Goal: Use online tool/utility: Use online tool/utility

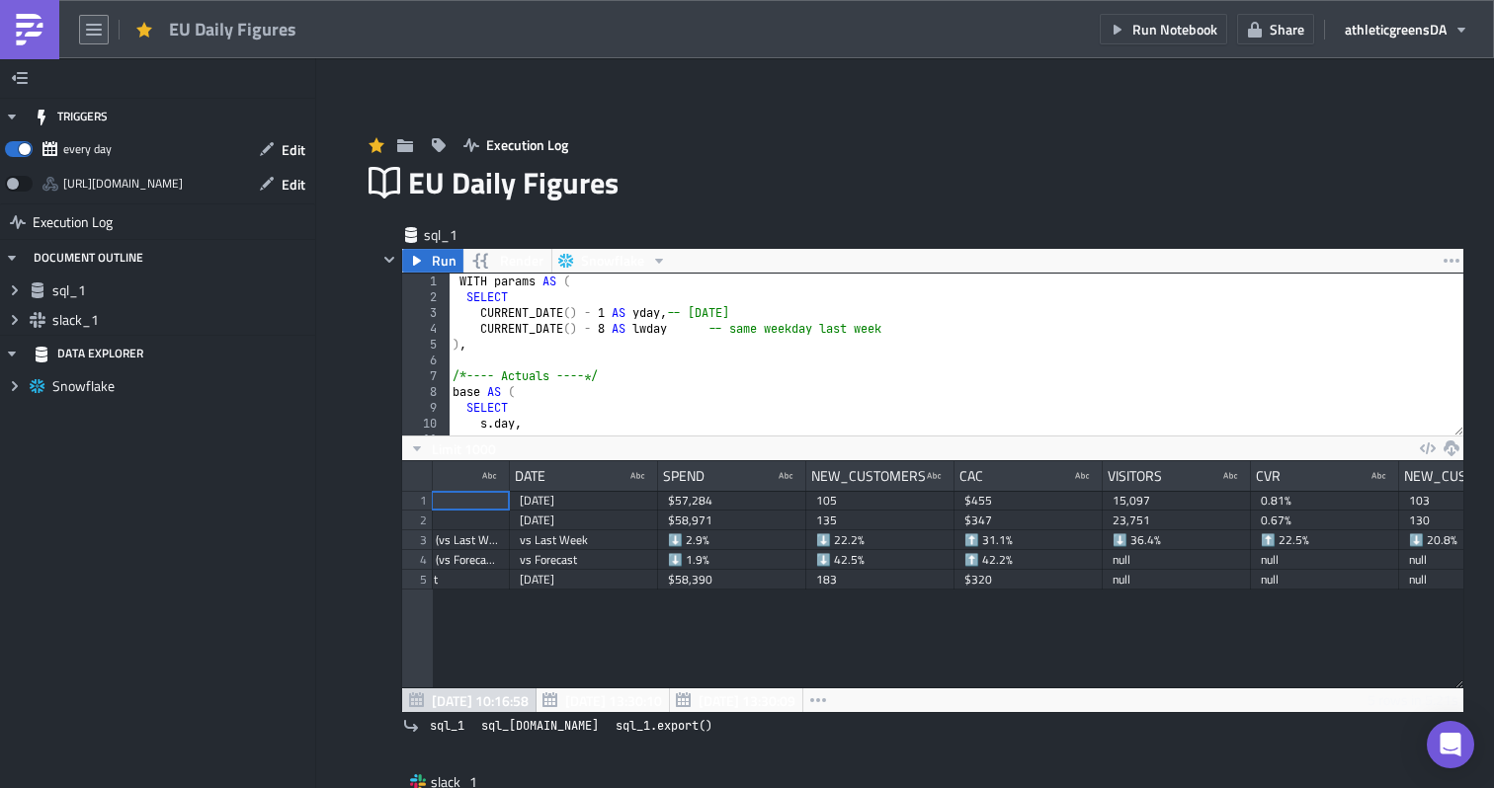
click at [82, 40] on button "button" at bounding box center [94, 30] width 30 height 30
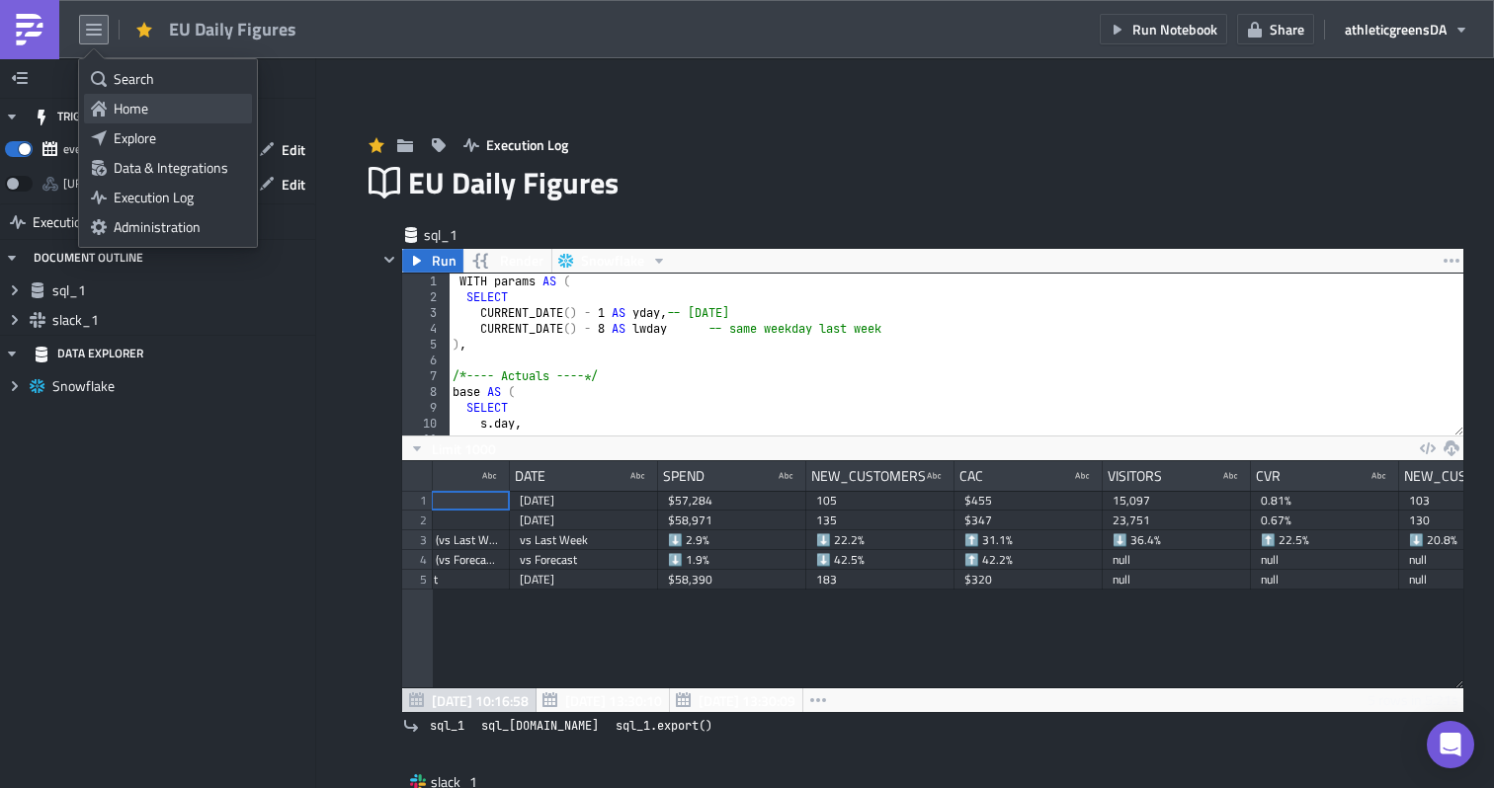
click at [109, 114] on link "Home" at bounding box center [168, 109] width 168 height 30
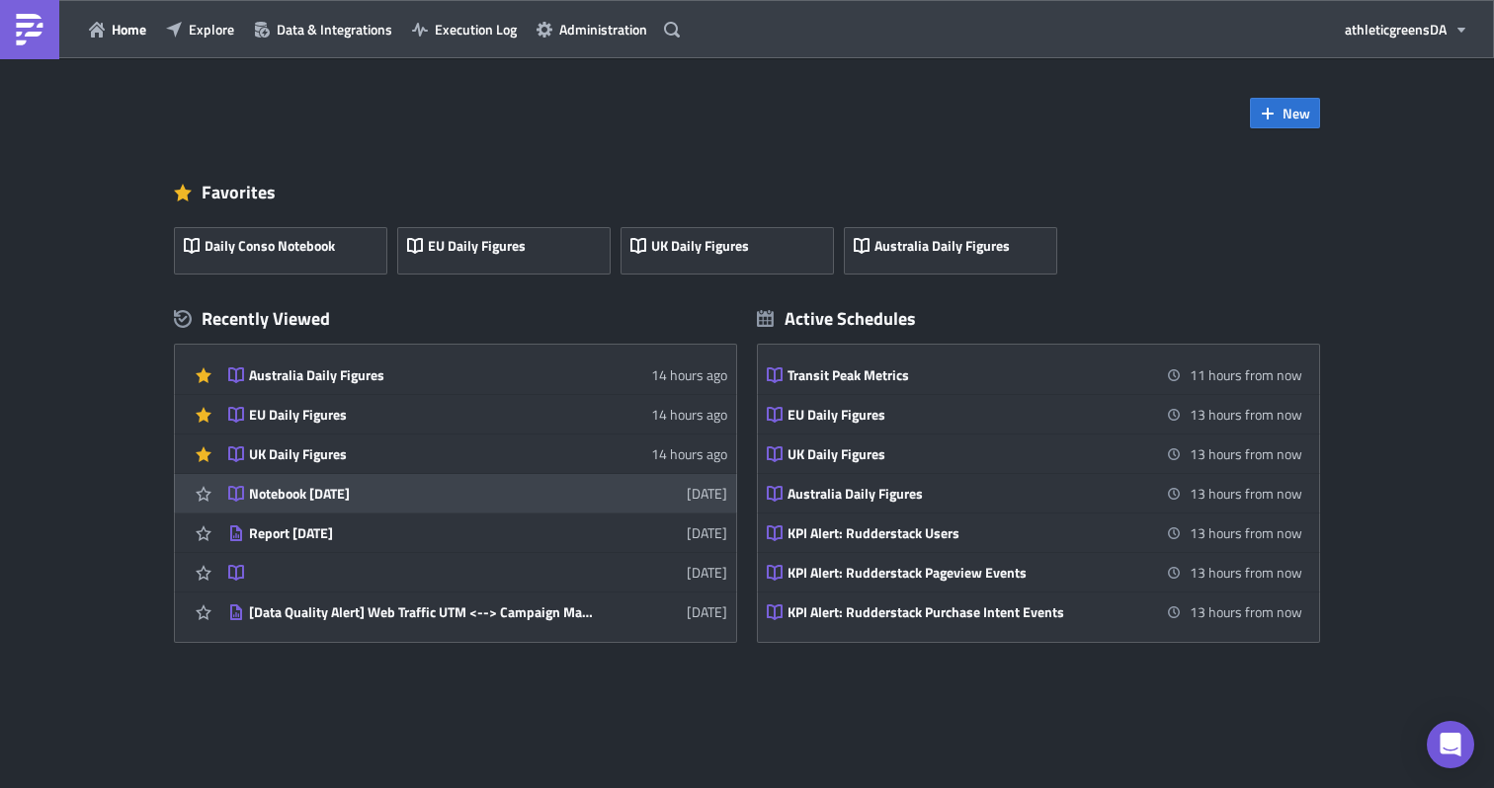
click at [361, 501] on div "Notebook [DATE]" at bounding box center [422, 494] width 346 height 18
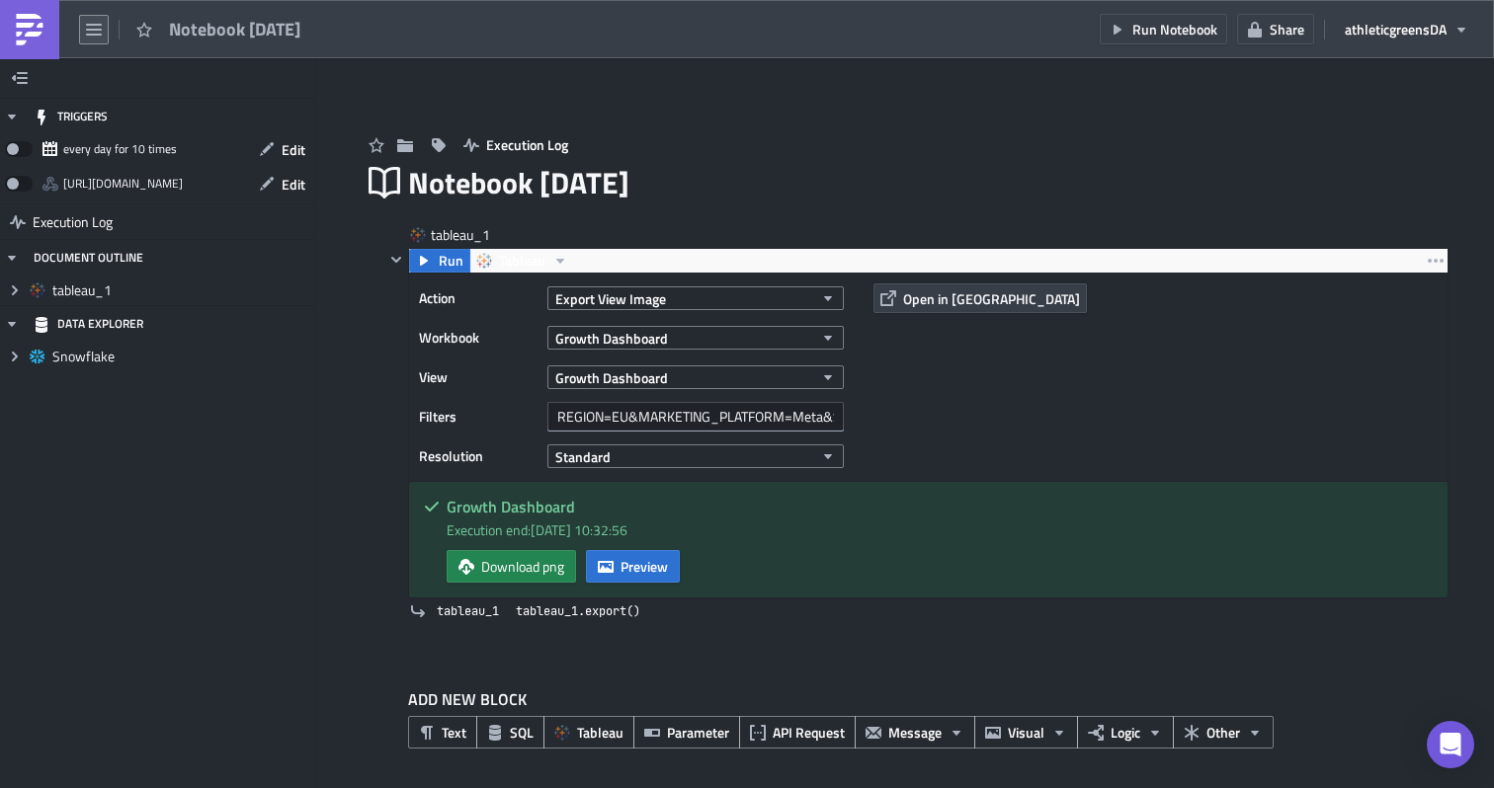
click at [100, 30] on icon "button" at bounding box center [94, 30] width 16 height 12
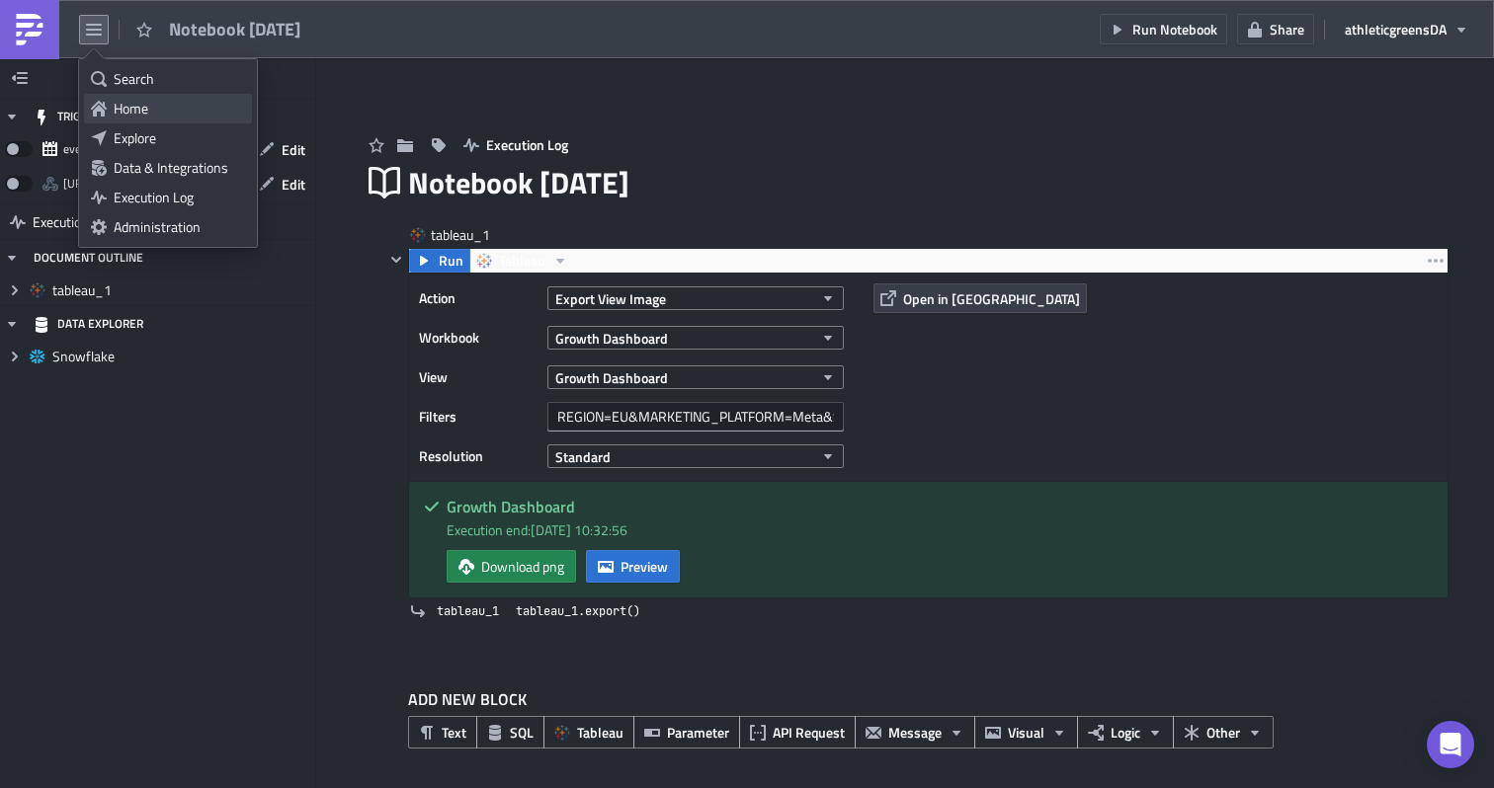
click at [127, 108] on div "Home" at bounding box center [179, 109] width 131 height 20
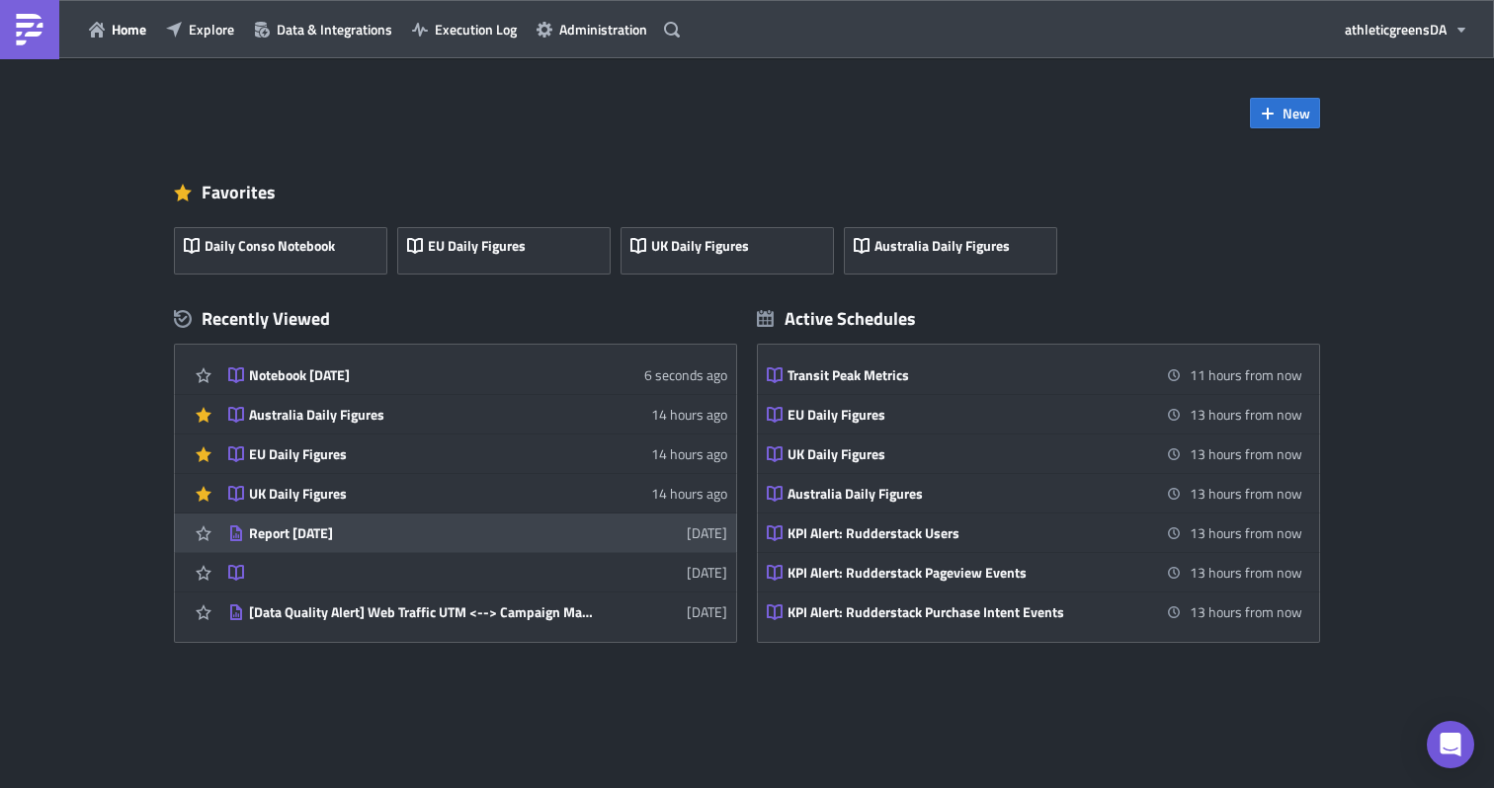
click at [379, 536] on div "Report [DATE]" at bounding box center [422, 534] width 346 height 18
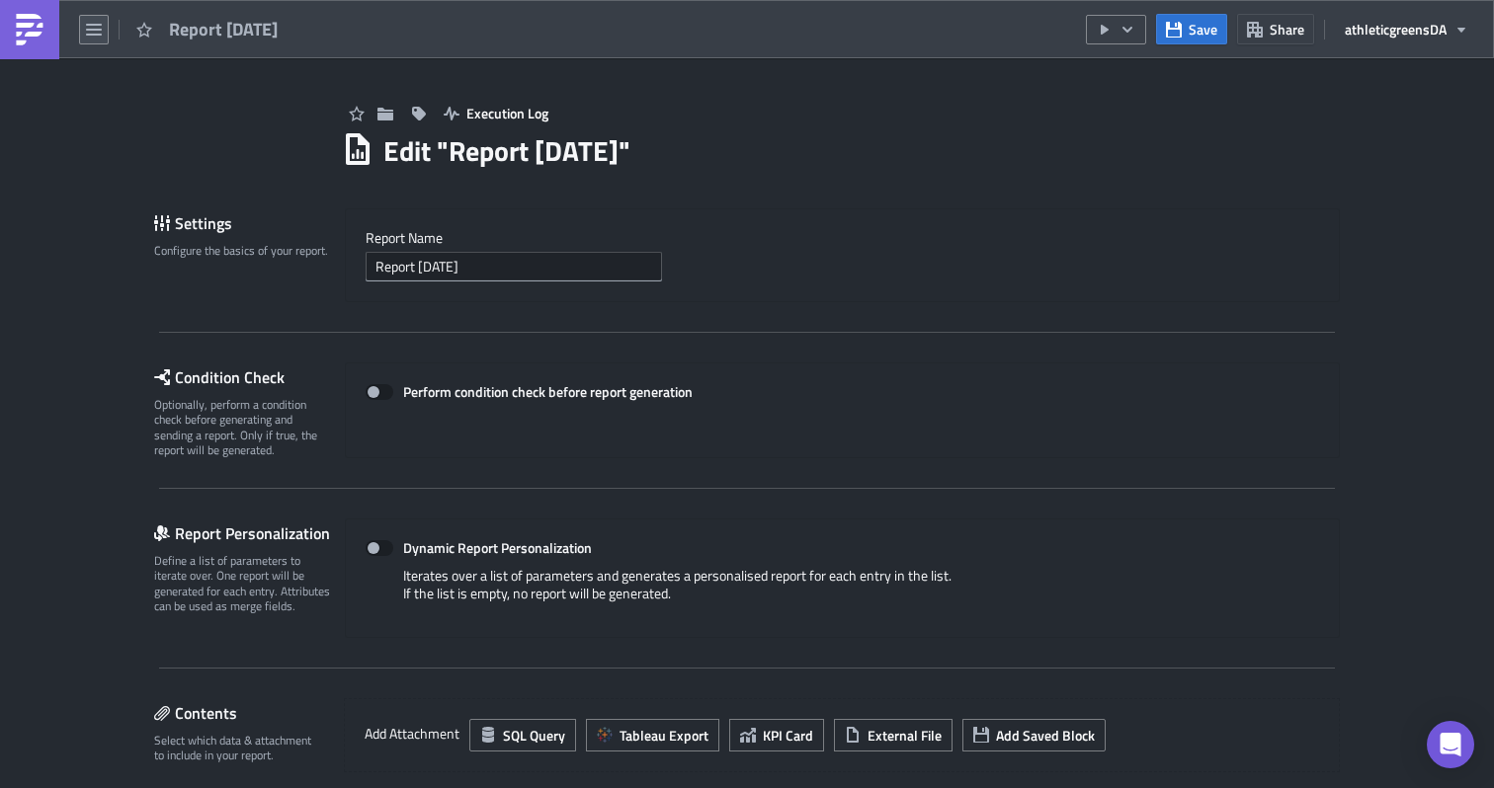
click at [99, 33] on icon "button" at bounding box center [94, 30] width 16 height 12
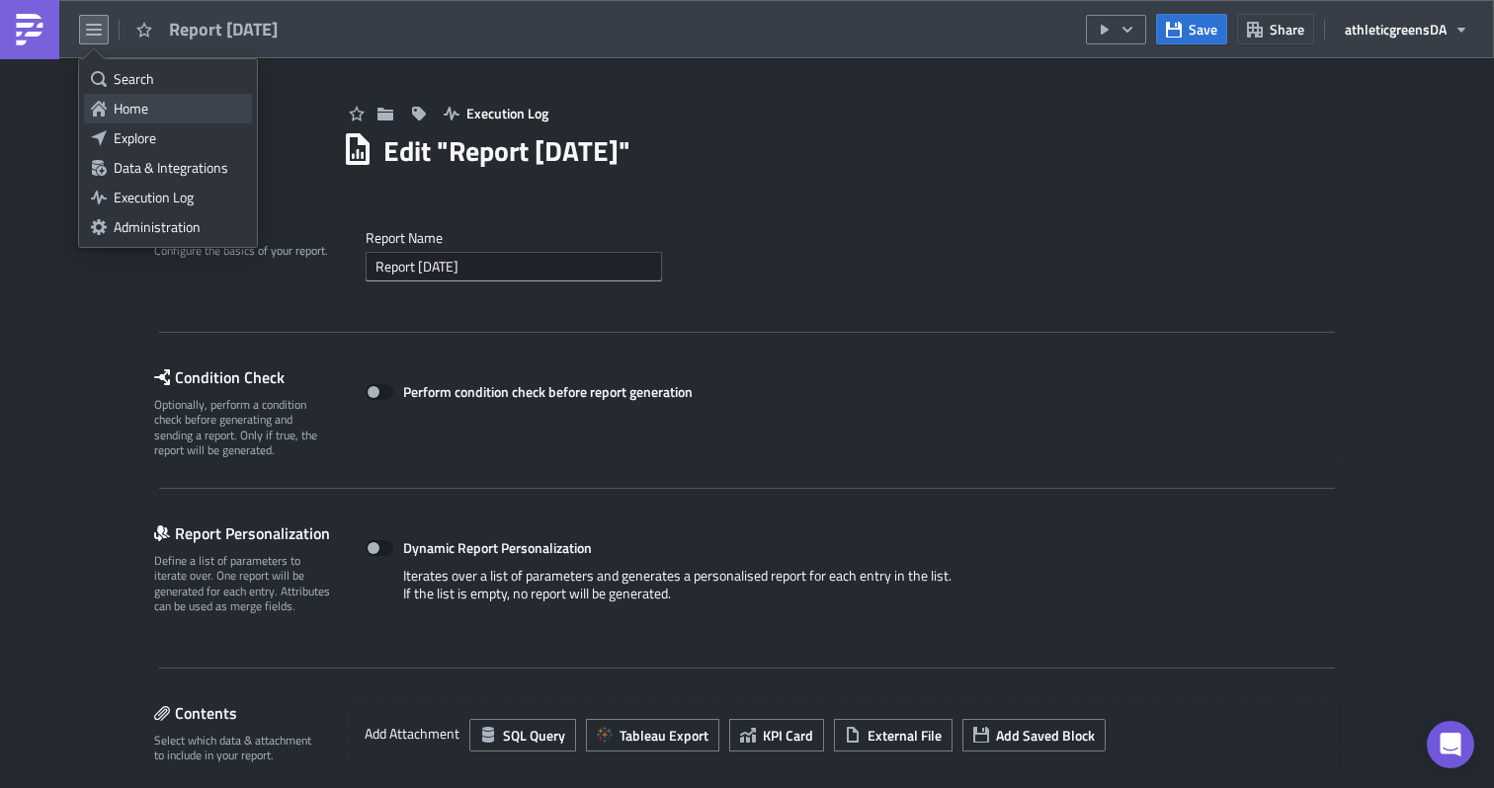
click at [144, 105] on div "Home" at bounding box center [179, 109] width 131 height 20
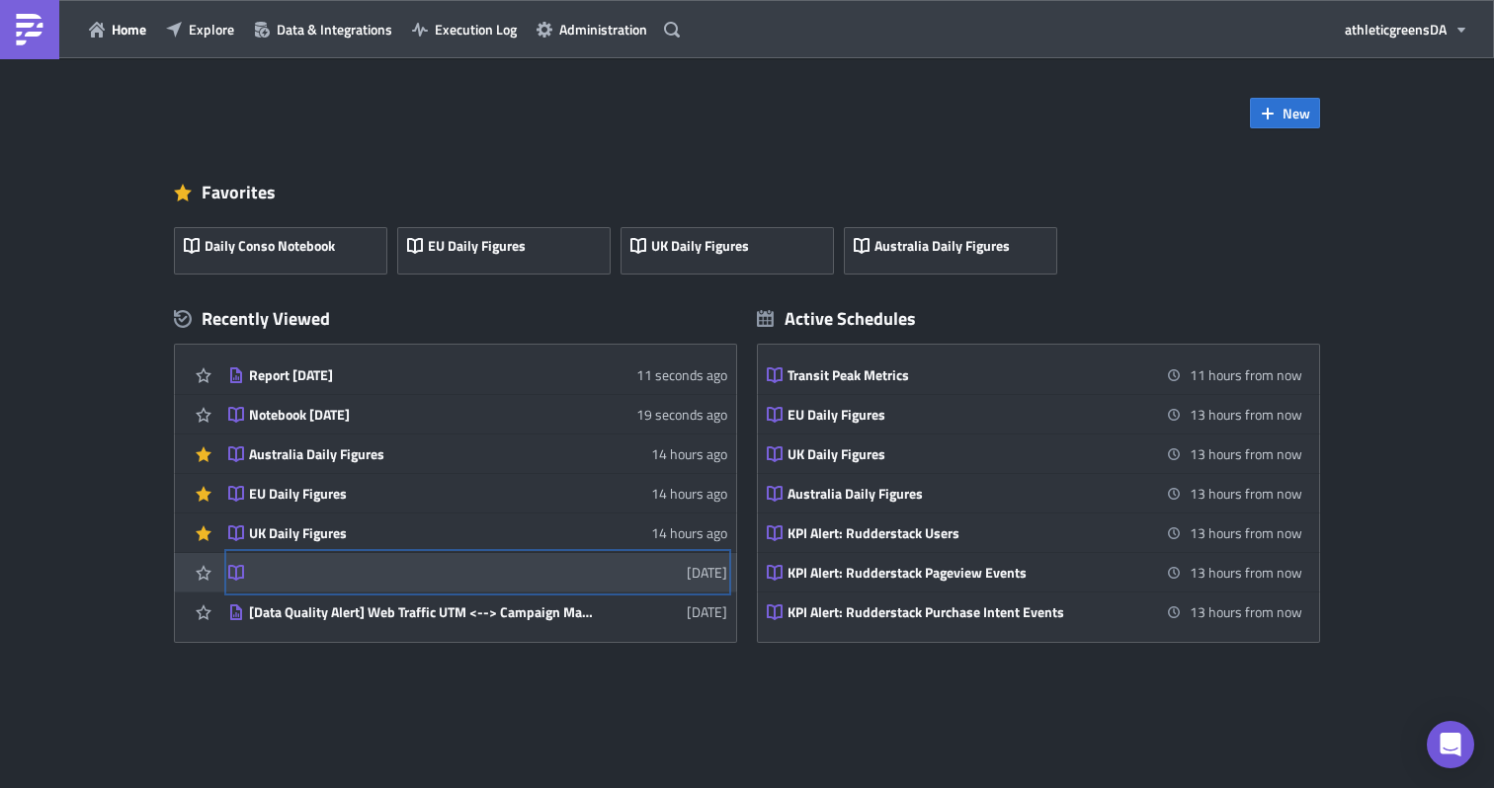
click at [429, 588] on link "[DATE]" at bounding box center [477, 572] width 499 height 39
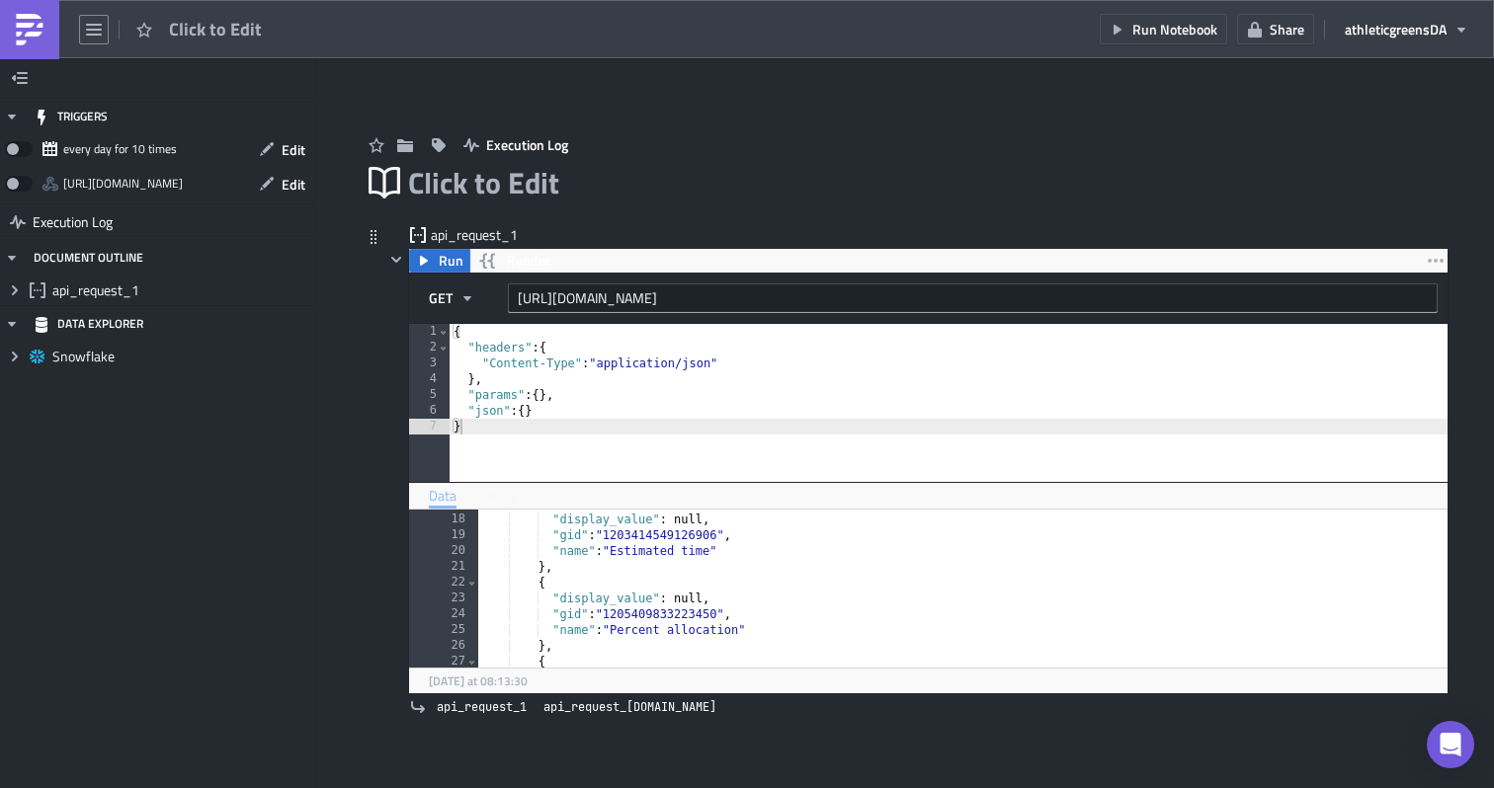
scroll to position [99, 0]
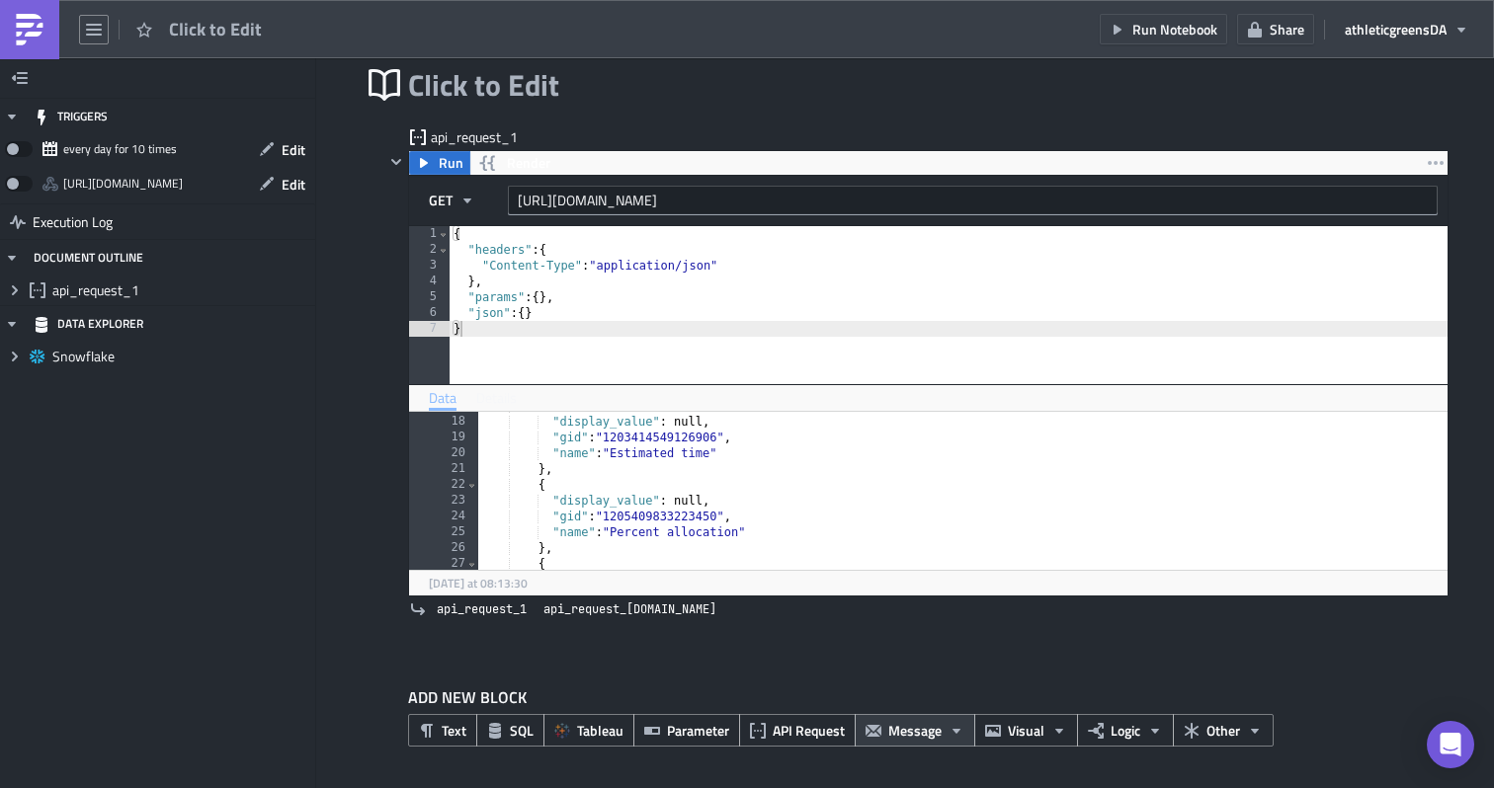
click at [949, 728] on icon "button" at bounding box center [956, 731] width 16 height 16
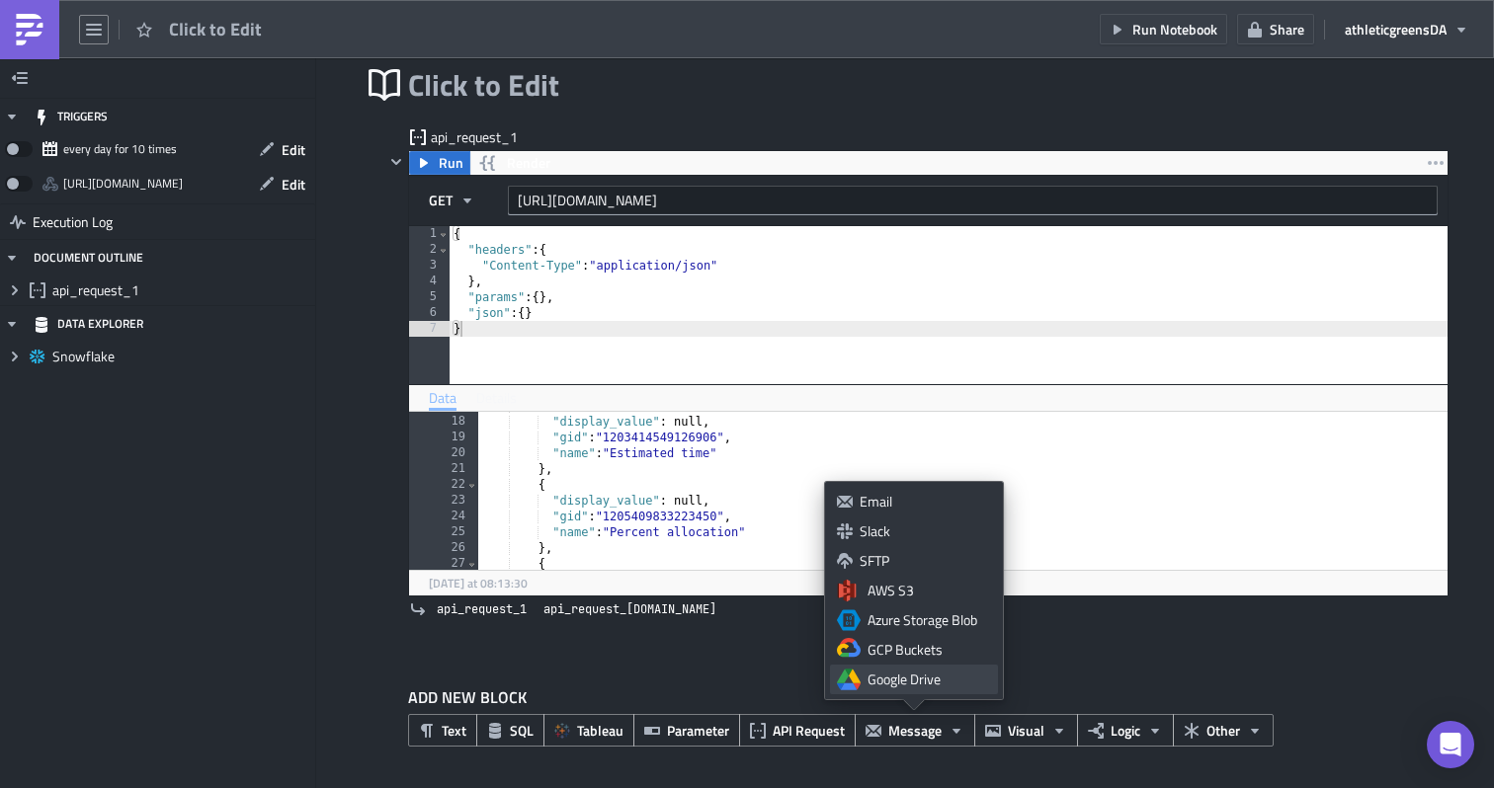
click at [911, 683] on div "Google Drive" at bounding box center [928, 680] width 123 height 20
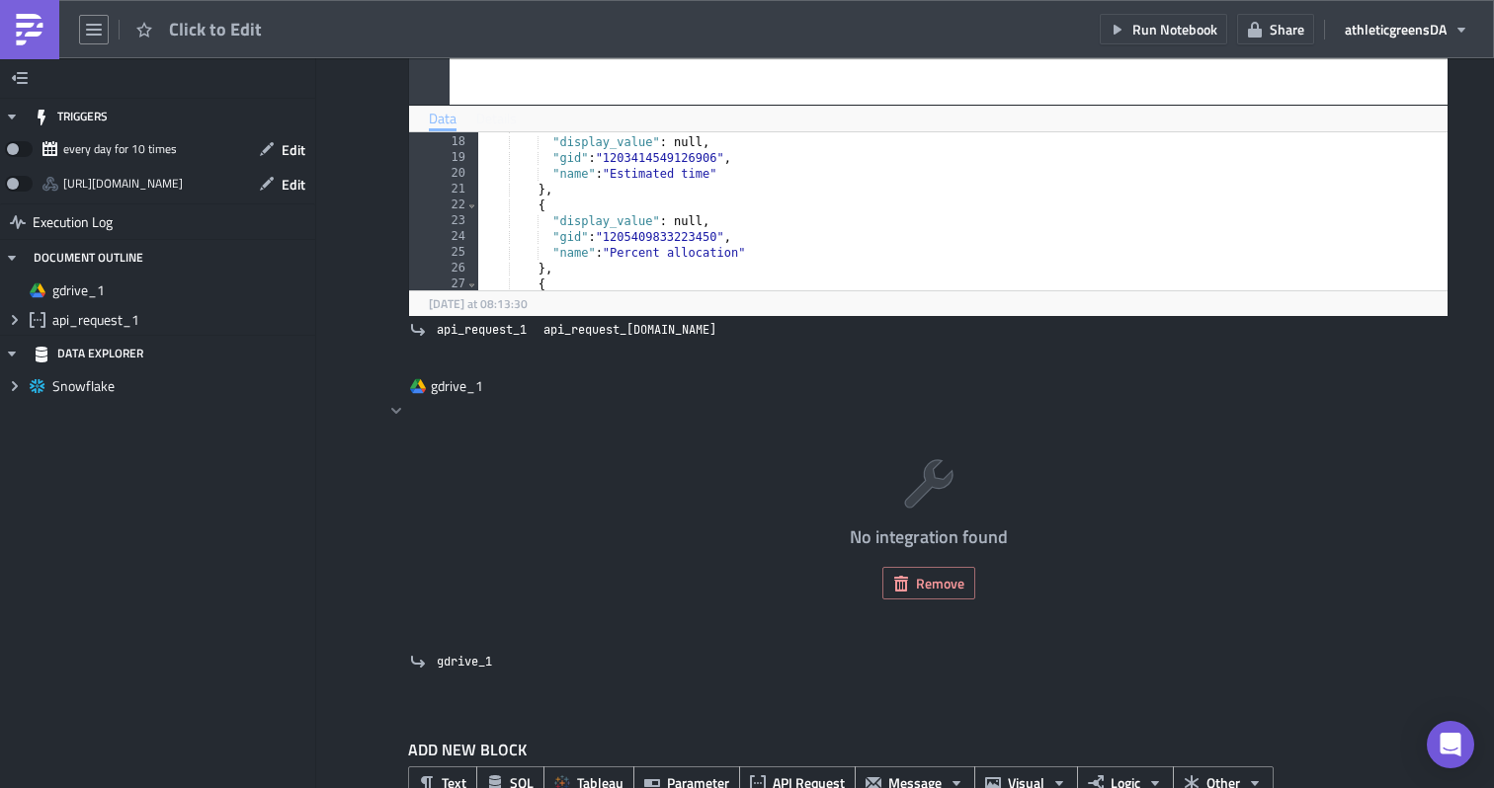
scroll to position [408, 0]
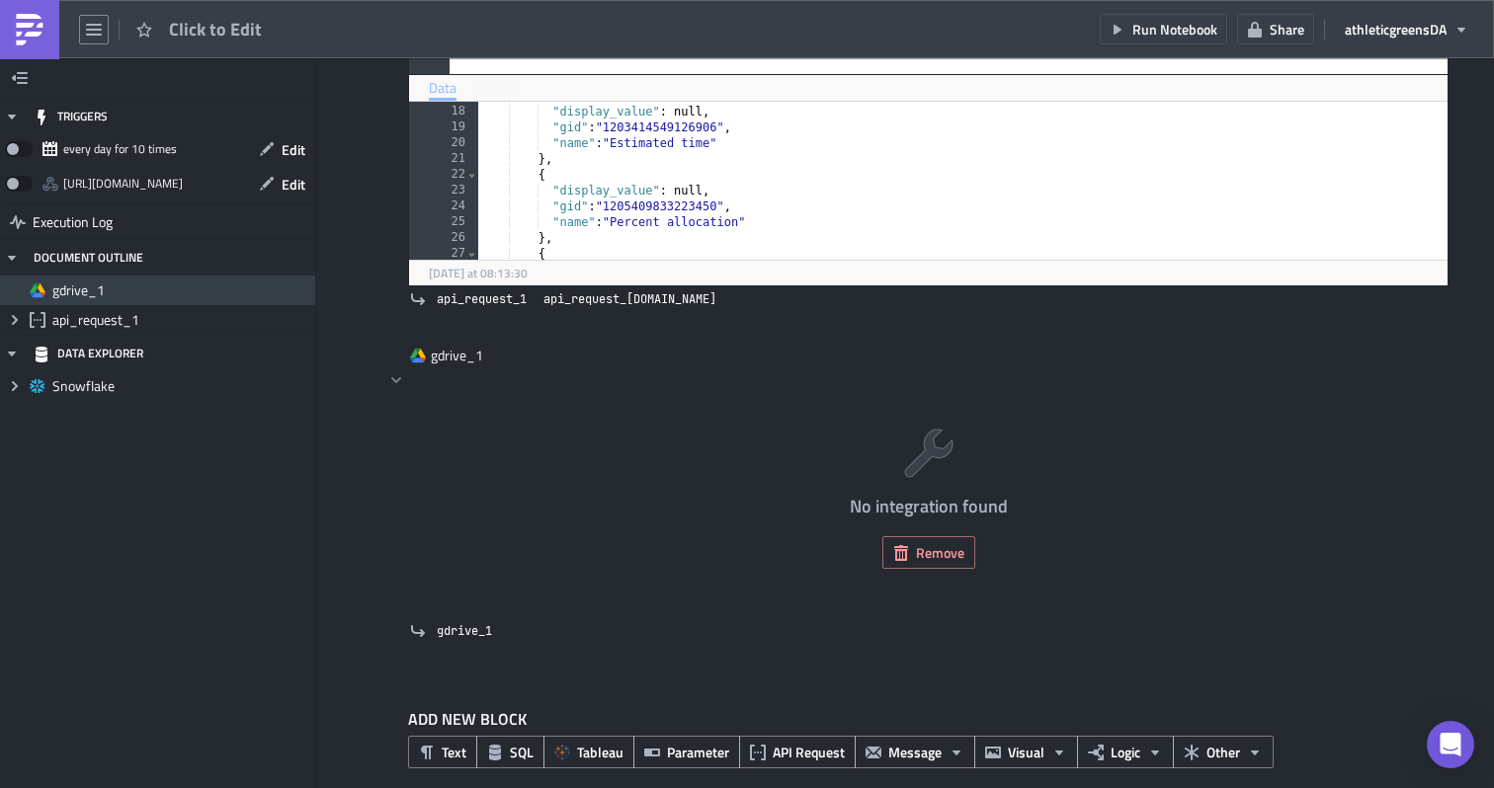
click at [109, 294] on span "gdrive_1" at bounding box center [181, 291] width 258 height 18
click at [916, 545] on span "Remove" at bounding box center [940, 552] width 48 height 21
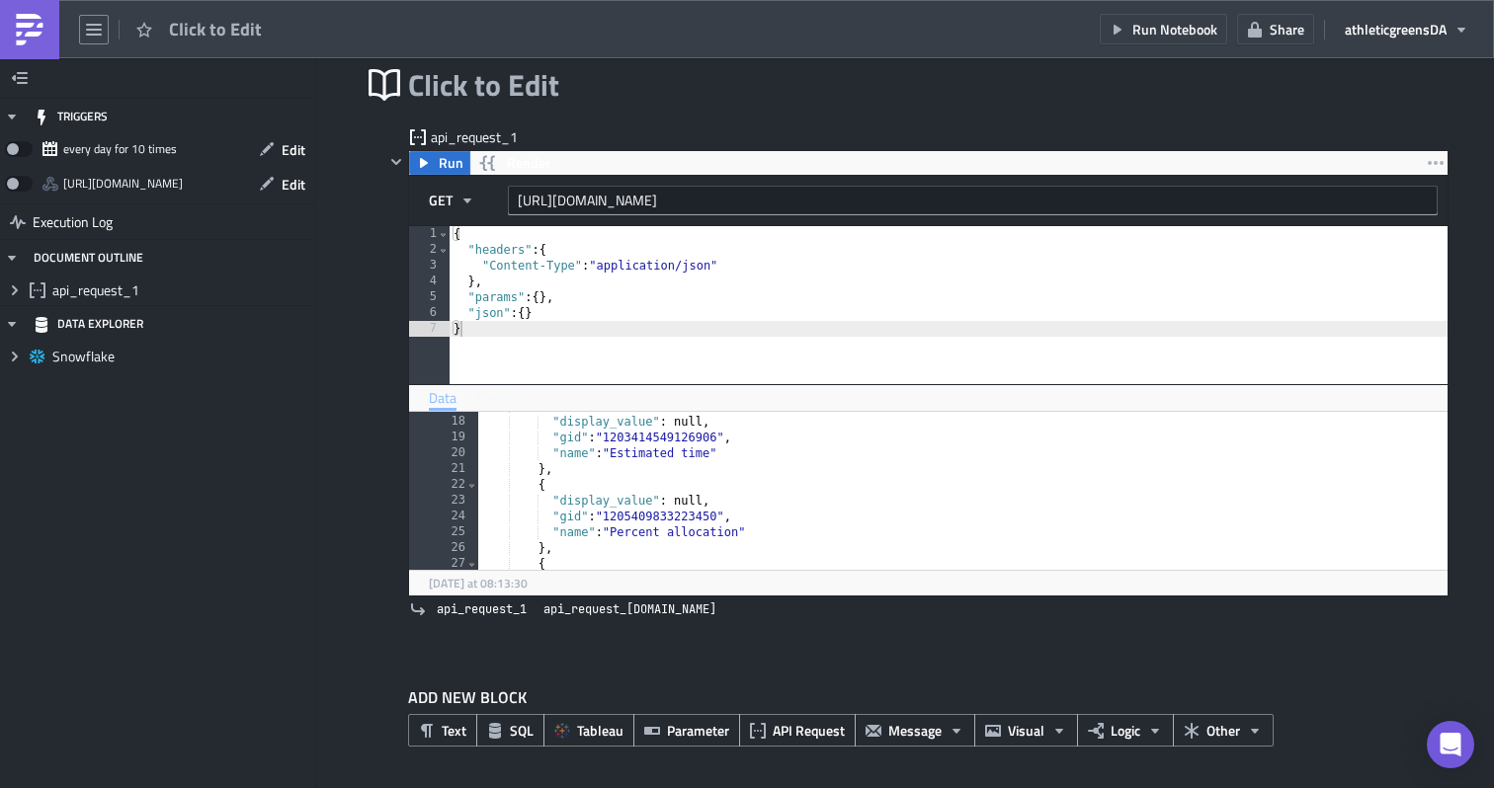
scroll to position [99, 0]
click at [1021, 733] on span "Visual" at bounding box center [1026, 730] width 37 height 21
click at [1083, 694] on label "ADD NEW BLOCK" at bounding box center [928, 698] width 1040 height 24
click at [1138, 732] on span "Logic" at bounding box center [1125, 730] width 30 height 21
click at [1227, 732] on span "Other" at bounding box center [1223, 730] width 34 height 21
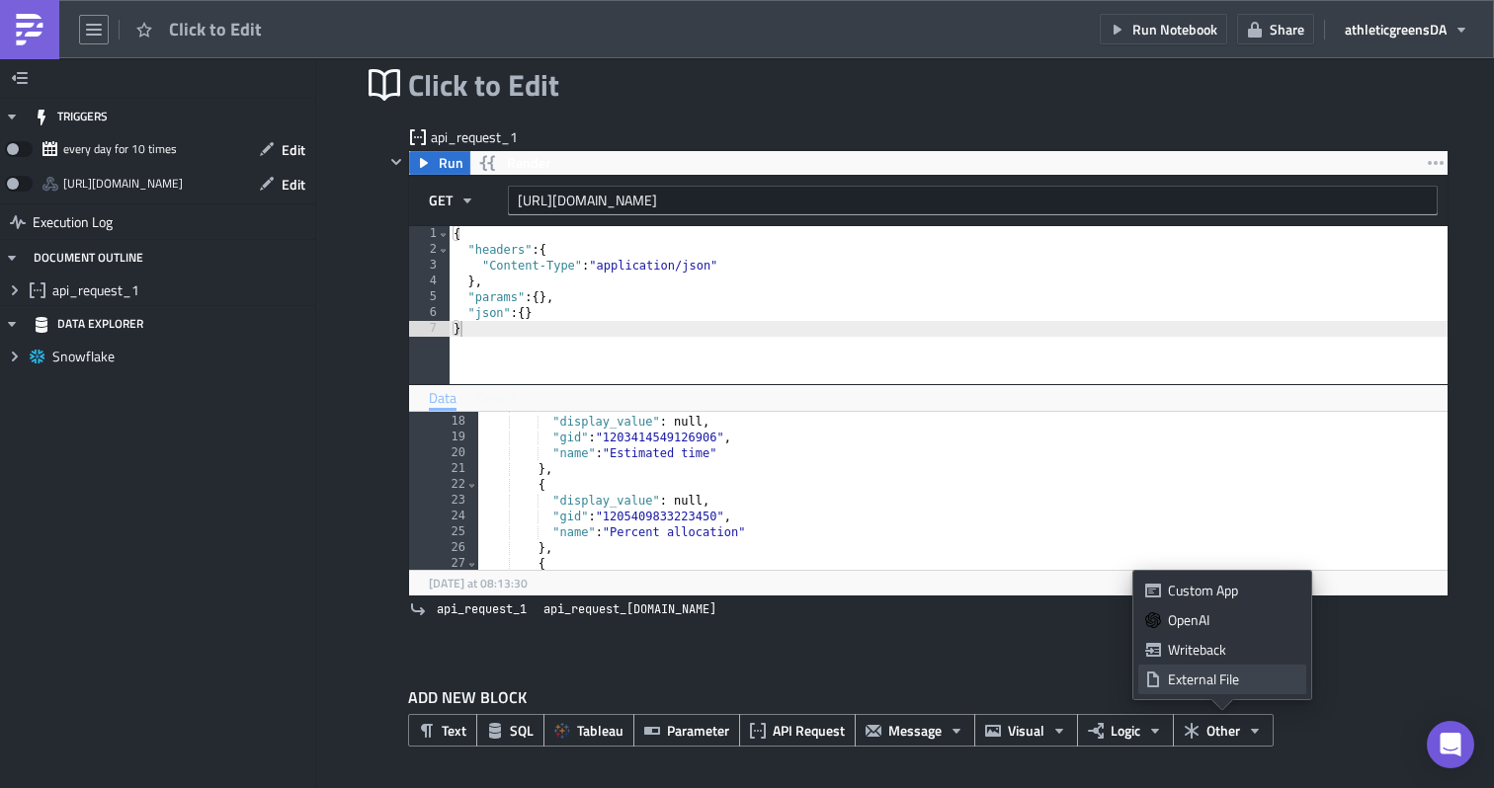
click at [1212, 685] on div "External File" at bounding box center [1233, 680] width 131 height 20
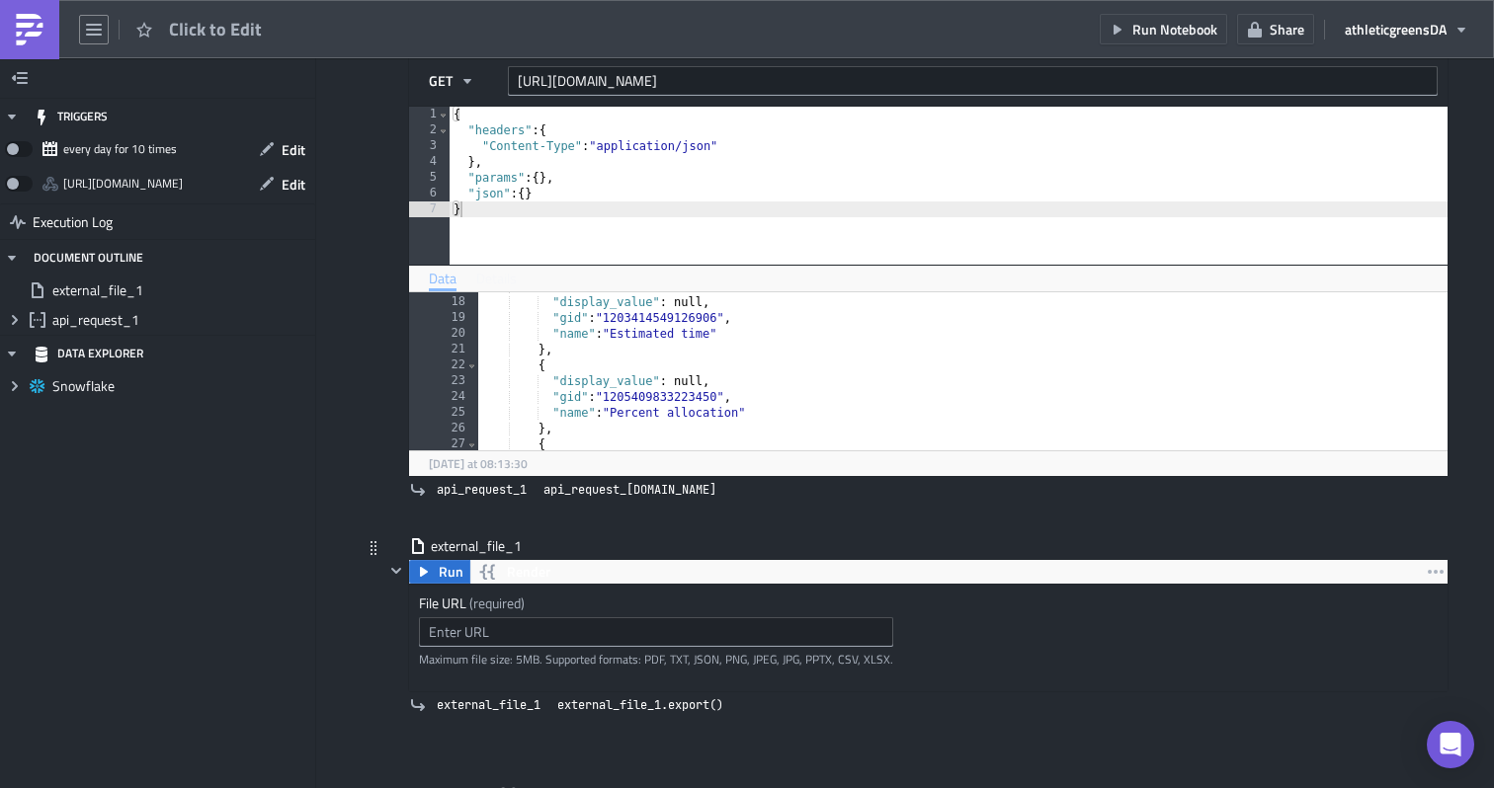
scroll to position [314, 0]
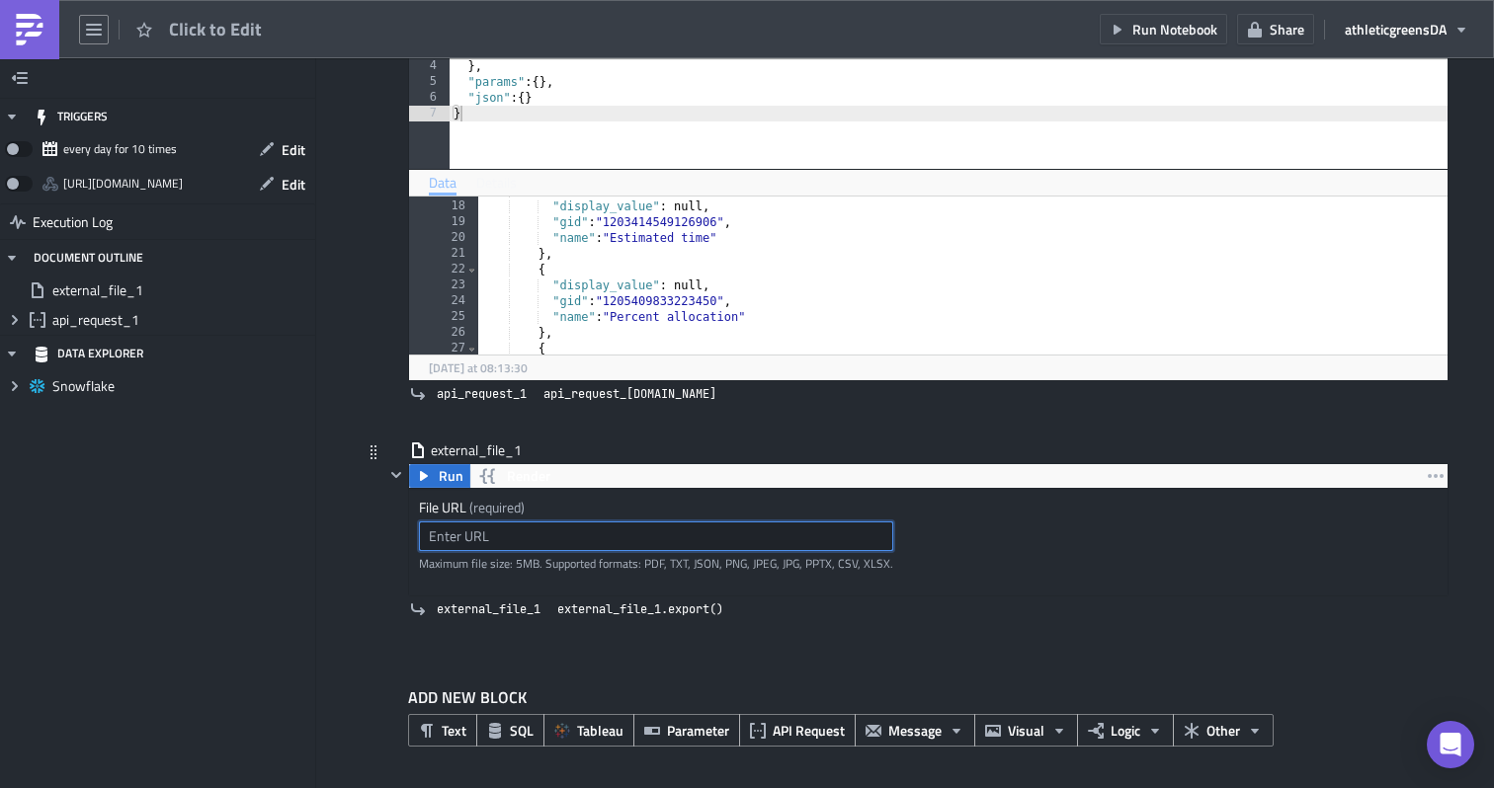
click at [771, 531] on input "text" at bounding box center [656, 537] width 474 height 30
paste input "https://docs.google.com/spreadsheets/d/1Lokb8luHuqkXgH7ace63uVBeV9cUQUHK4fdqJHN…"
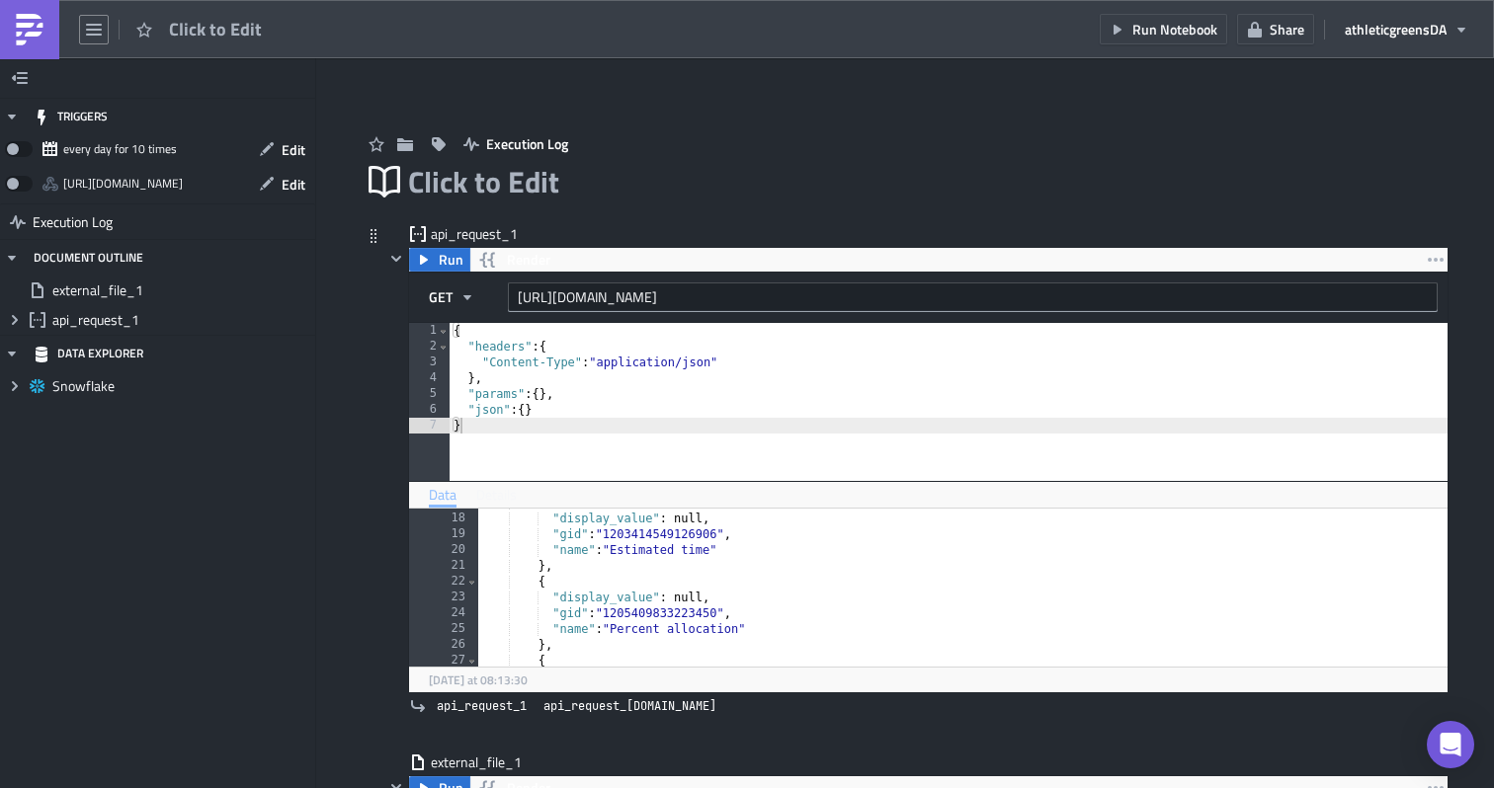
scroll to position [0, 0]
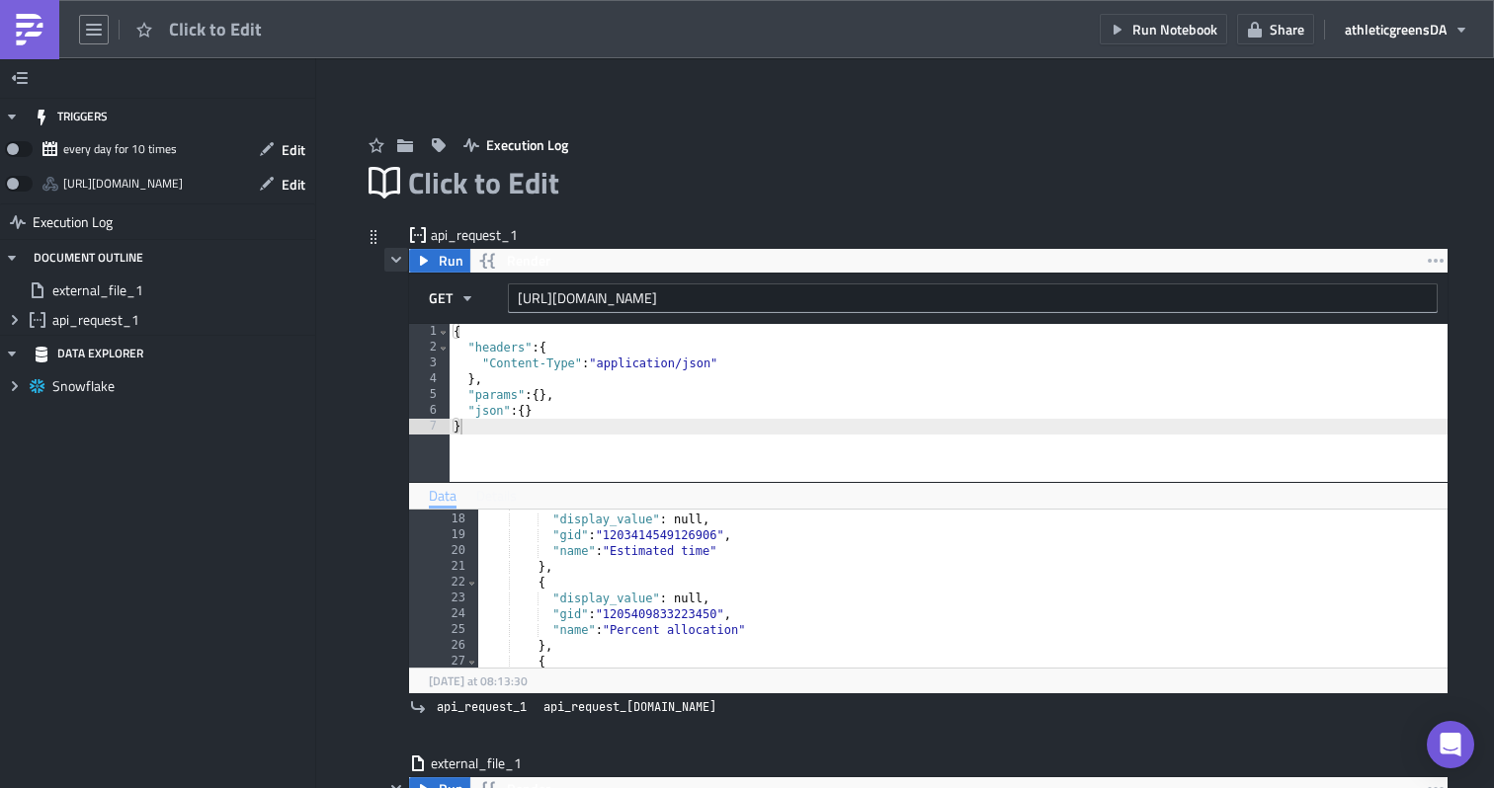
type input "https://docs.google.com/spreadsheets/d/1Lokb8luHuqkXgH7ace63uVBeV9cUQUHK4fdqJHN…"
click at [398, 257] on icon "button" at bounding box center [396, 260] width 16 height 16
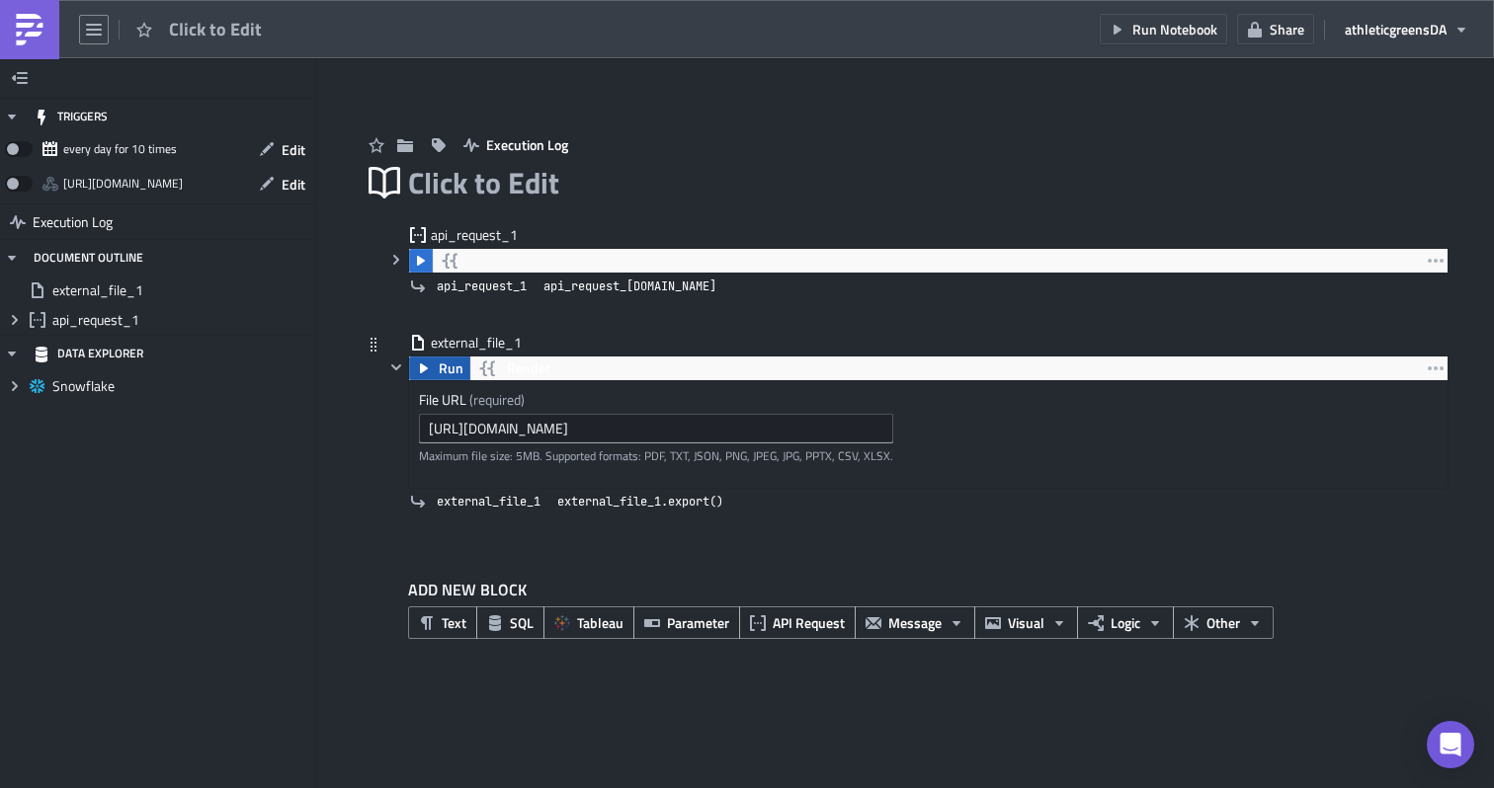
click at [441, 367] on span "Run" at bounding box center [451, 369] width 25 height 24
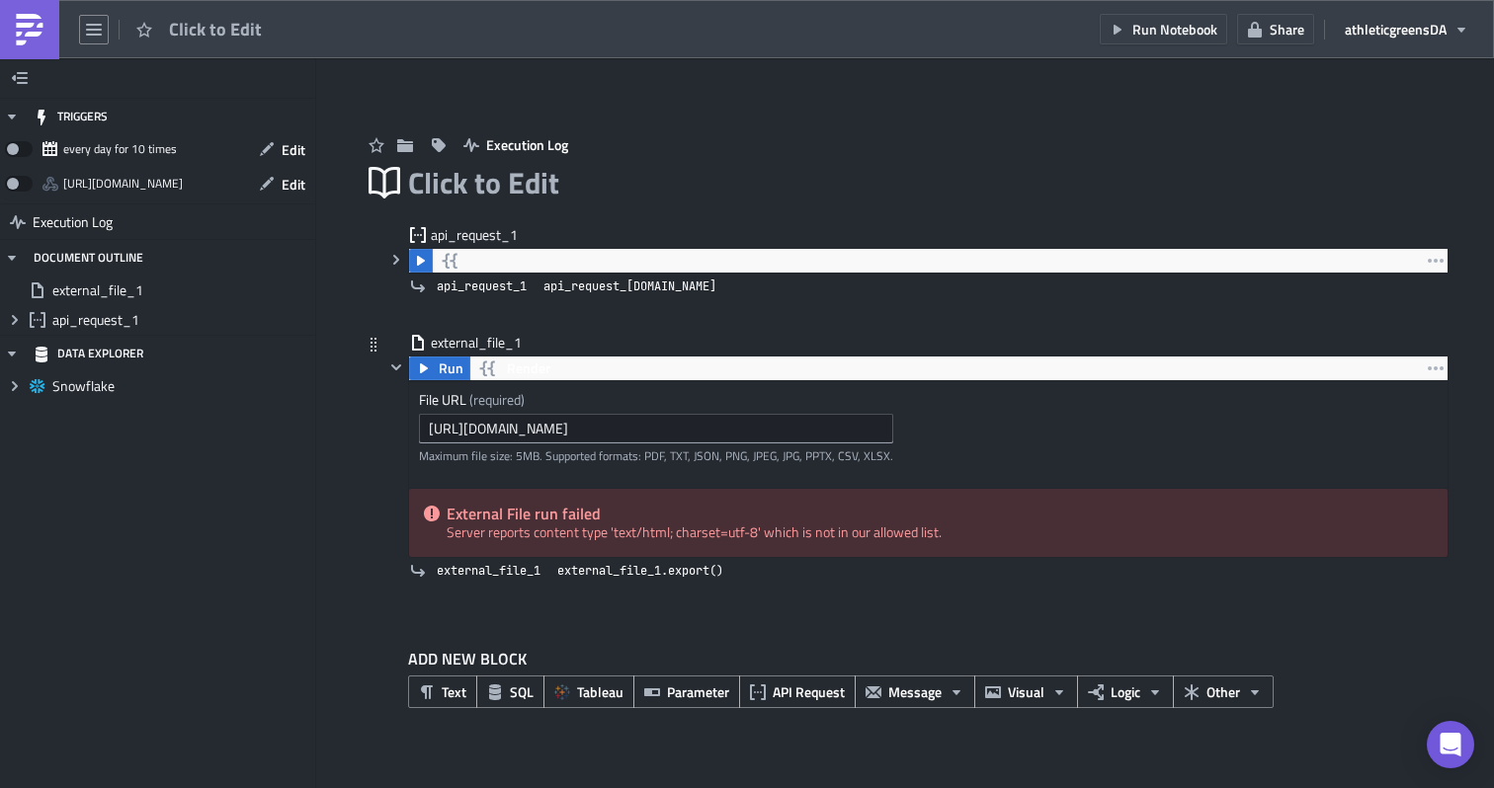
click at [574, 531] on div "External File run failed Server reports content type 'text/html; charset=utf-8'…" at bounding box center [928, 523] width 1038 height 68
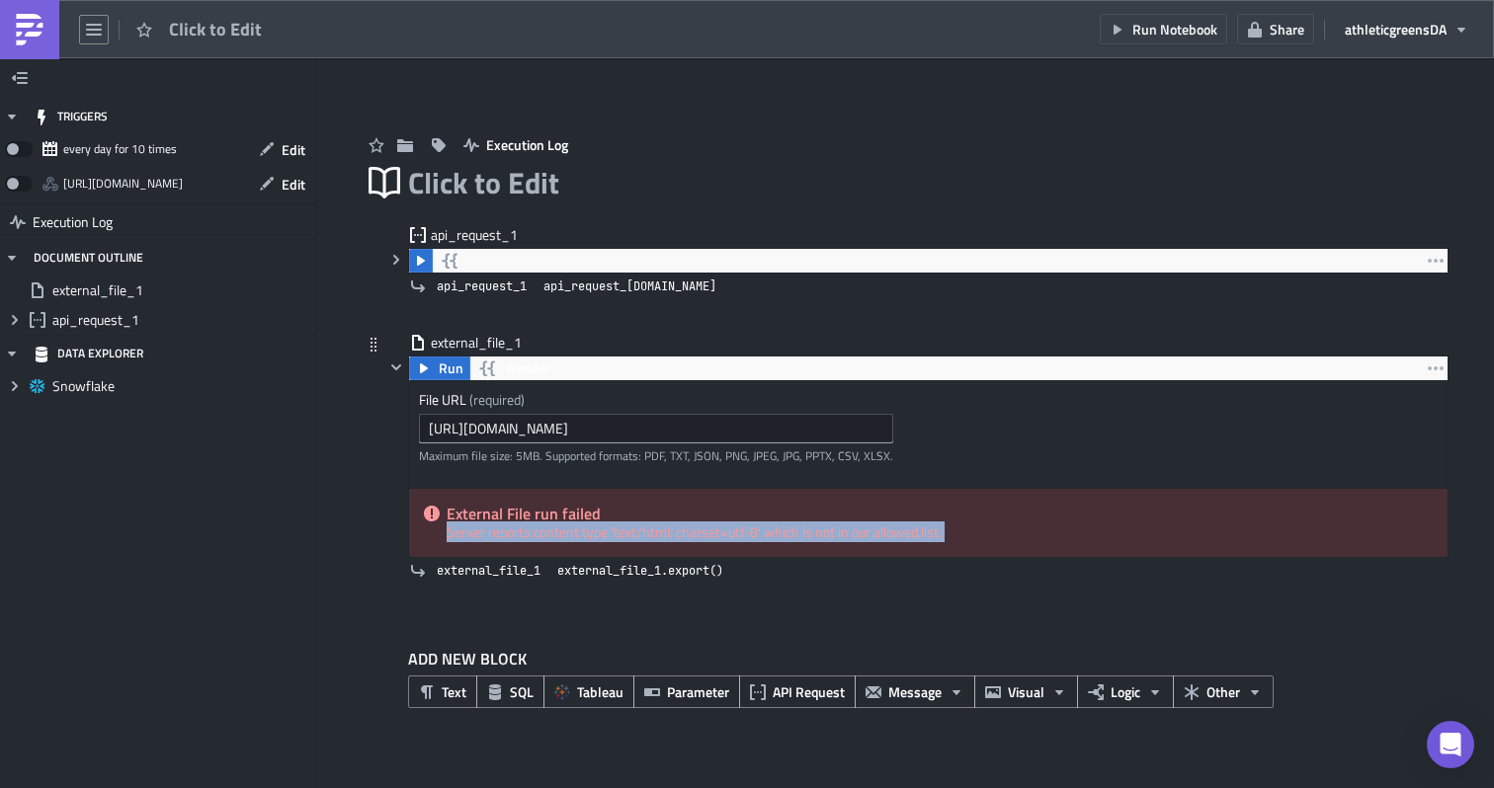
click at [574, 531] on div "External File run failed Server reports content type 'text/html; charset=utf-8'…" at bounding box center [928, 523] width 1038 height 68
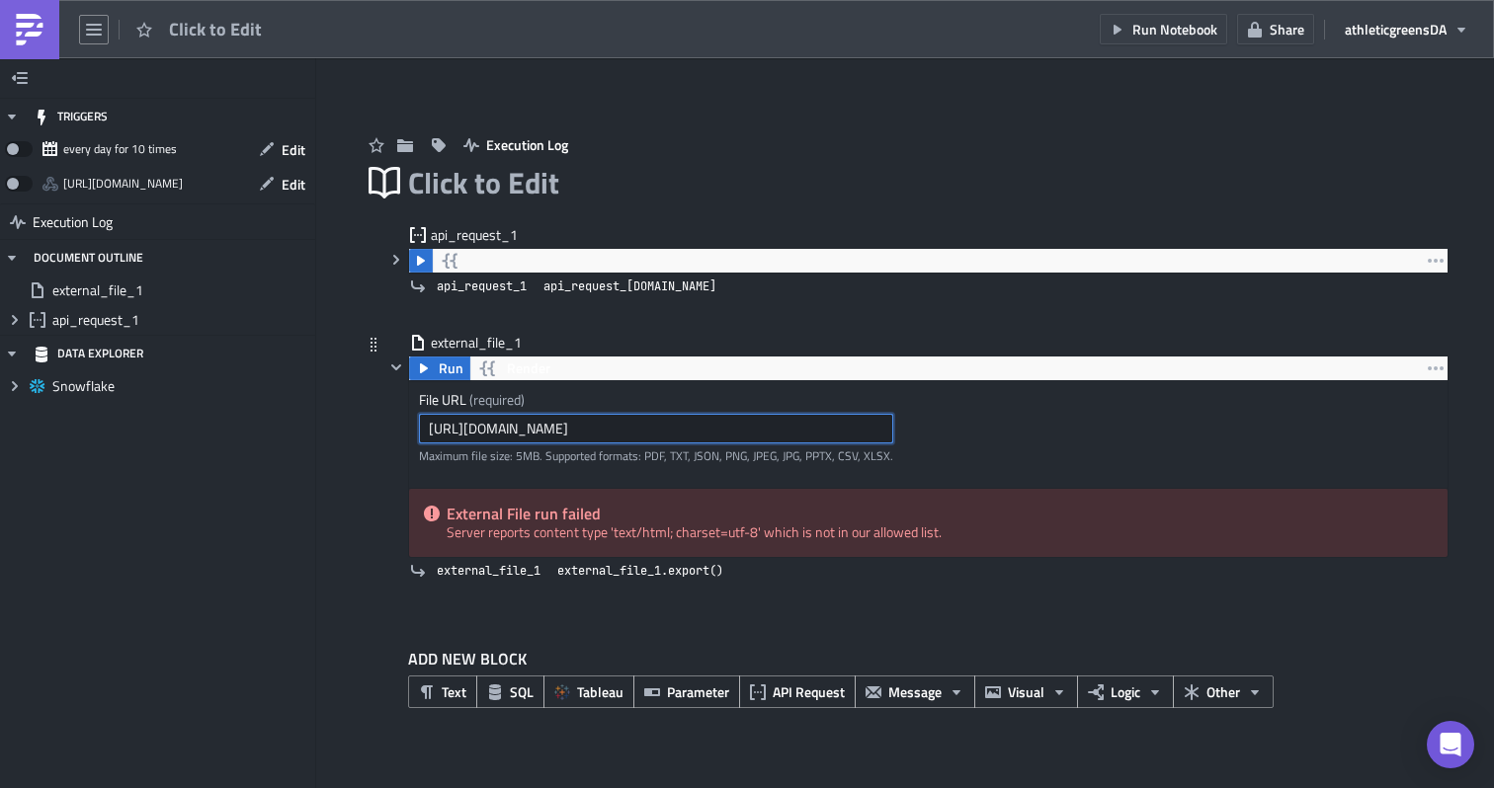
scroll to position [0, 312]
drag, startPoint x: 847, startPoint y: 426, endPoint x: 916, endPoint y: 430, distance: 69.3
click at [916, 430] on div "File URL (required) https://docs.google.com/spreadsheets/d/1Lokb8luHuqkXgH7ace6…" at bounding box center [928, 434] width 1038 height 107
click at [875, 427] on input "https://docs.google.com/spreadsheets/d/1Lokb8luHuqkXgH7ace63uVBeV9cUQUHK4fdqJHN…" at bounding box center [656, 429] width 474 height 30
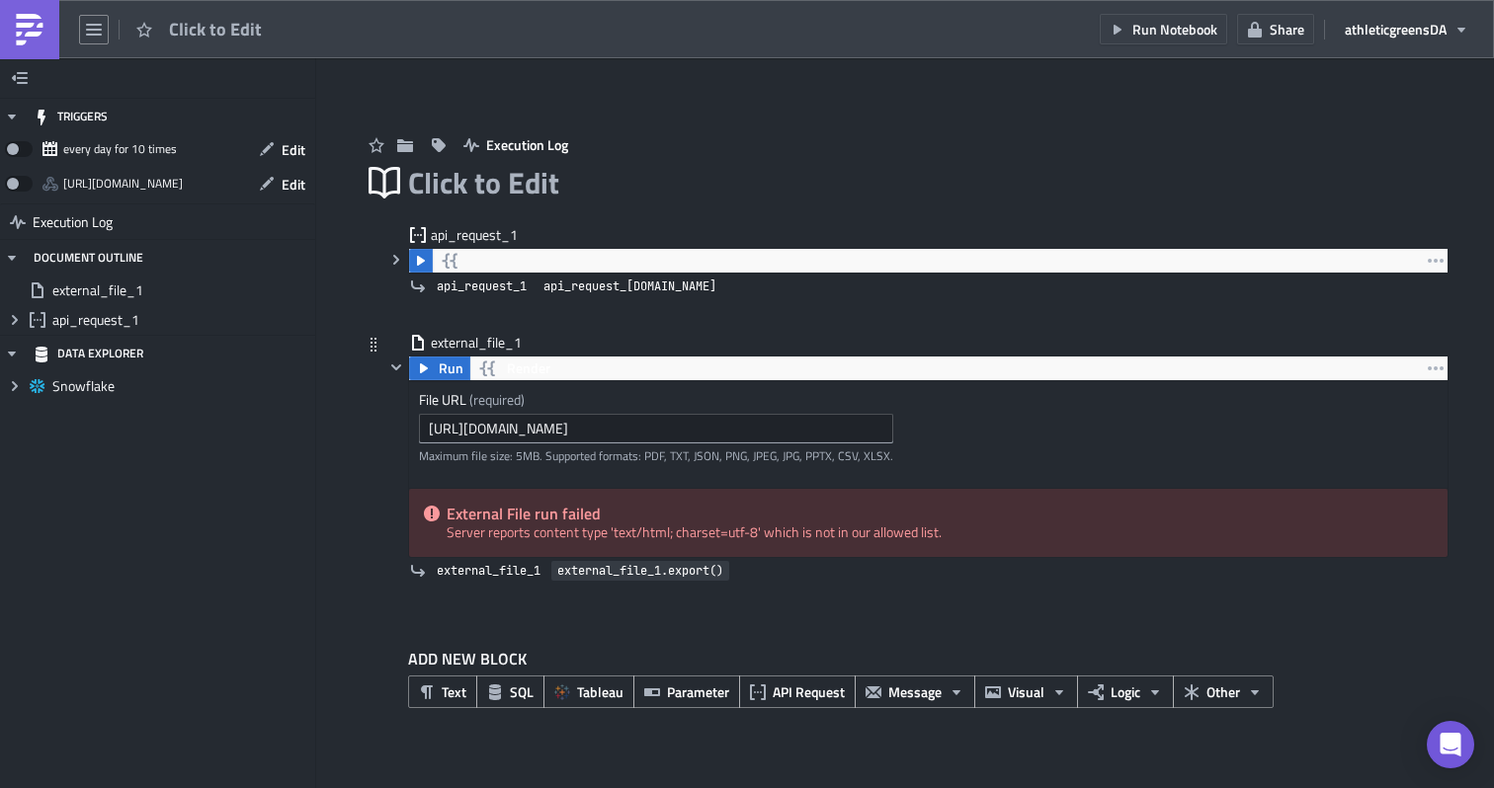
click at [634, 565] on span "external_file_1.export()" at bounding box center [640, 571] width 166 height 20
click at [1239, 703] on button "Other" at bounding box center [1223, 692] width 101 height 33
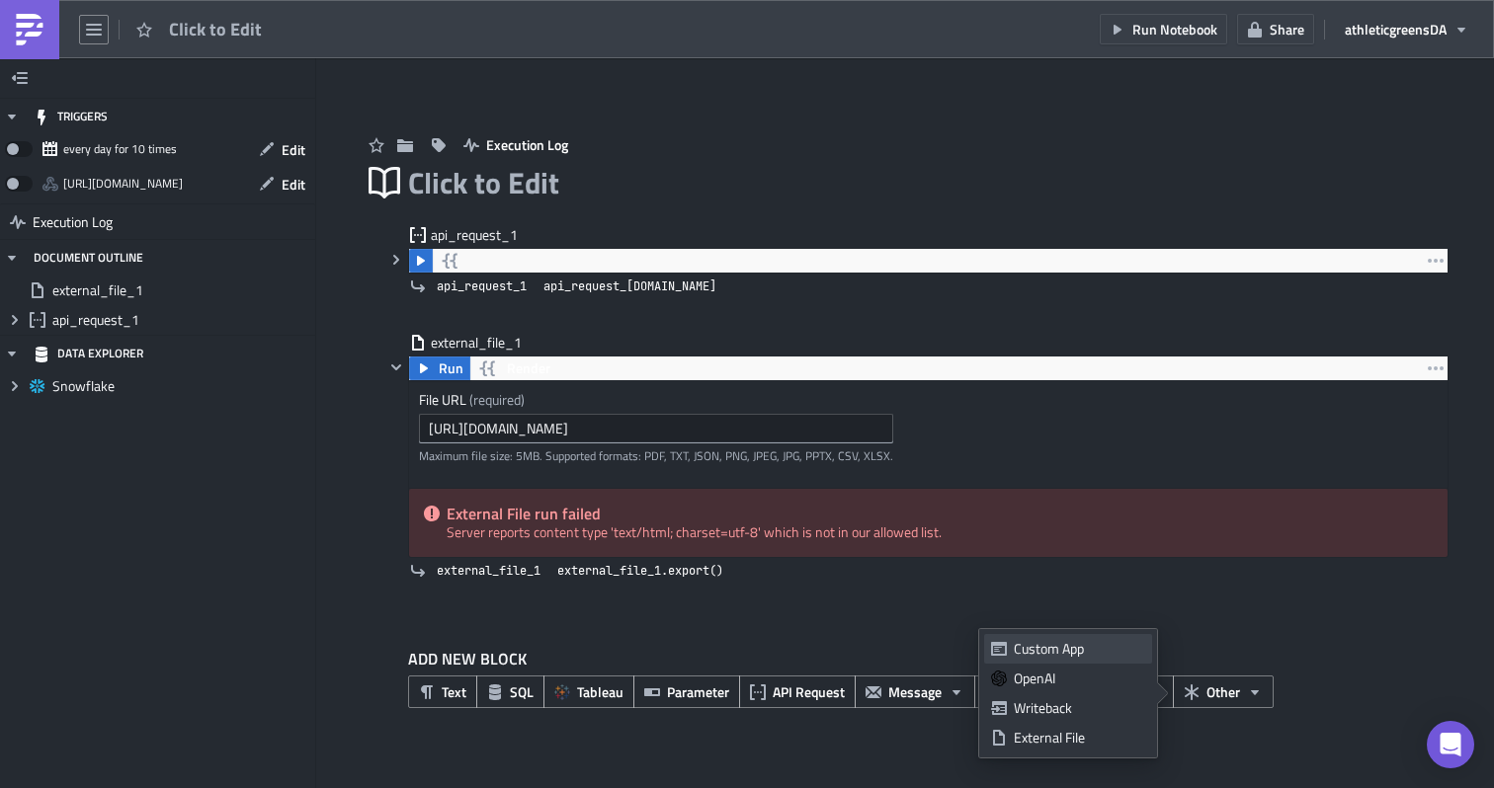
click at [1066, 656] on div "Custom App" at bounding box center [1079, 649] width 131 height 20
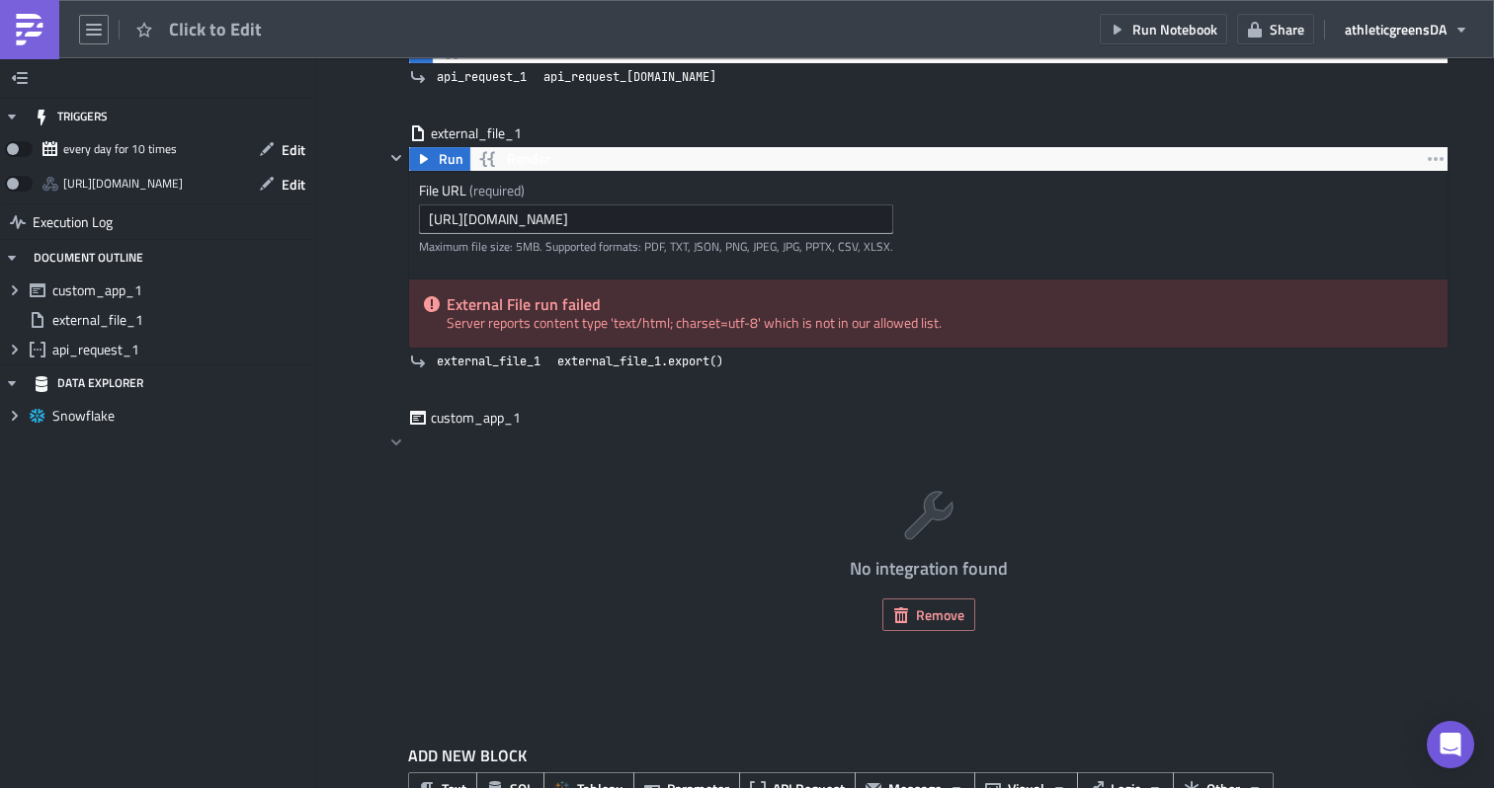
scroll to position [270, 0]
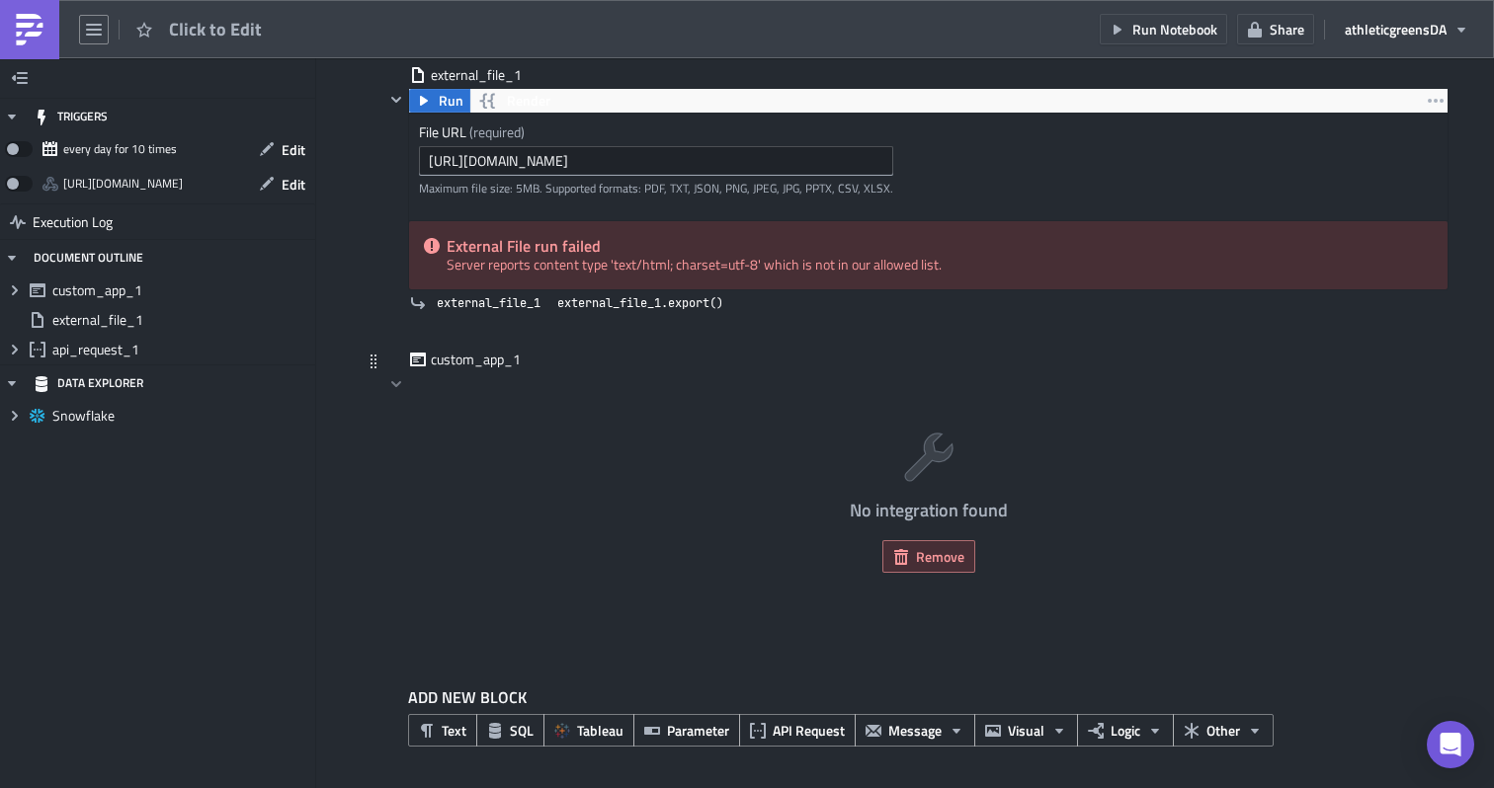
click at [948, 559] on span "Remove" at bounding box center [940, 556] width 48 height 21
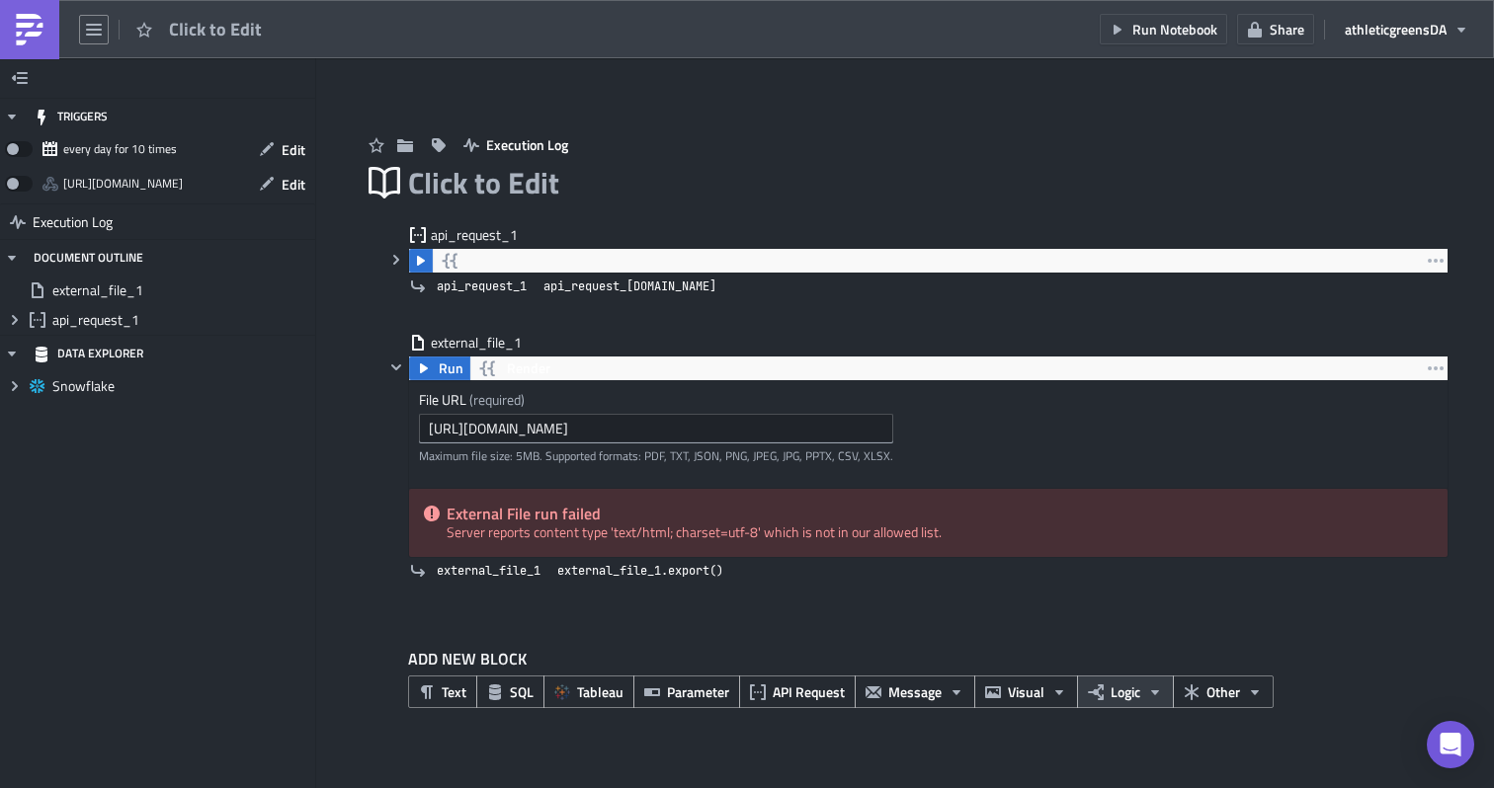
scroll to position [0, 0]
click at [1190, 687] on icon "button" at bounding box center [1191, 693] width 14 height 16
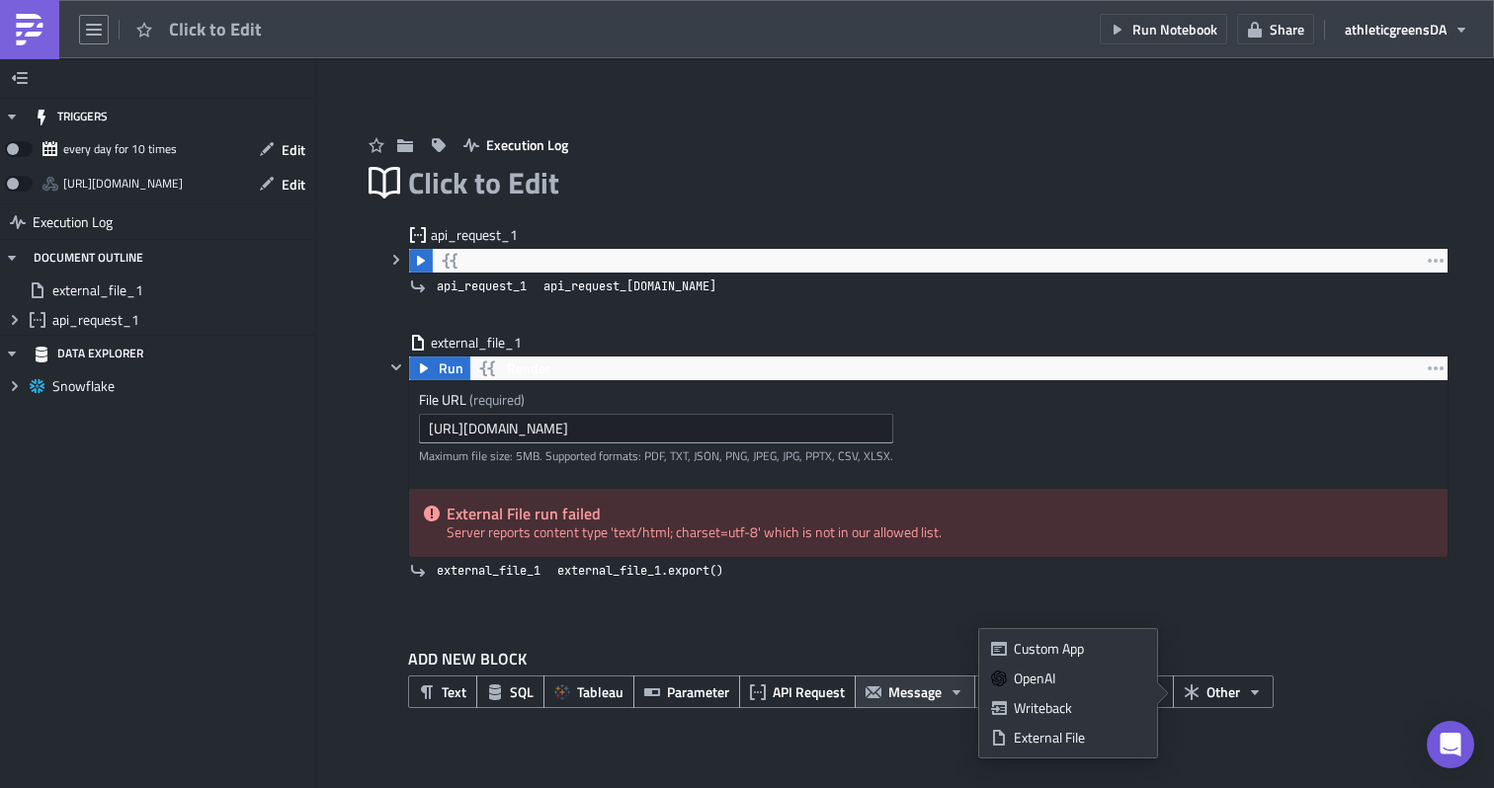
click at [955, 699] on icon "button" at bounding box center [956, 693] width 16 height 16
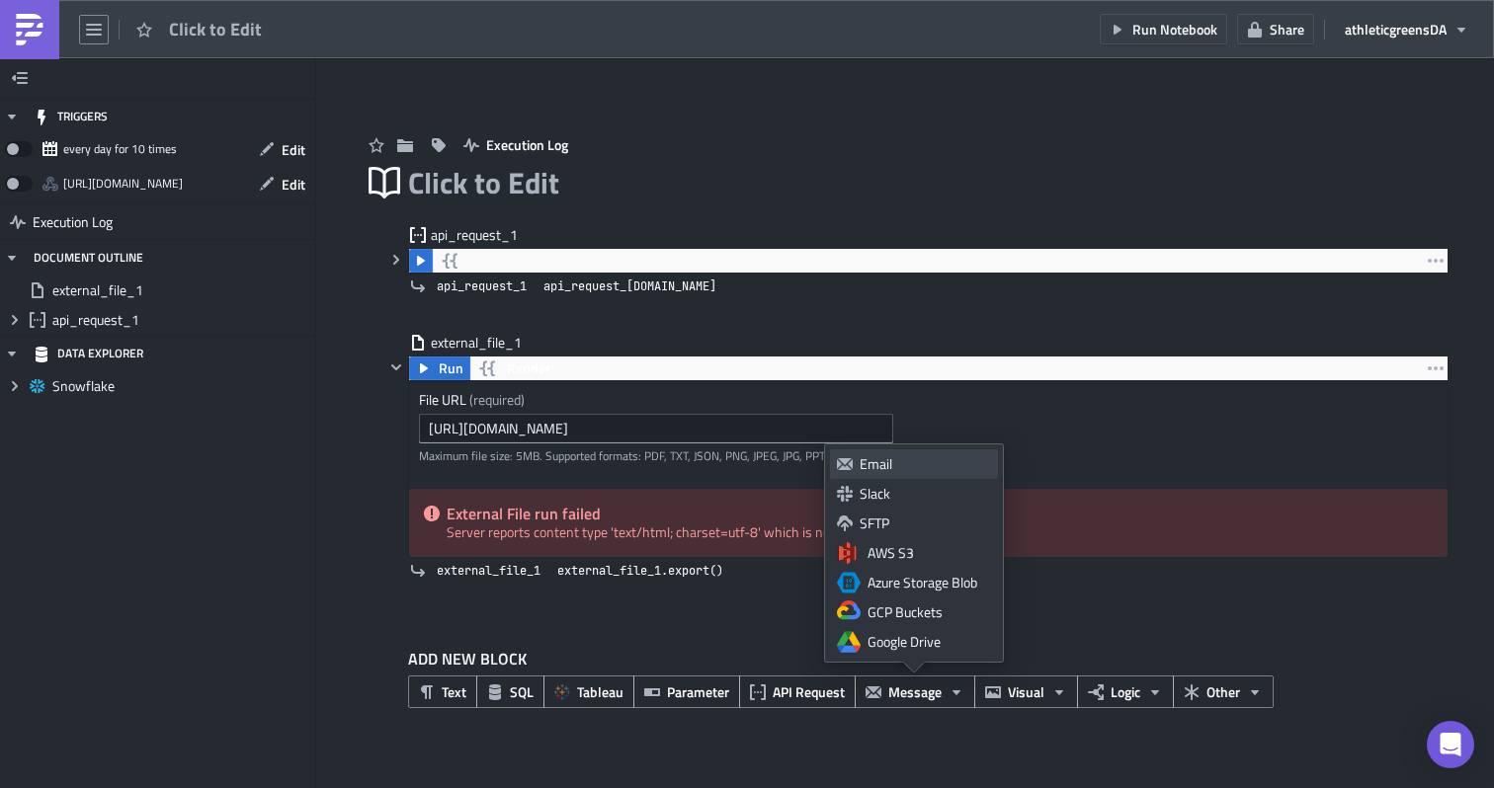
click at [887, 476] on link "Email" at bounding box center [914, 464] width 168 height 30
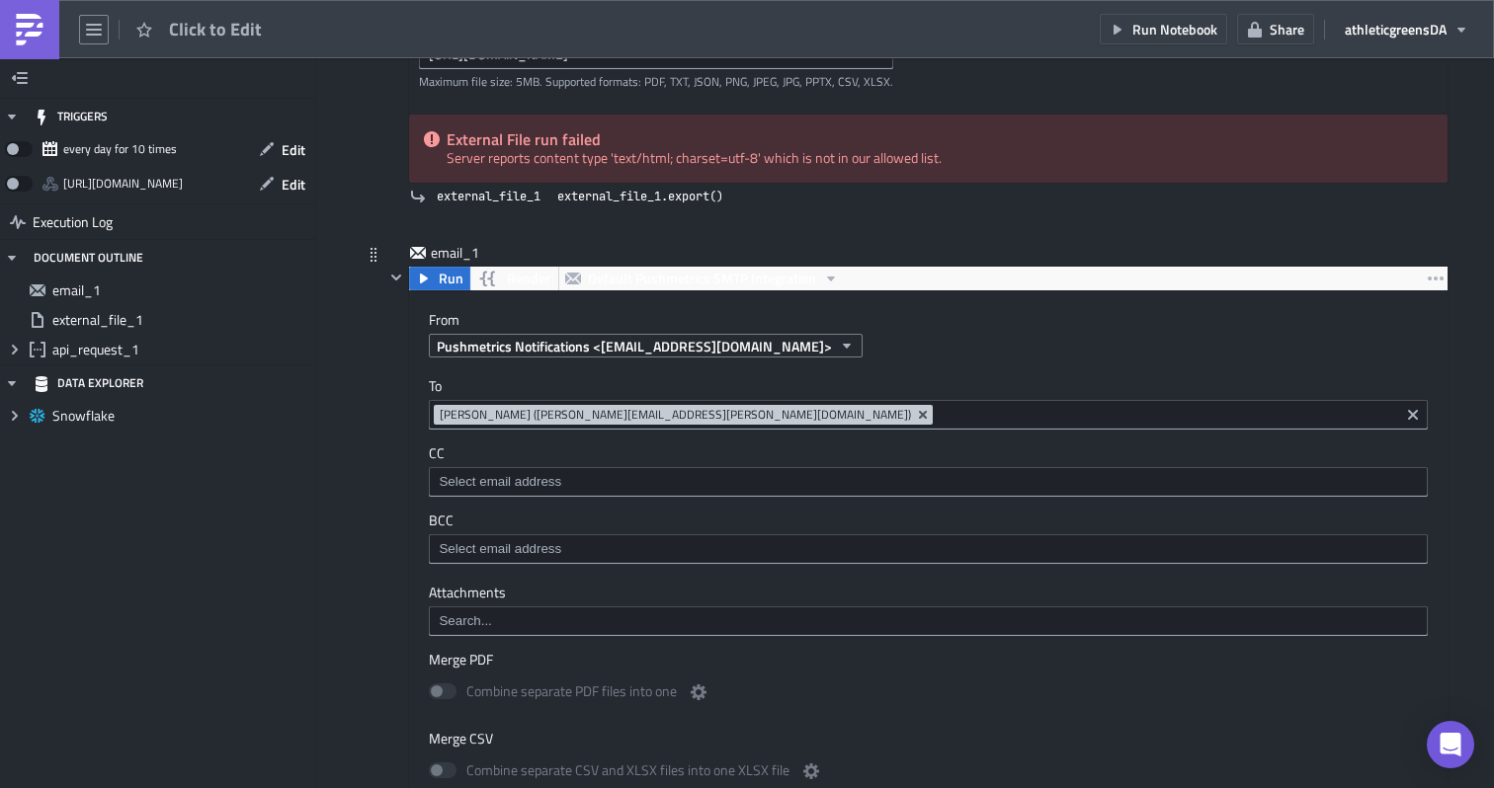
scroll to position [367, 0]
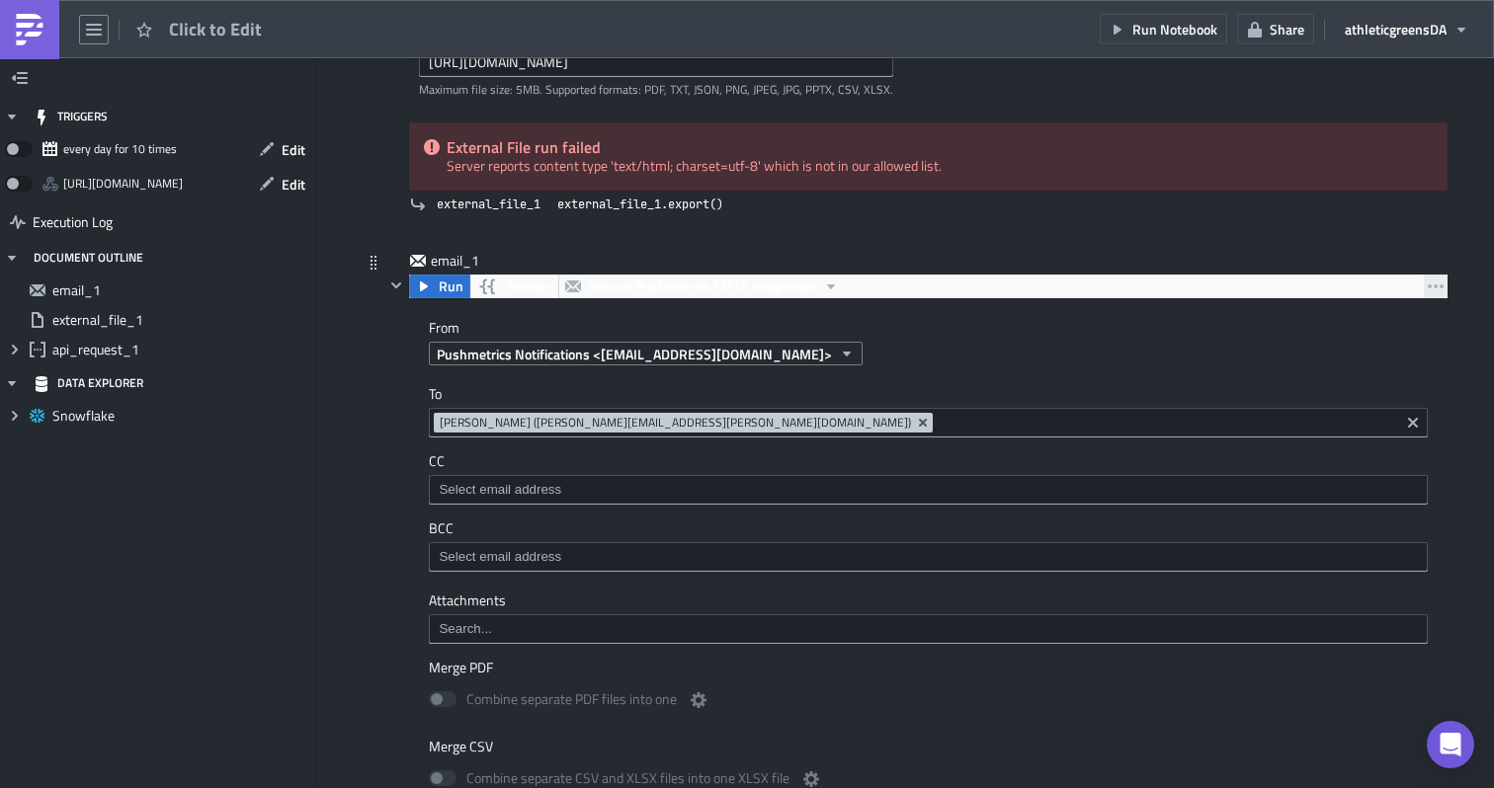
click at [1431, 287] on icon "button" at bounding box center [1436, 287] width 16 height 16
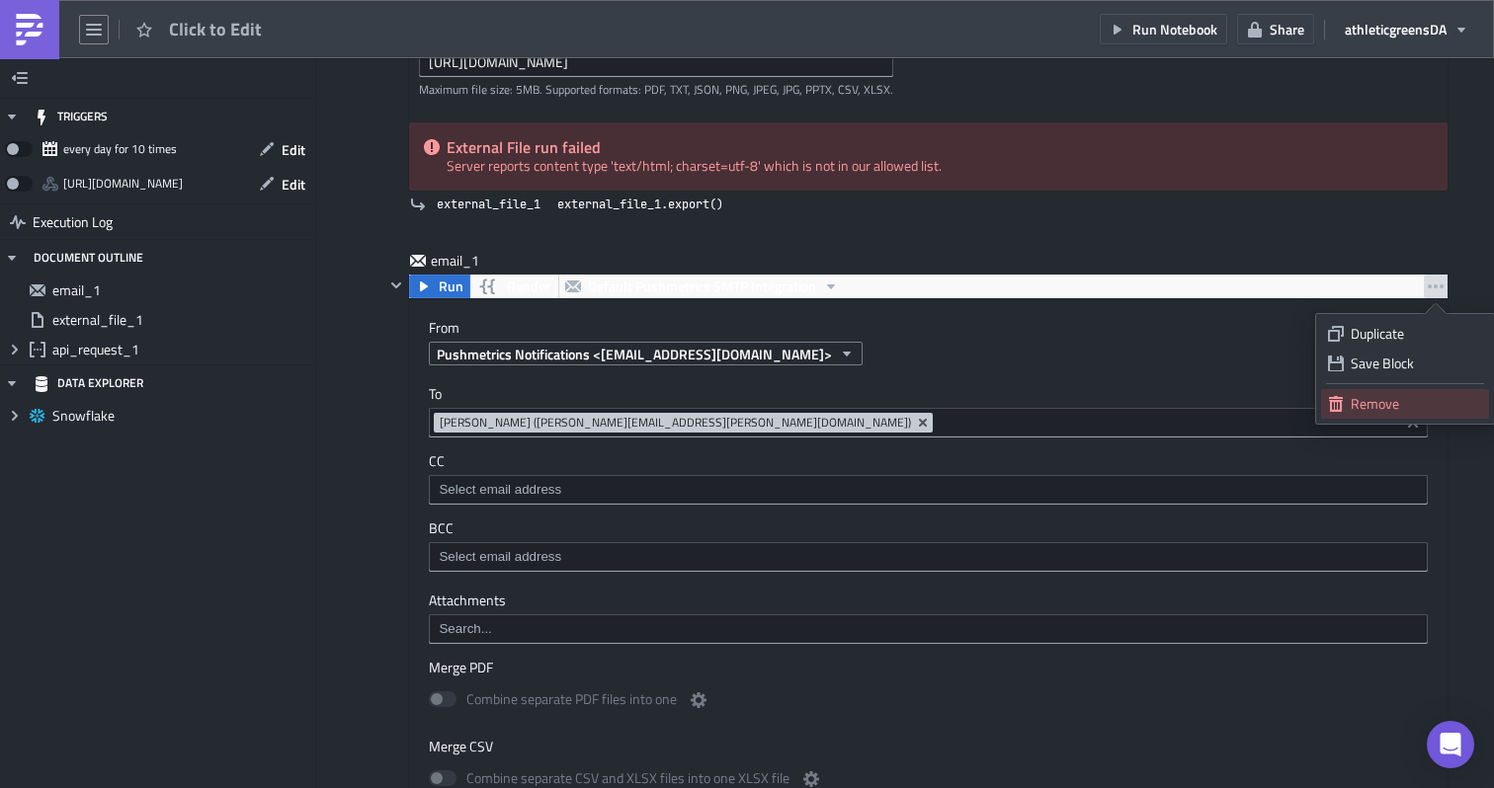
click at [1361, 399] on div "Remove" at bounding box center [1415, 404] width 131 height 20
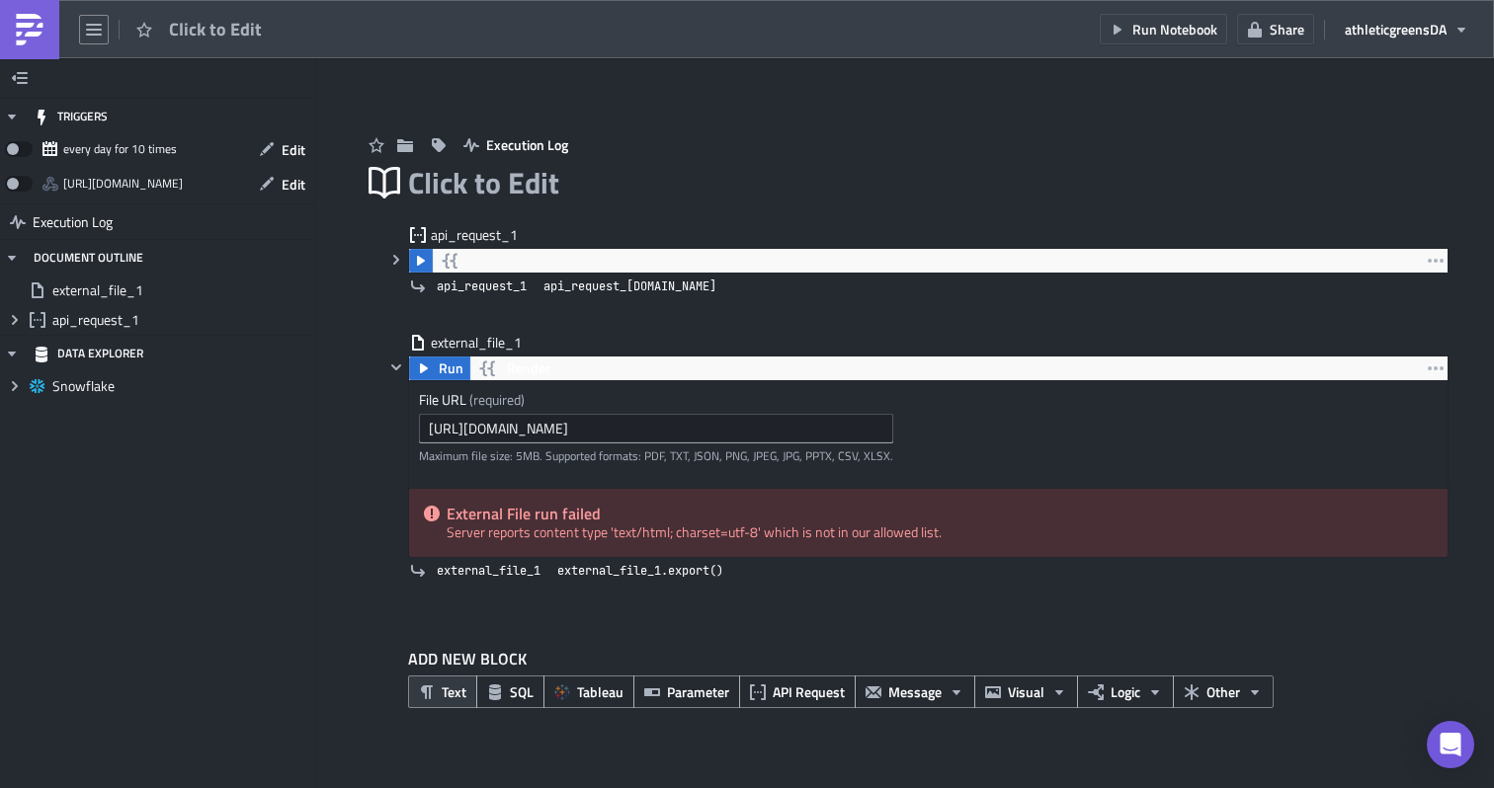
click at [466, 685] on button "Text" at bounding box center [442, 692] width 69 height 33
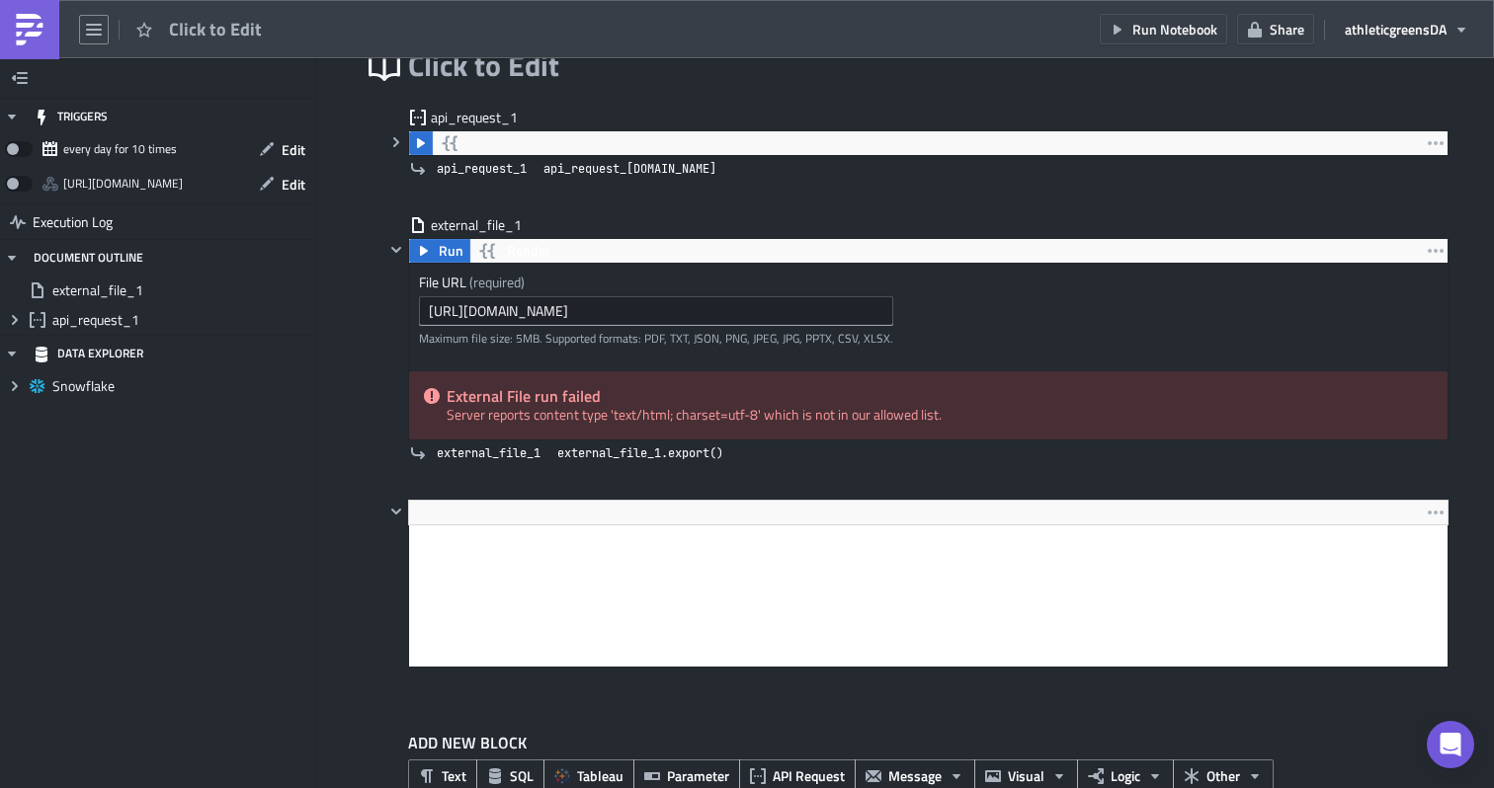
scroll to position [164, 0]
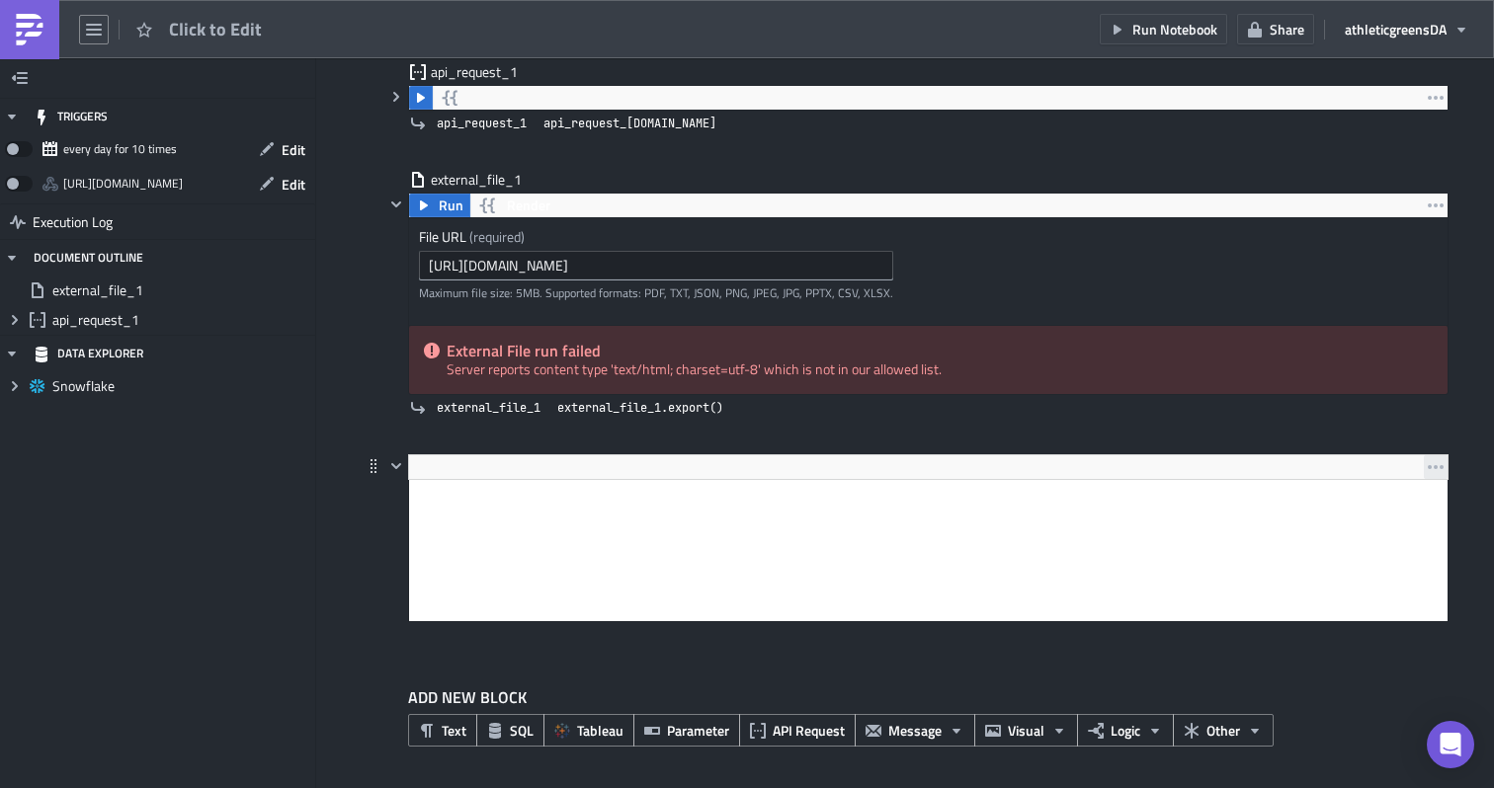
click at [1439, 462] on icon "button" at bounding box center [1436, 467] width 16 height 16
click at [1399, 504] on div "Remove" at bounding box center [1415, 514] width 131 height 20
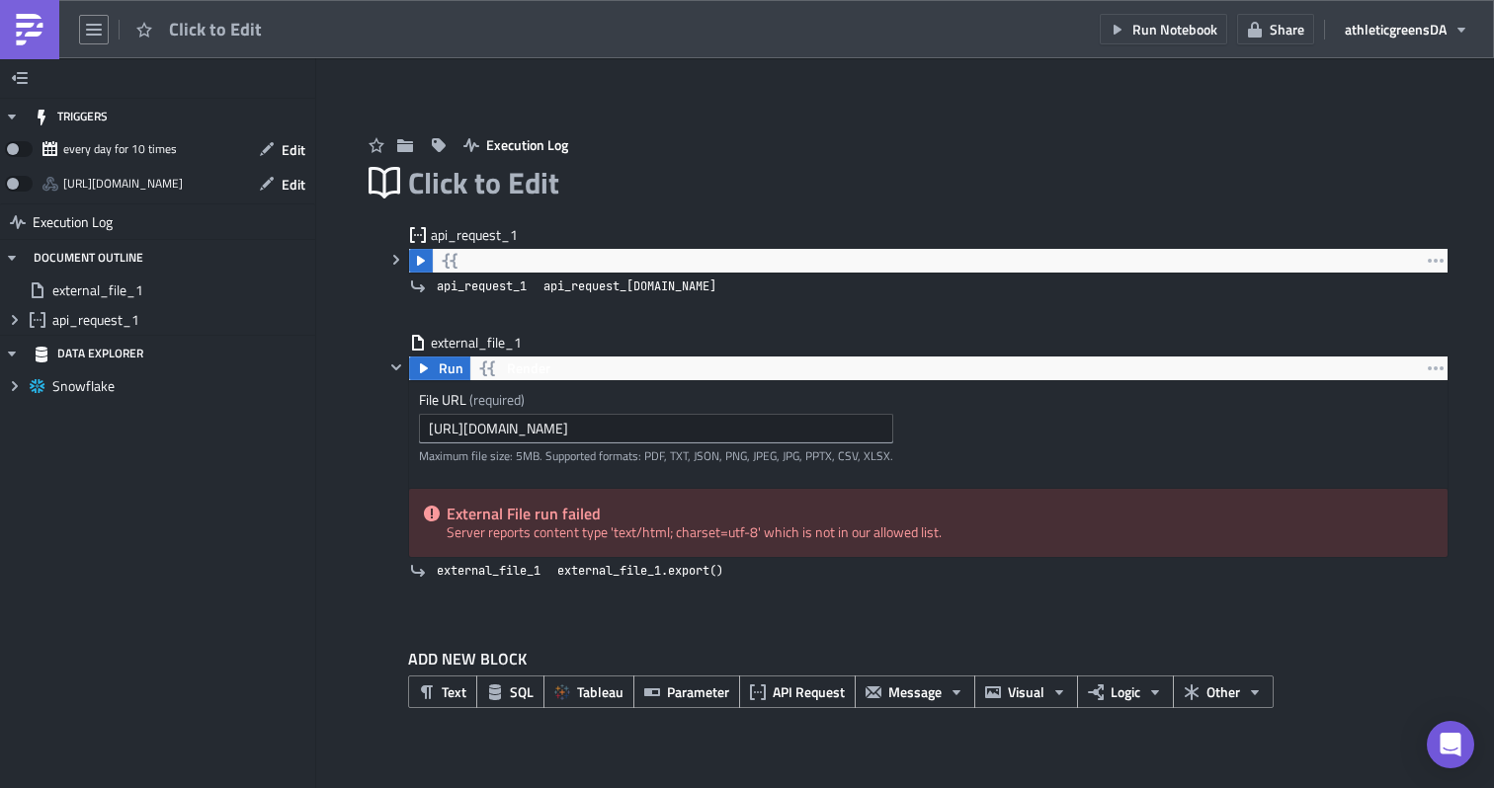
scroll to position [0, 0]
click at [948, 687] on icon "button" at bounding box center [956, 693] width 16 height 16
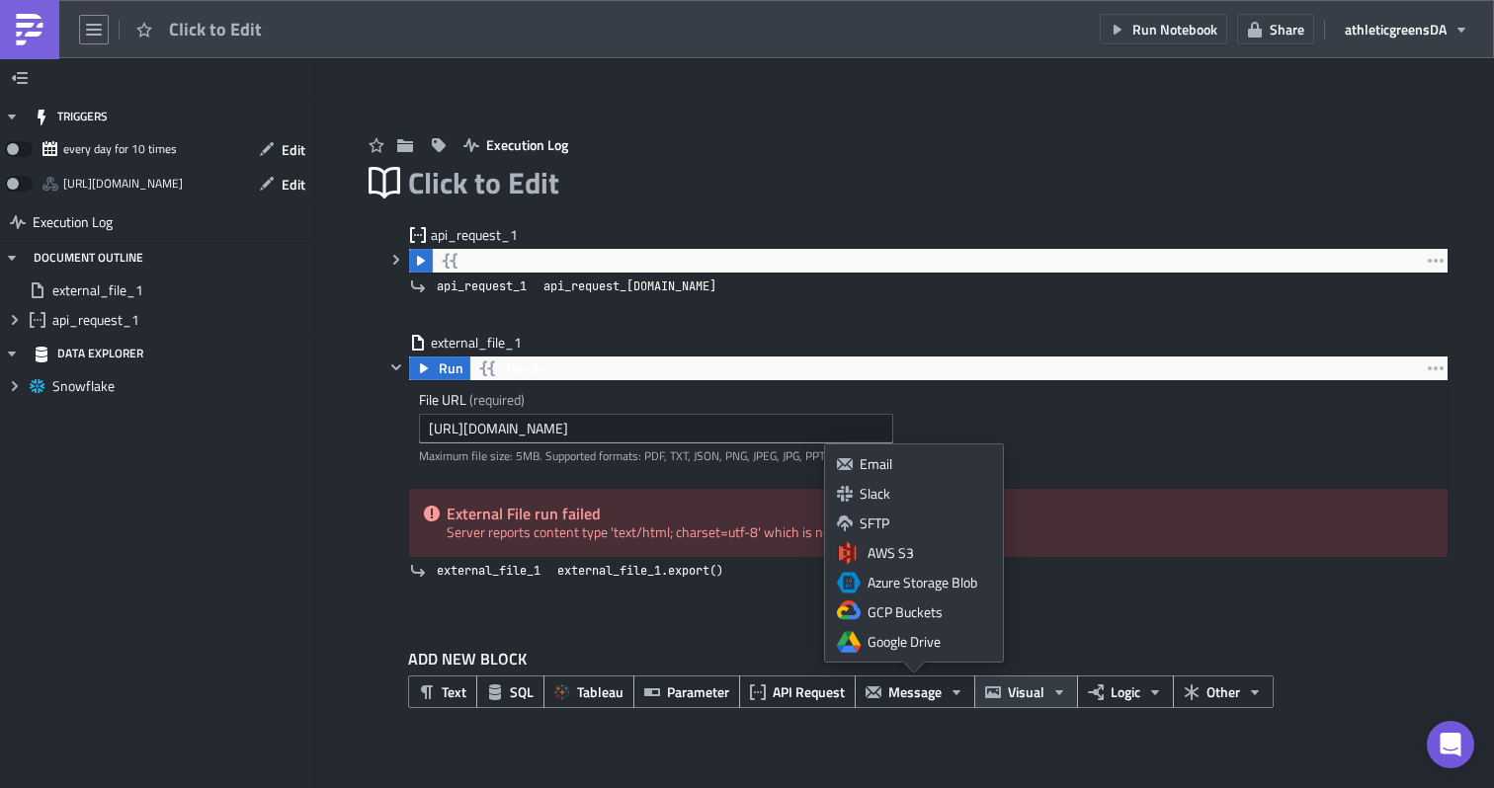
click at [1044, 696] on button "Visual" at bounding box center [1026, 692] width 104 height 33
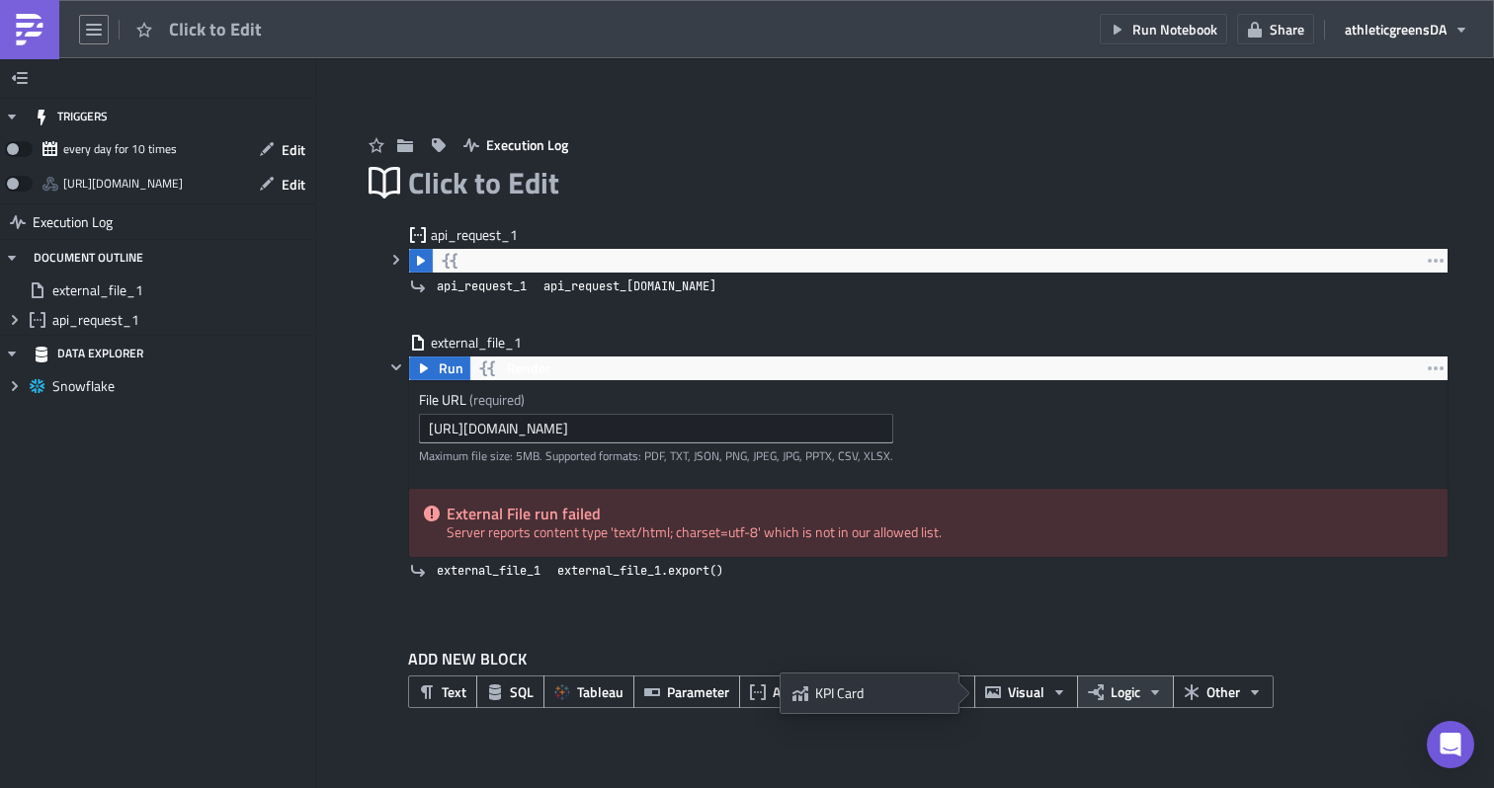
click at [1135, 691] on span "Logic" at bounding box center [1125, 692] width 30 height 21
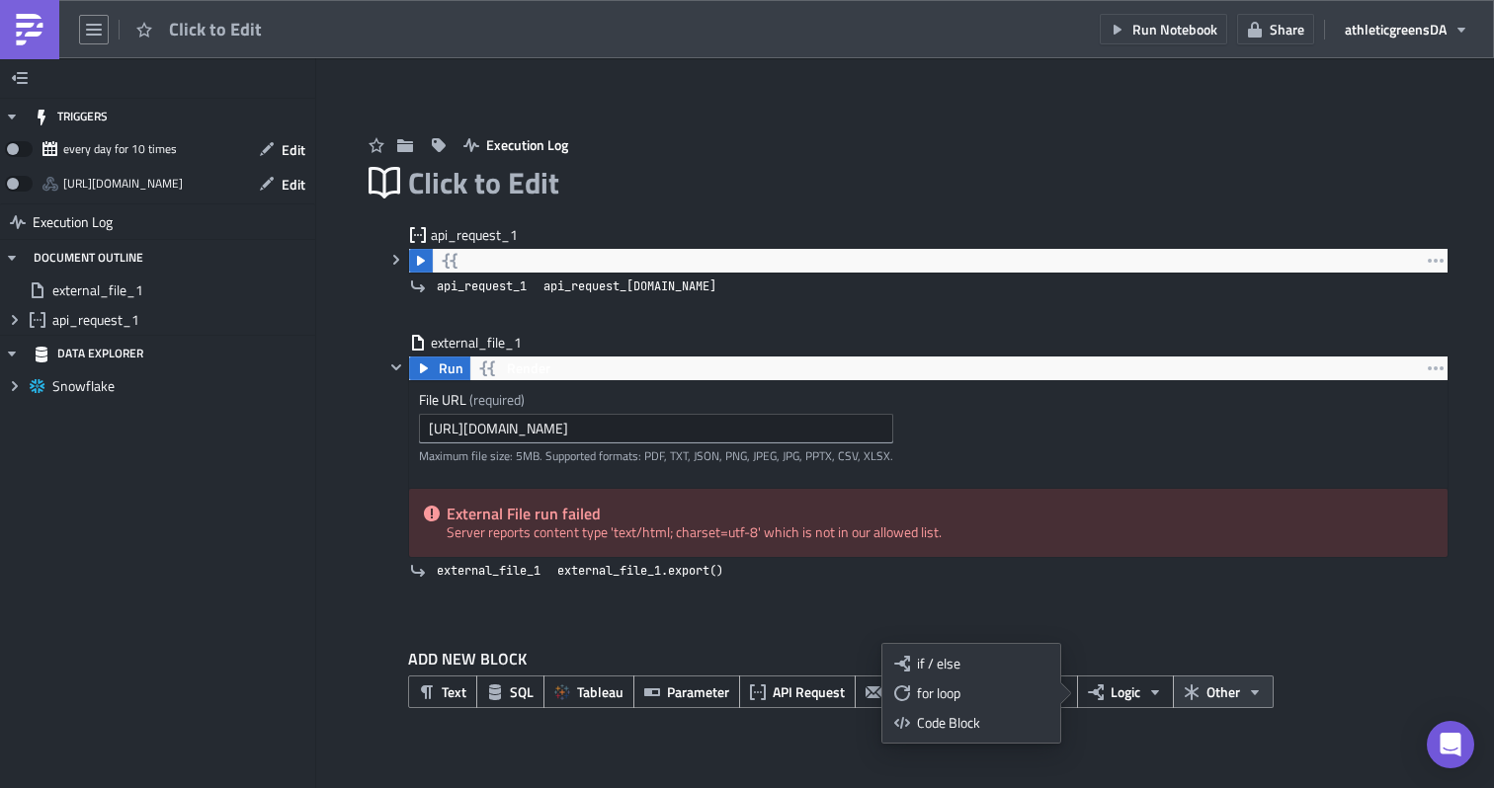
click at [1191, 689] on icon "button" at bounding box center [1192, 693] width 16 height 16
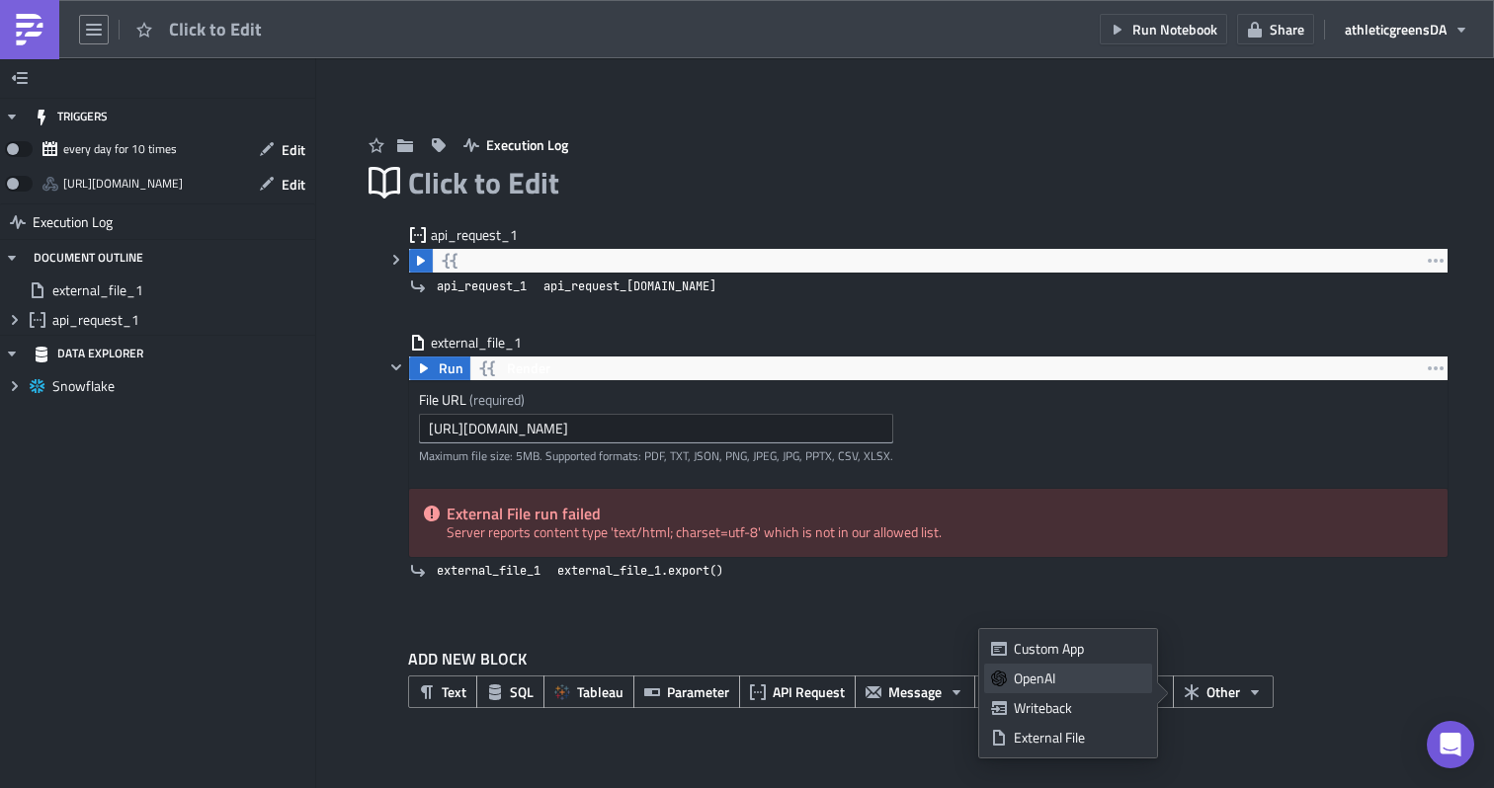
click at [1077, 673] on div "OpenAI" at bounding box center [1079, 679] width 131 height 20
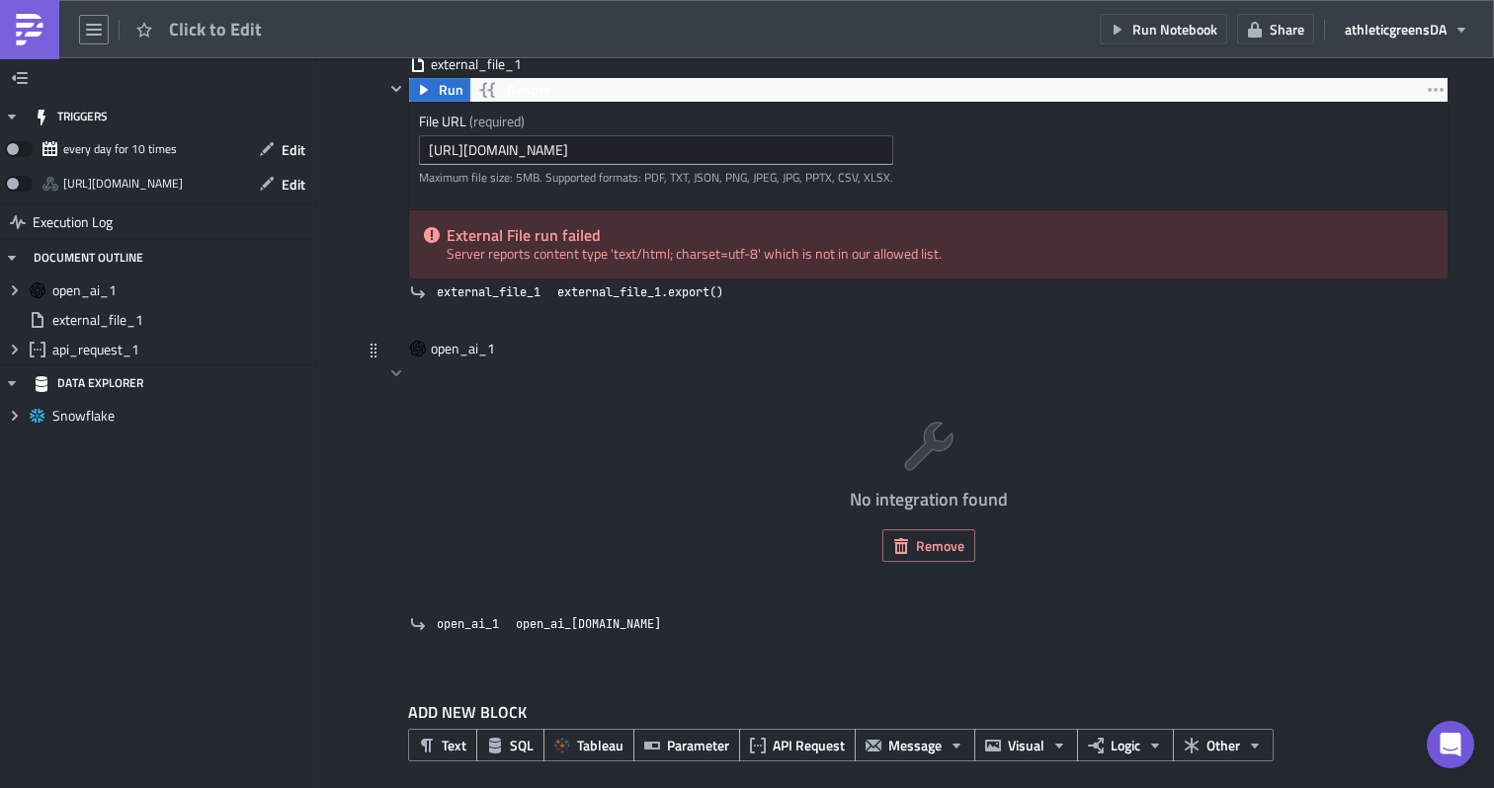
scroll to position [295, 0]
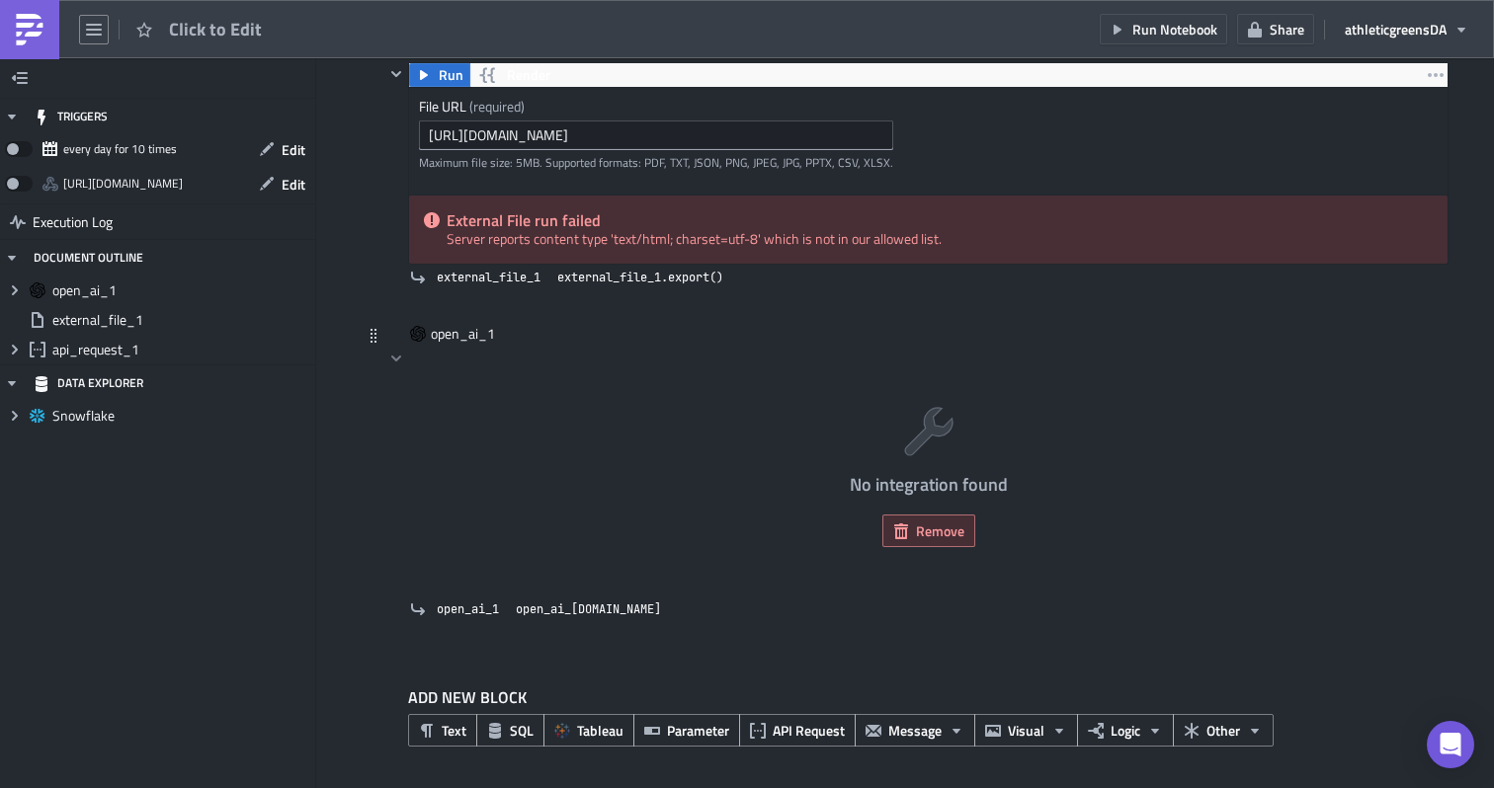
click at [954, 536] on span "Remove" at bounding box center [940, 531] width 48 height 21
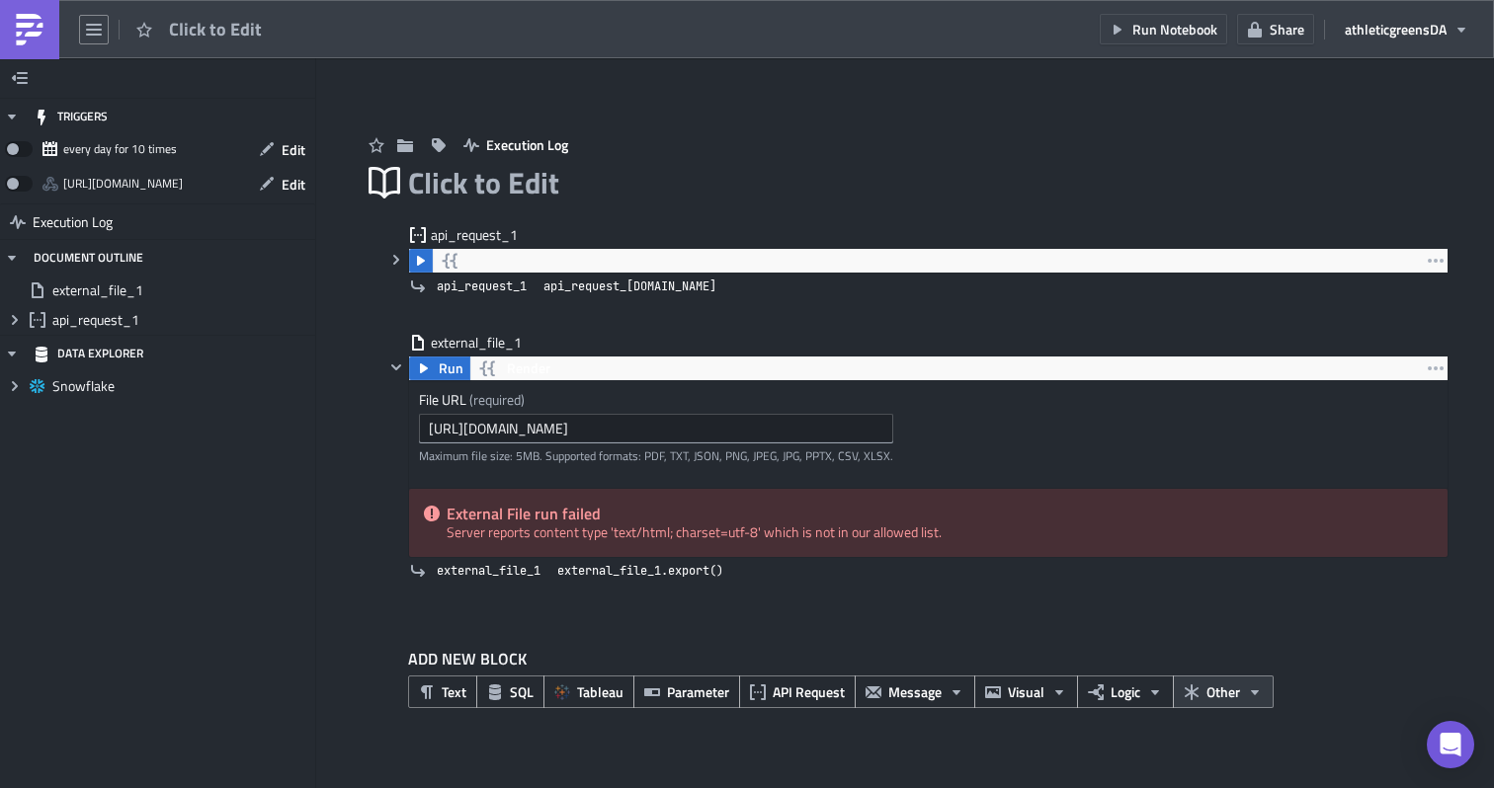
click at [1206, 691] on span "Other" at bounding box center [1223, 692] width 34 height 21
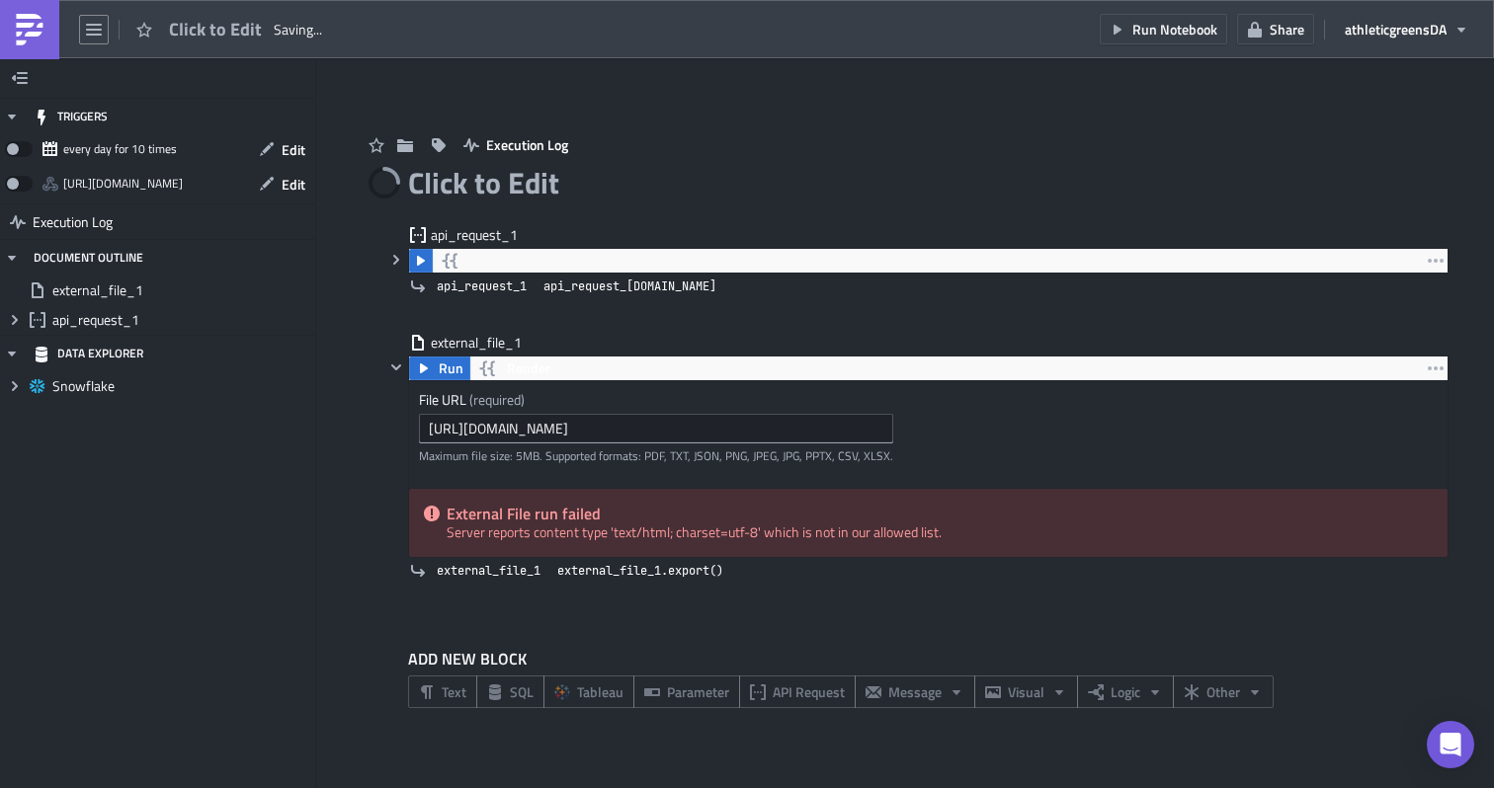
click at [1223, 624] on div "ADD NEW BLOCK Text SQL Tableau Parameter API Request Message Visual Logic Other" at bounding box center [905, 684] width 1087 height 135
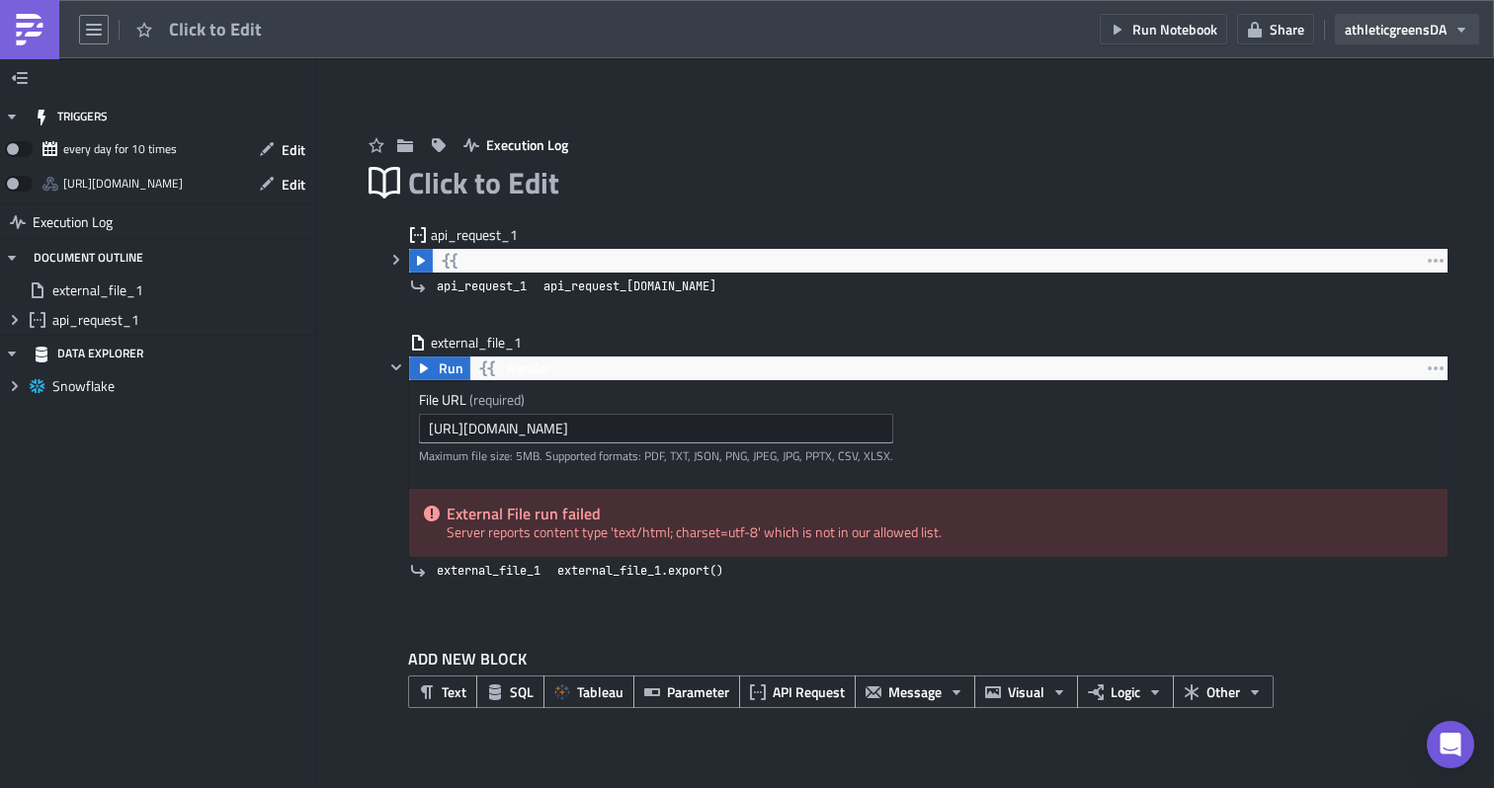
click at [1396, 29] on span "athleticgreens DA" at bounding box center [1396, 29] width 102 height 21
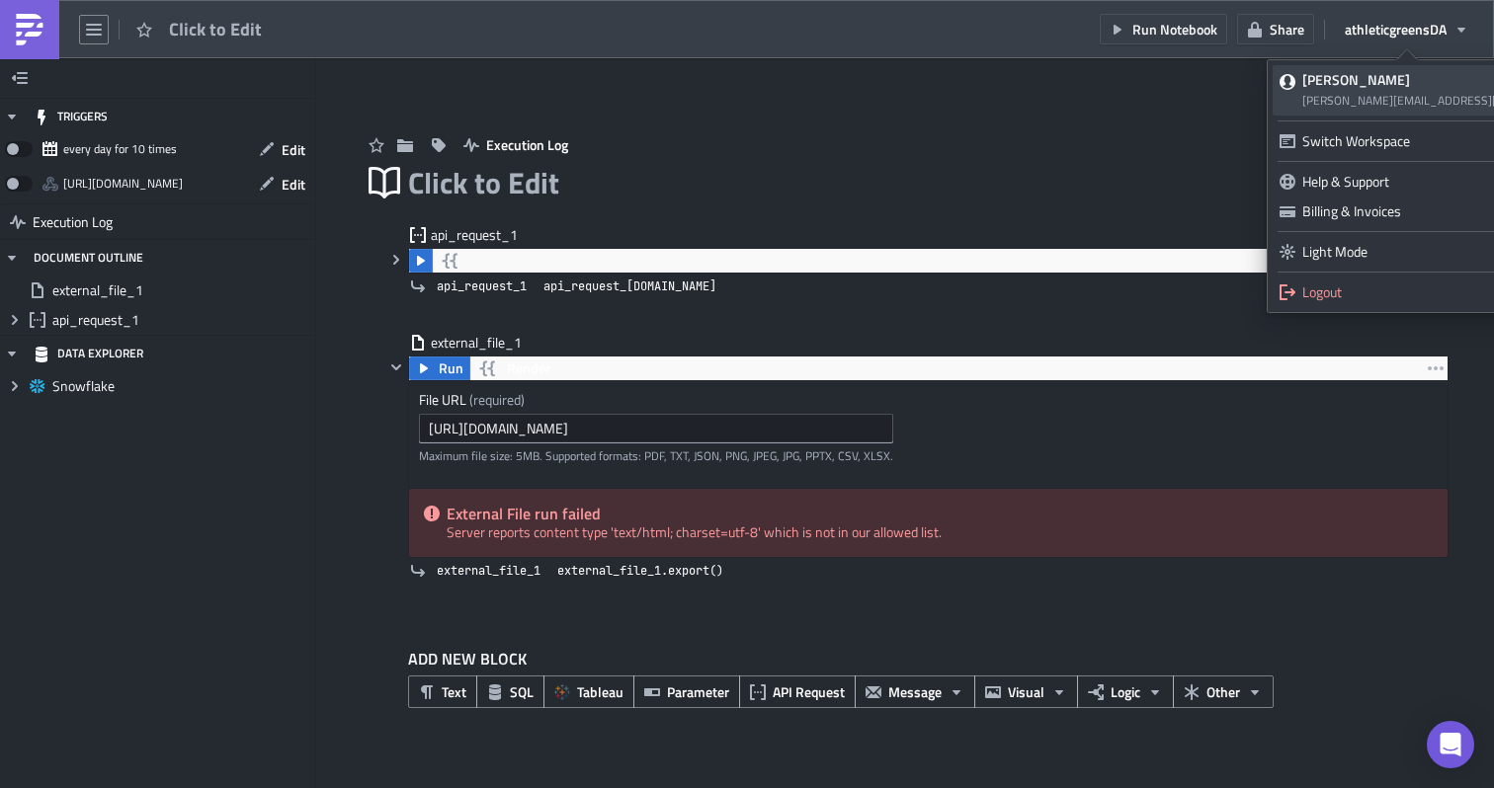
click at [1368, 94] on span "dominik.archer@athleticgreens.com" at bounding box center [1487, 100] width 371 height 19
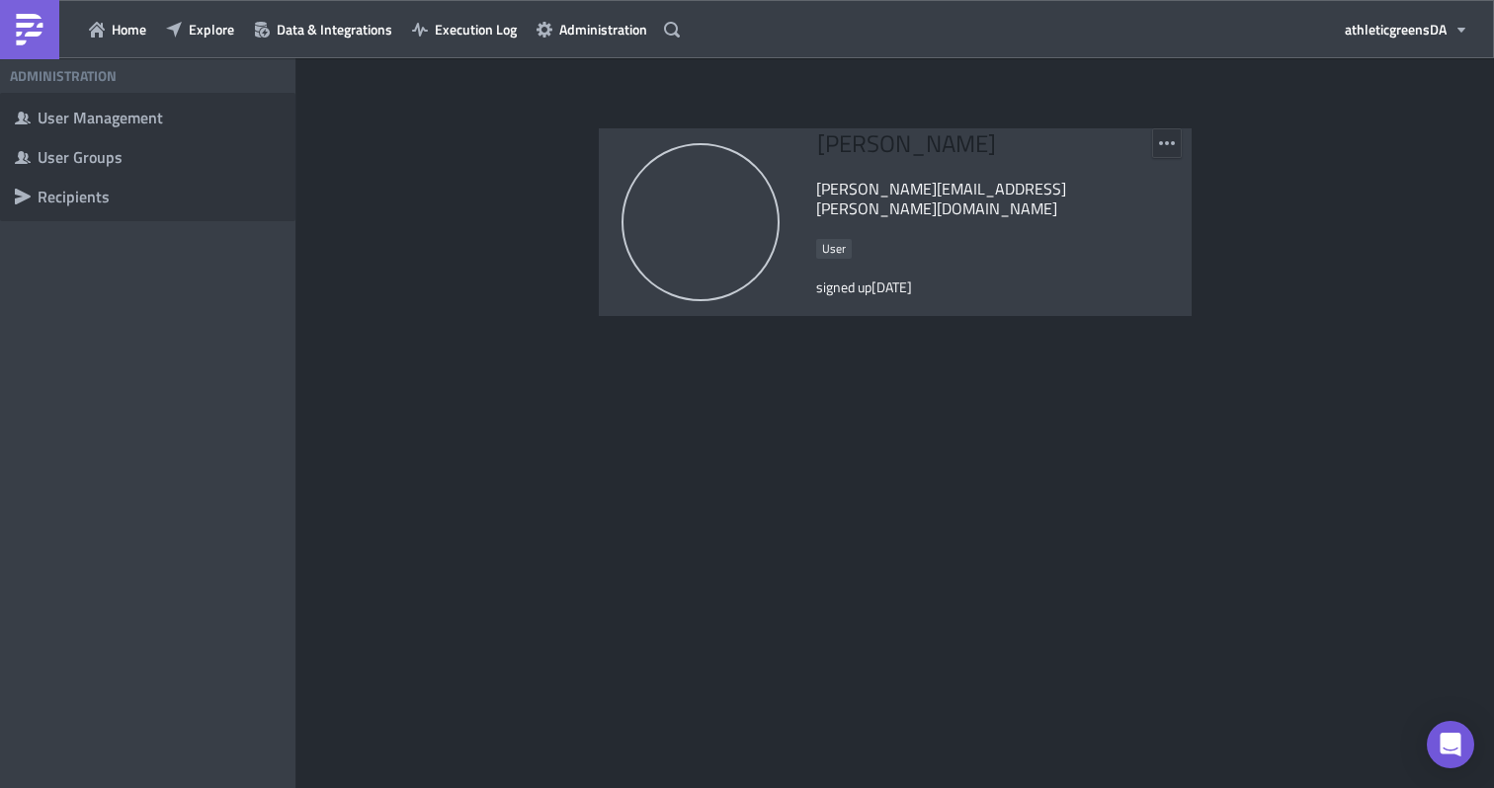
click at [1154, 154] on button "button" at bounding box center [1167, 143] width 30 height 30
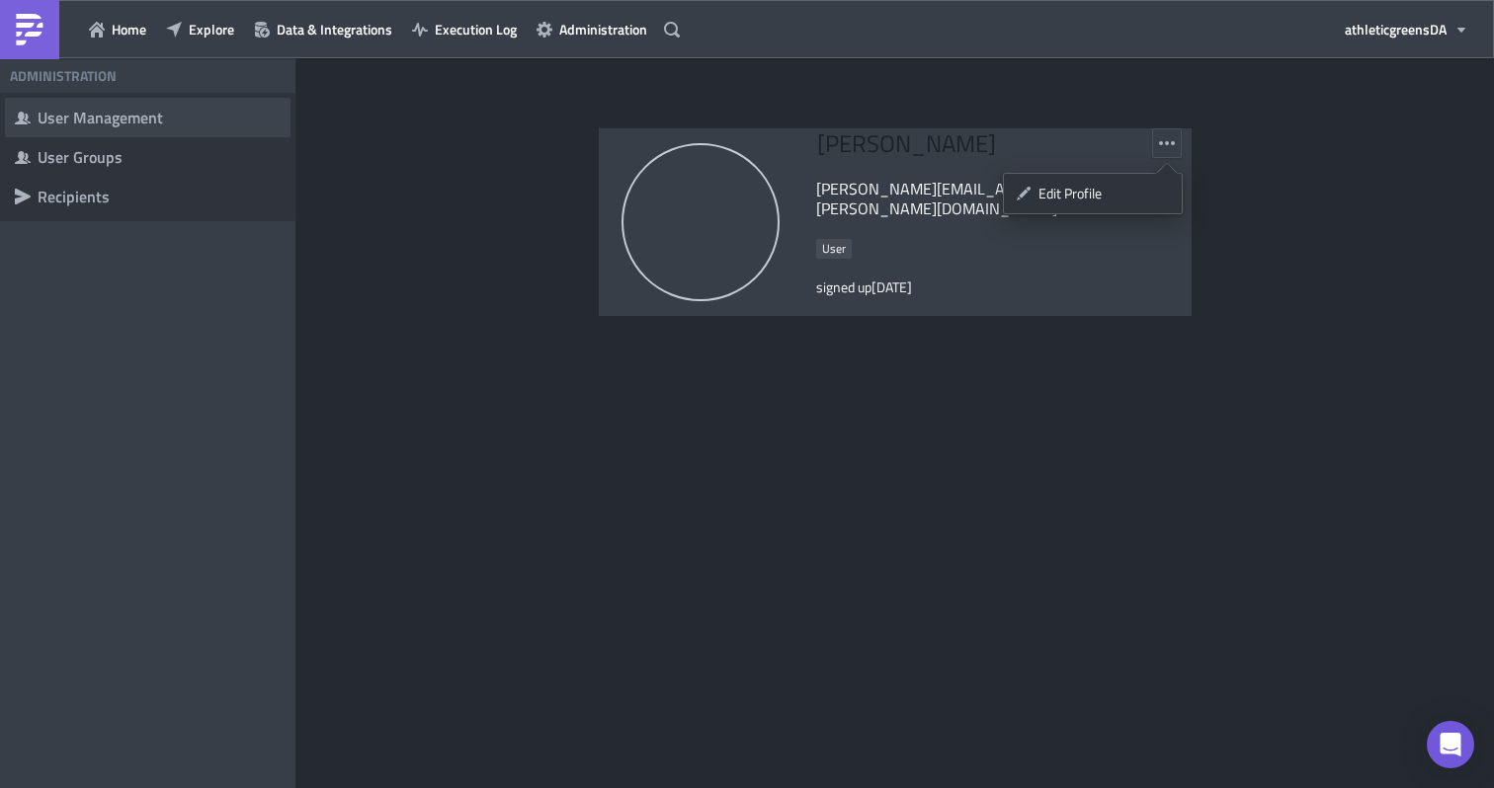
click at [175, 119] on div "User Management" at bounding box center [159, 118] width 243 height 20
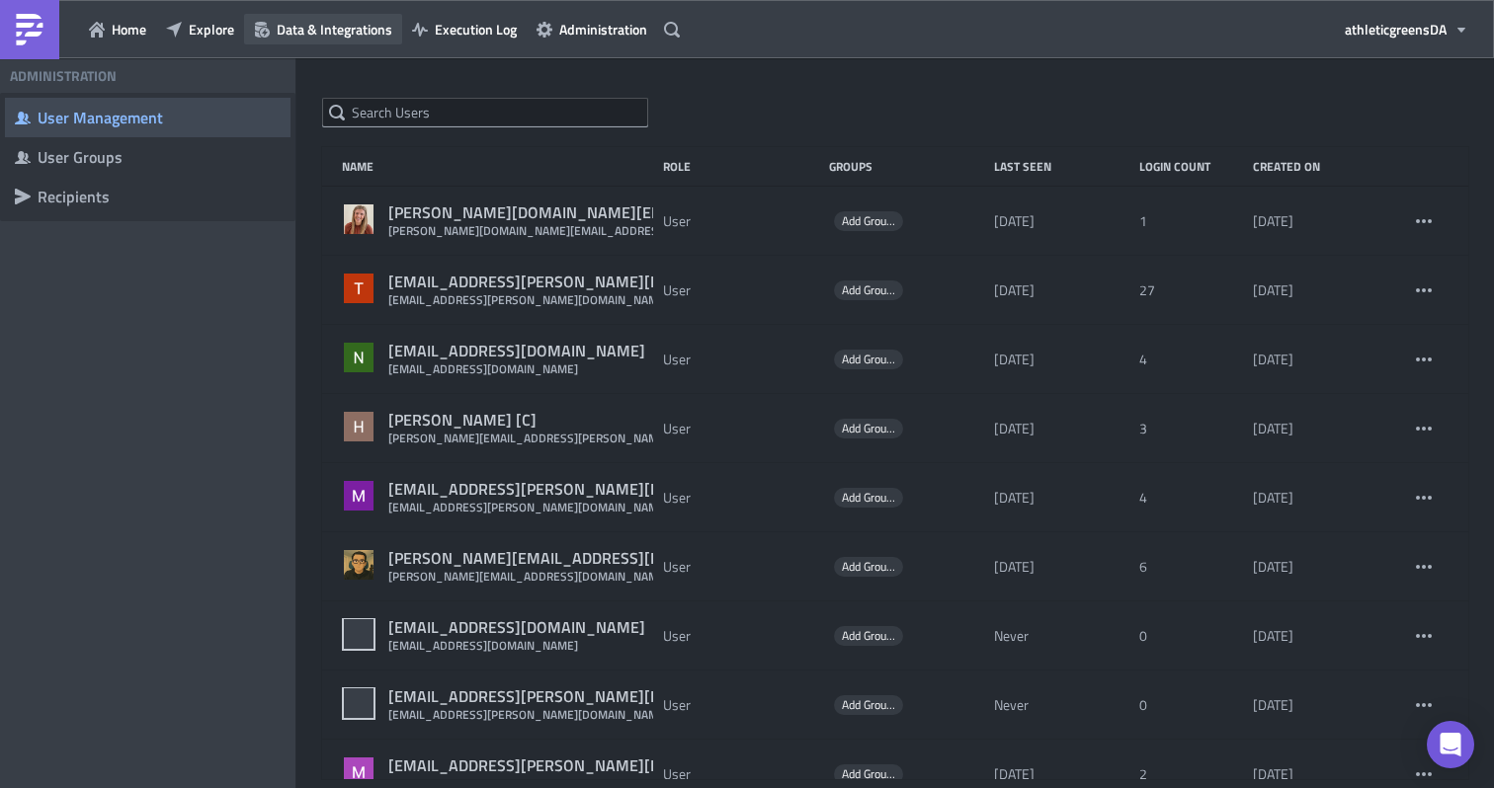
click at [358, 37] on span "Data & Integrations" at bounding box center [335, 29] width 116 height 21
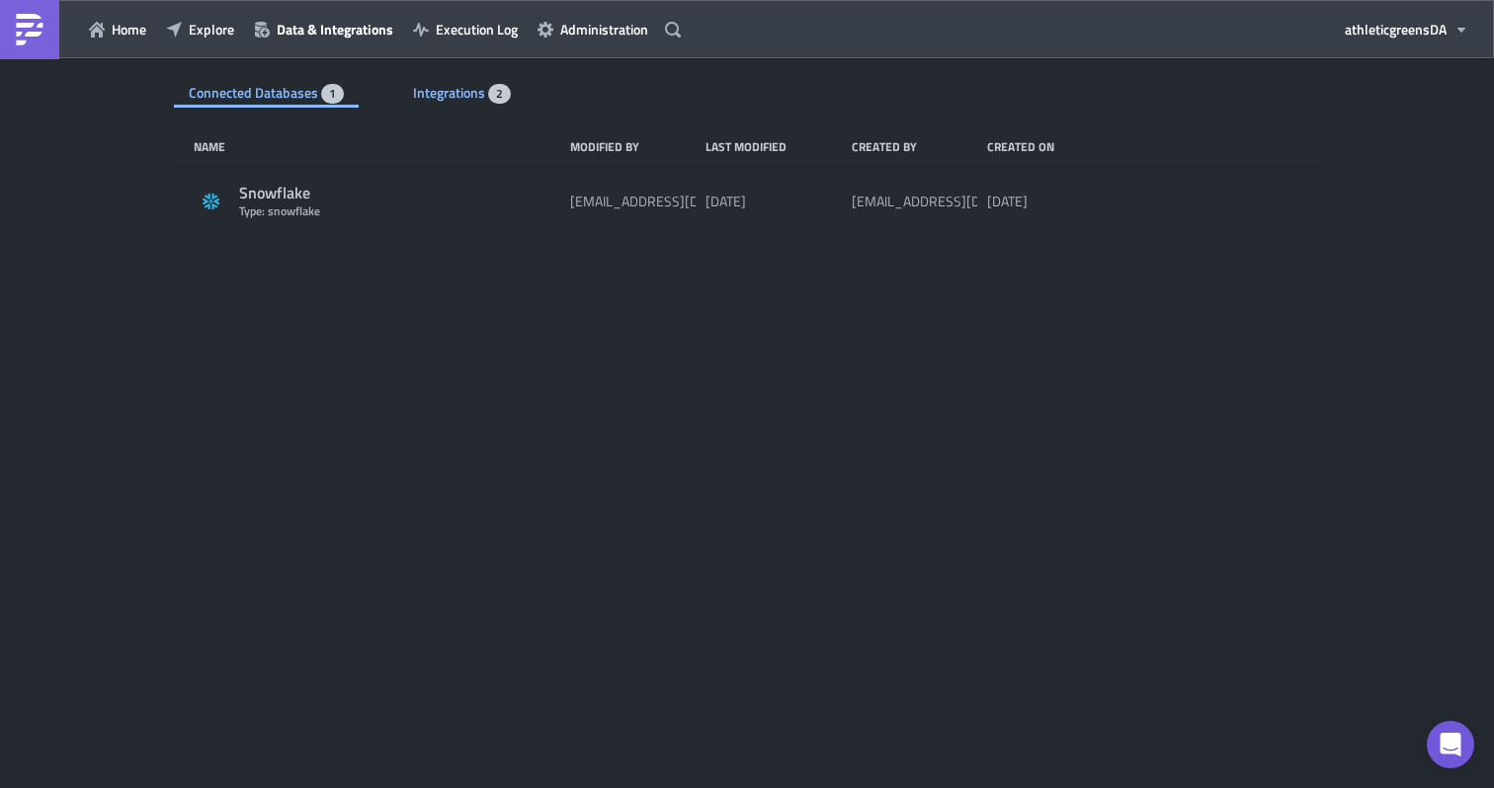
click at [468, 94] on span "Integrations" at bounding box center [450, 92] width 75 height 21
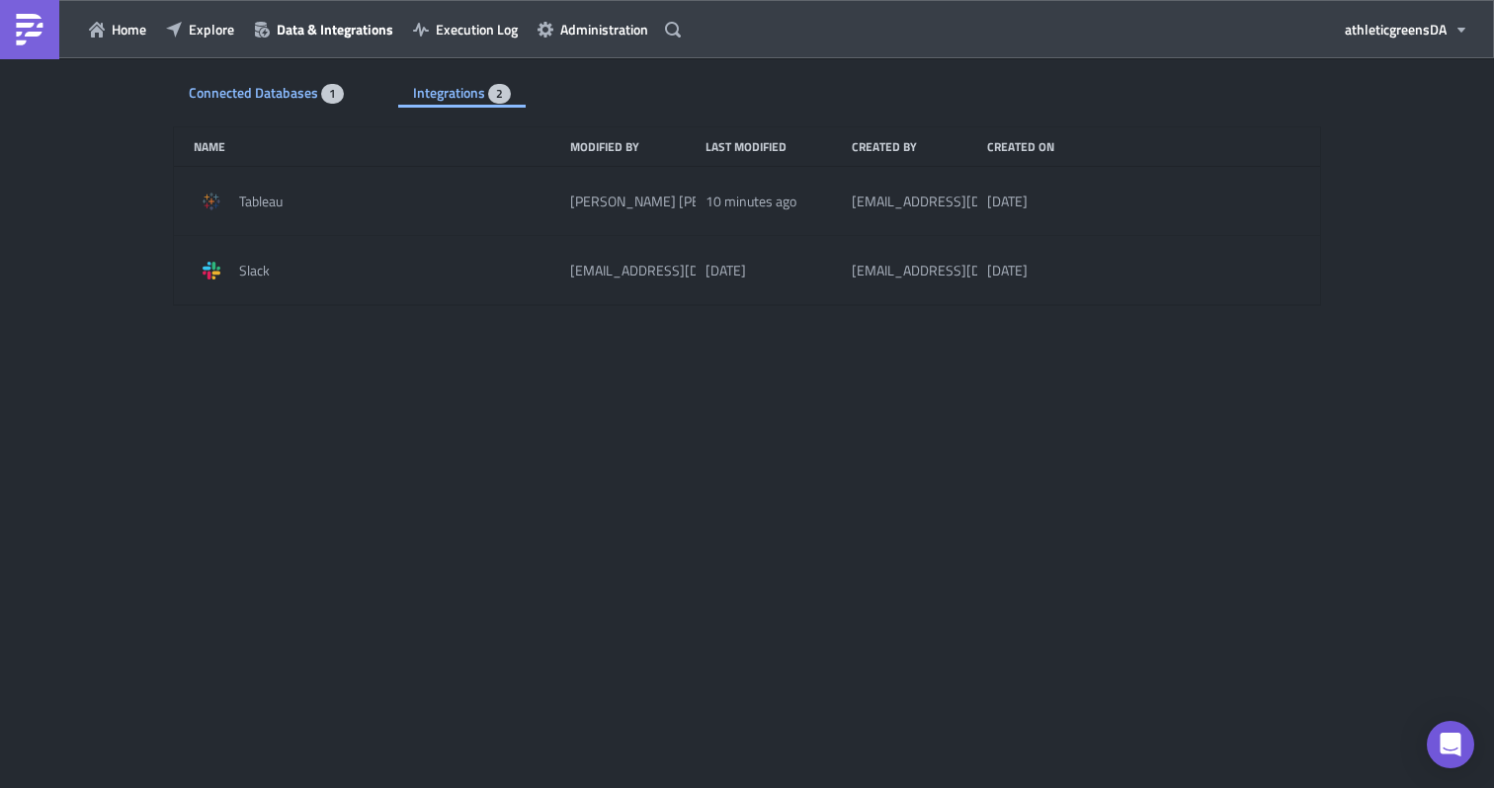
click at [295, 92] on span "Connected Databases" at bounding box center [255, 92] width 132 height 21
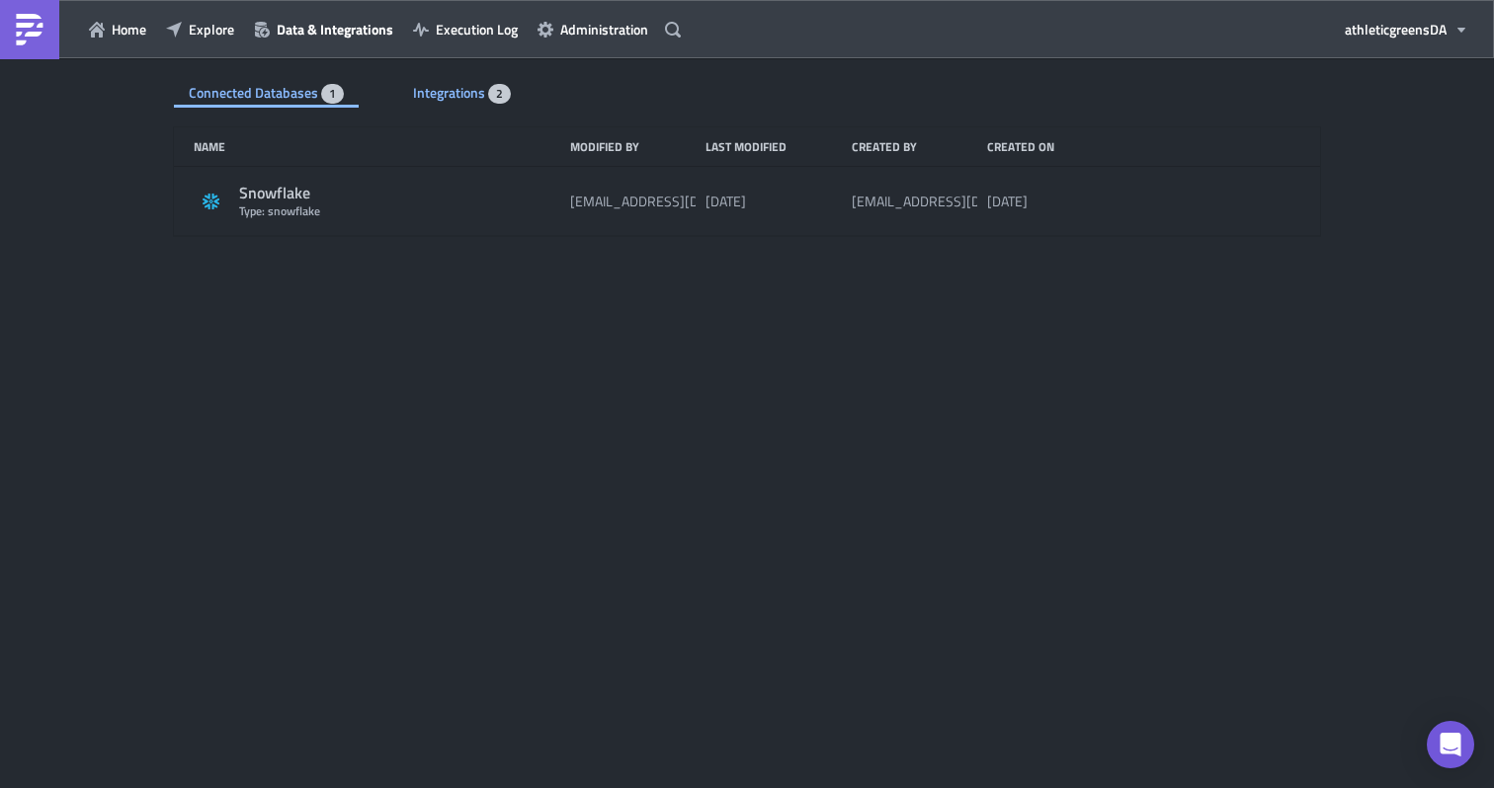
click at [471, 104] on div "Integrations 2" at bounding box center [462, 93] width 98 height 30
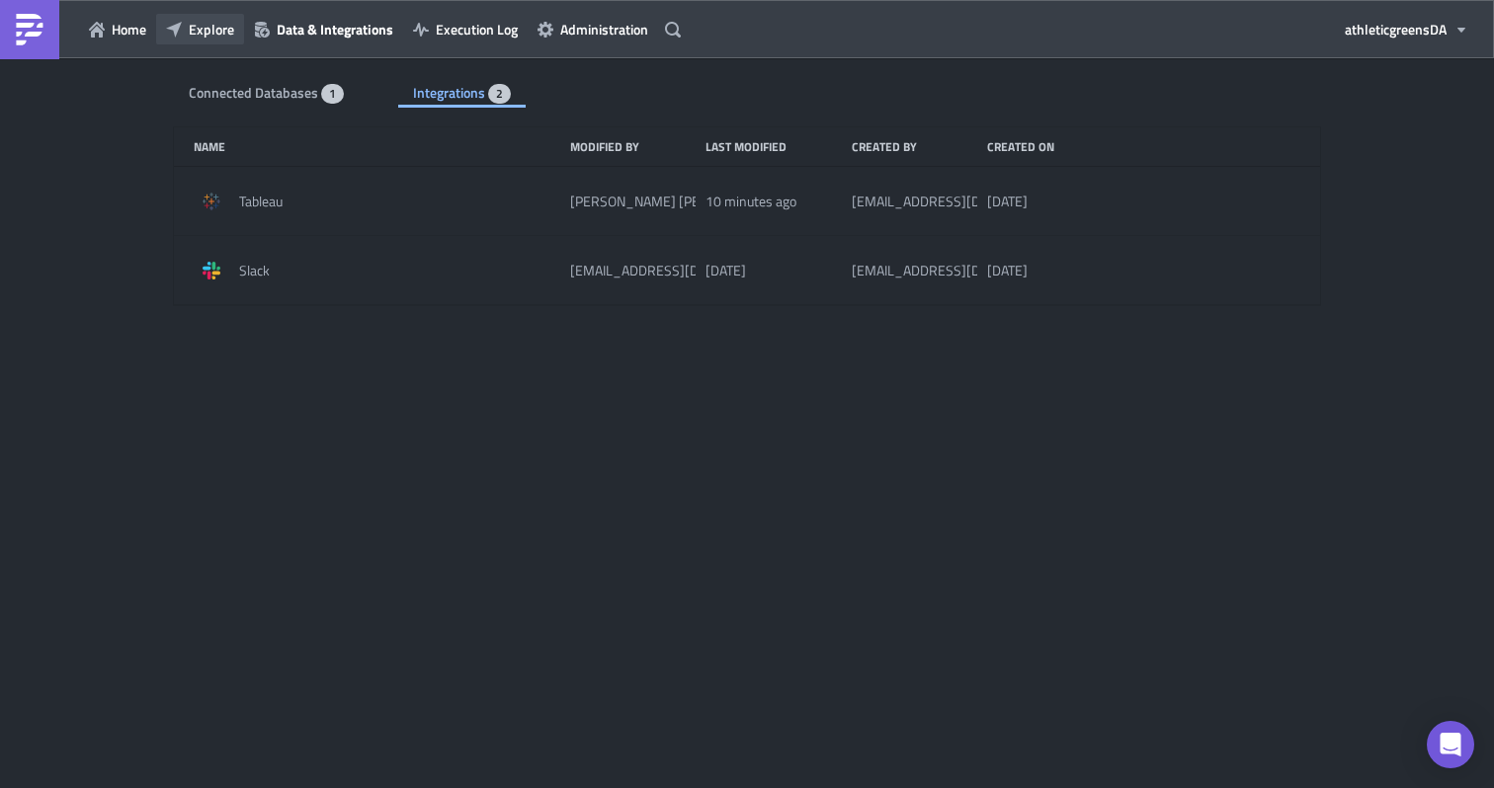
click at [185, 19] on button "Explore" at bounding box center [200, 29] width 88 height 31
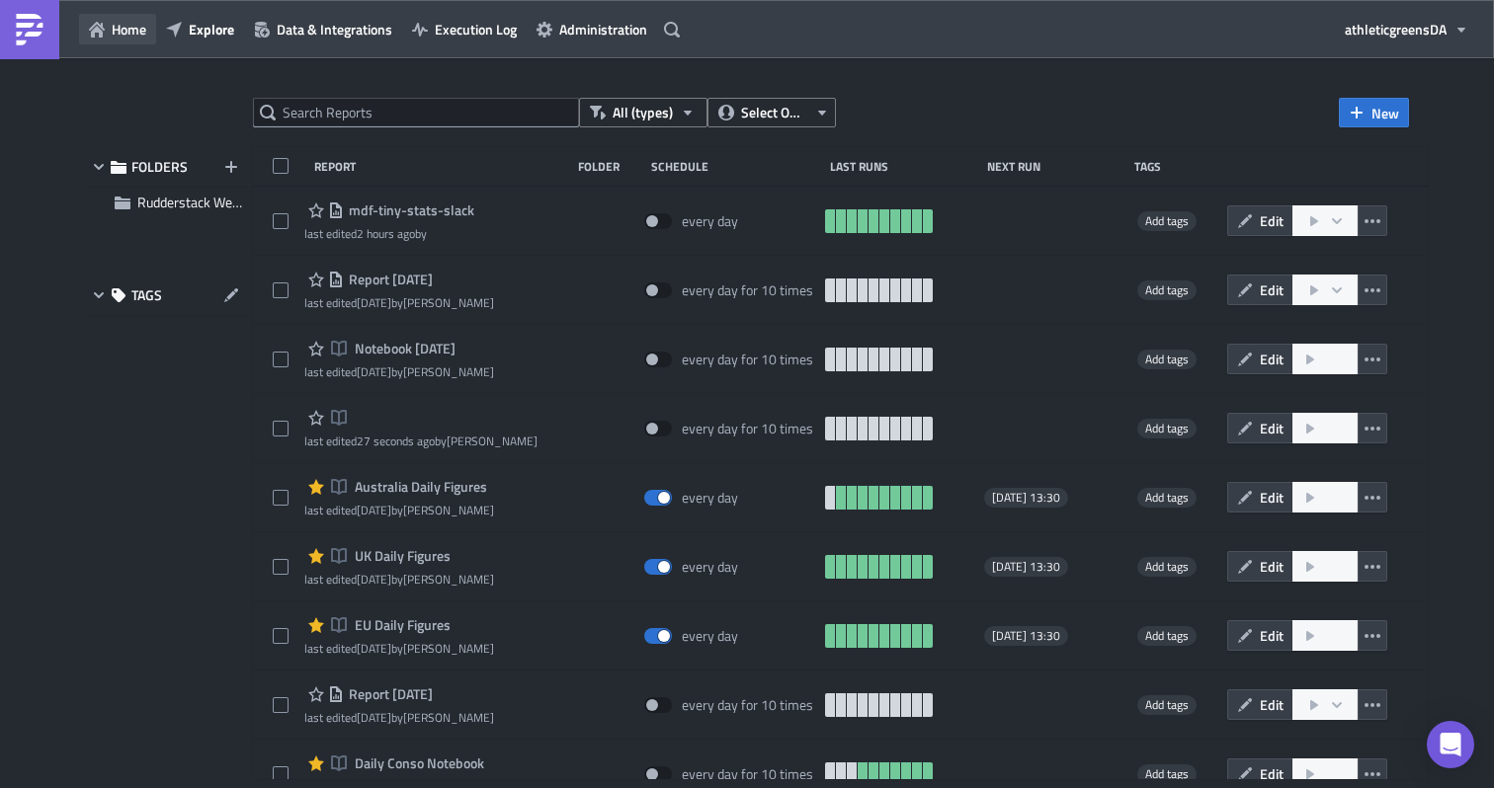
click at [124, 29] on span "Home" at bounding box center [129, 29] width 35 height 21
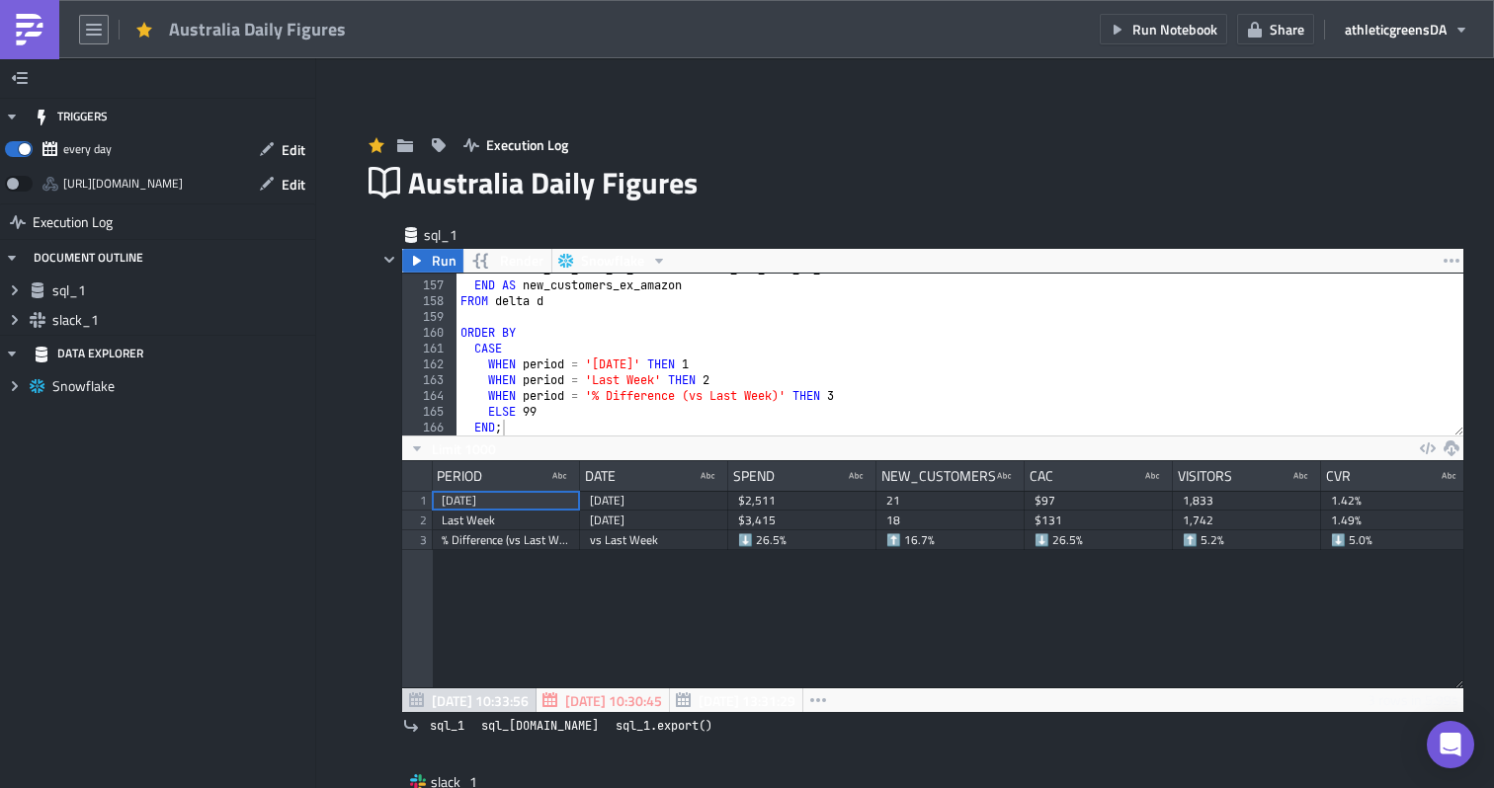
click at [97, 34] on icon "button" at bounding box center [94, 30] width 16 height 12
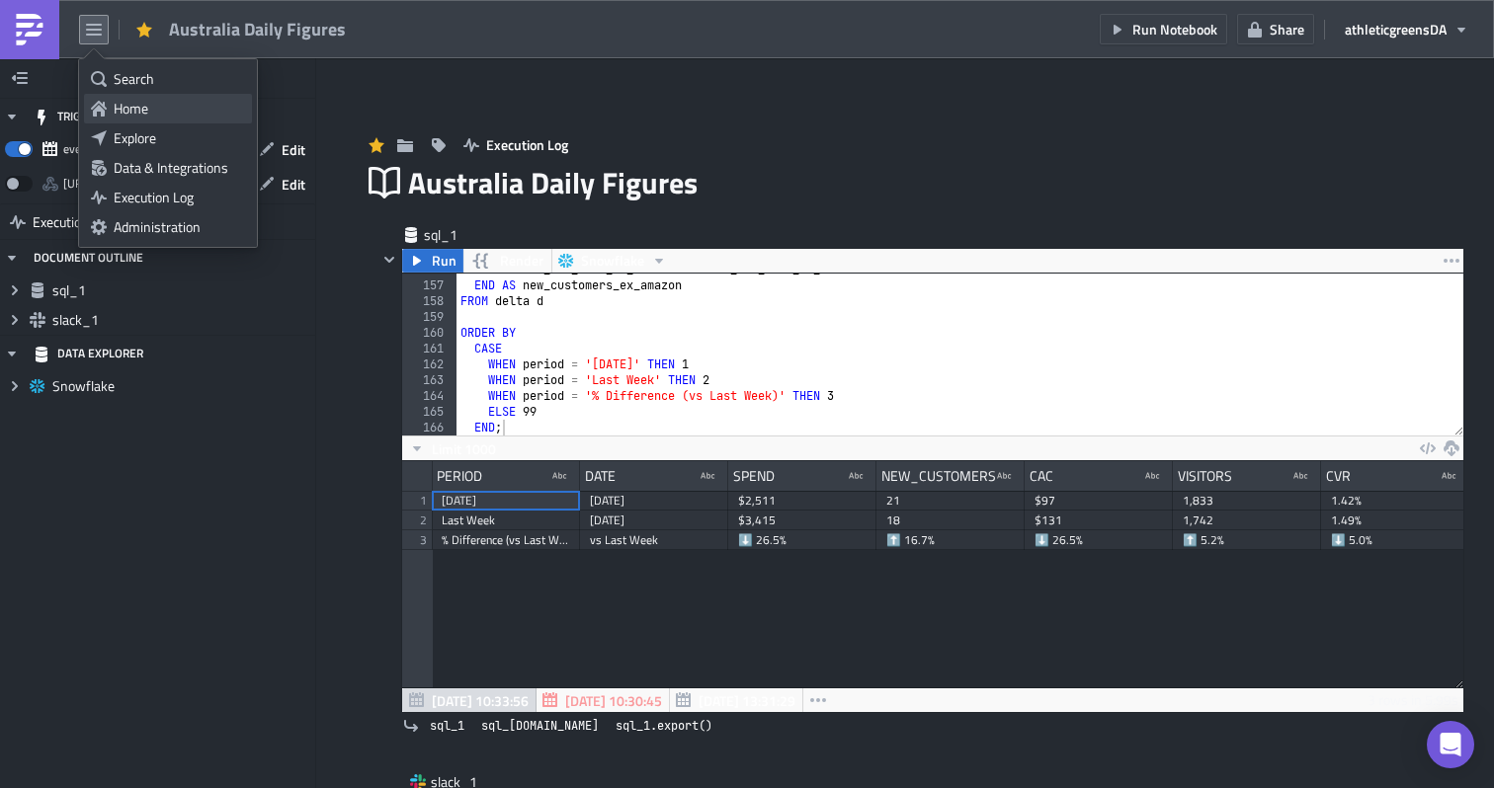
click at [132, 110] on div "Home" at bounding box center [179, 109] width 131 height 20
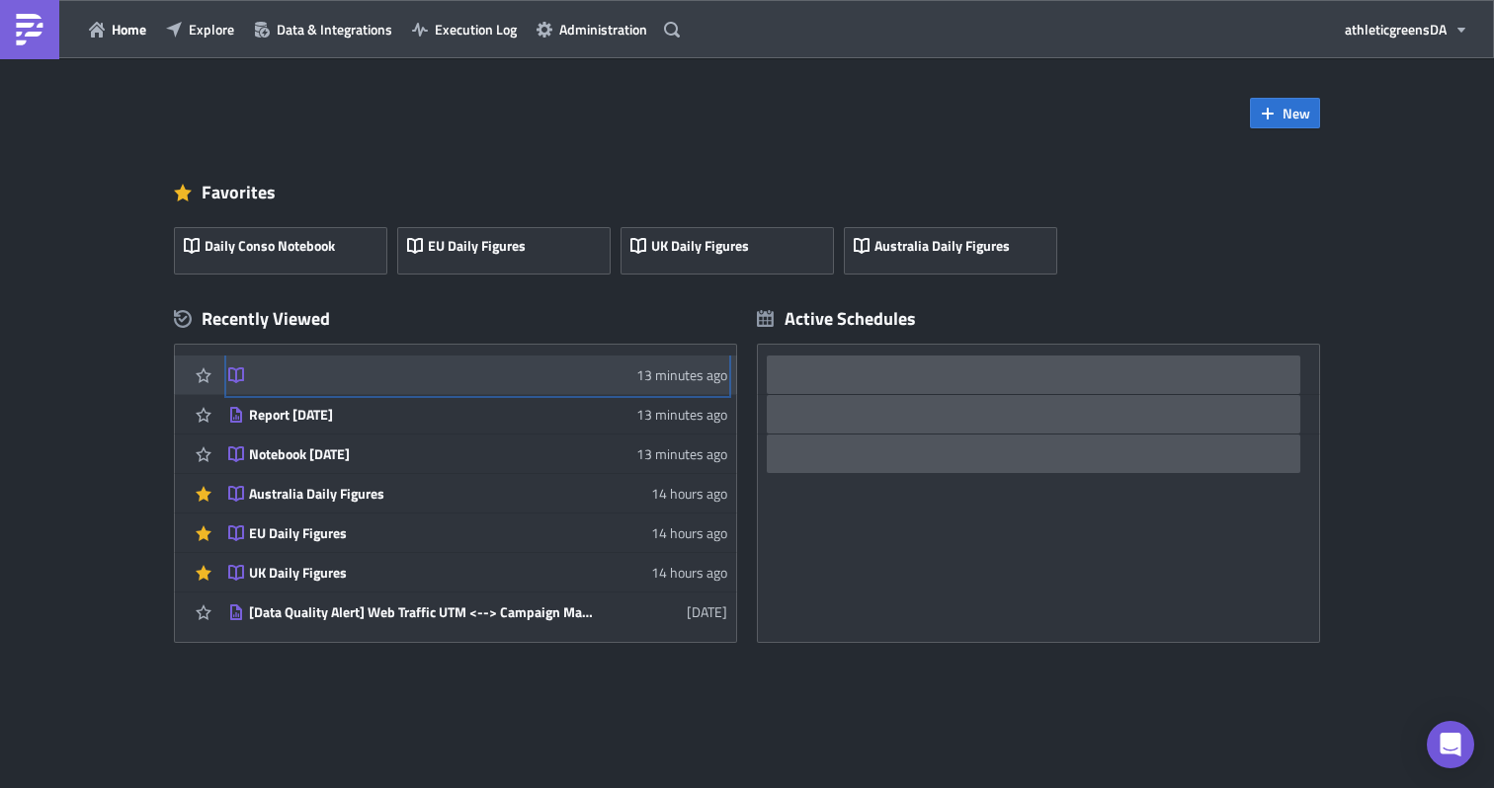
click at [381, 382] on link "13 minutes ago" at bounding box center [477, 375] width 499 height 39
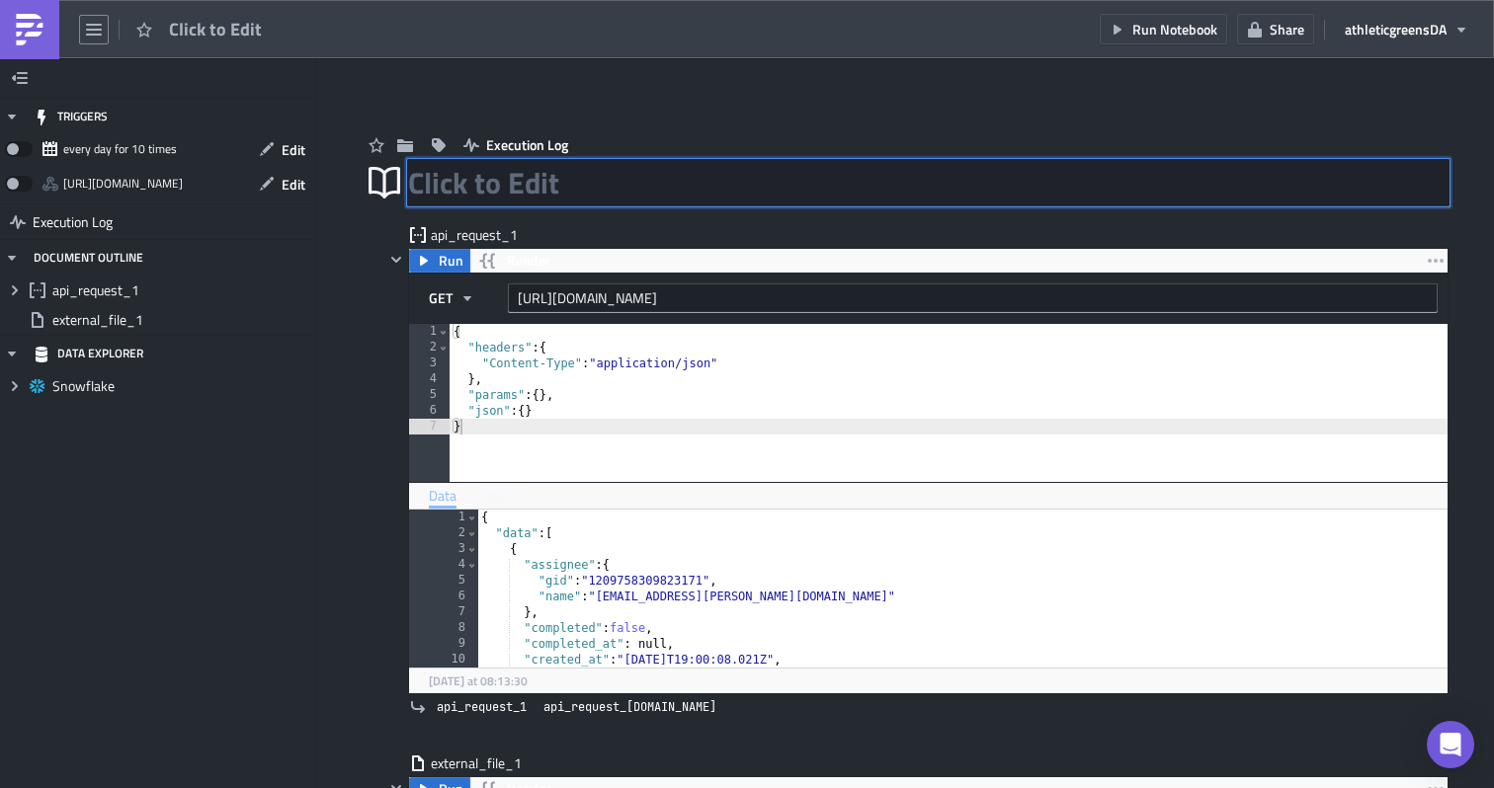
click at [468, 189] on div "Click to Edit" at bounding box center [928, 182] width 1040 height 45
click at [1434, 256] on icon "button" at bounding box center [1436, 261] width 16 height 16
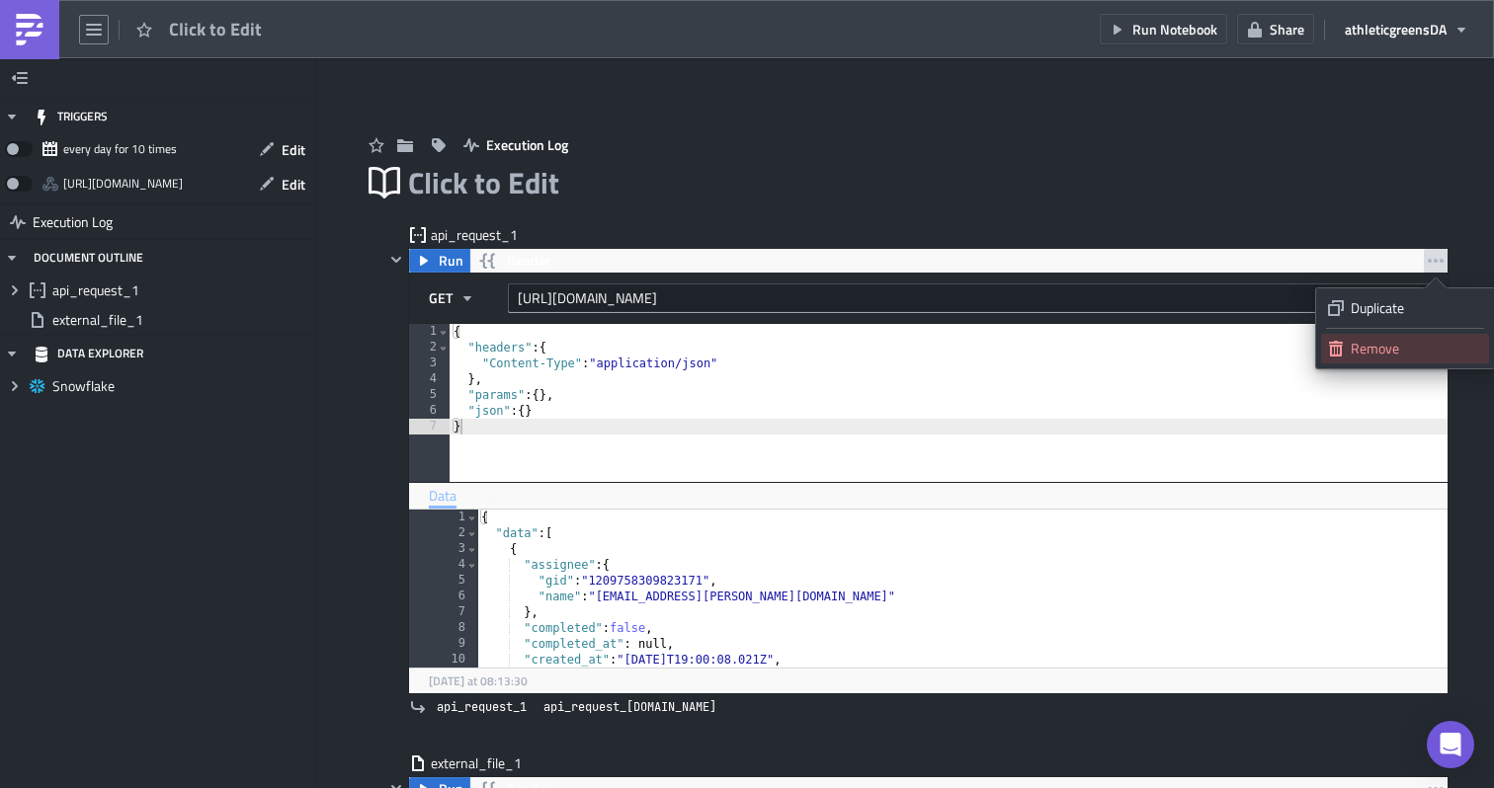
click at [1366, 352] on div "Remove" at bounding box center [1415, 349] width 131 height 20
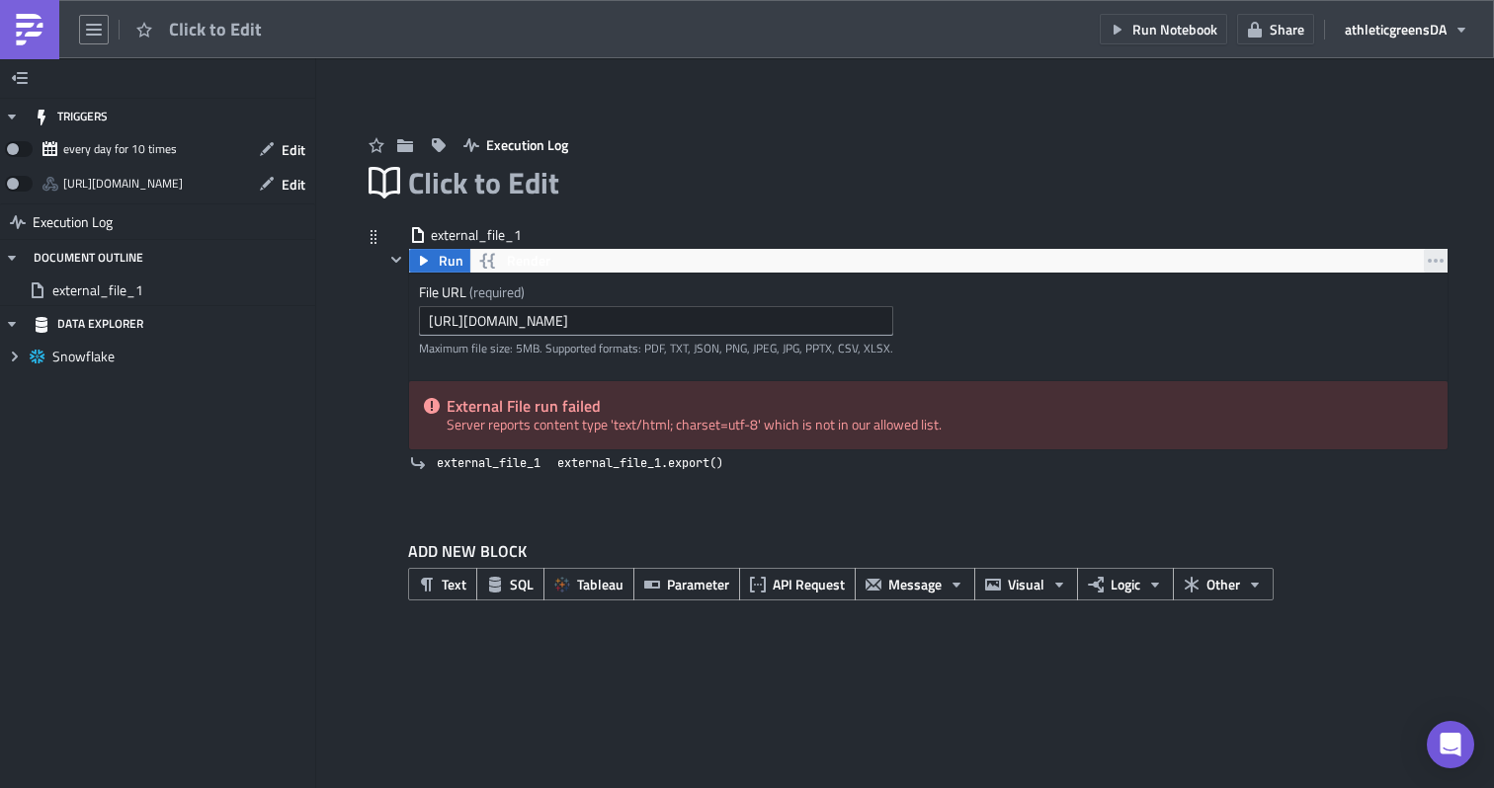
click at [1430, 264] on icon "button" at bounding box center [1436, 261] width 16 height 16
click at [1054, 296] on div "File URL (required) https://docs.google.com/spreadsheets/d/1Lokb8luHuqkXgH7ace6…" at bounding box center [928, 327] width 1038 height 107
click at [507, 245] on div "external_file_1" at bounding box center [480, 235] width 99 height 20
click at [507, 245] on div "external_file_1 external_file_1" at bounding box center [480, 235] width 99 height 20
click at [490, 176] on div "Click to Edit" at bounding box center [928, 182] width 1040 height 45
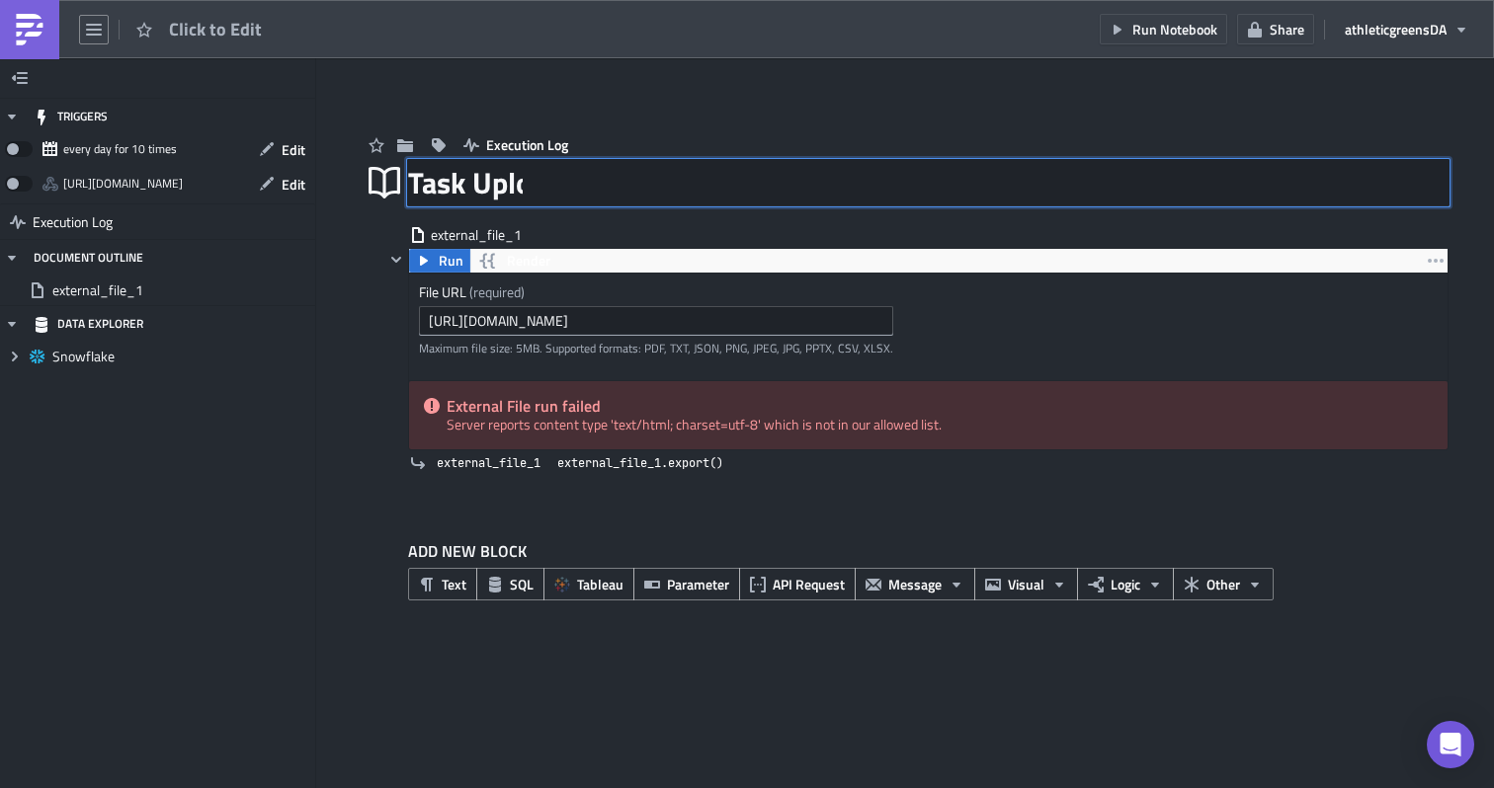
type input "Task Upload"
click at [505, 323] on input "https://docs.google.com/spreadsheets/d/1Lokb8luHuqkXgH7ace63uVBeV9cUQUHK4fdqJHN…" at bounding box center [656, 321] width 474 height 30
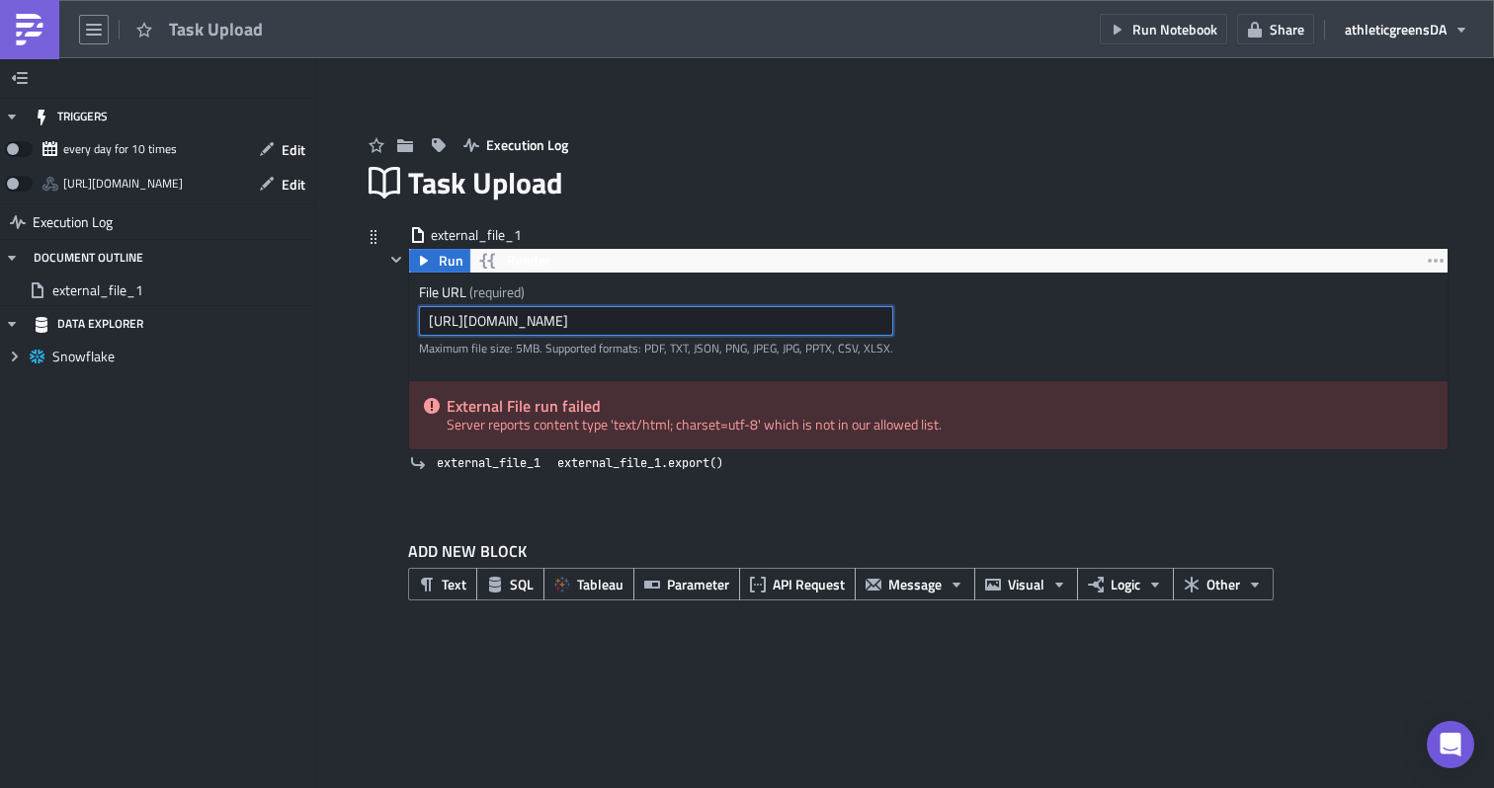
click at [505, 323] on input "https://docs.google.com/spreadsheets/d/1Lokb8luHuqkXgH7ace63uVBeV9cUQUHK4fdqJHN…" at bounding box center [656, 321] width 474 height 30
click at [509, 264] on span "Render" at bounding box center [528, 261] width 43 height 24
click at [483, 266] on icon "button" at bounding box center [487, 262] width 15 height 16
click at [486, 318] on input "text" at bounding box center [656, 321] width 474 height 30
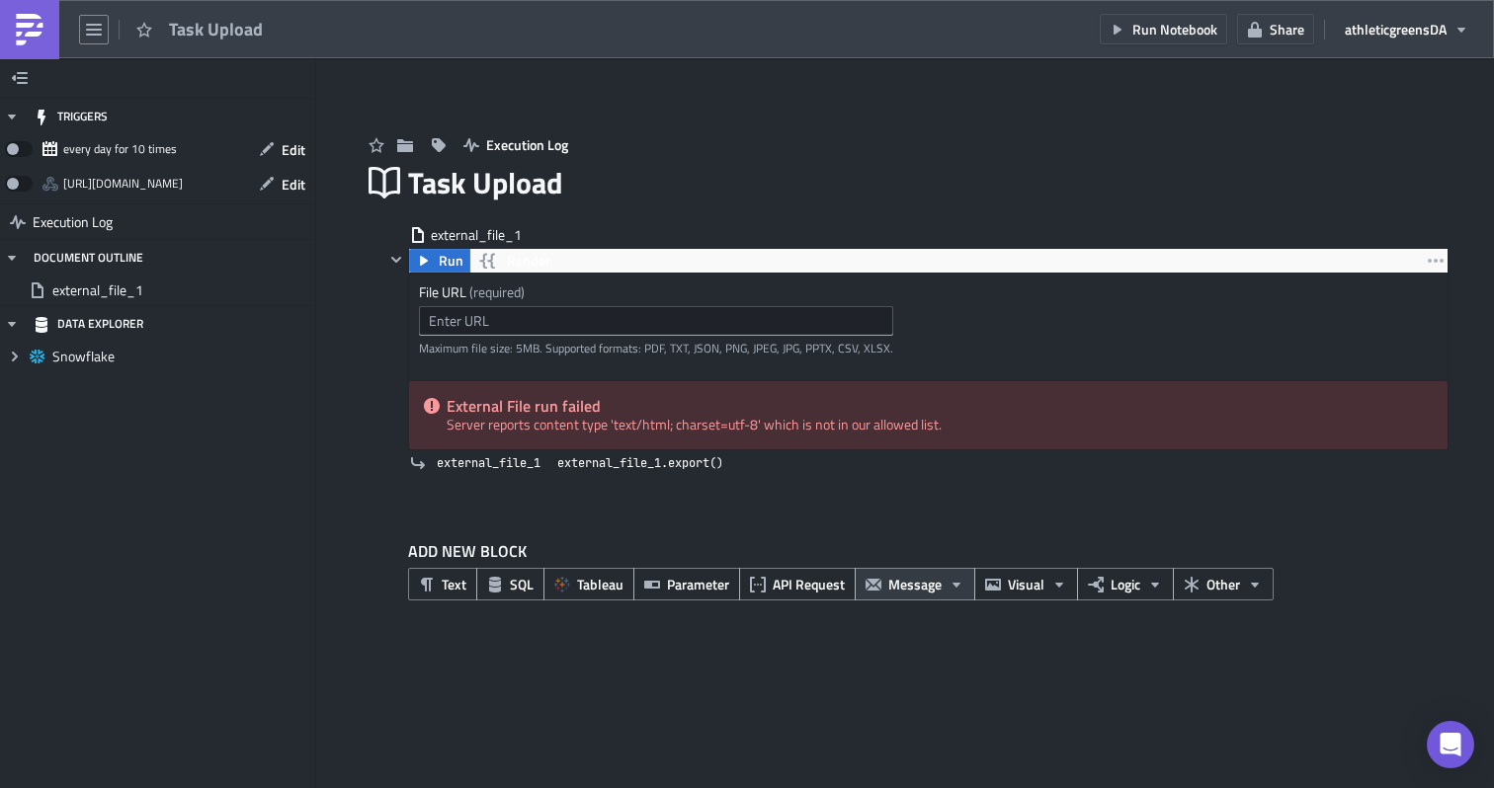
click at [948, 580] on icon "button" at bounding box center [956, 585] width 16 height 16
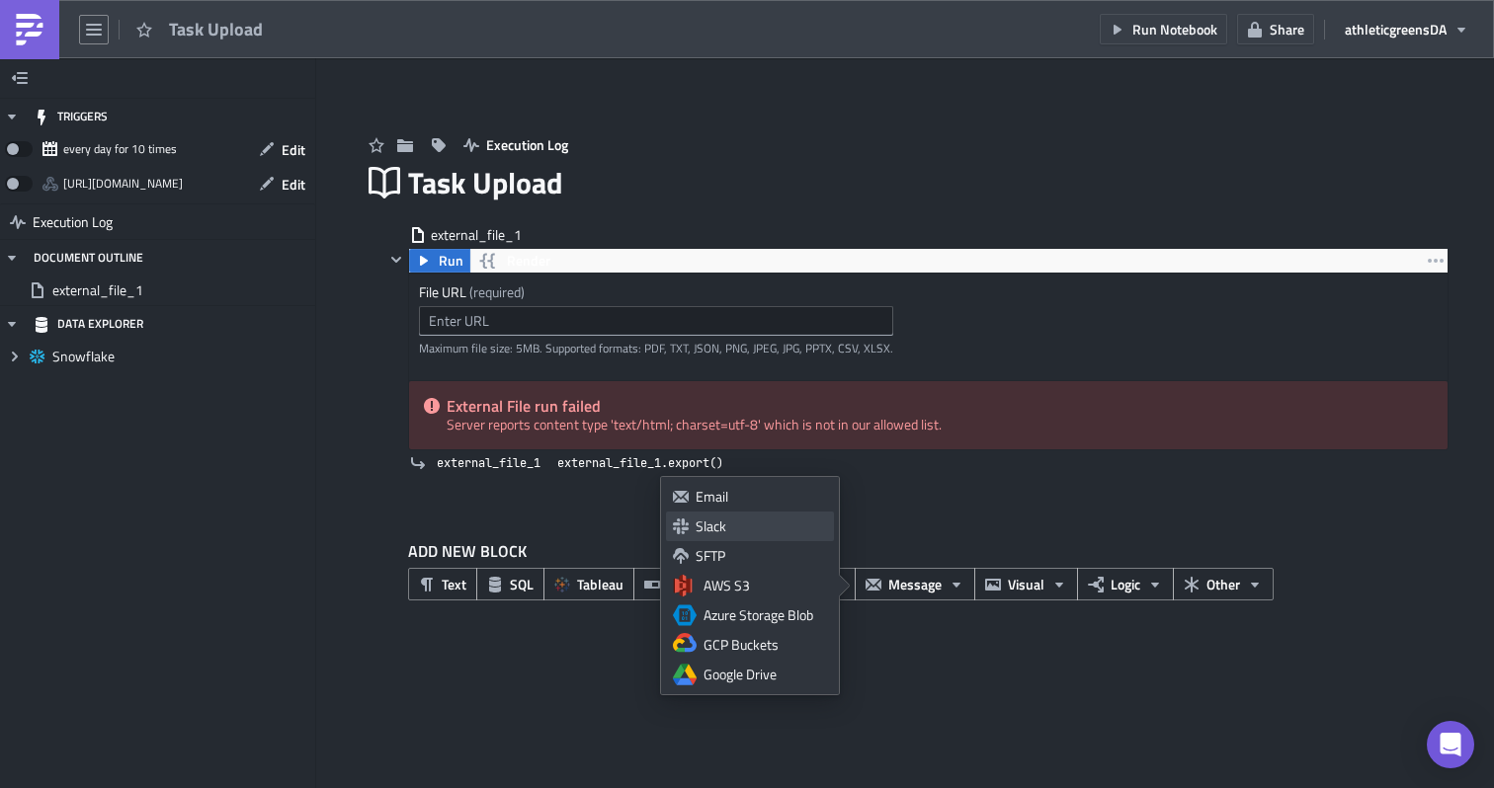
click at [809, 523] on div "Slack" at bounding box center [760, 527] width 131 height 20
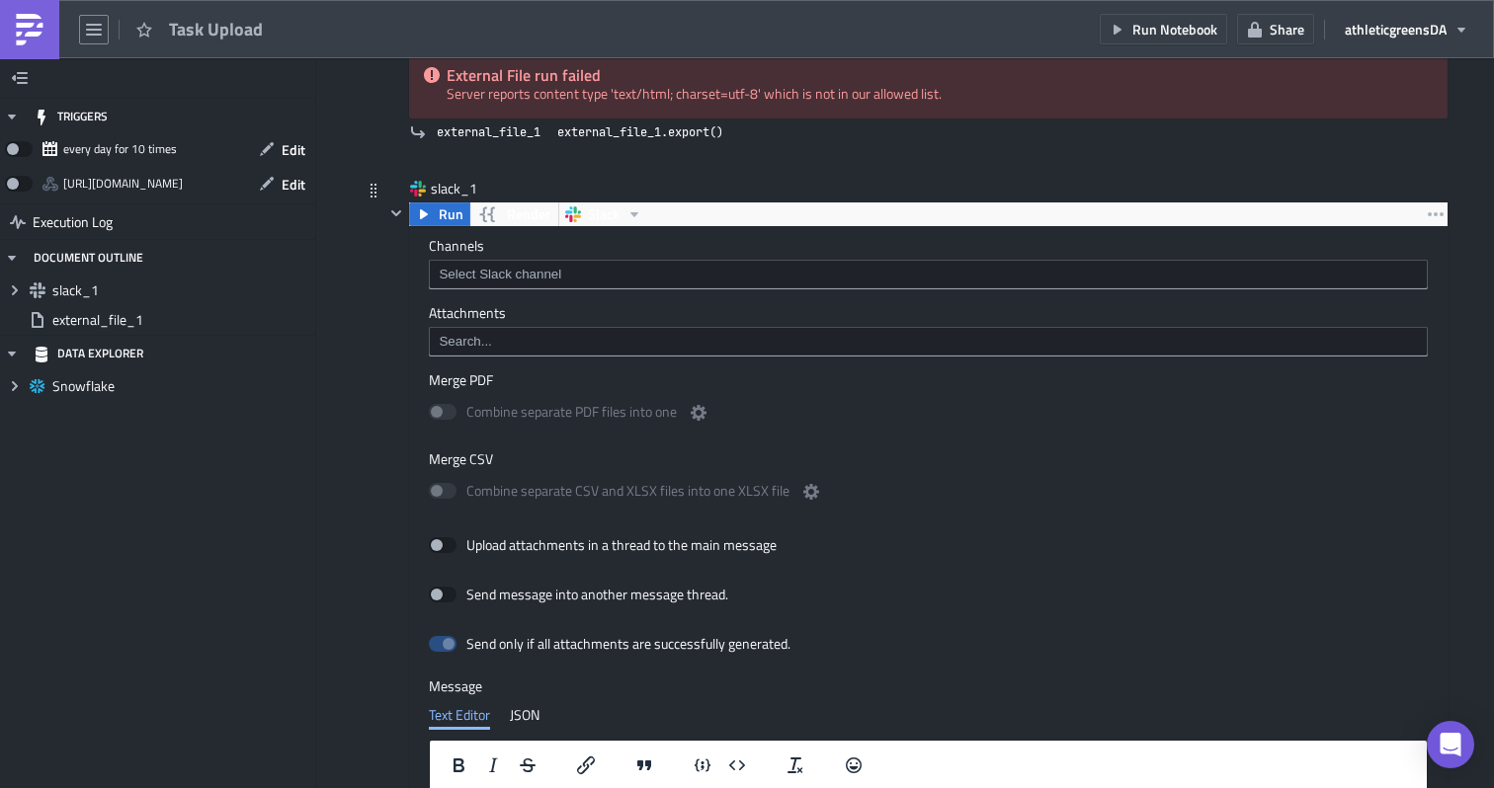
scroll to position [276, 0]
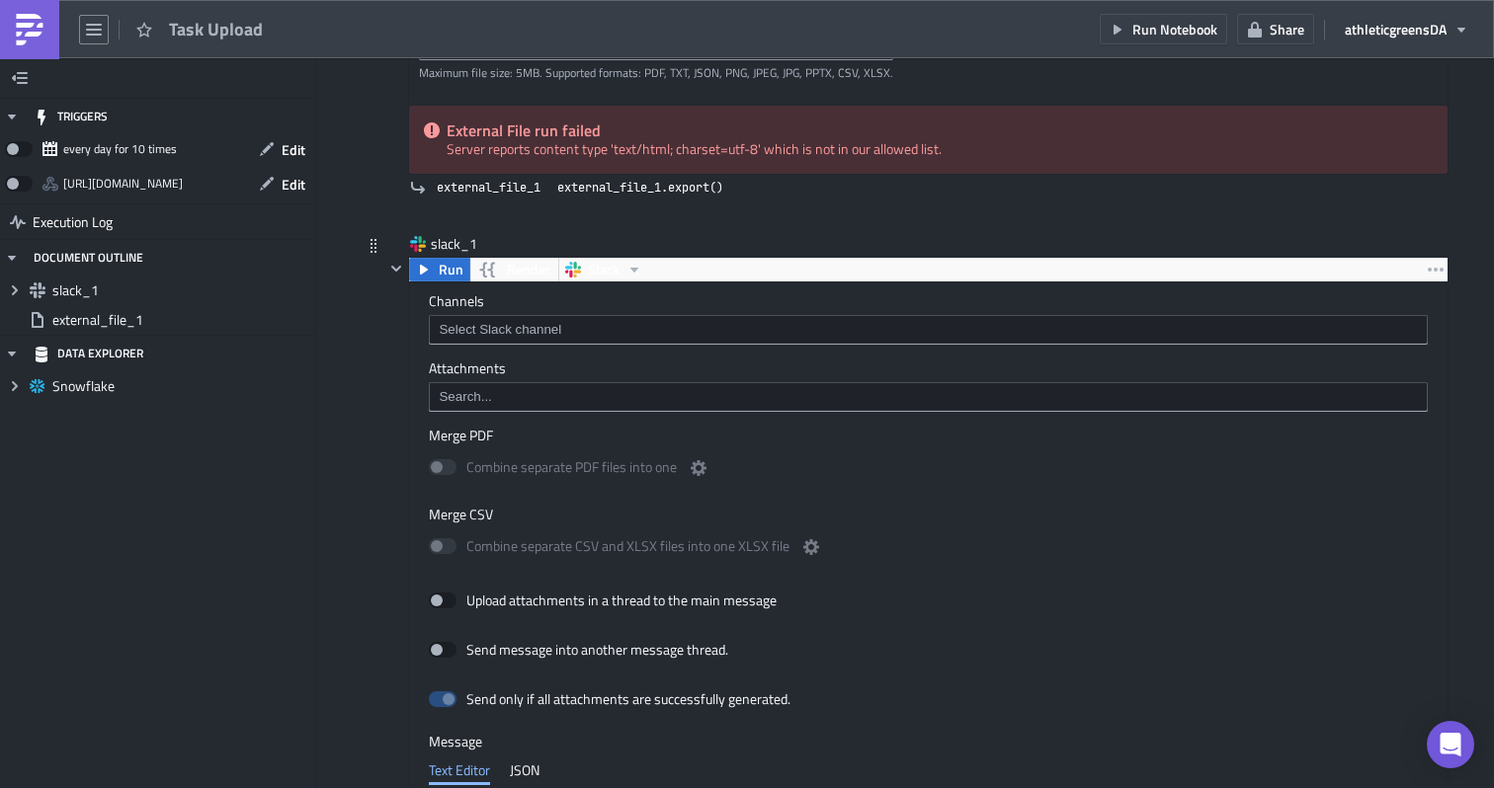
click at [1433, 284] on div "Channels Attachments Merge PDF Combine separate PDF files into one Merge CSV Co…" at bounding box center [928, 697] width 1038 height 829
click at [1433, 268] on icon "button" at bounding box center [1436, 270] width 16 height 16
click at [1378, 350] on div "Remove" at bounding box center [1415, 358] width 131 height 20
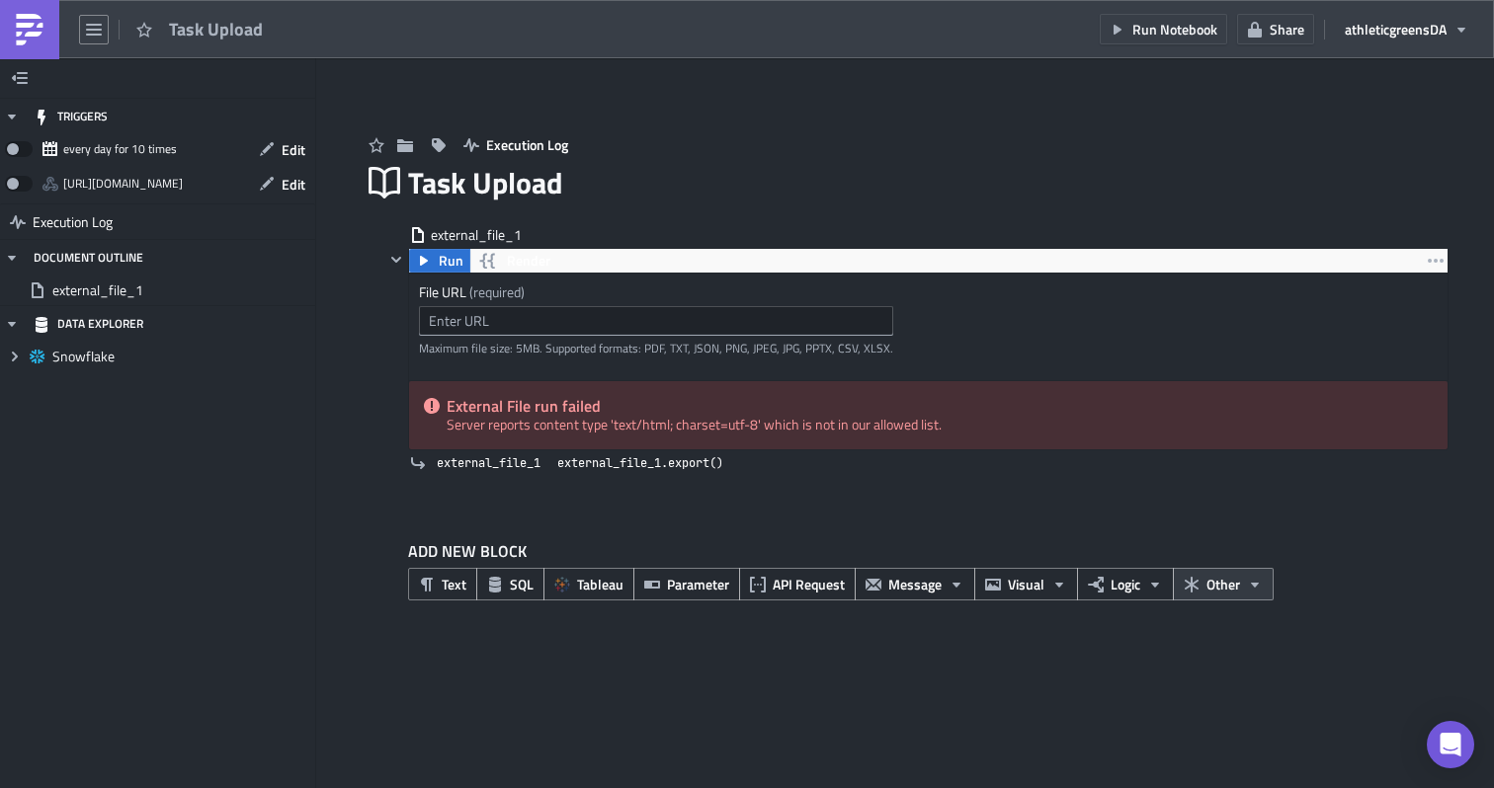
click at [1213, 581] on span "Other" at bounding box center [1223, 584] width 34 height 21
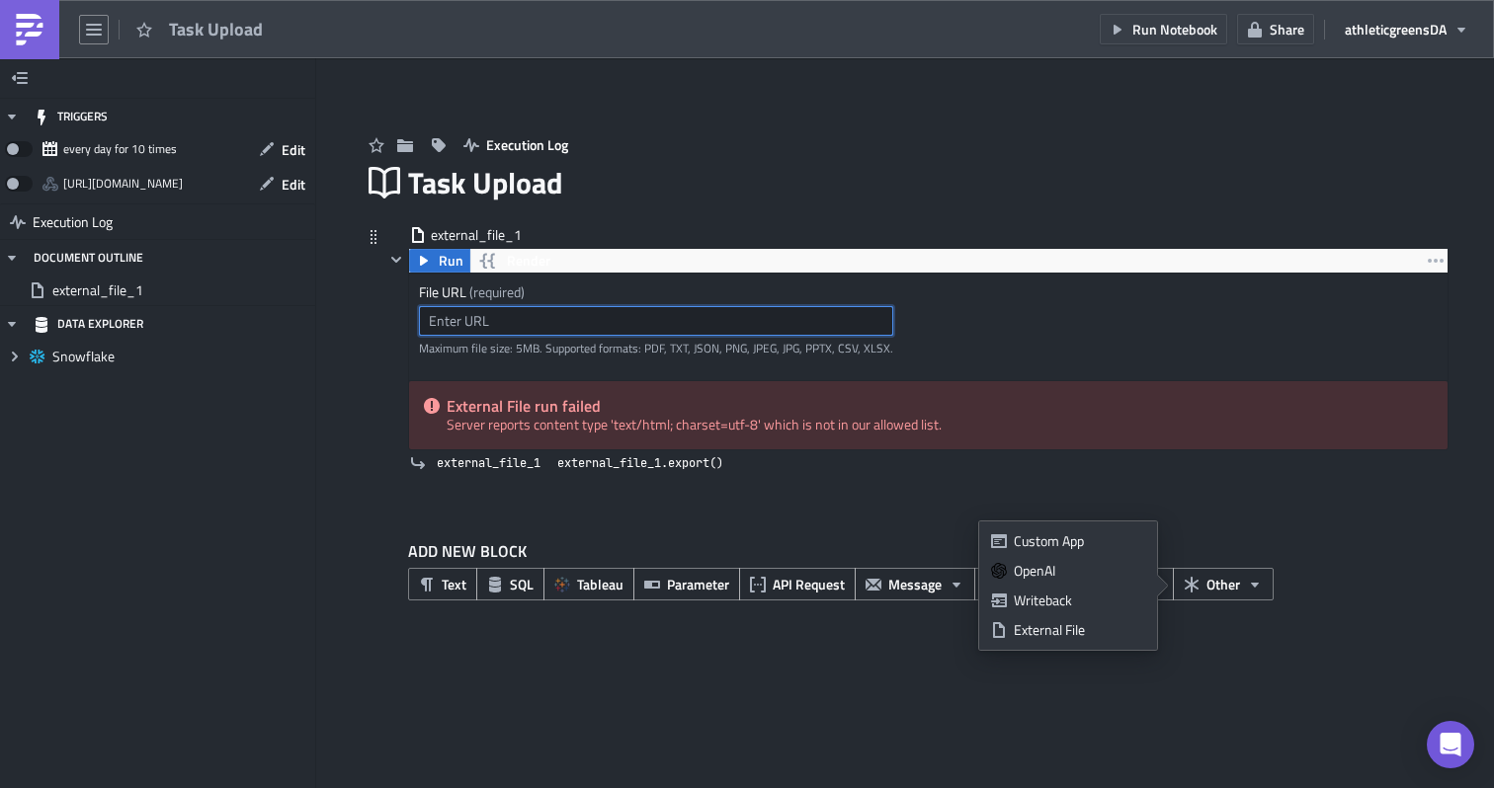
click at [577, 321] on input "text" at bounding box center [656, 321] width 474 height 30
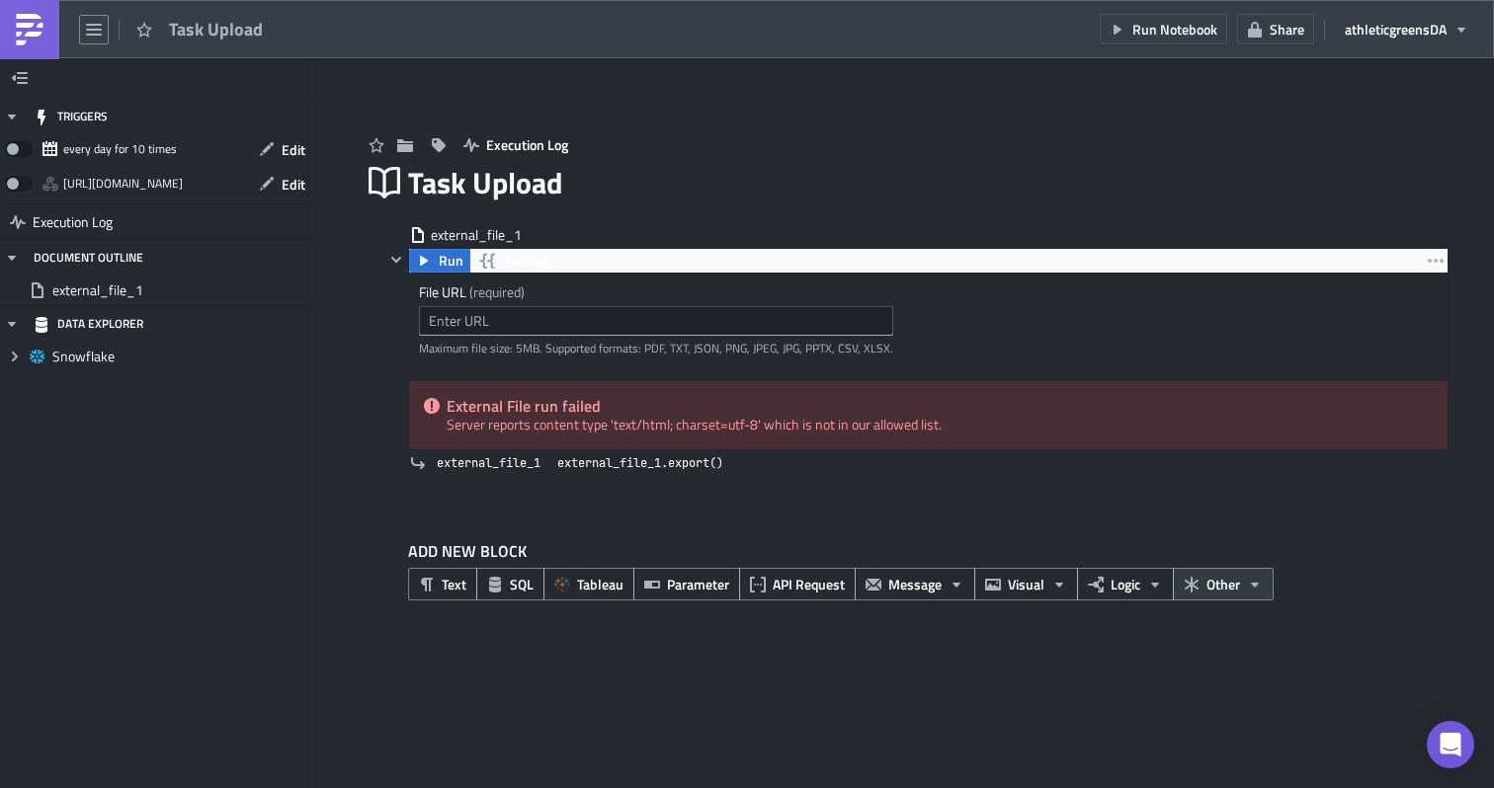
click at [1239, 600] on button "Other" at bounding box center [1223, 584] width 101 height 33
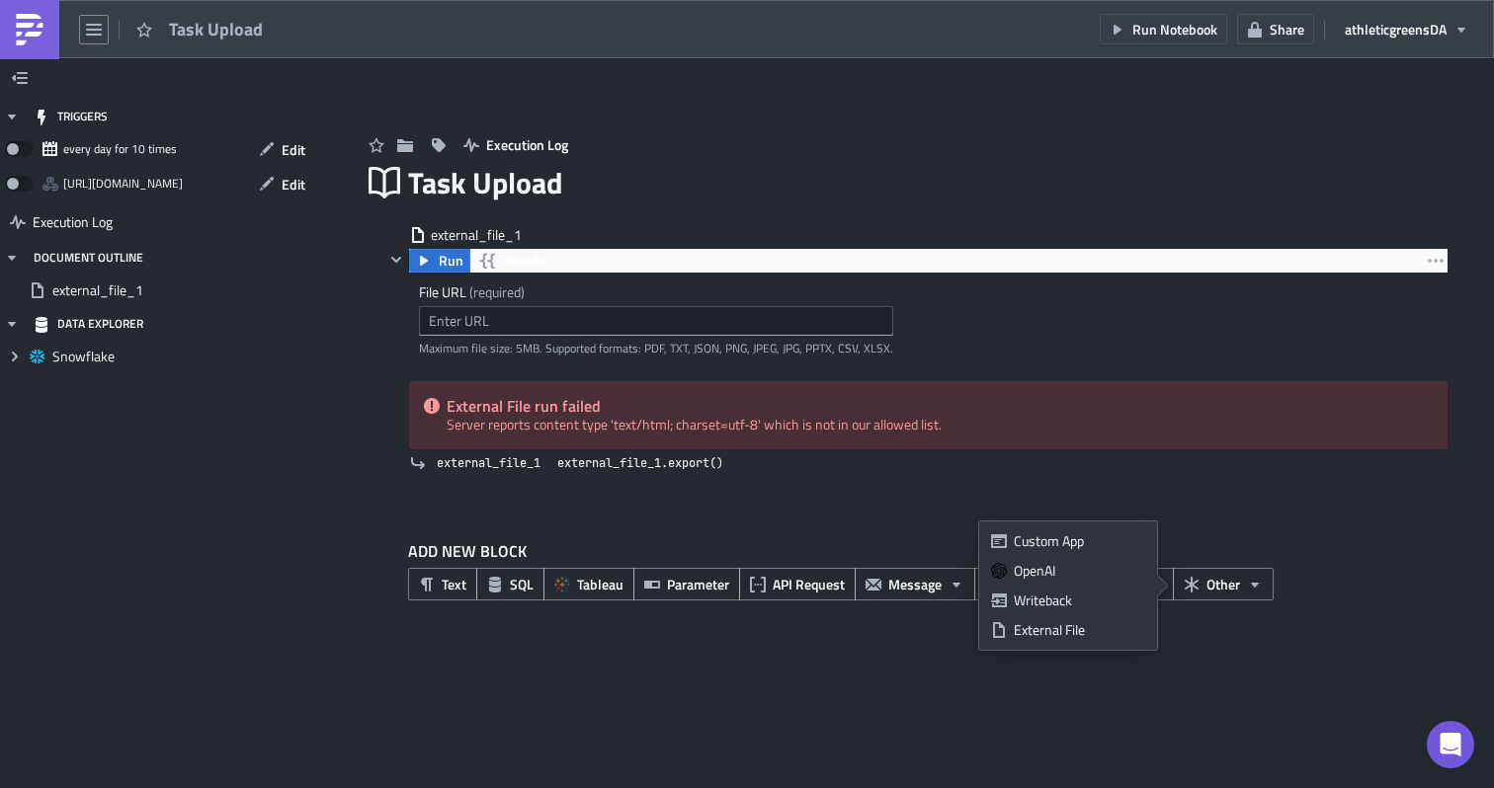
click at [1243, 524] on div "ADD NEW BLOCK Text SQL Tableau Parameter API Request Message Visual Logic Other" at bounding box center [905, 577] width 1087 height 135
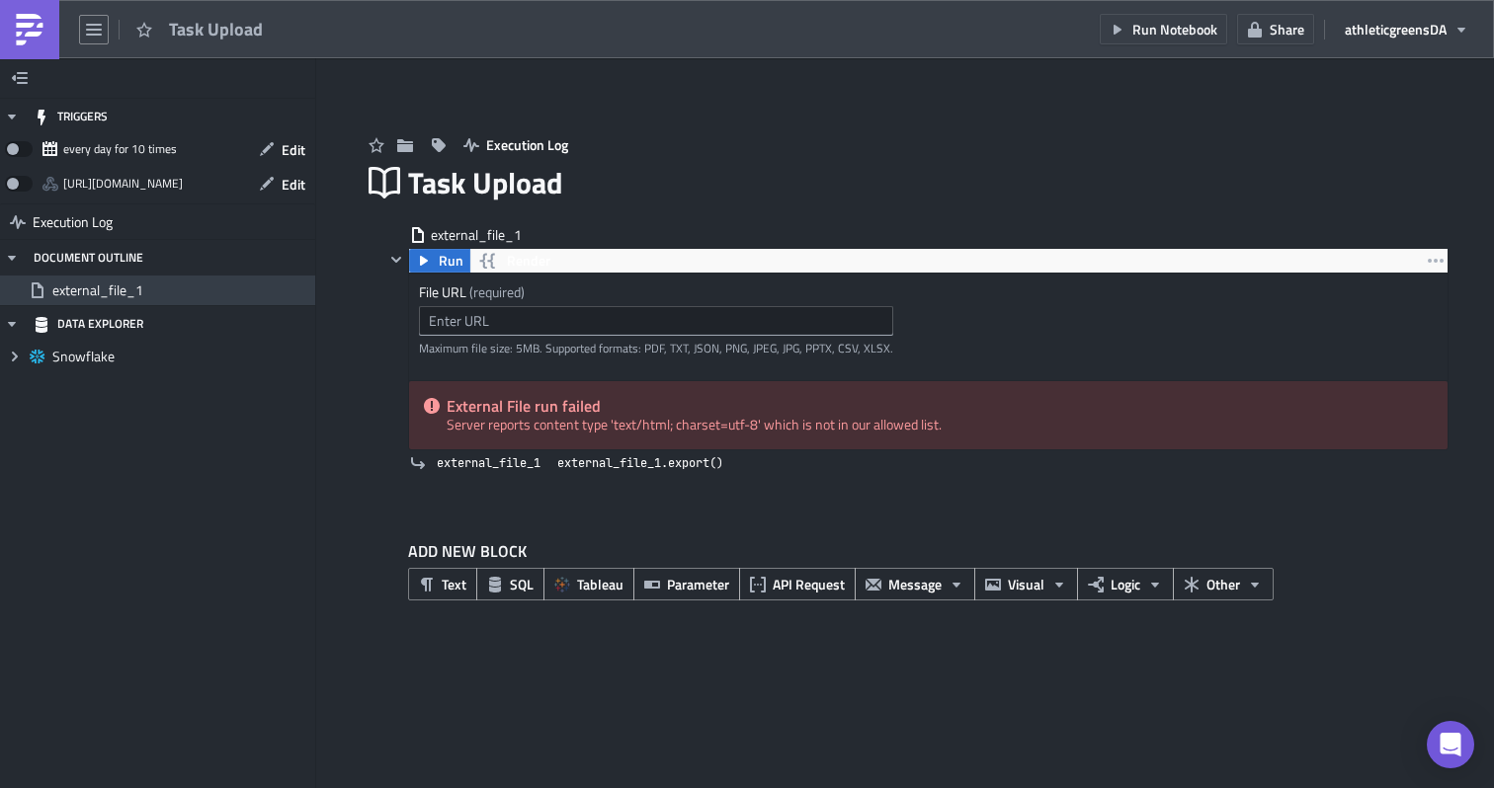
click at [137, 291] on span "external_file_1" at bounding box center [181, 291] width 258 height 18
click at [503, 258] on button "Render" at bounding box center [513, 261] width 89 height 24
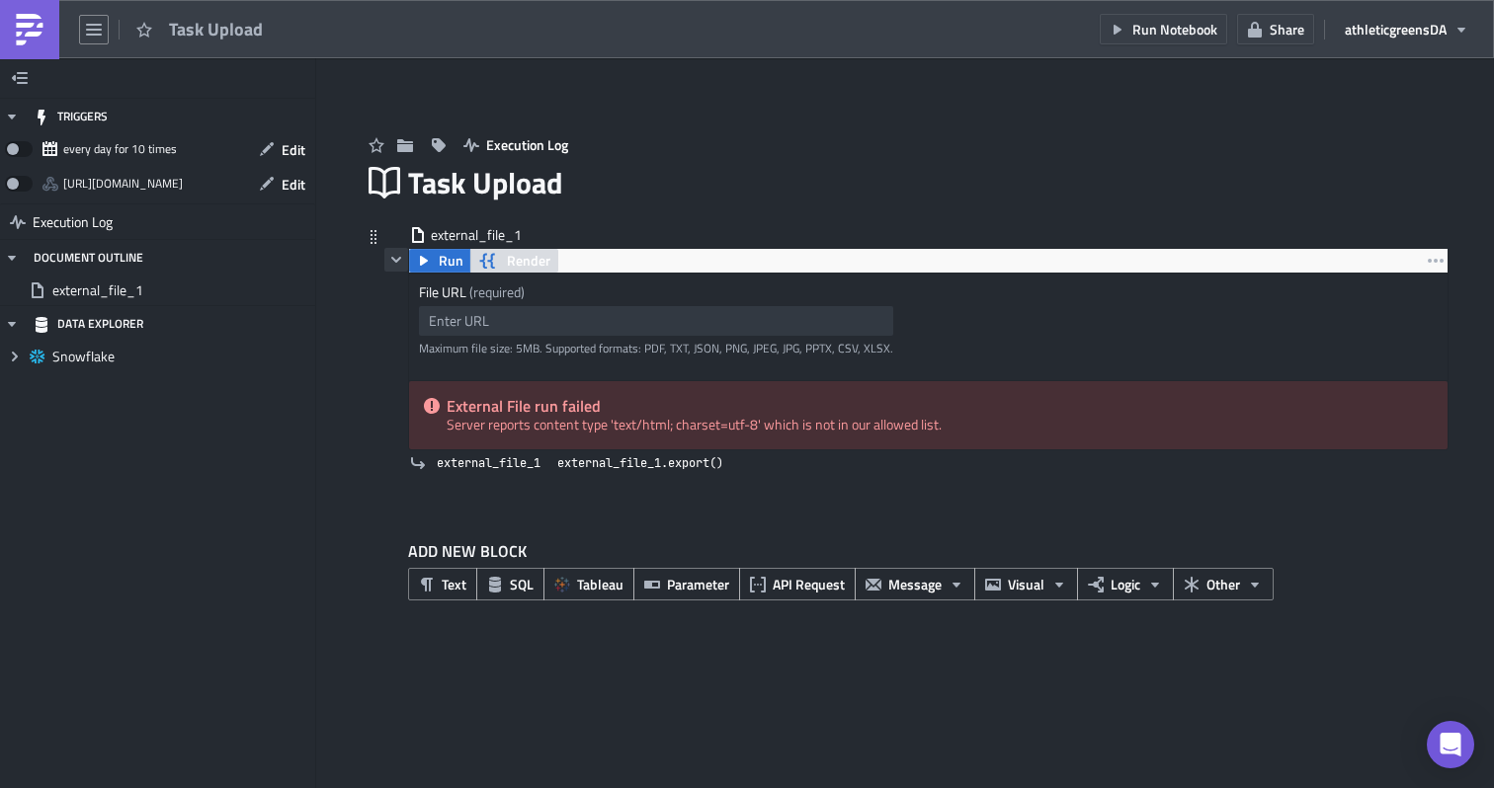
click at [397, 256] on icon "button" at bounding box center [396, 260] width 16 height 16
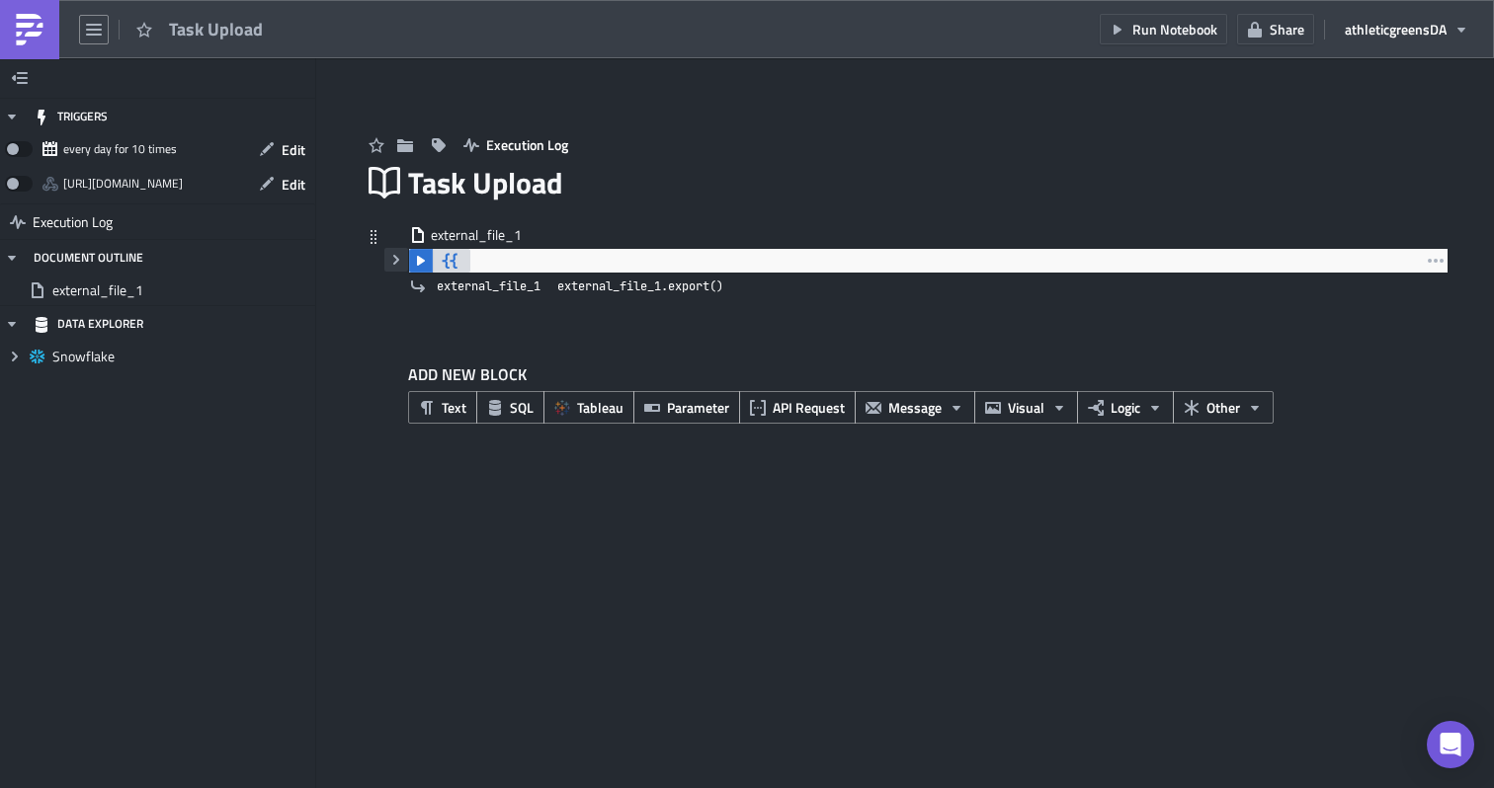
click at [397, 256] on icon "button" at bounding box center [396, 260] width 16 height 16
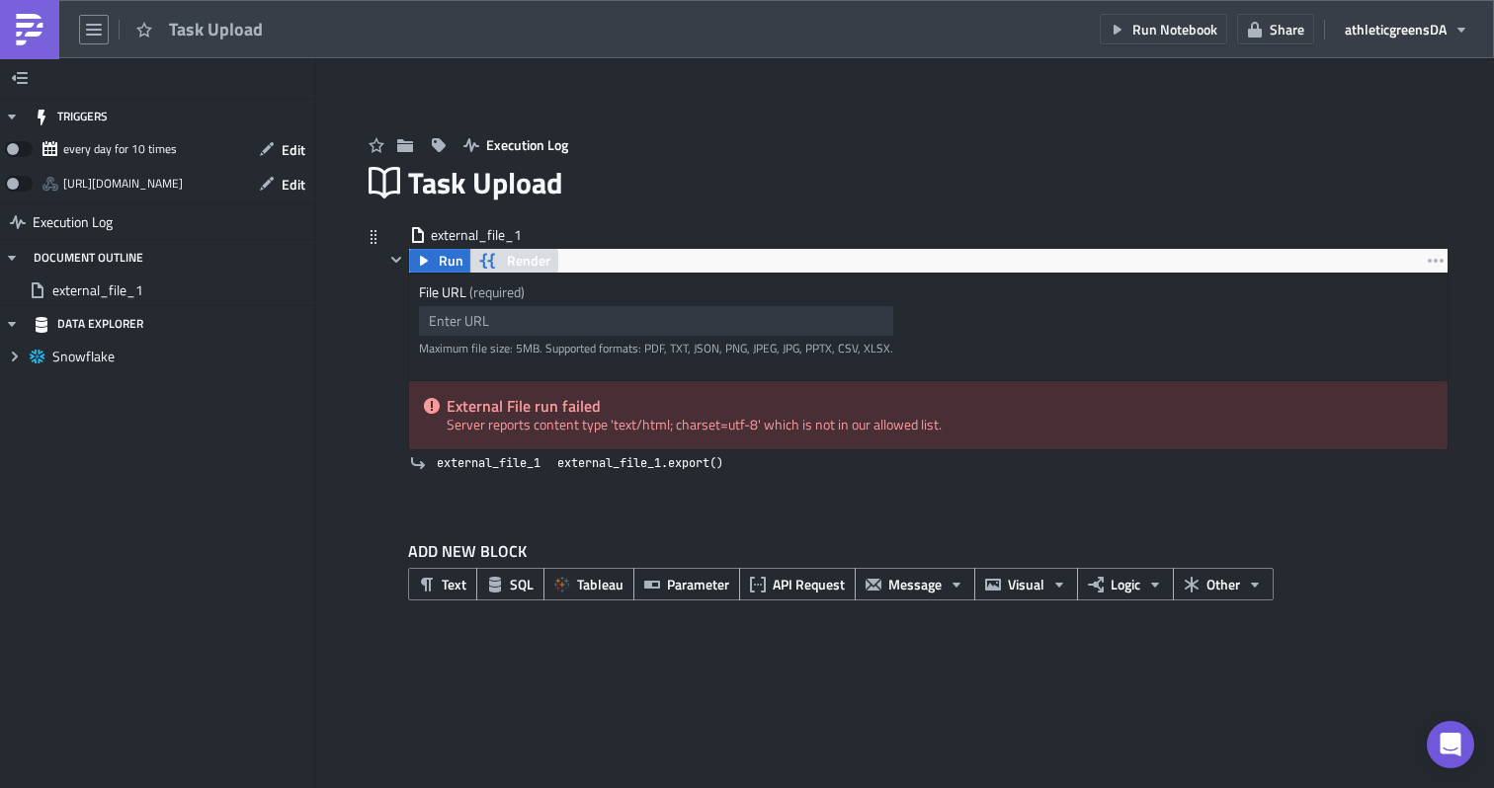
click at [519, 263] on span "Render" at bounding box center [528, 261] width 43 height 24
click at [496, 316] on input "text" at bounding box center [656, 321] width 474 height 30
click at [556, 314] on input "text" at bounding box center [656, 321] width 474 height 30
click at [552, 307] on input "text" at bounding box center [656, 321] width 474 height 30
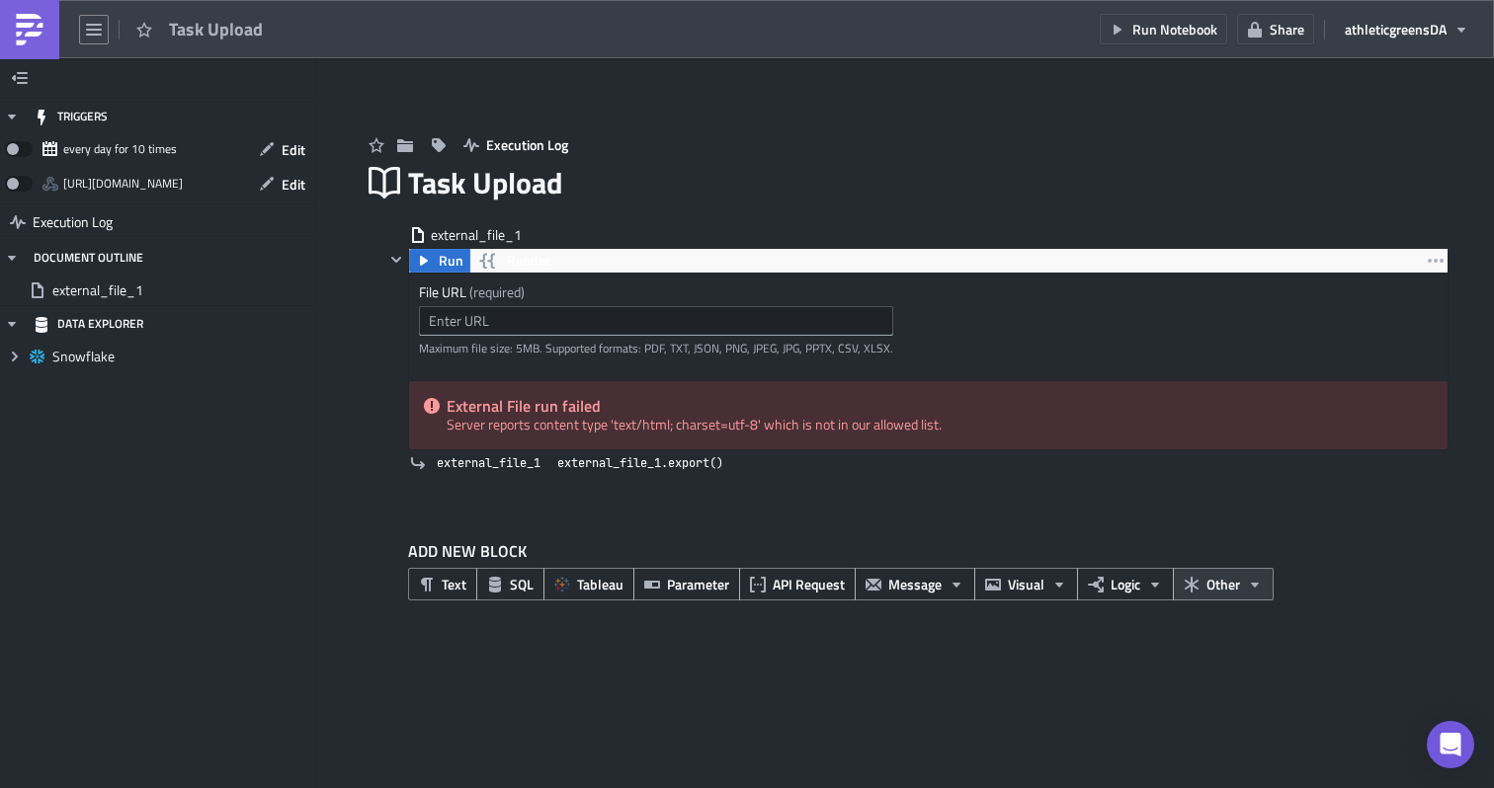
click at [1204, 587] on button "Other" at bounding box center [1223, 584] width 101 height 33
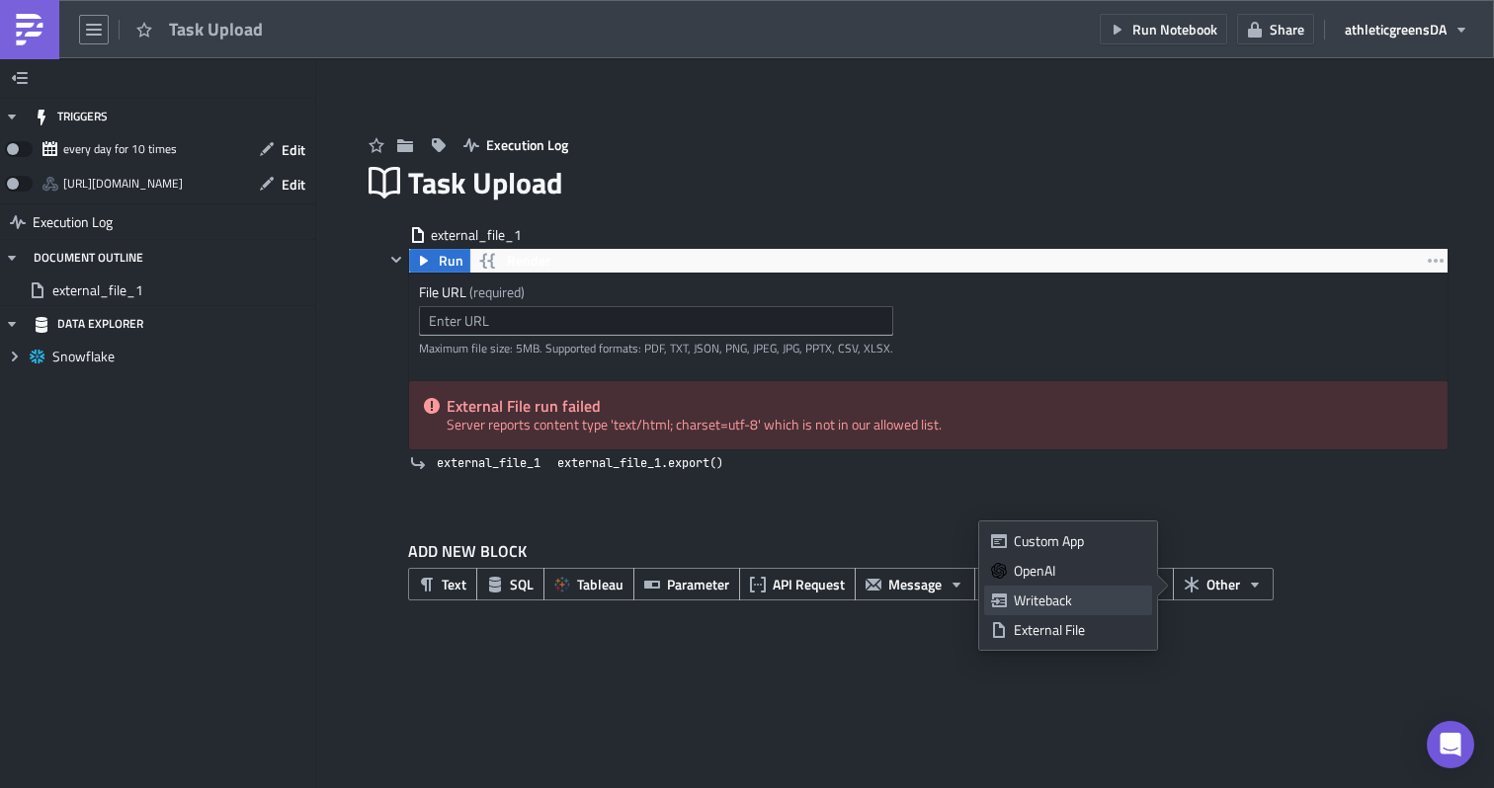
click at [1082, 603] on div "Writeback" at bounding box center [1079, 601] width 131 height 20
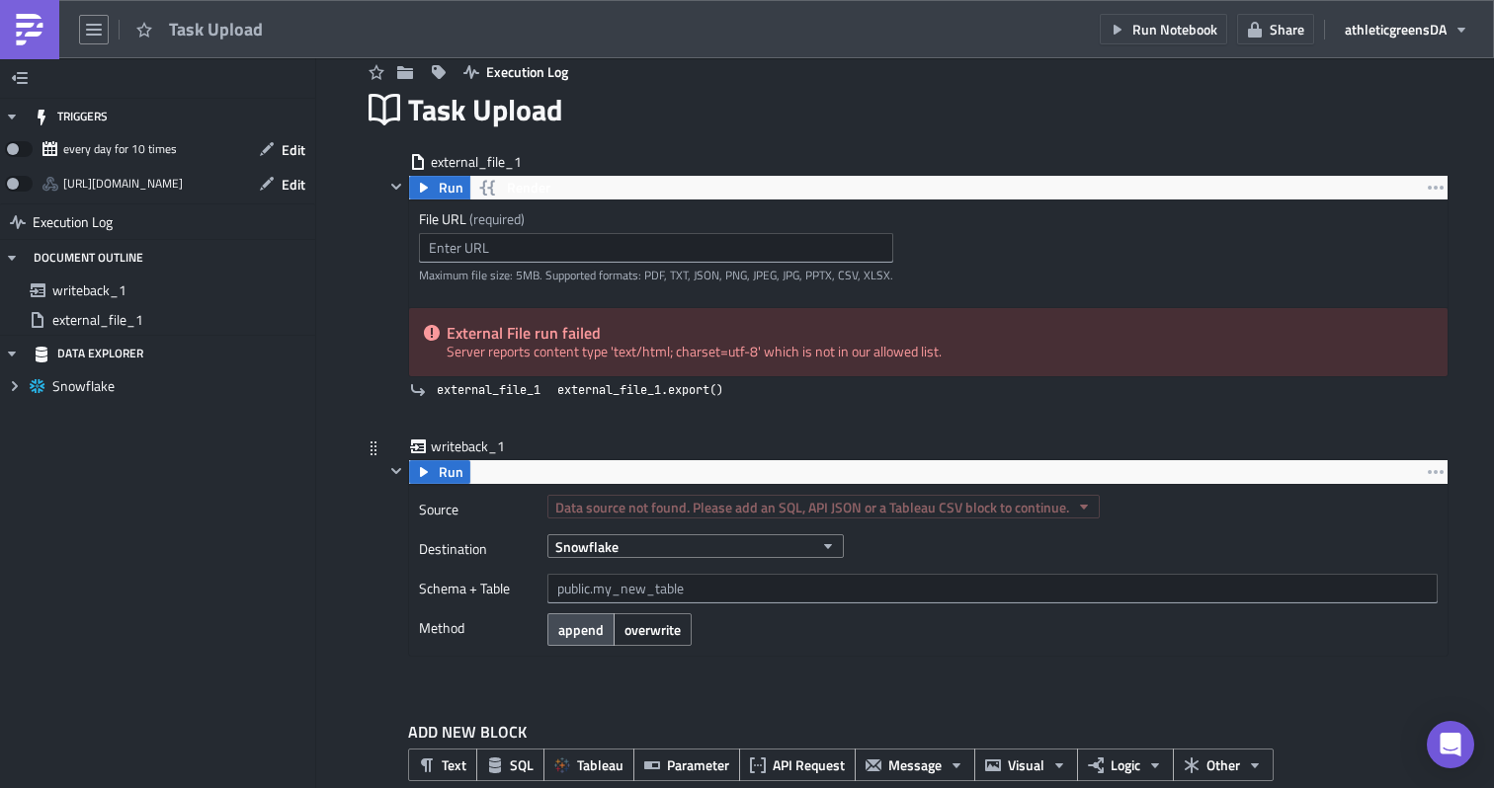
scroll to position [110, 0]
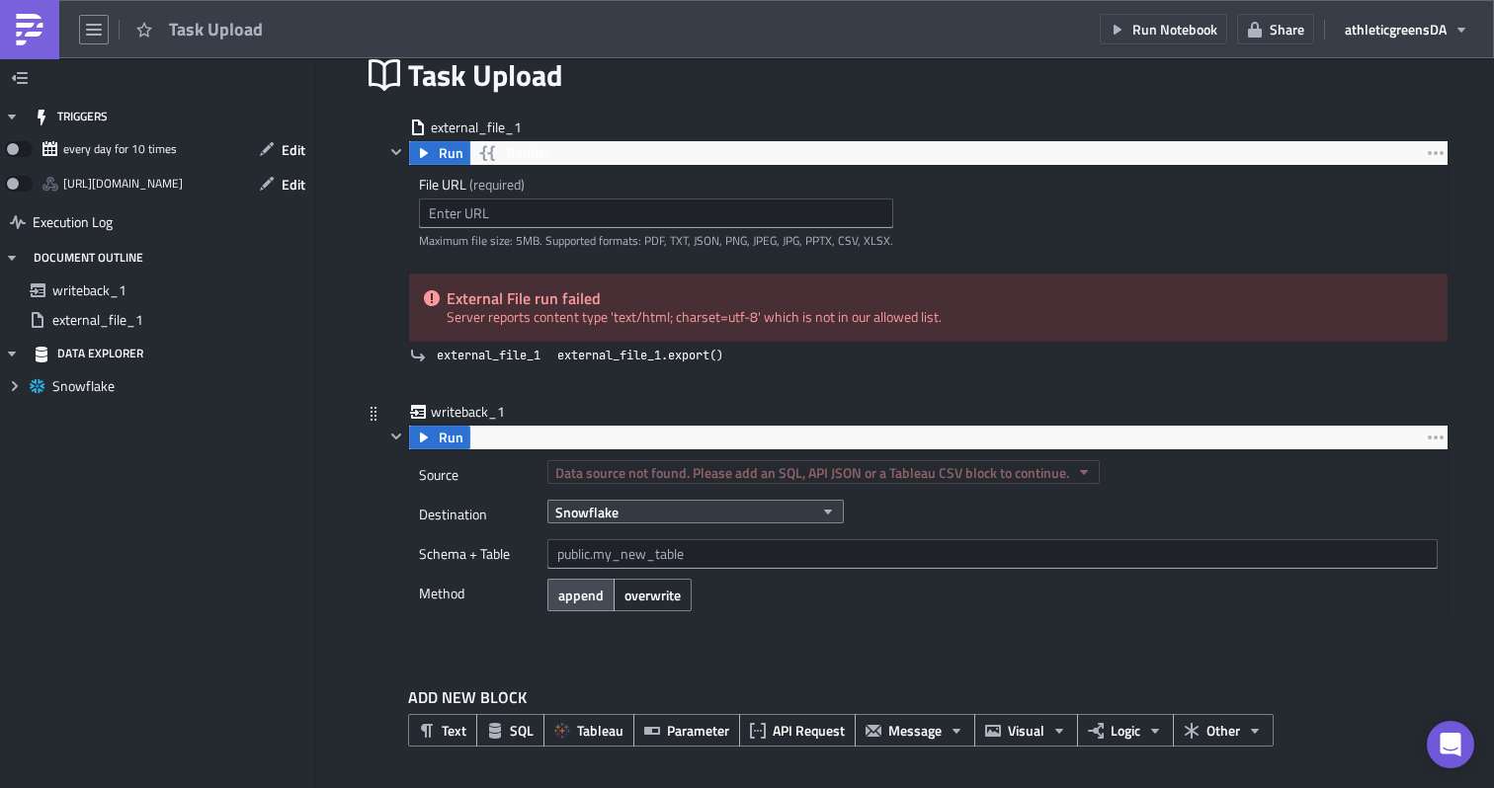
click at [732, 502] on button "Snowflake" at bounding box center [695, 512] width 296 height 24
click at [1053, 507] on div "Snowflake" at bounding box center [992, 512] width 890 height 24
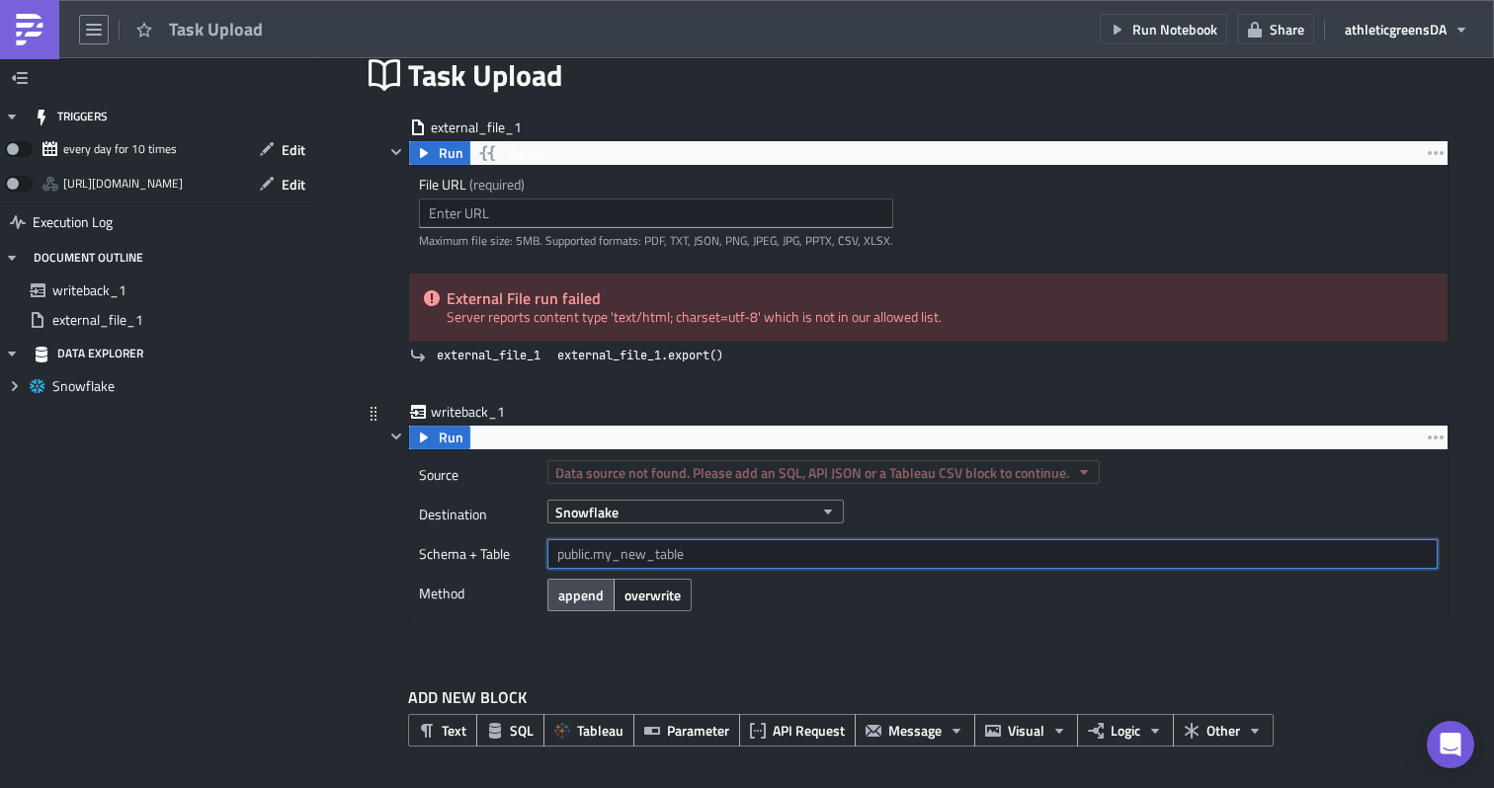
click at [637, 555] on input "text" at bounding box center [992, 554] width 890 height 30
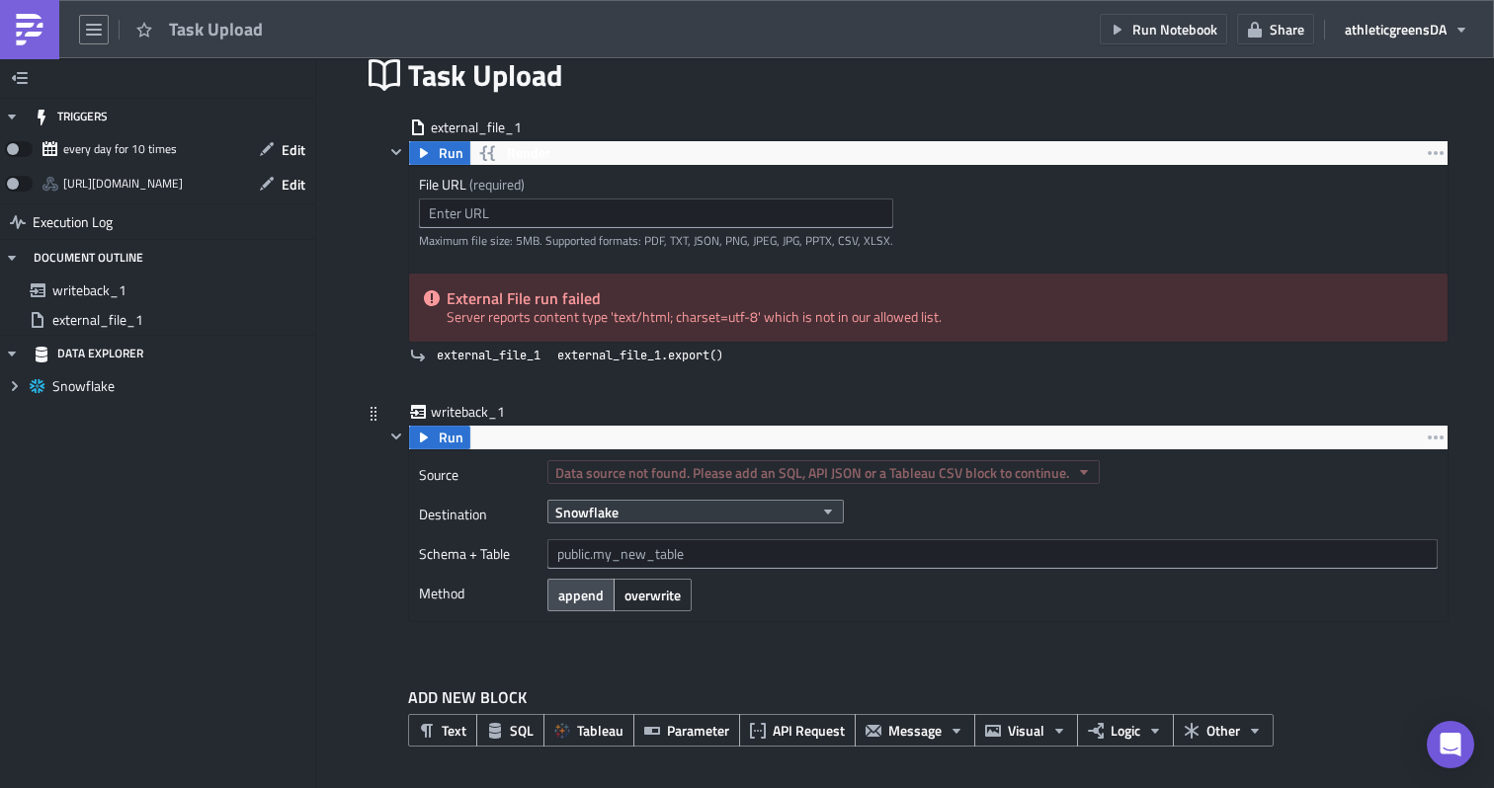
click at [661, 520] on button "Snowflake" at bounding box center [695, 512] width 296 height 24
click at [675, 517] on button "Snowflake" at bounding box center [695, 512] width 296 height 24
click at [519, 208] on input "text" at bounding box center [656, 214] width 474 height 30
click at [1431, 145] on icon "button" at bounding box center [1436, 153] width 16 height 16
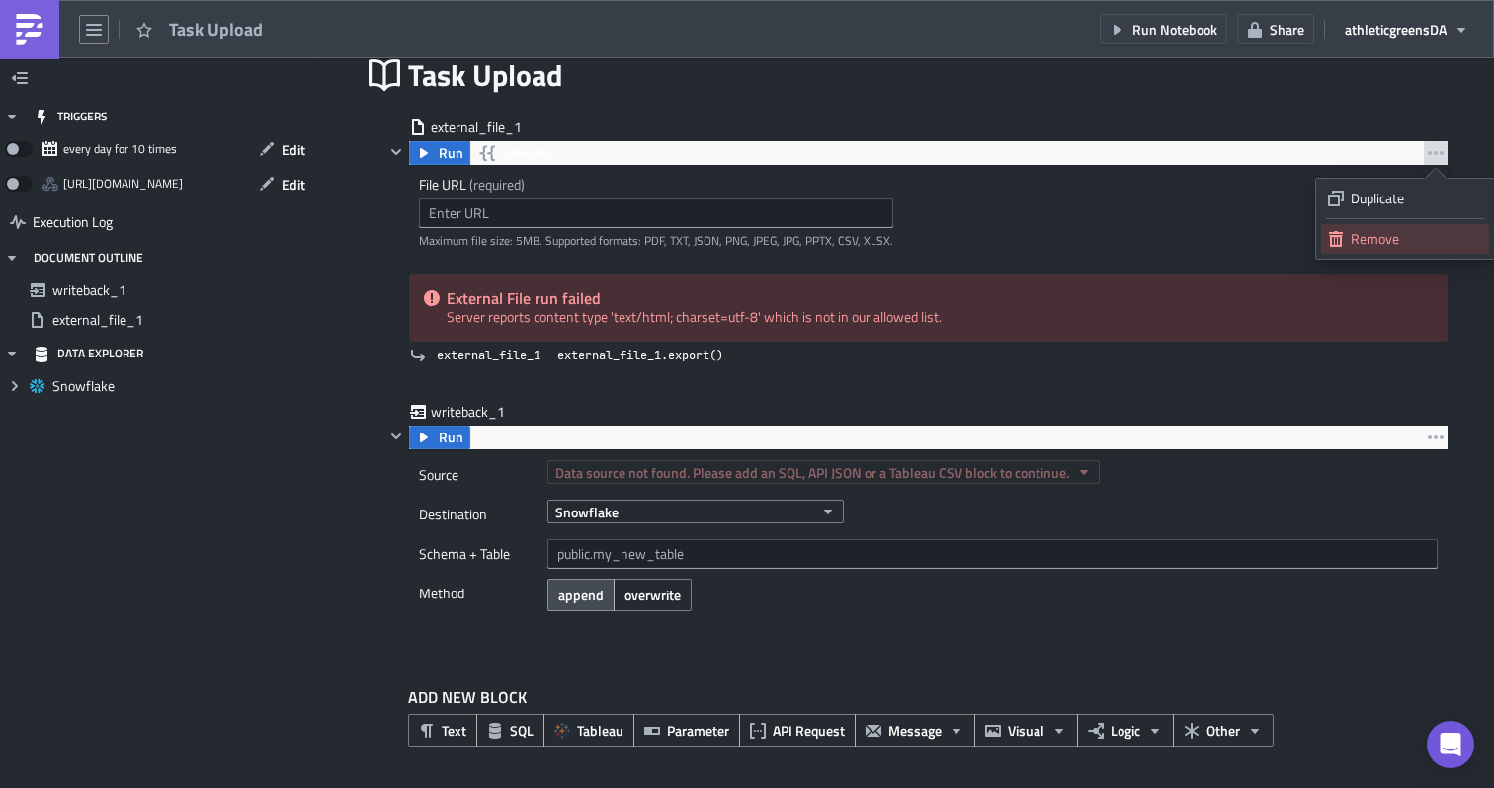
click at [1364, 231] on div "Remove" at bounding box center [1415, 239] width 131 height 20
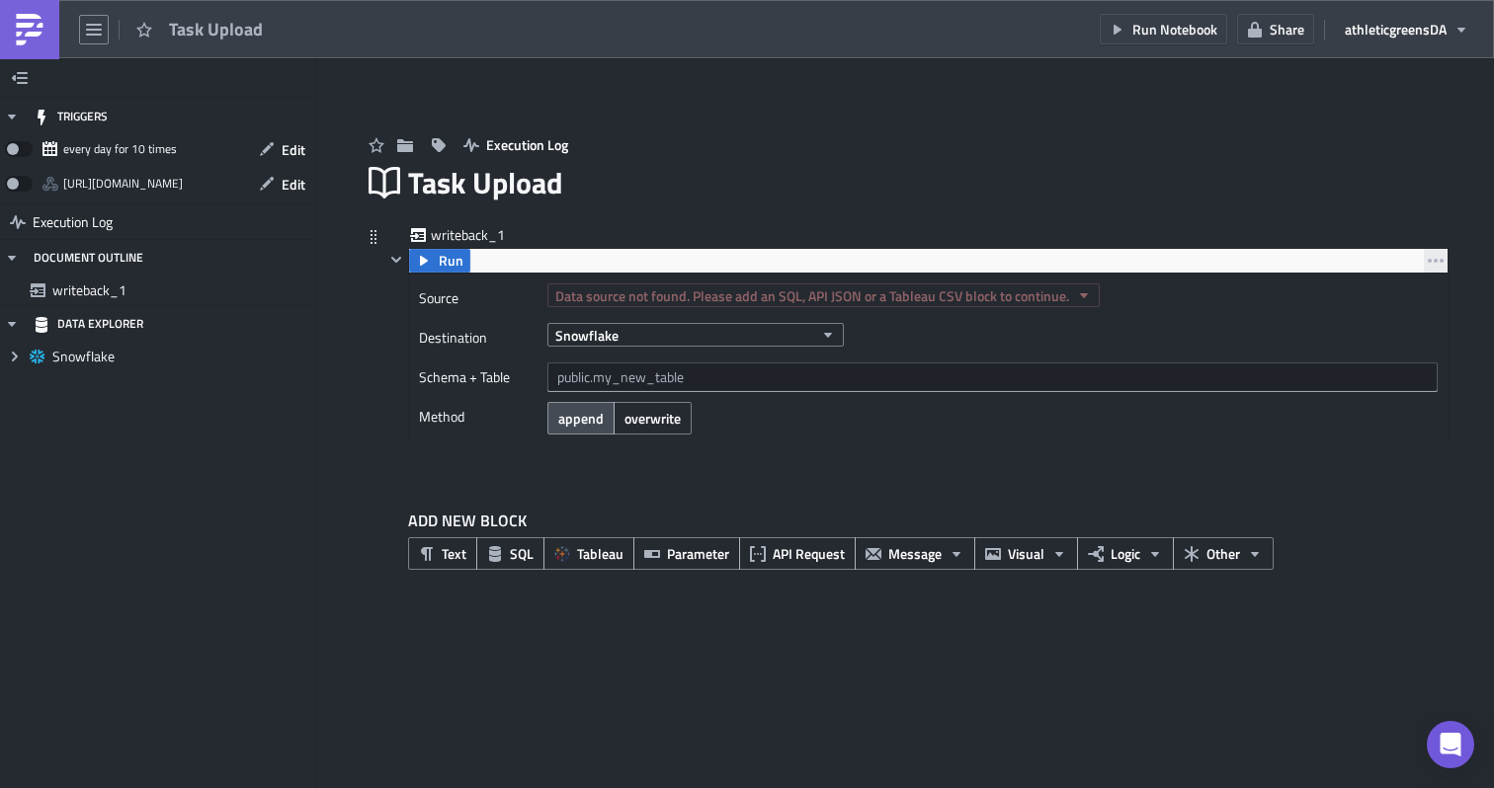
click at [1427, 257] on button "button" at bounding box center [1436, 261] width 24 height 24
click at [1373, 346] on div "Remove" at bounding box center [1415, 349] width 131 height 20
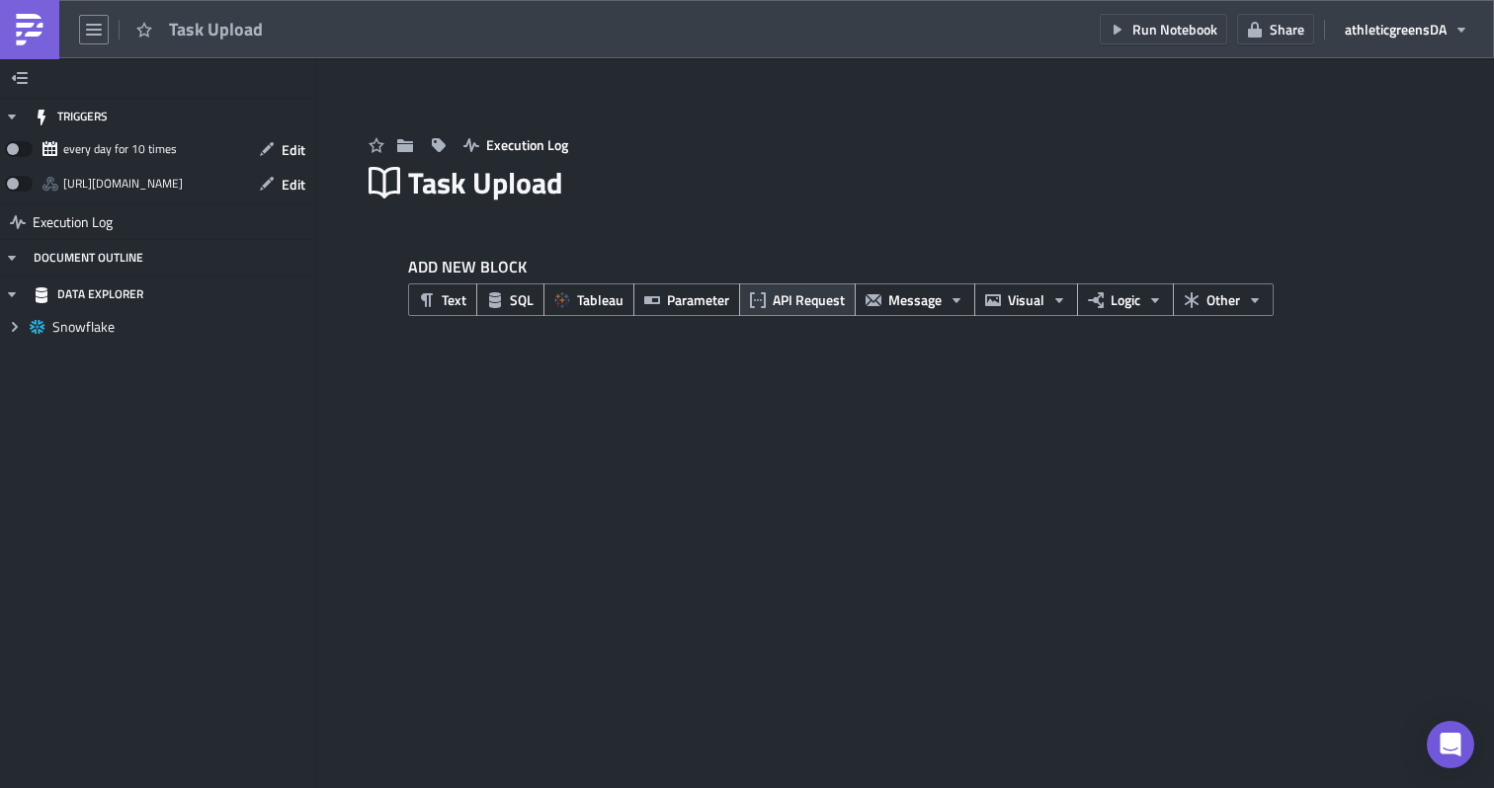
click at [801, 301] on span "API Request" at bounding box center [809, 299] width 72 height 21
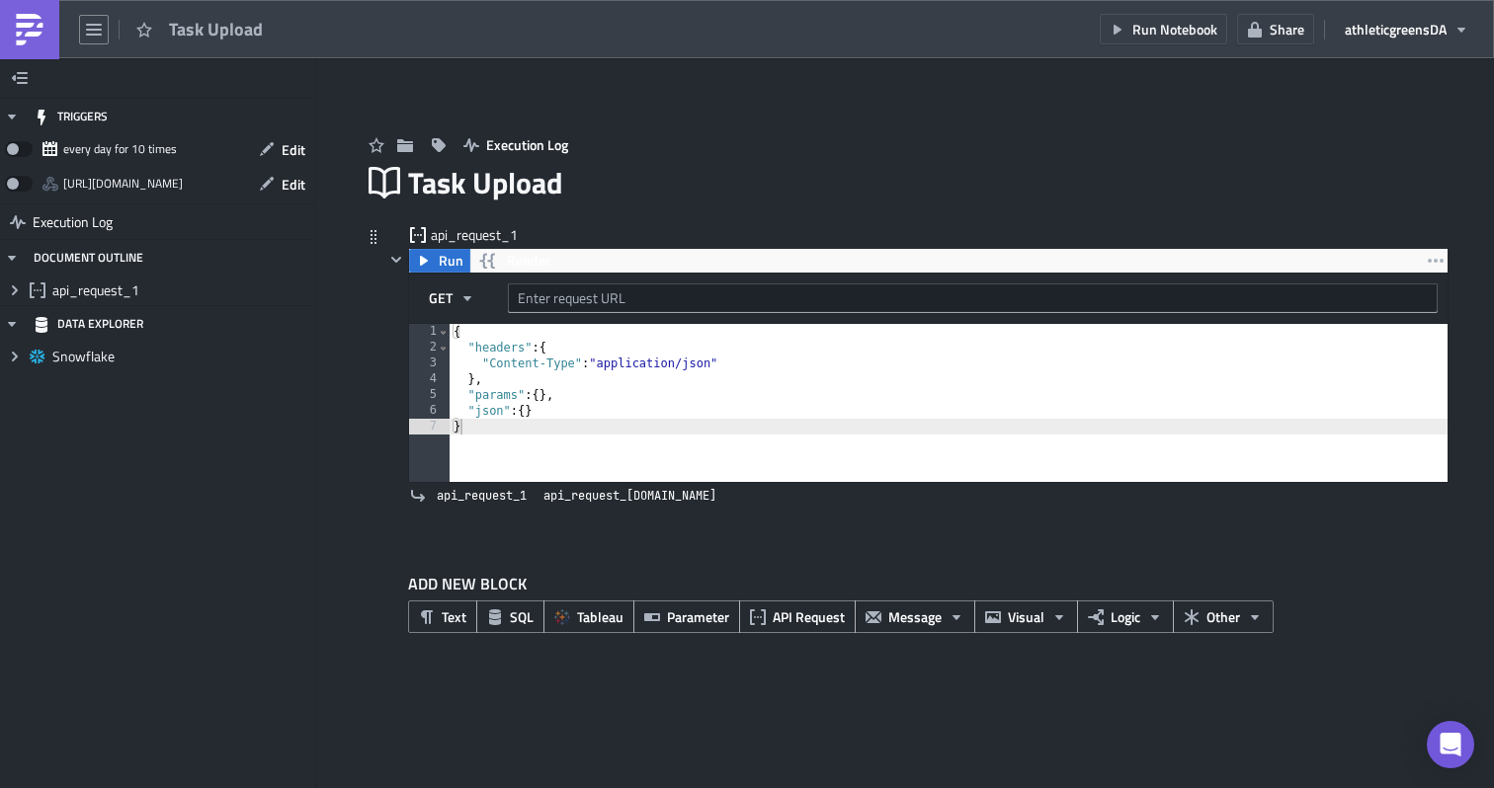
click at [618, 264] on div "Run Render" at bounding box center [928, 261] width 1038 height 24
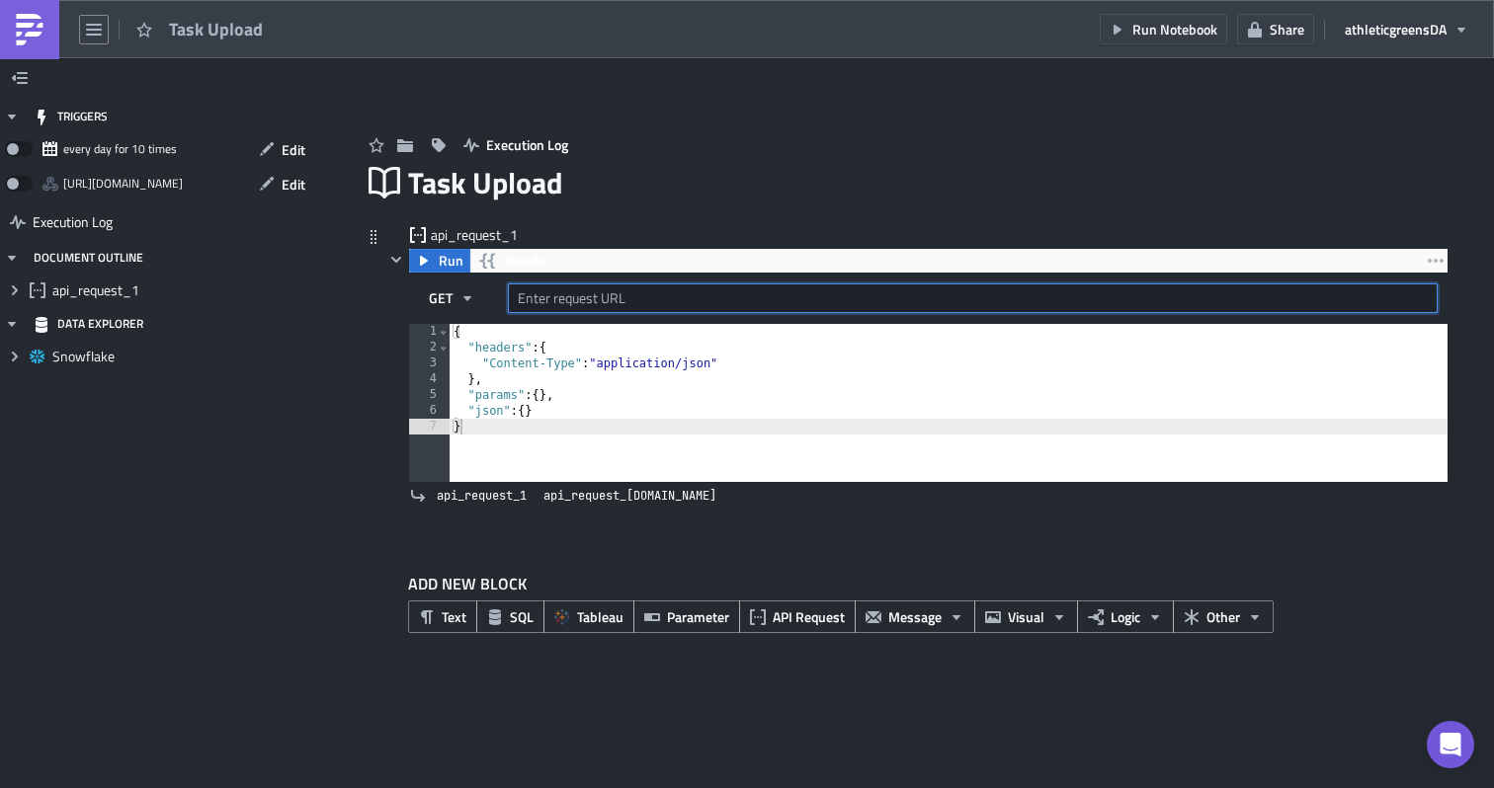
click at [600, 296] on input "text" at bounding box center [973, 299] width 930 height 30
paste input "https://app.asana.com/api/1.0/workspaces/1210235698744379/tasks/search?limit=10…"
type input "https://app.asana.com/api/1.0/workspaces/1210235698744379/tasks/search?limit=10…"
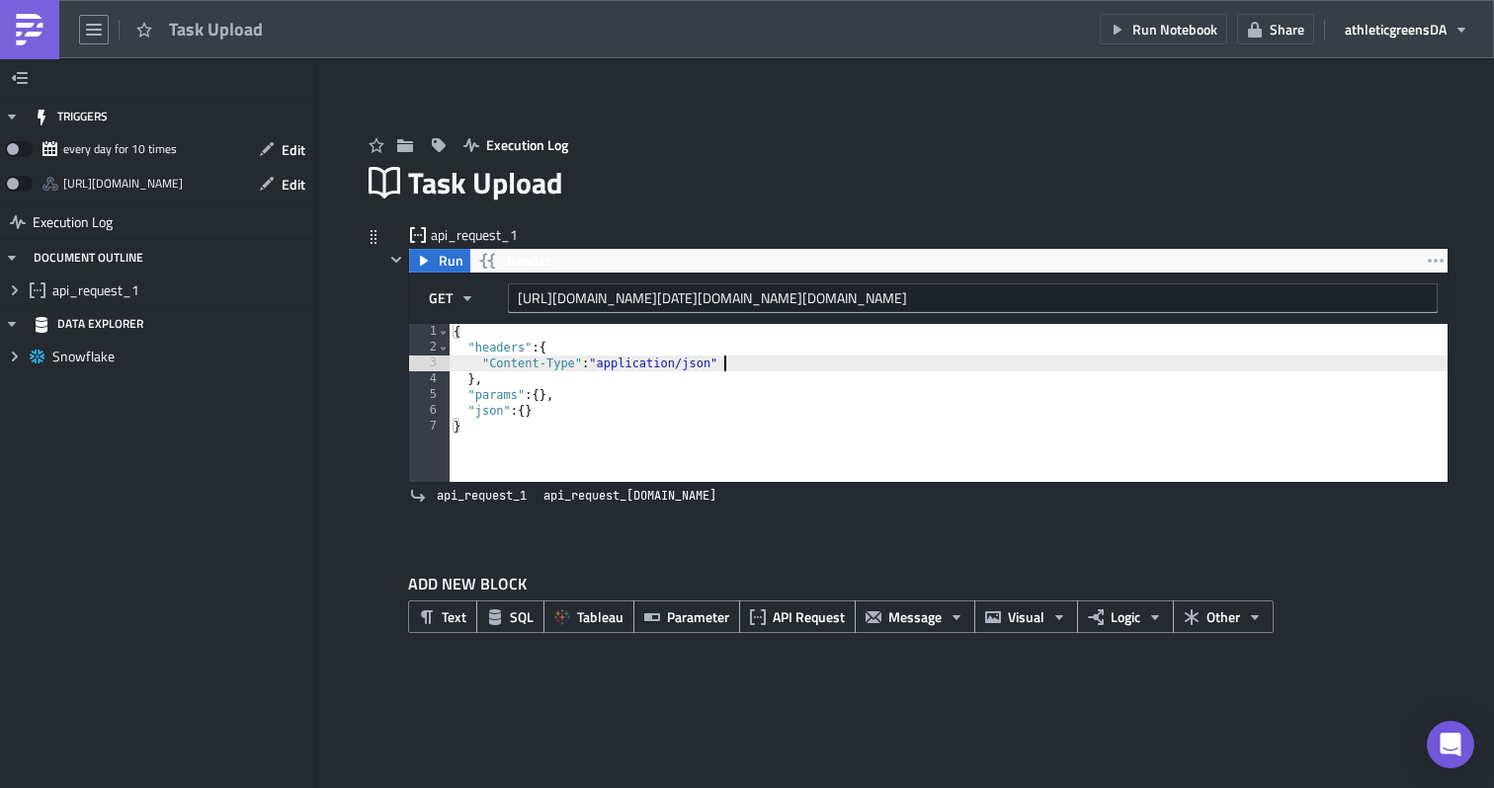
click at [754, 363] on div "{ "headers" : { "Content-Type" : "application/json" } , "params" : { } , "json"…" at bounding box center [948, 419] width 998 height 190
type textarea ""Content-Type": "application/json","
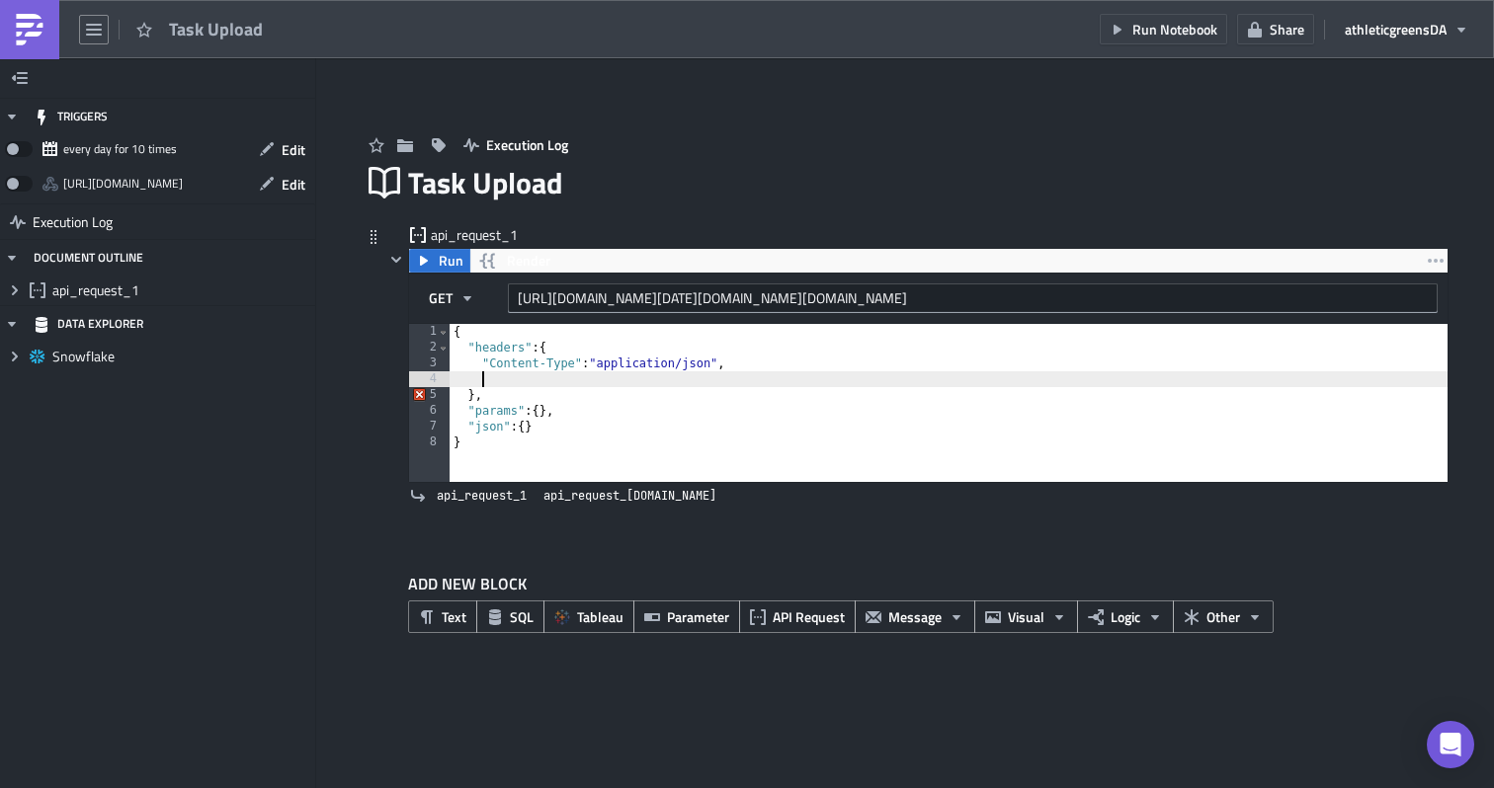
paste textarea "Accept: application/json"
click at [482, 379] on div "{ "headers" : { "Content-Type" : "application/json" , Authorization: Bearer 2 /…" at bounding box center [948, 419] width 998 height 190
click at [585, 379] on div "{ "headers" : { "Content-Type" : "application/json" , "Authorization: Bearer 2/…" at bounding box center [948, 419] width 998 height 190
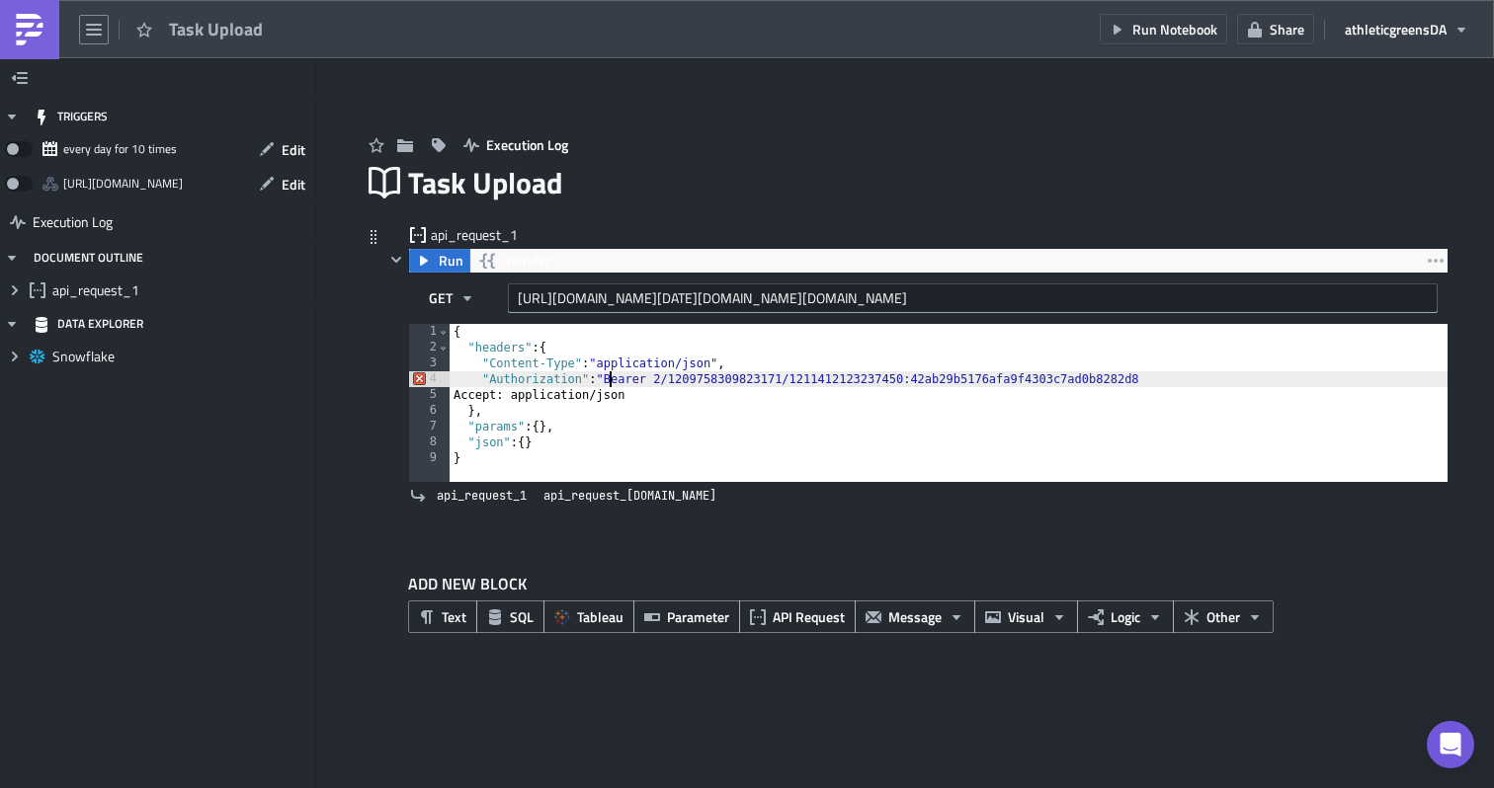
click at [1168, 383] on div "{ "headers" : { "Content-Type" : "application/json" , "Authorization" : "Bearer…" at bounding box center [948, 419] width 998 height 190
click at [455, 394] on div "{ "headers" : { "Content-Type" : "application/json" , "Authorization" : "Bearer…" at bounding box center [948, 419] width 998 height 190
type textarea "Accept: application/json"
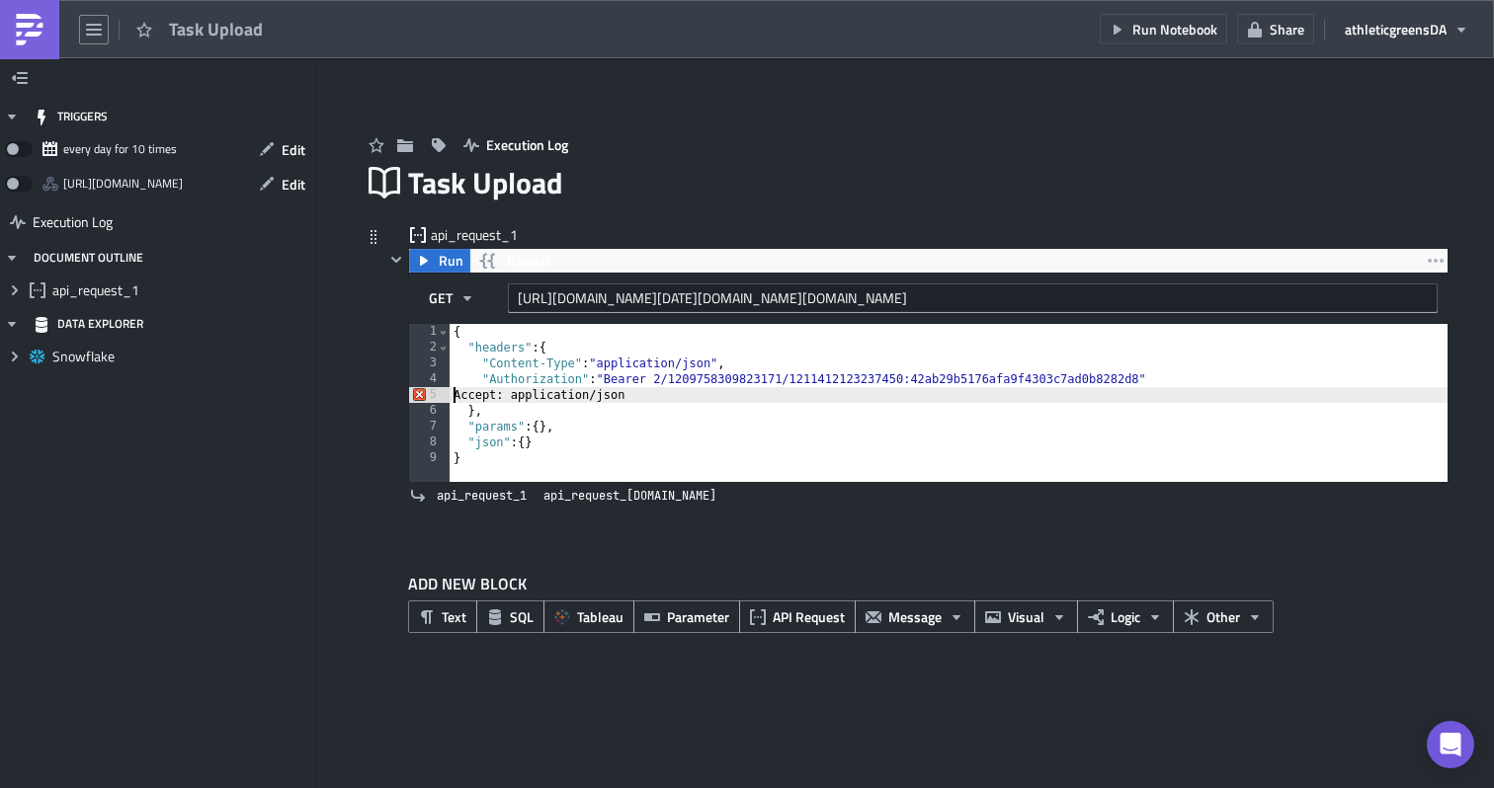
scroll to position [0, 13]
drag, startPoint x: 645, startPoint y: 400, endPoint x: 447, endPoint y: 398, distance: 198.6
click at [447, 398] on div "Accept: application/json 1 2 3 4 5 6 7 8 9 { "headers" : { "Content-Type" : "ap…" at bounding box center [928, 403] width 1038 height 158
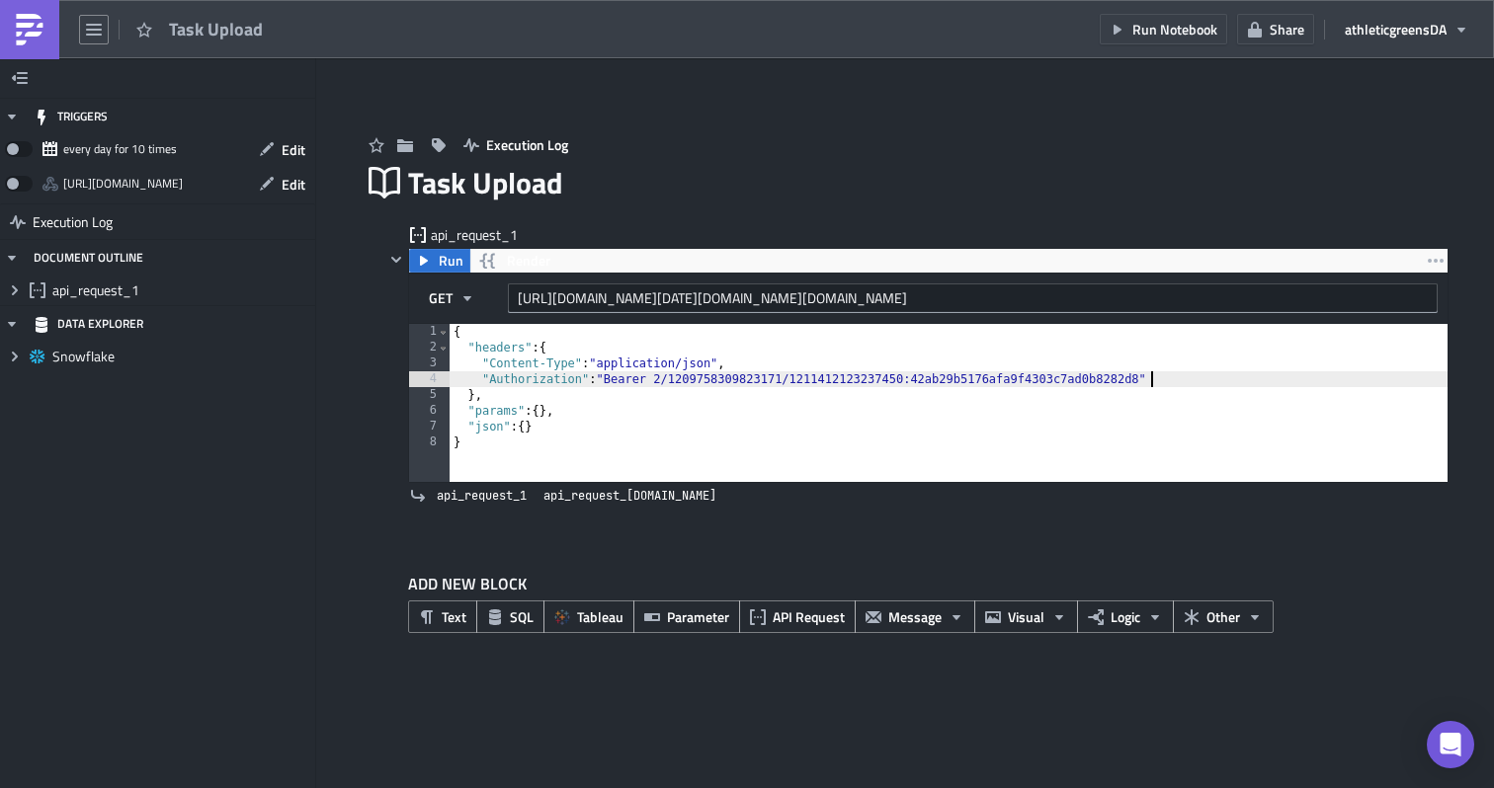
type textarea ""Authorization": "Bearer 2/1209758309823171/1211412123237450:42ab29b5176afa9f43…"
click at [447, 264] on span "Run" at bounding box center [451, 261] width 25 height 24
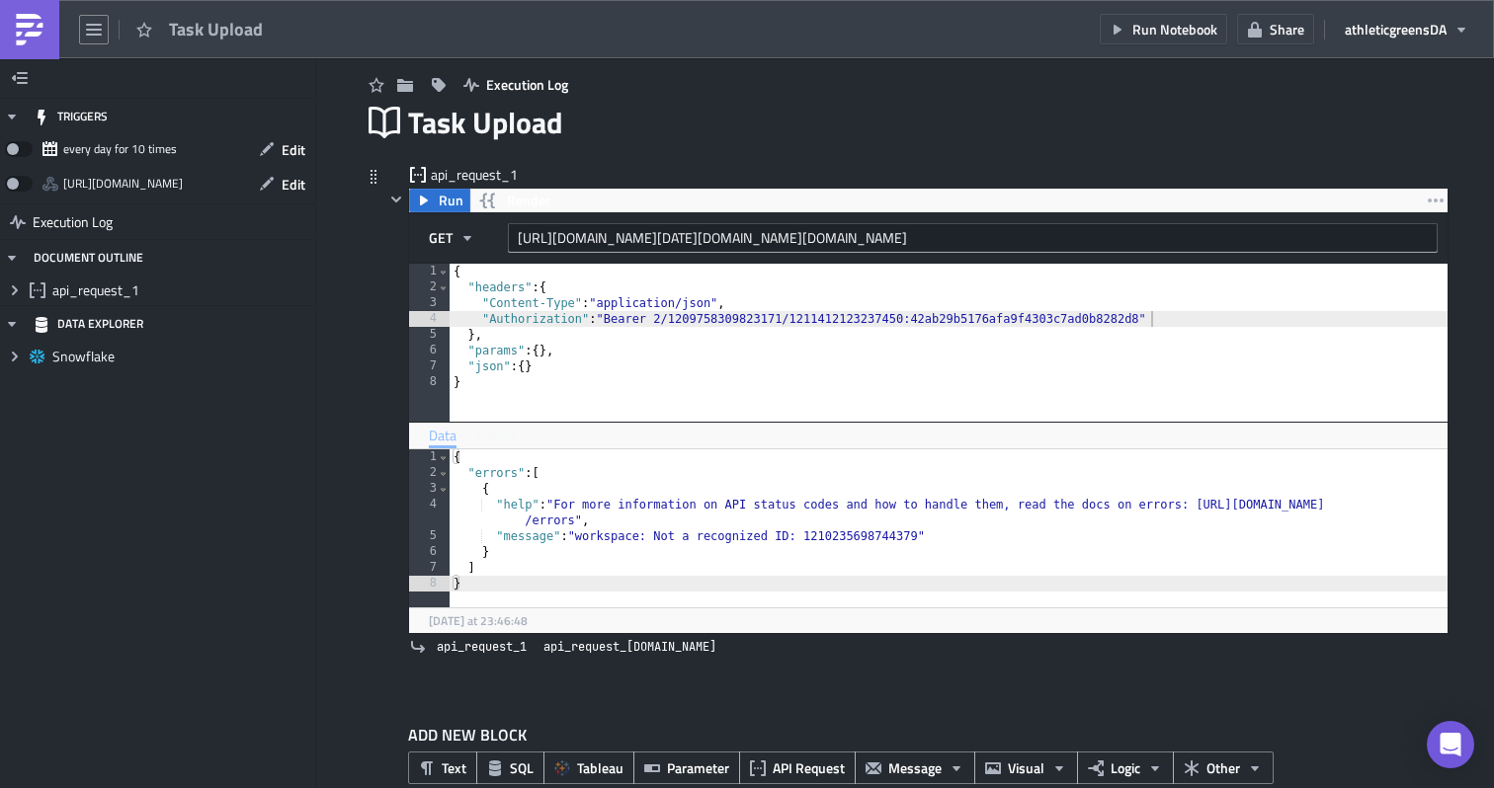
scroll to position [64, 0]
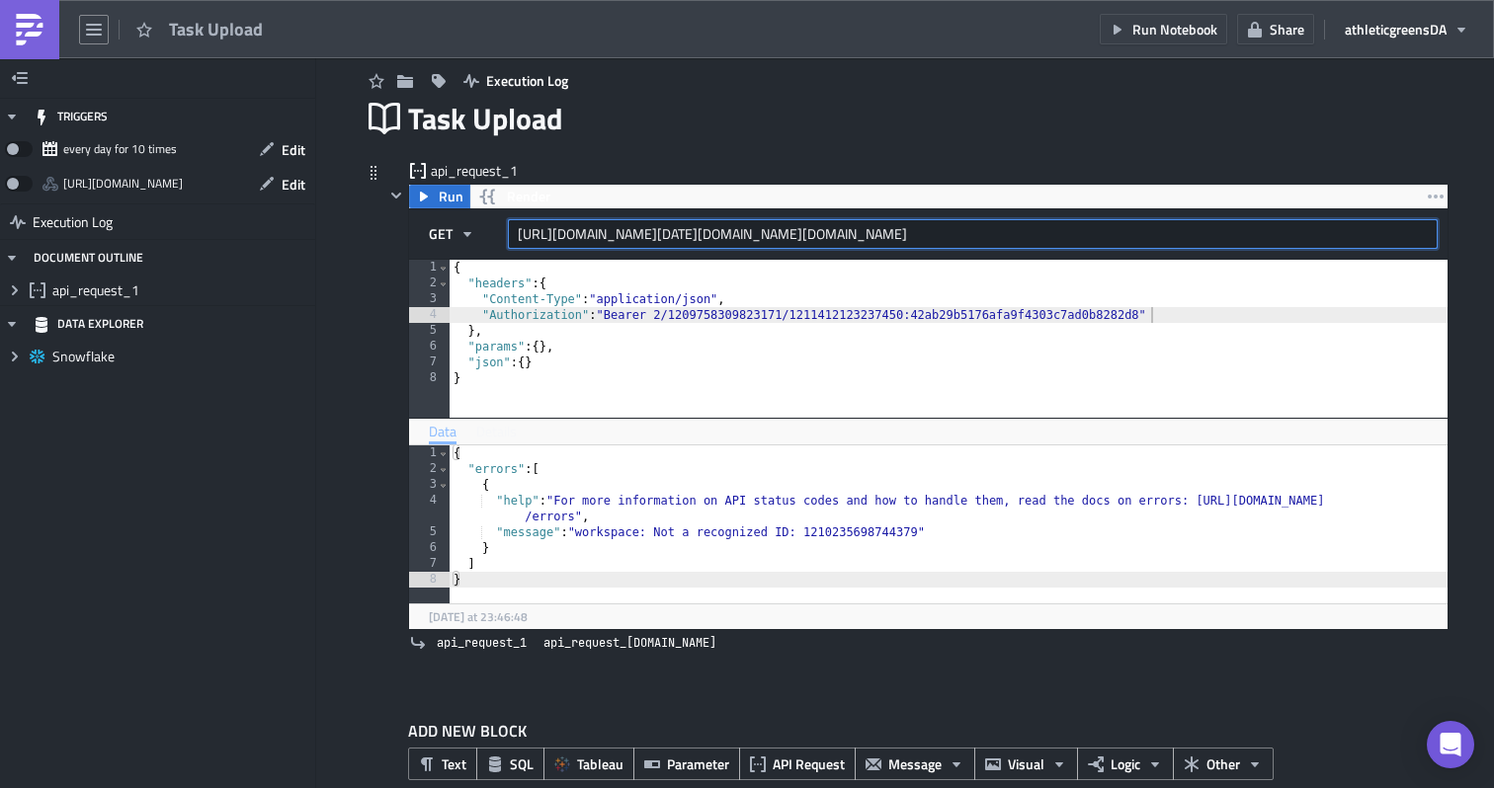
click at [851, 233] on input "https://app.asana.com/api/1.0/workspaces/1210235698744379/tasks/search?limit=10…" at bounding box center [973, 234] width 930 height 30
click at [819, 236] on input "https://app.asana.com/api/1.0/workspaces/1210235698744379/tasks/search?limit=10…" at bounding box center [973, 234] width 930 height 30
paste input "376965660772394"
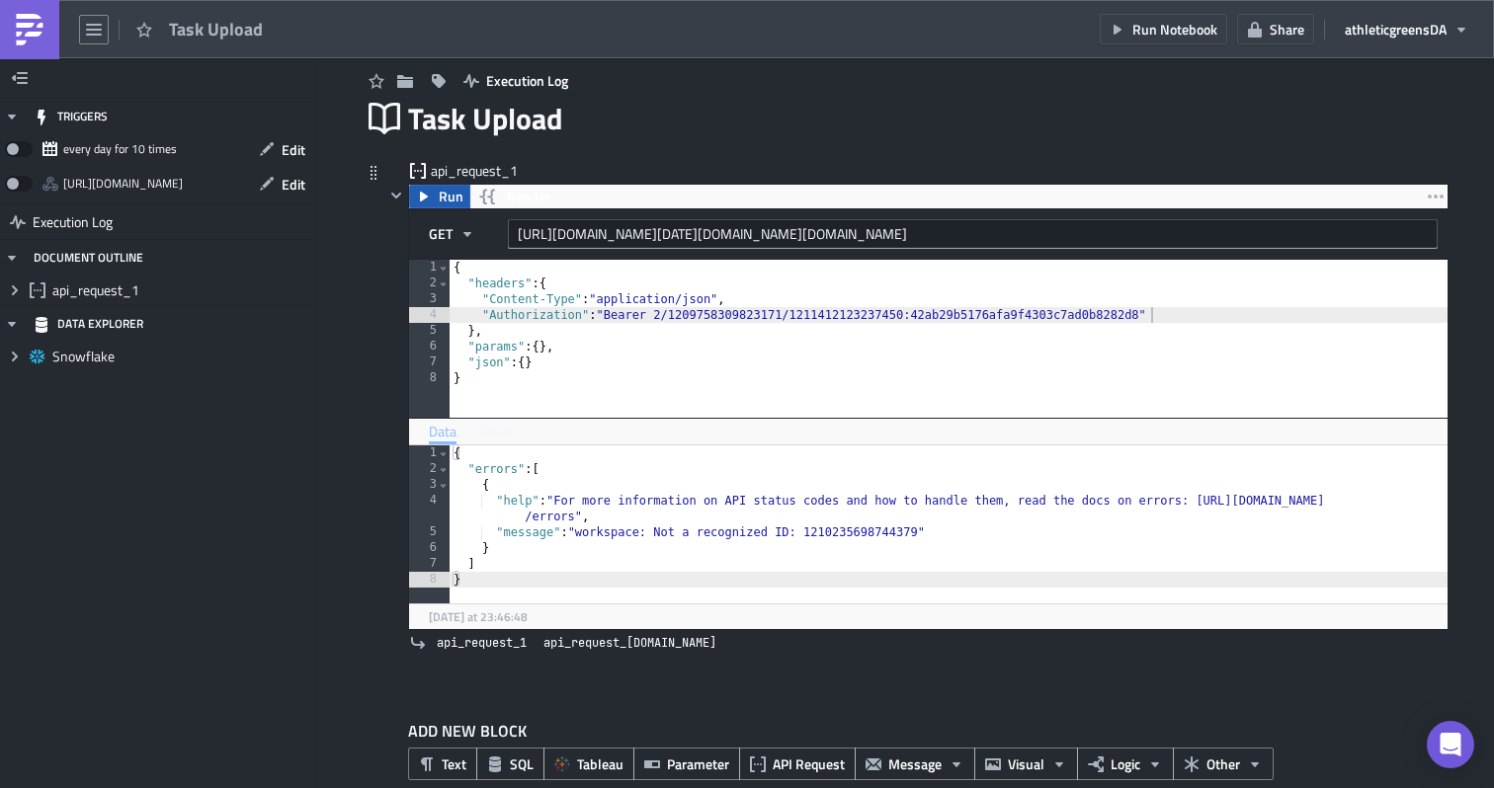
click at [456, 200] on span "Run" at bounding box center [451, 197] width 25 height 24
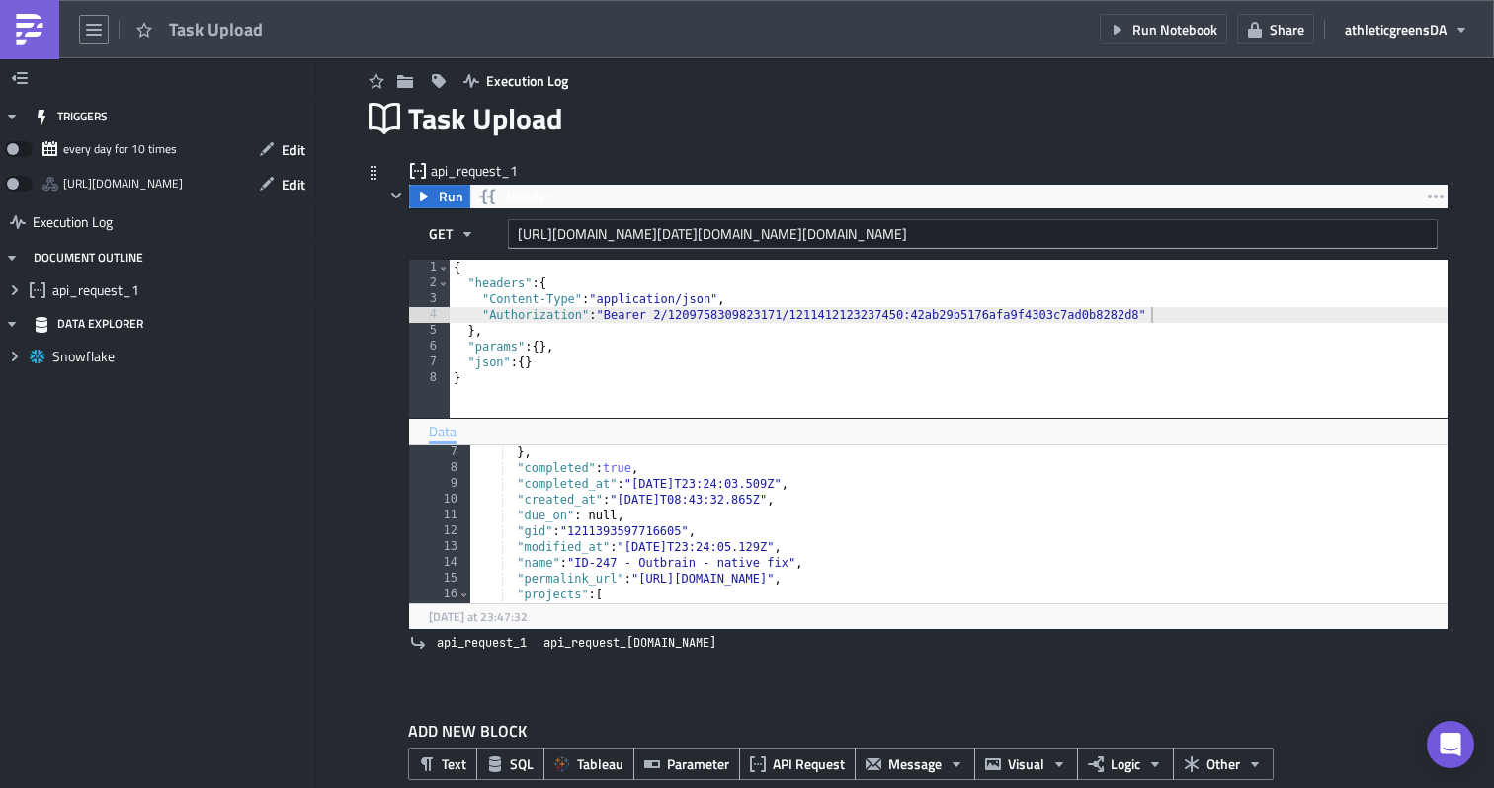
scroll to position [40, 0]
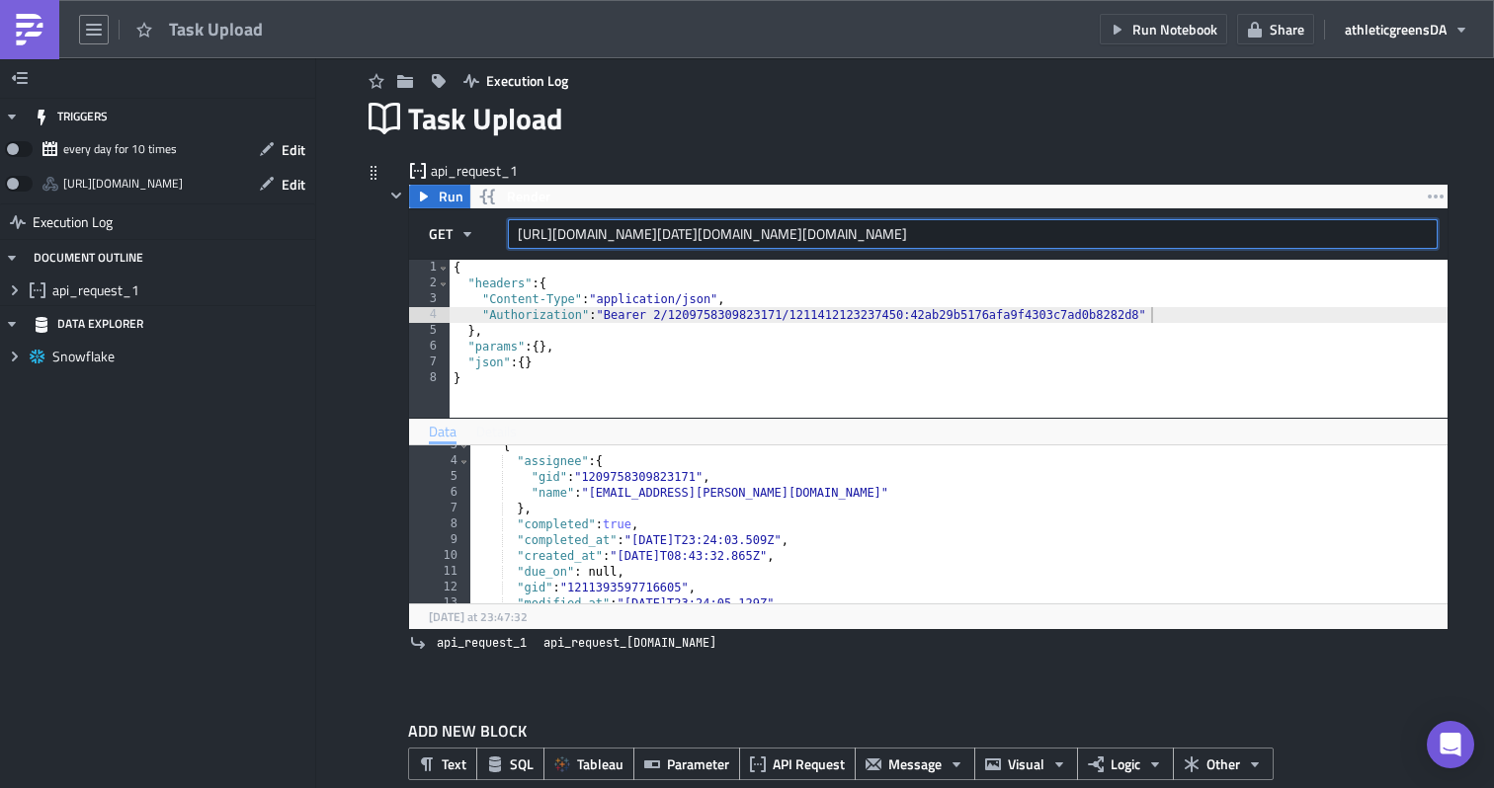
click at [666, 235] on input "https://app.asana.com/api/1.0/workspaces/376965660772394/tasks/search?limit=100…" at bounding box center [973, 234] width 930 height 30
paste input "projects/1210235698744379/tasks?limit=100&completed_since=197"
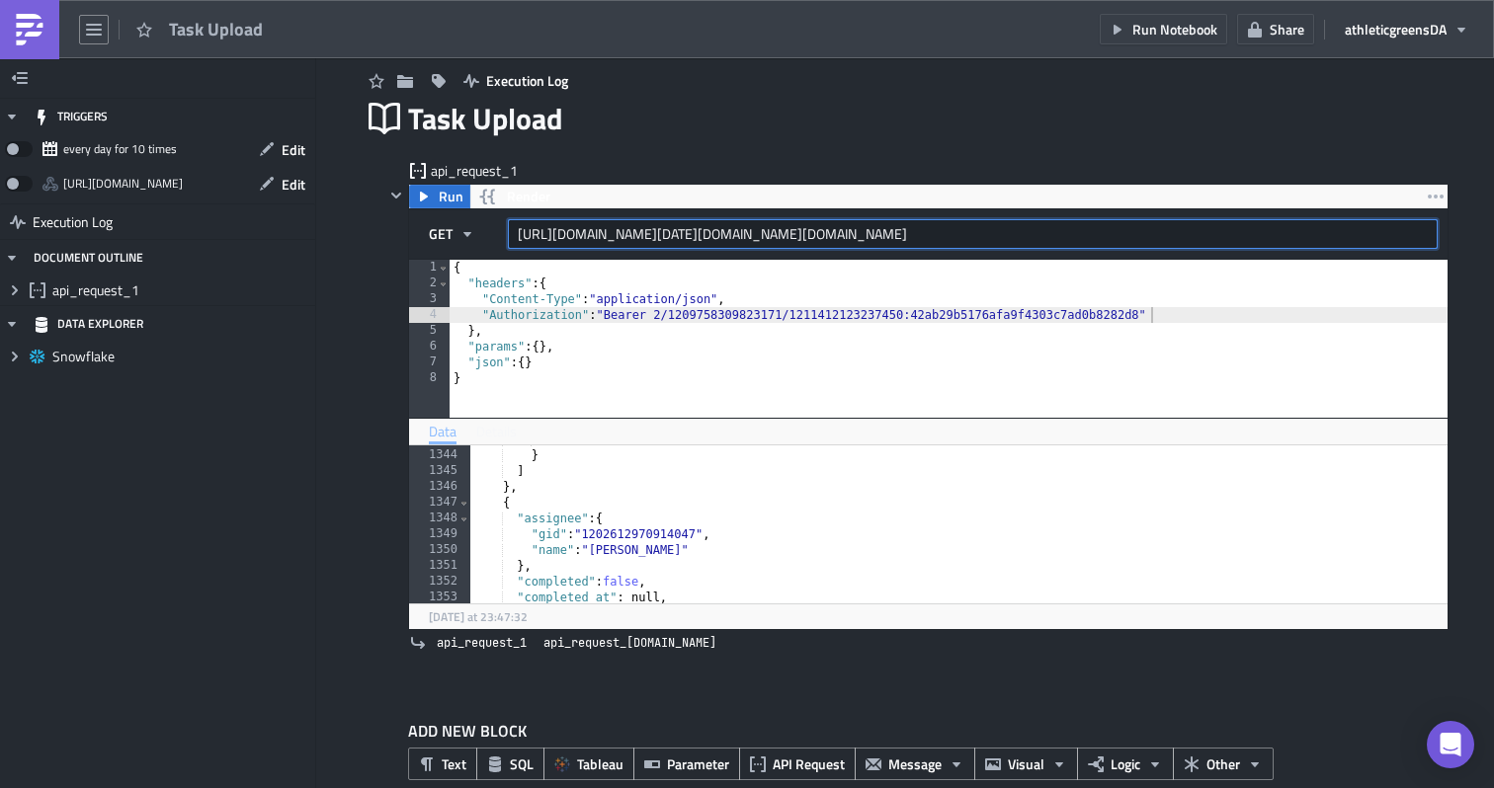
scroll to position [99, 0]
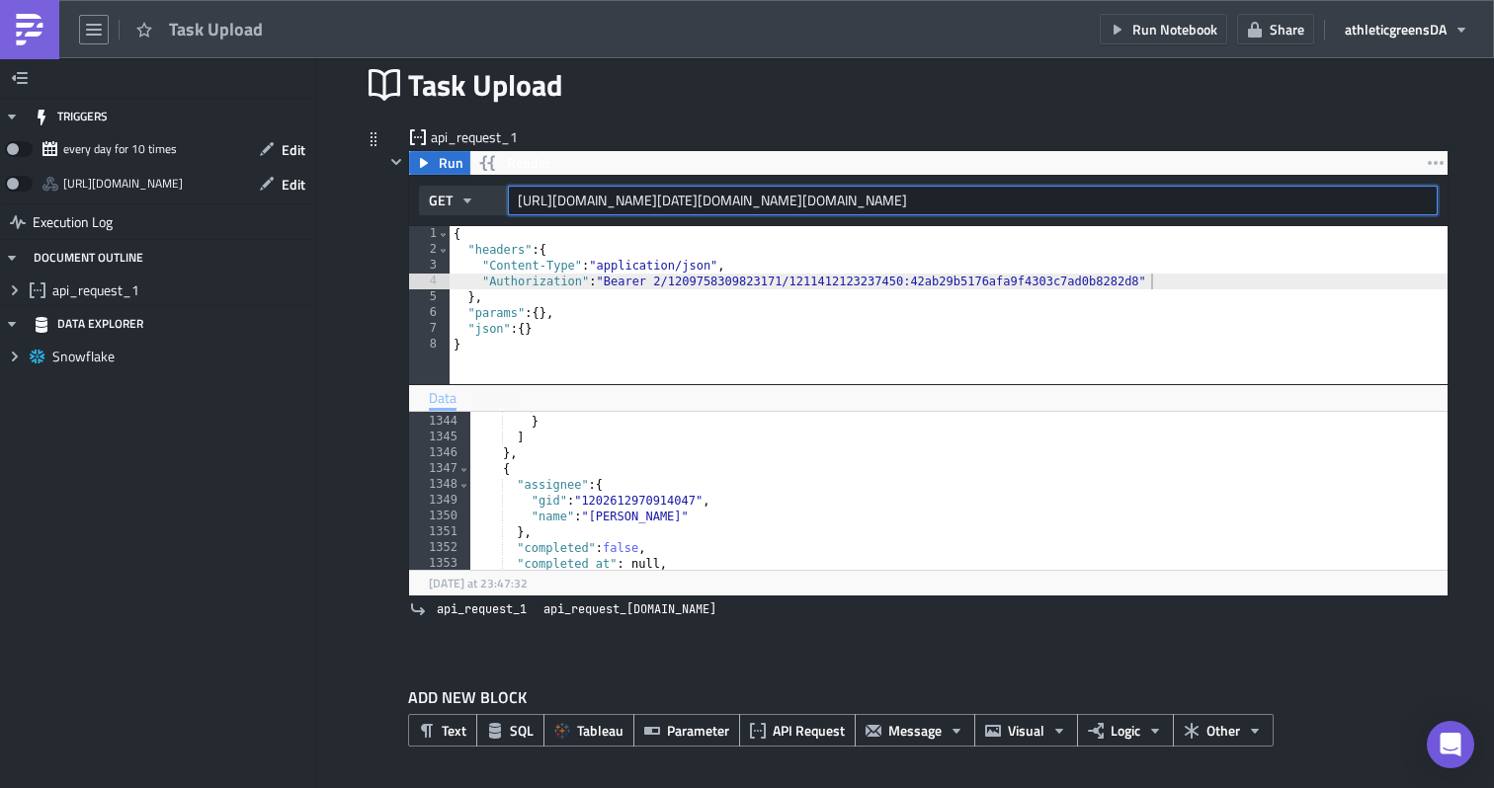
type input "[URL][DOMAIN_NAME][DATE][DOMAIN_NAME][DOMAIN_NAME]"
click at [463, 201] on icon "button" at bounding box center [467, 201] width 16 height 16
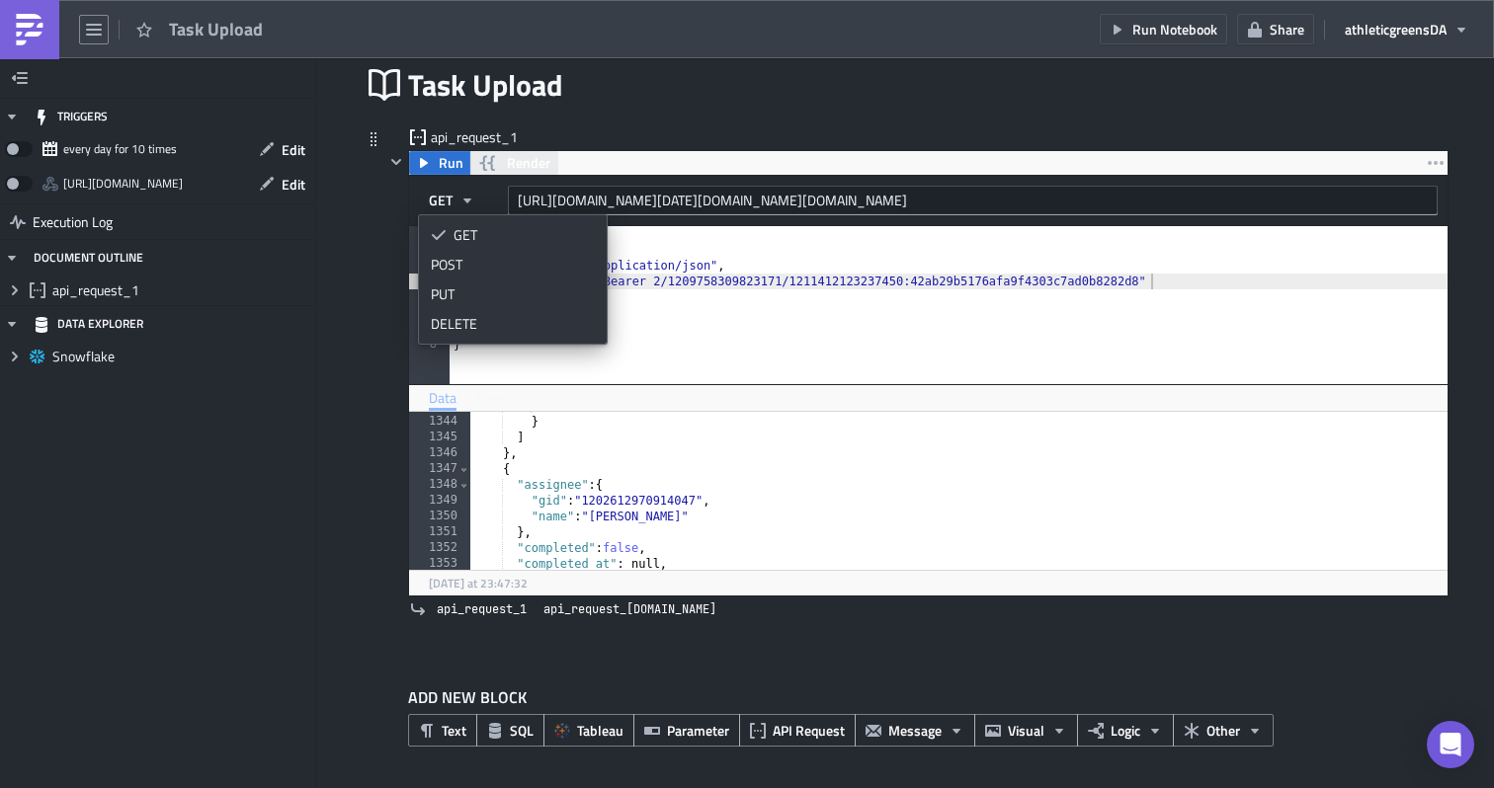
click at [483, 162] on icon "button" at bounding box center [487, 164] width 15 height 16
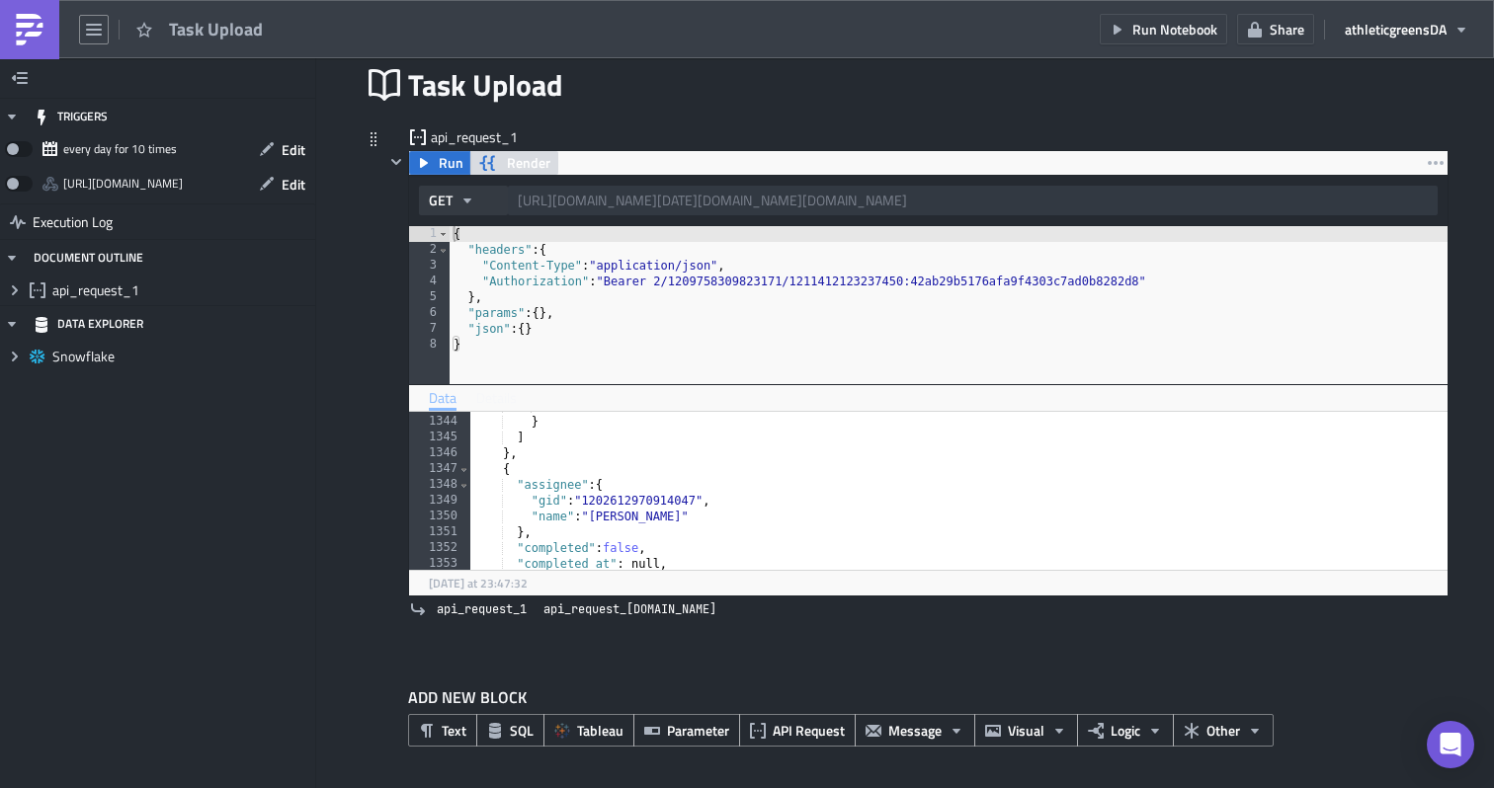
click at [464, 191] on button "GET" at bounding box center [463, 201] width 89 height 30
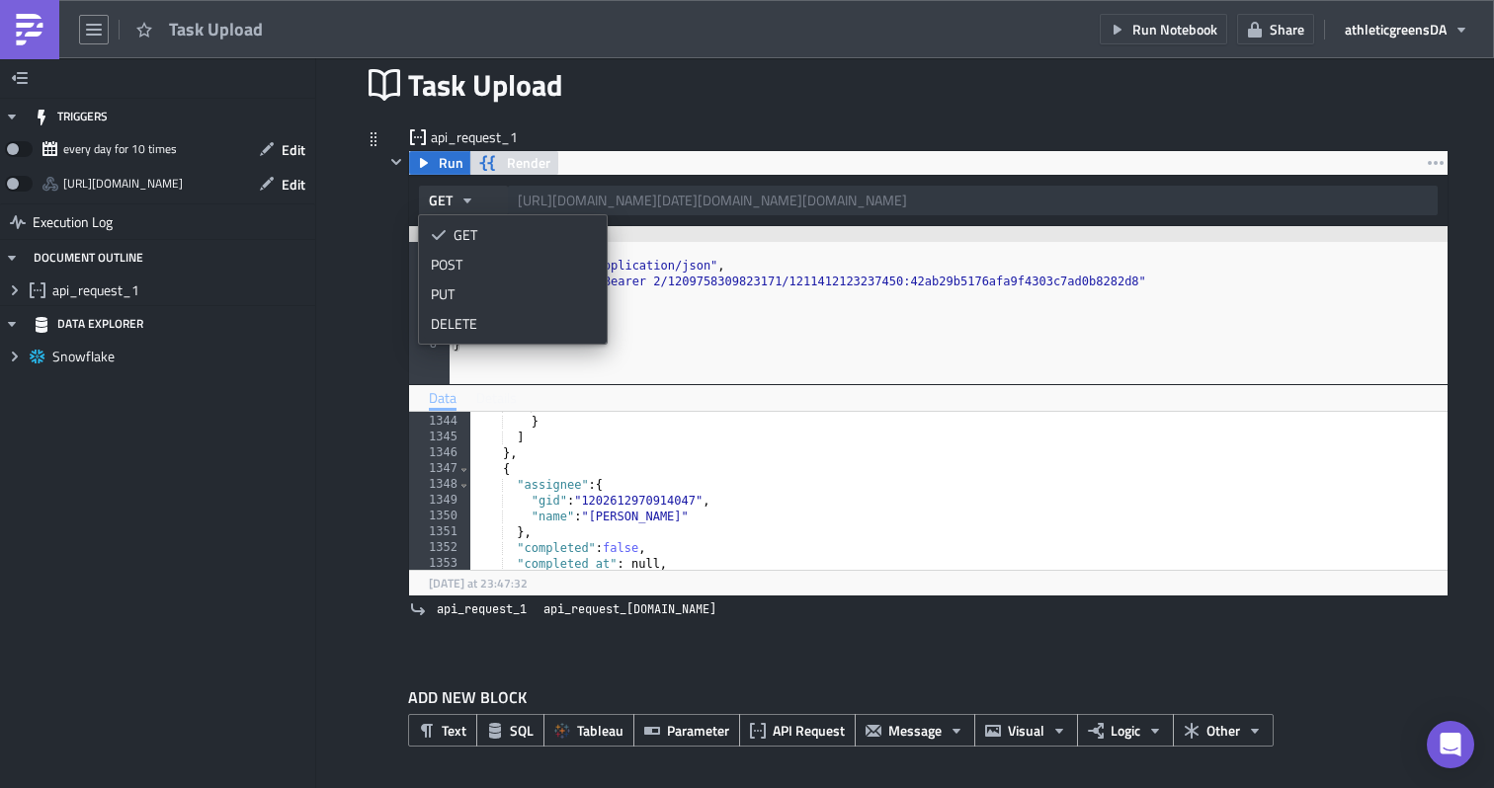
click at [464, 191] on button "GET" at bounding box center [463, 201] width 89 height 30
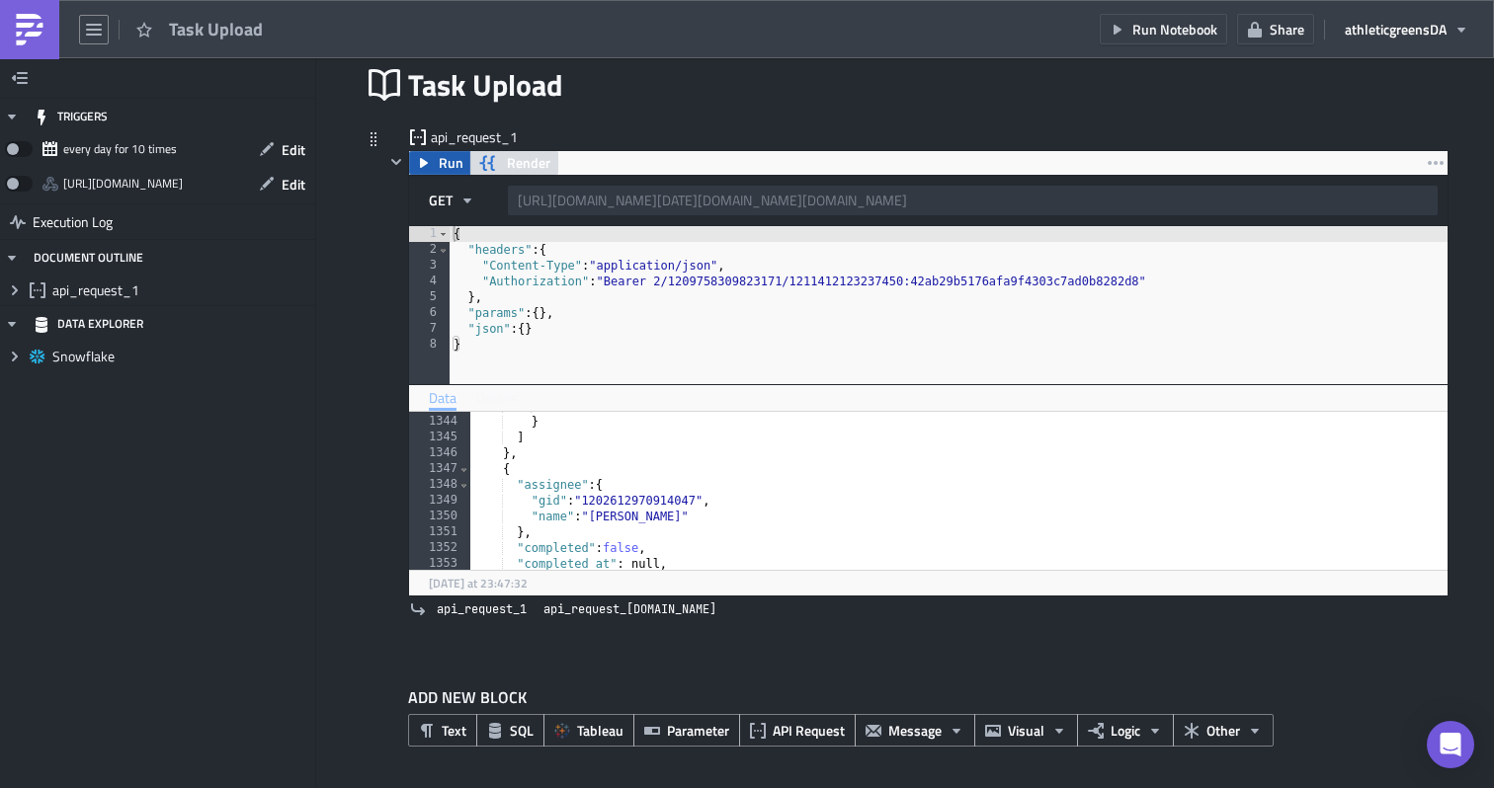
click at [436, 170] on button "Run" at bounding box center [439, 163] width 61 height 24
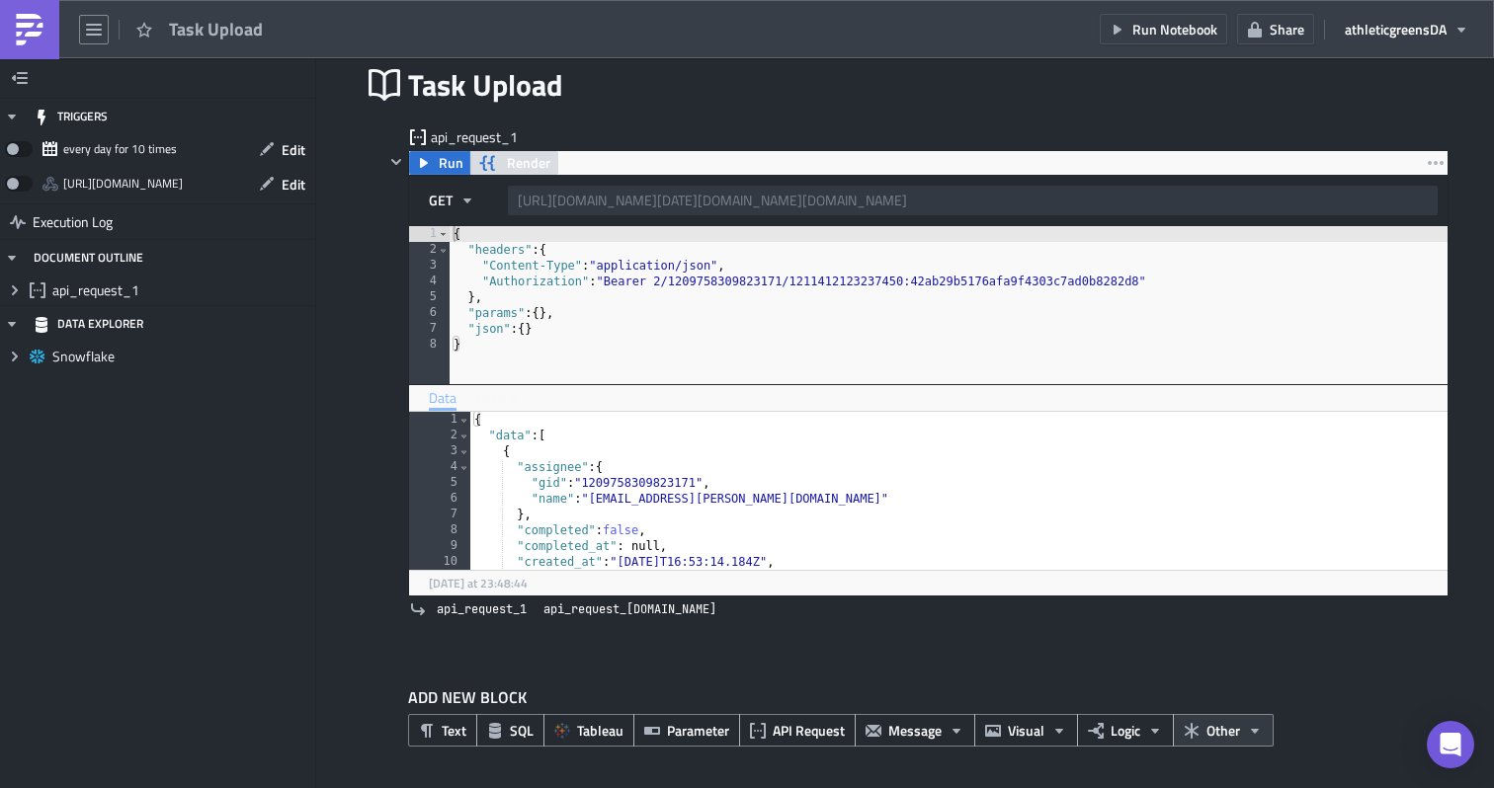
click at [1224, 726] on span "Other" at bounding box center [1223, 730] width 34 height 21
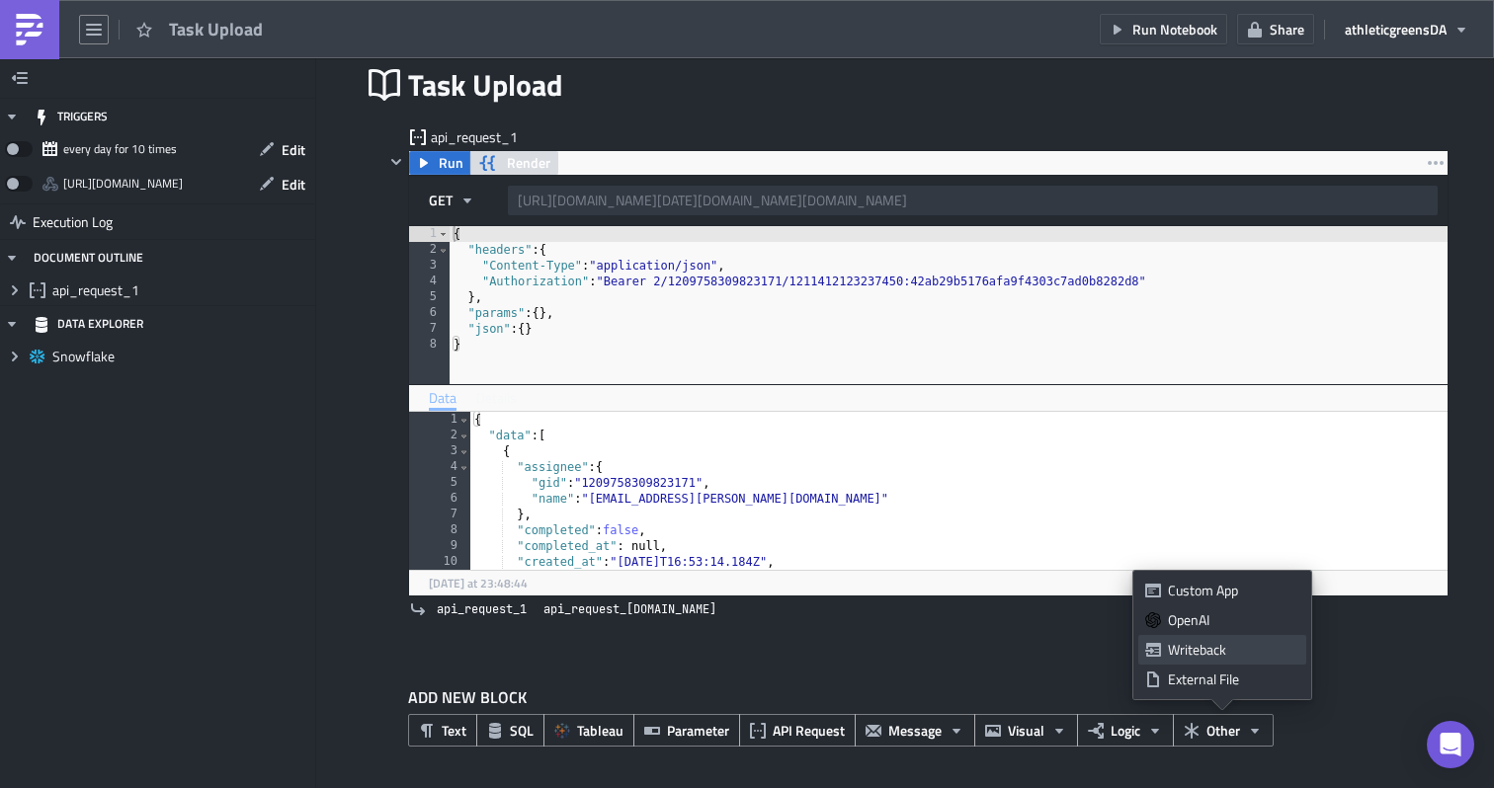
click at [1198, 657] on div "Writeback" at bounding box center [1233, 650] width 131 height 20
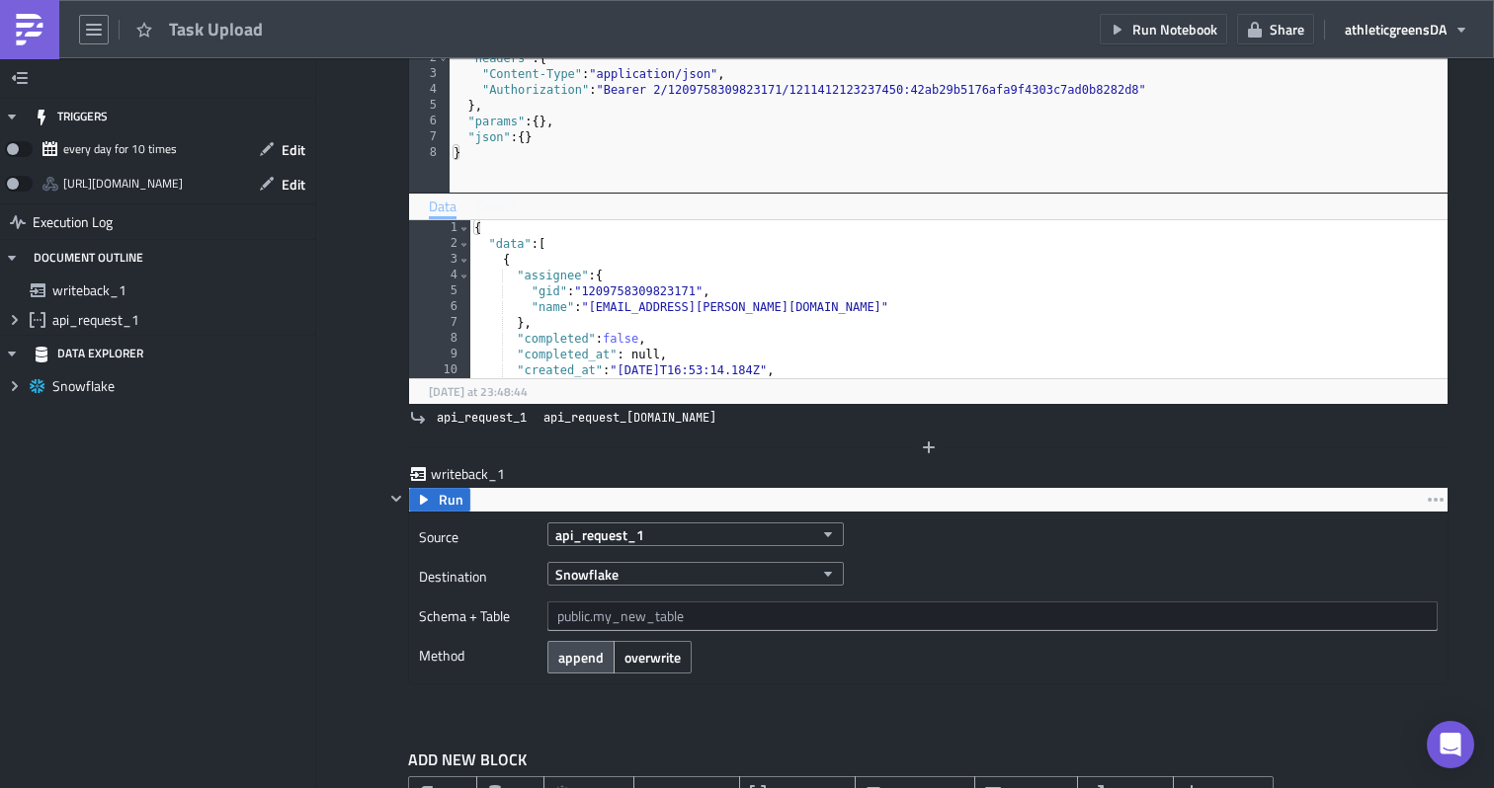
scroll to position [353, 0]
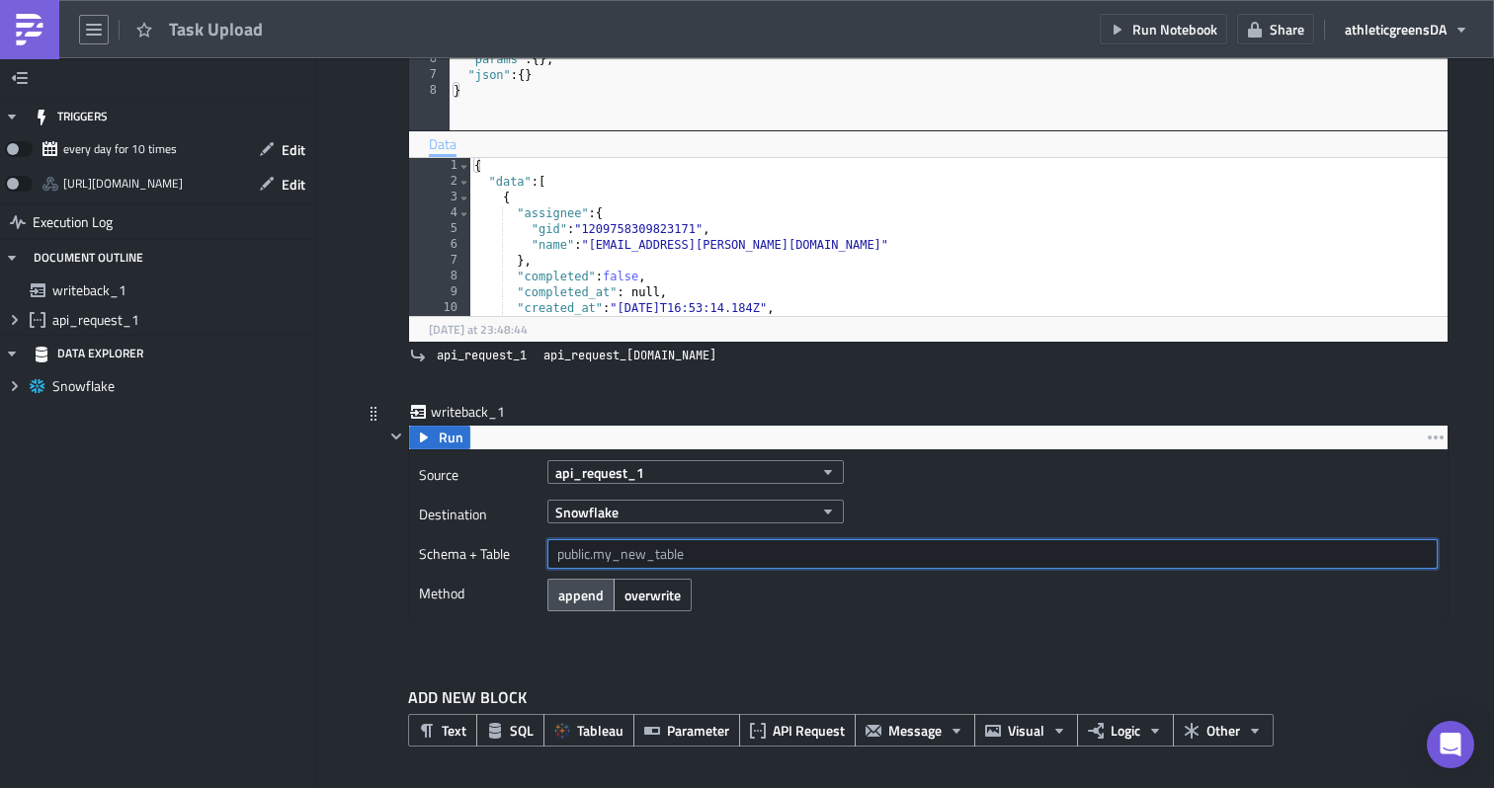
click at [652, 545] on input "text" at bounding box center [992, 554] width 890 height 30
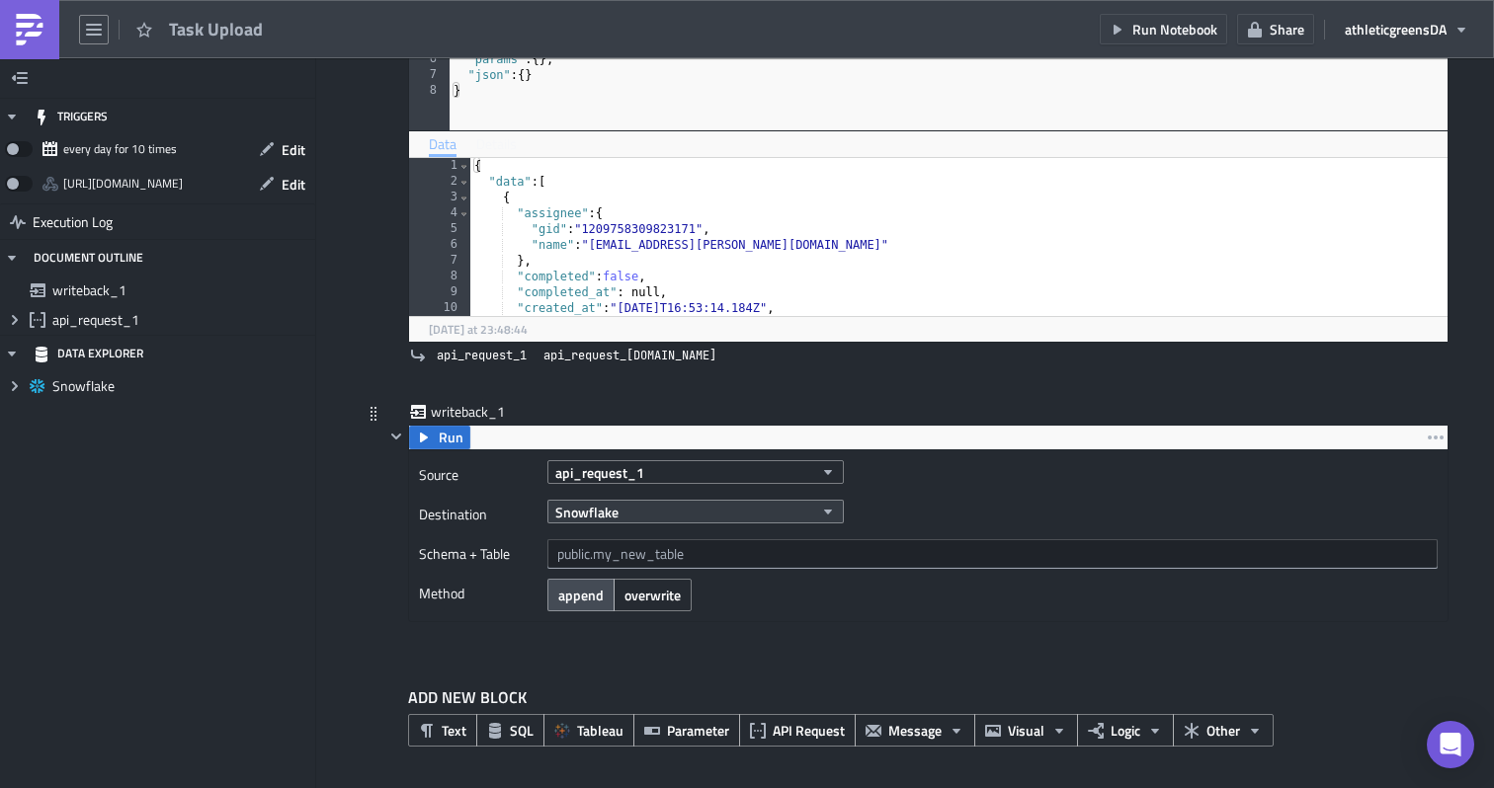
click at [644, 513] on button "Snowflake" at bounding box center [695, 512] width 296 height 24
click at [662, 512] on button "Snowflake" at bounding box center [695, 512] width 296 height 24
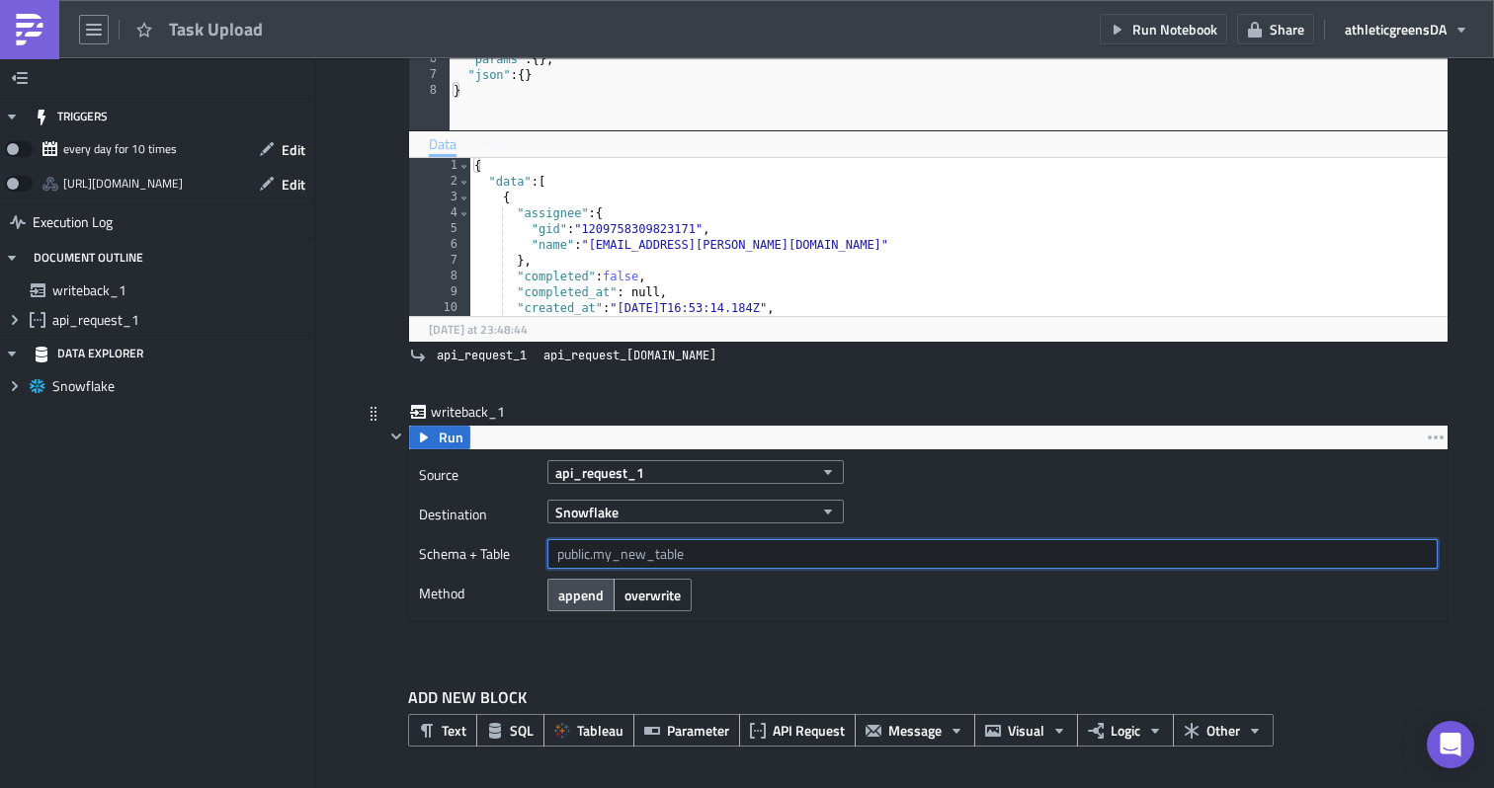
click at [655, 546] on input "text" at bounding box center [992, 554] width 890 height 30
type input "dbt_darcher.test_upload"
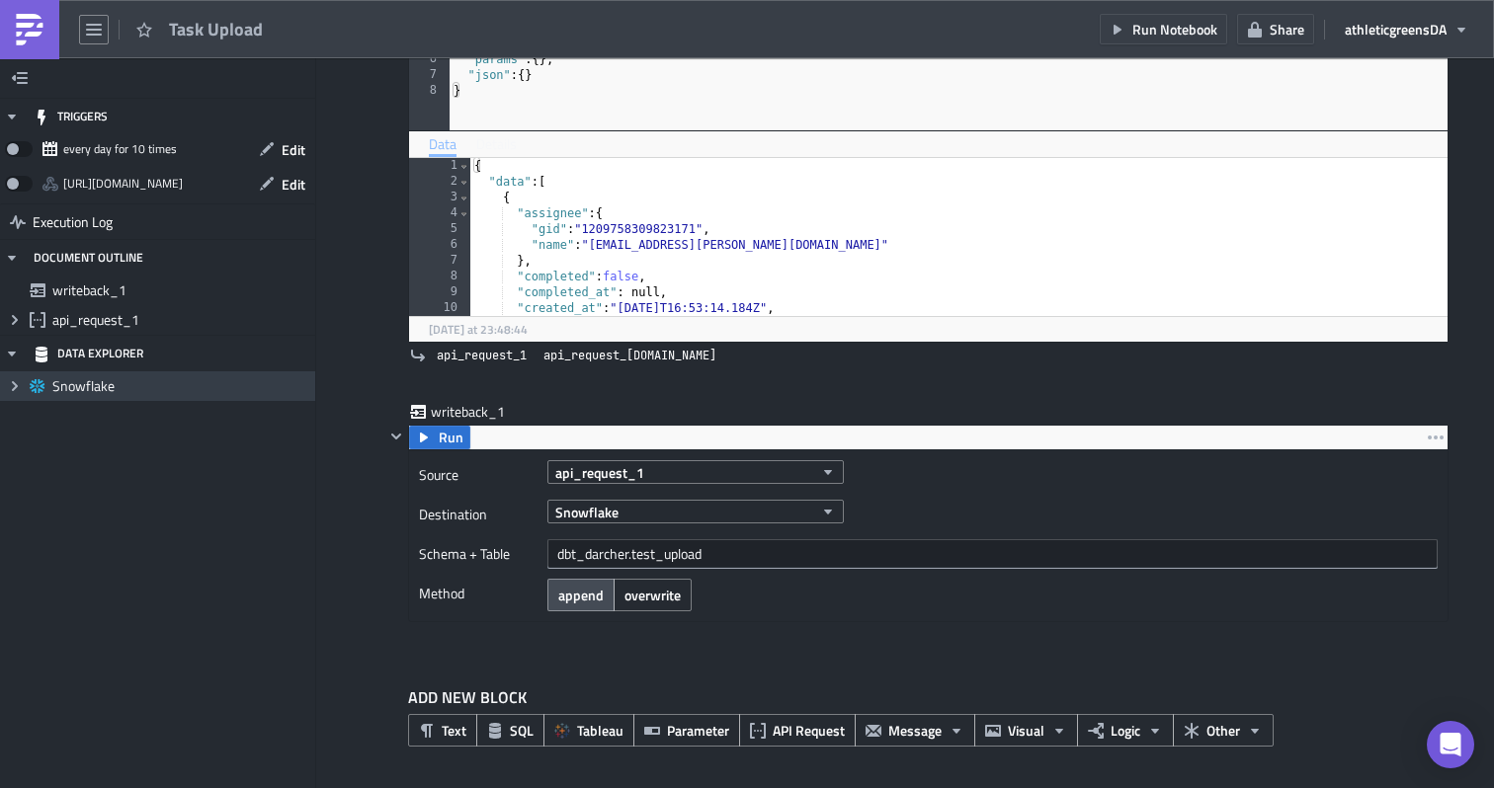
click at [18, 385] on icon "Expand group" at bounding box center [15, 386] width 16 height 16
click at [86, 382] on span "Snowflake" at bounding box center [181, 386] width 258 height 18
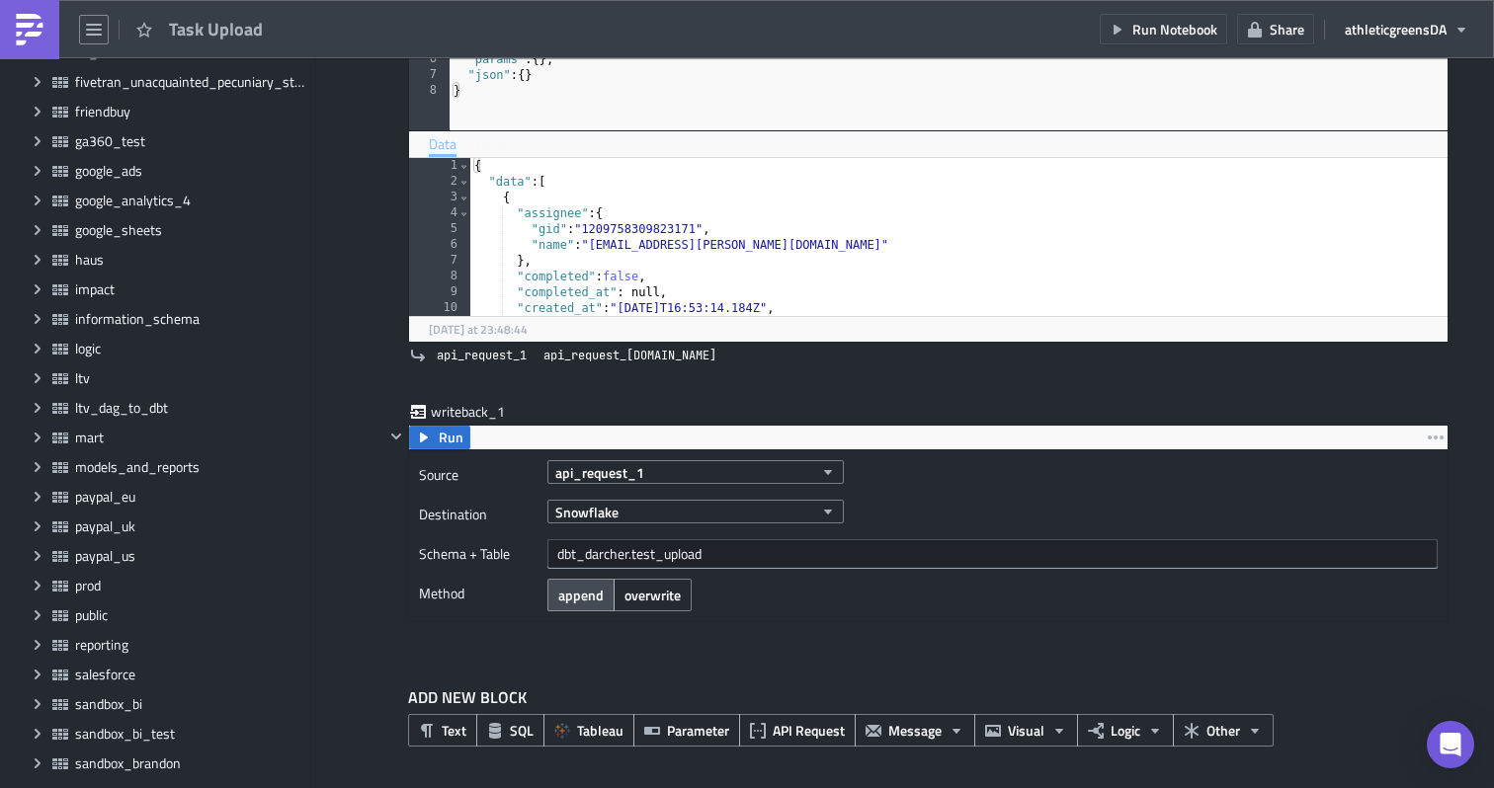
scroll to position [946, 0]
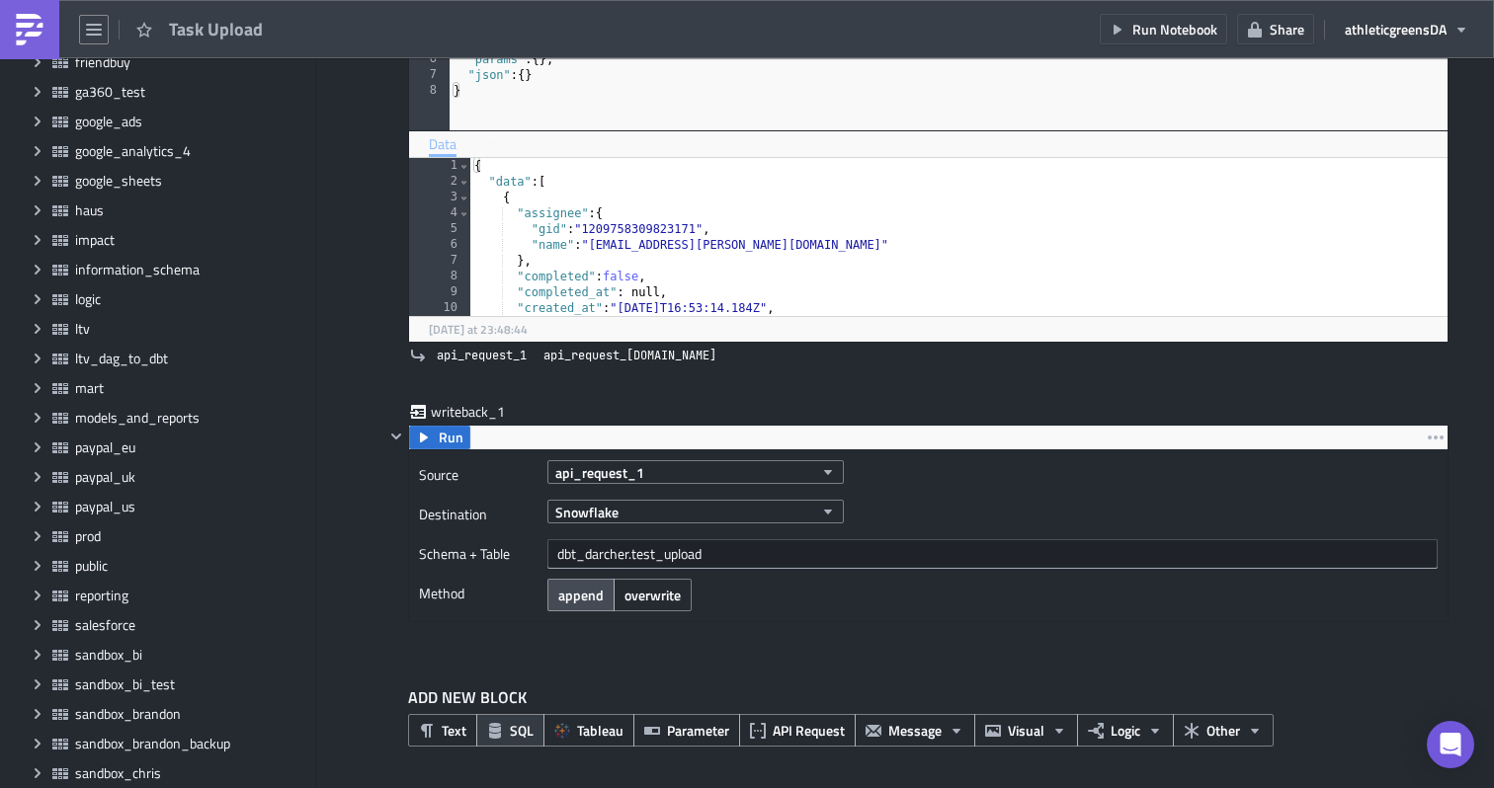
click at [513, 732] on span "SQL" at bounding box center [522, 730] width 24 height 21
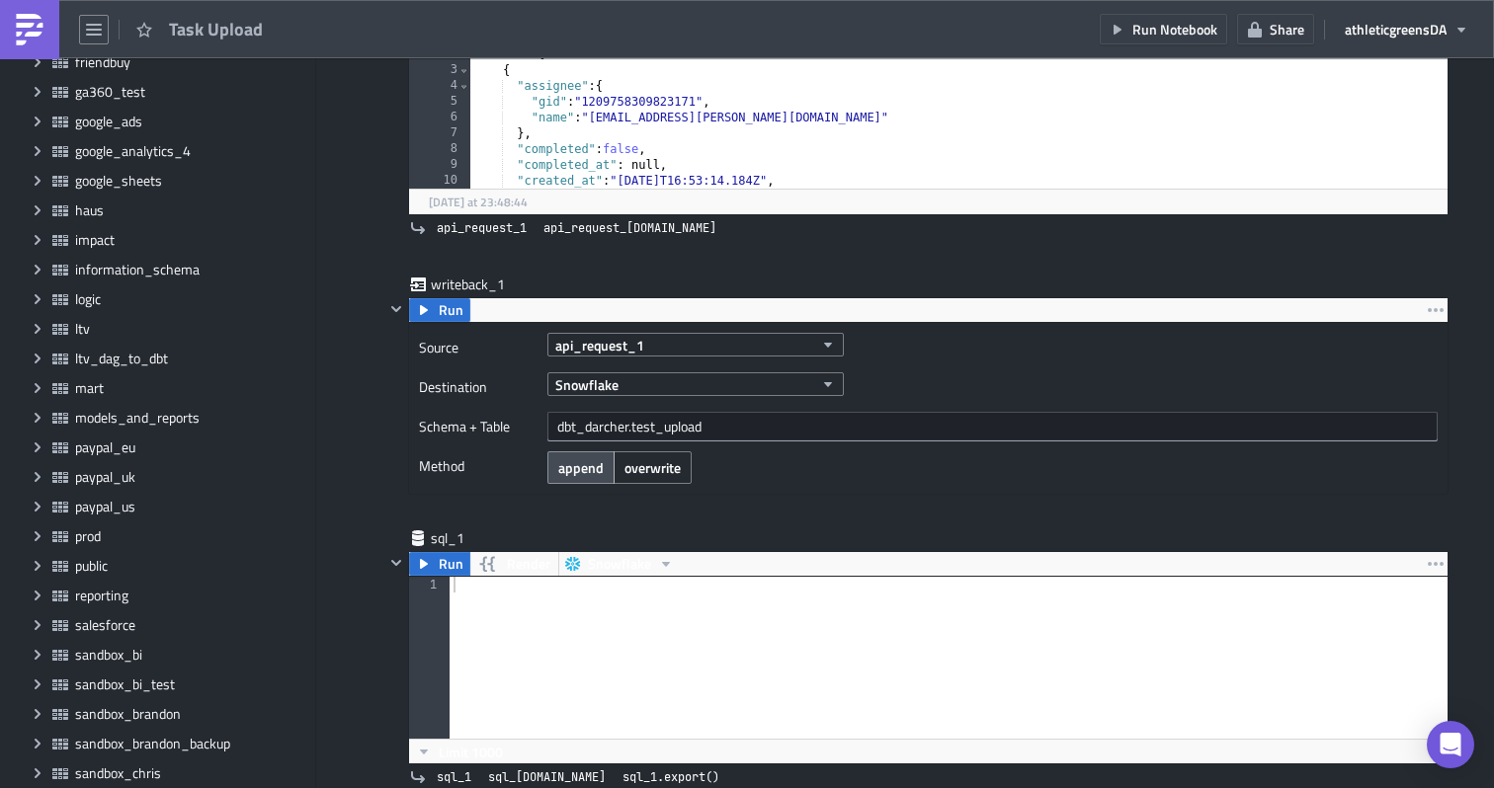
scroll to position [648, 0]
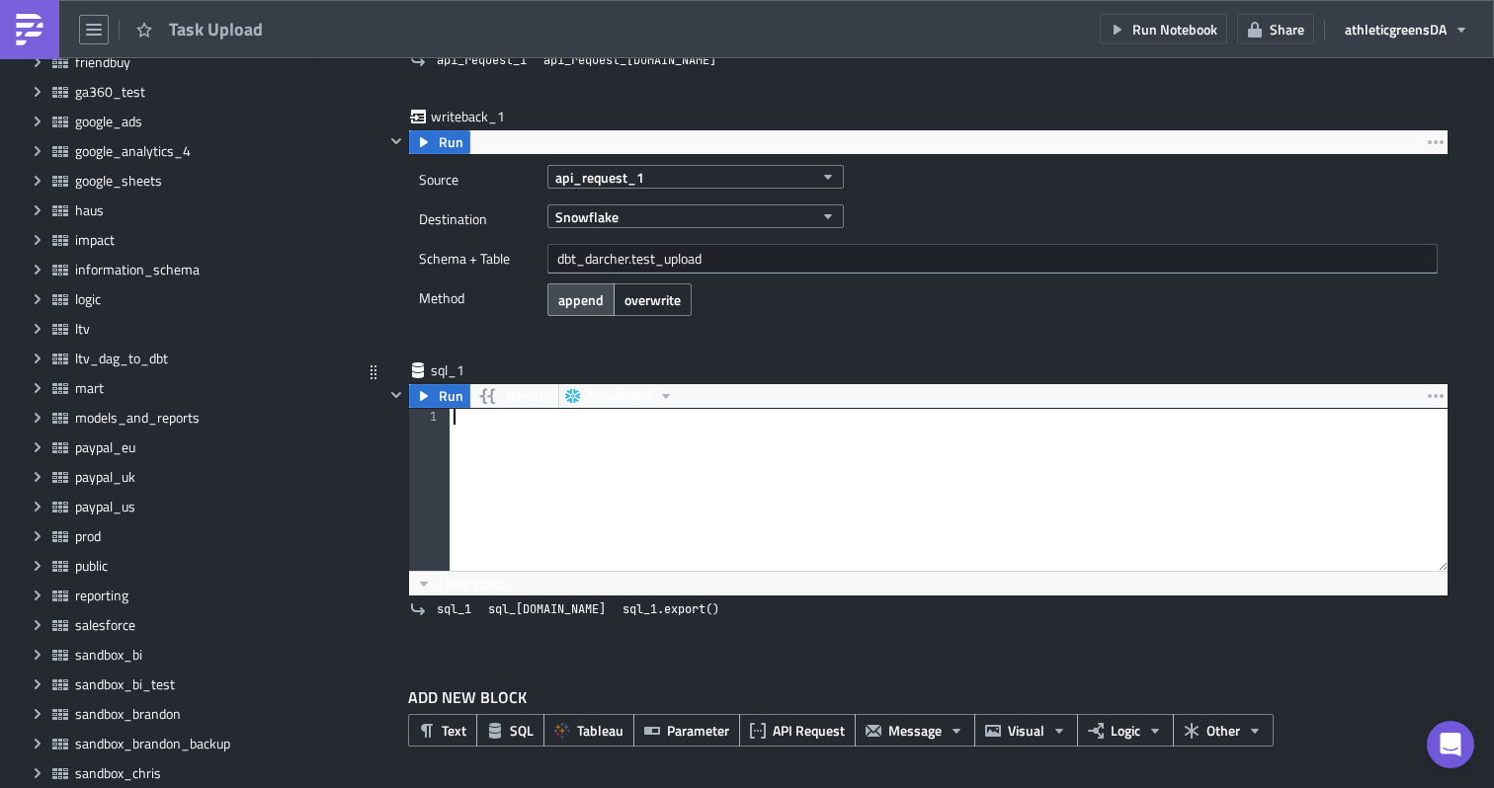
click at [574, 510] on div at bounding box center [948, 506] width 999 height 194
click at [626, 396] on span "Snowflake" at bounding box center [619, 396] width 63 height 24
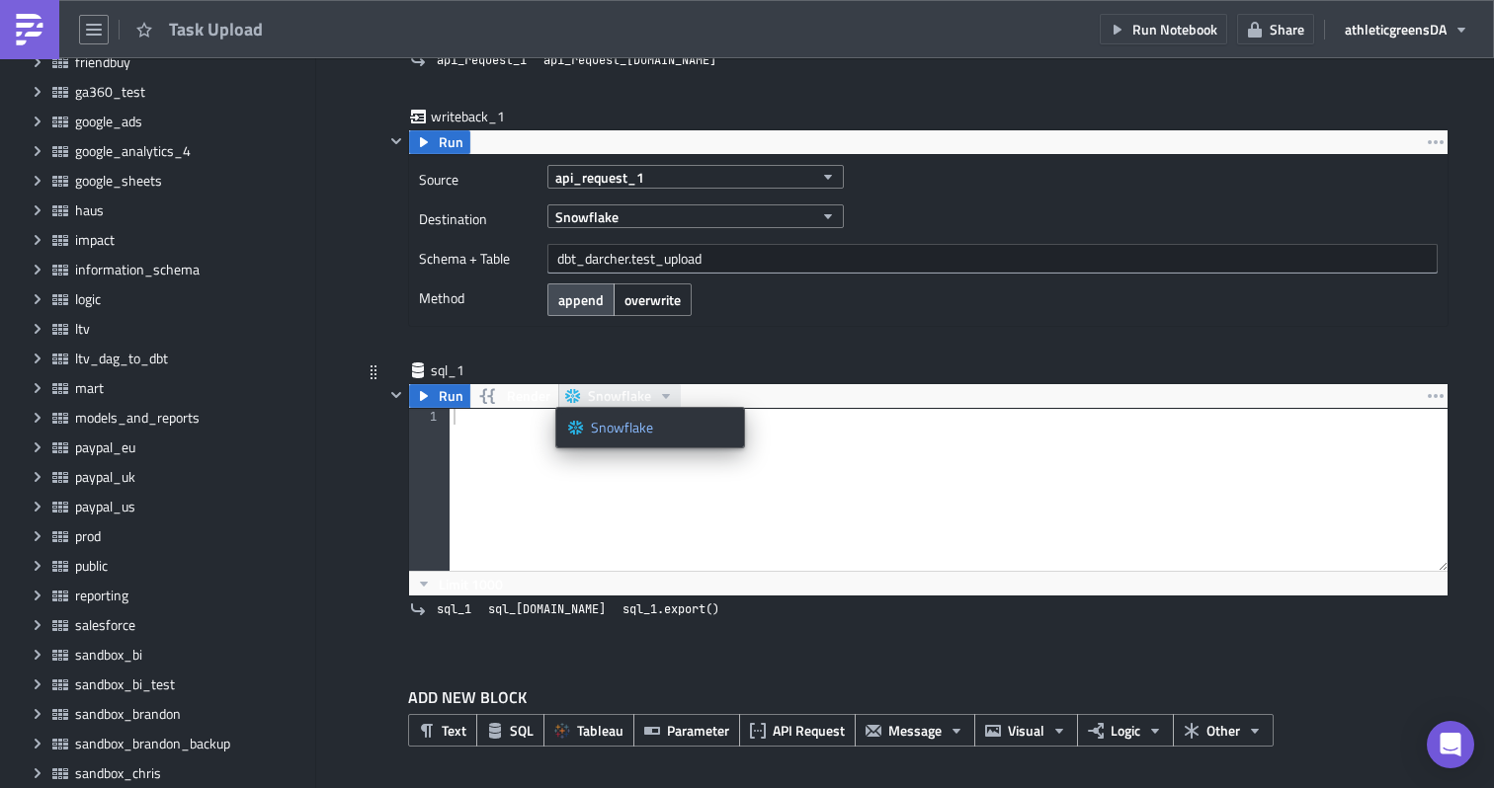
click at [631, 394] on span "Snowflake" at bounding box center [619, 396] width 63 height 24
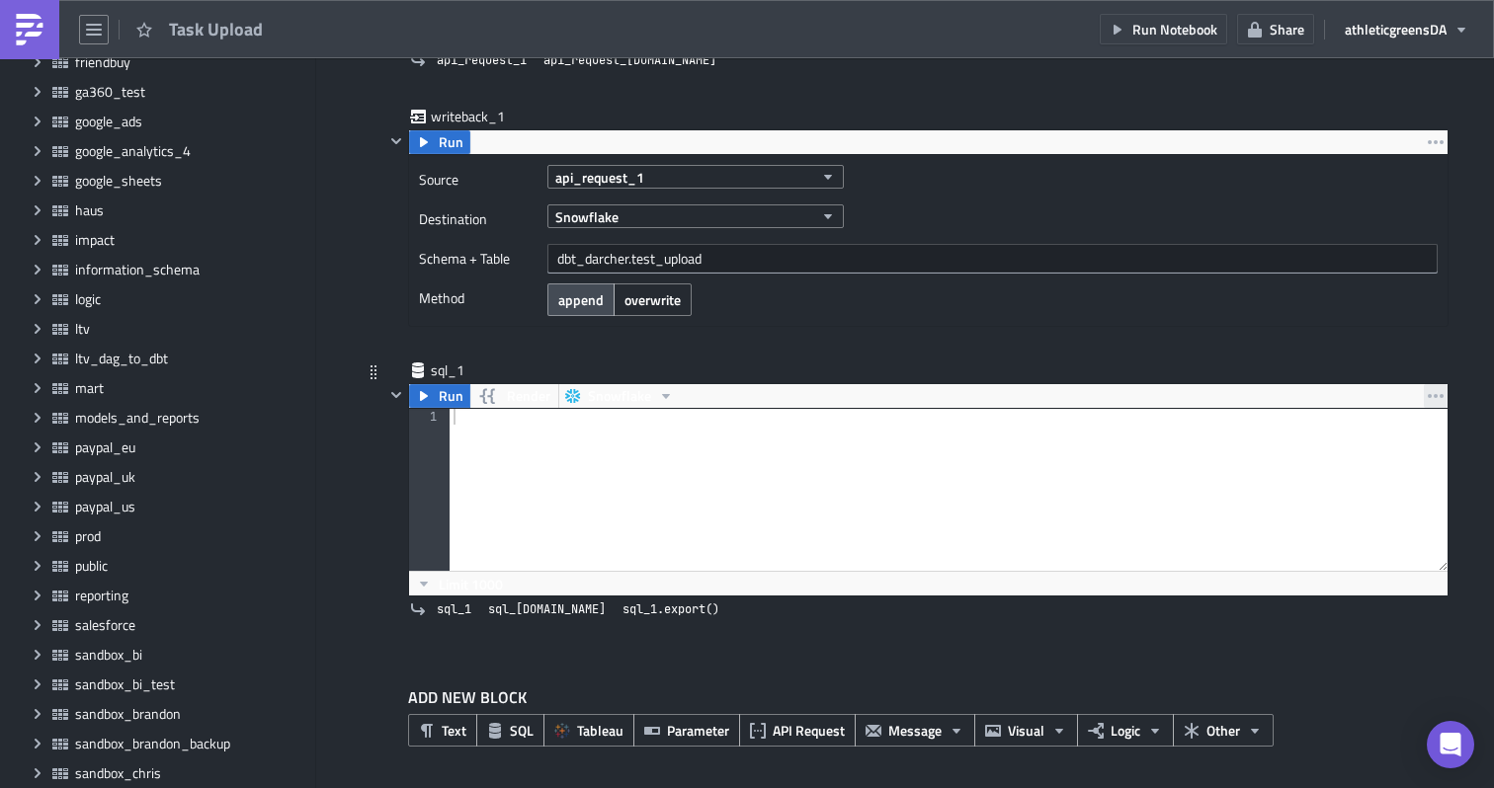
click at [1429, 394] on icon "button" at bounding box center [1436, 396] width 16 height 4
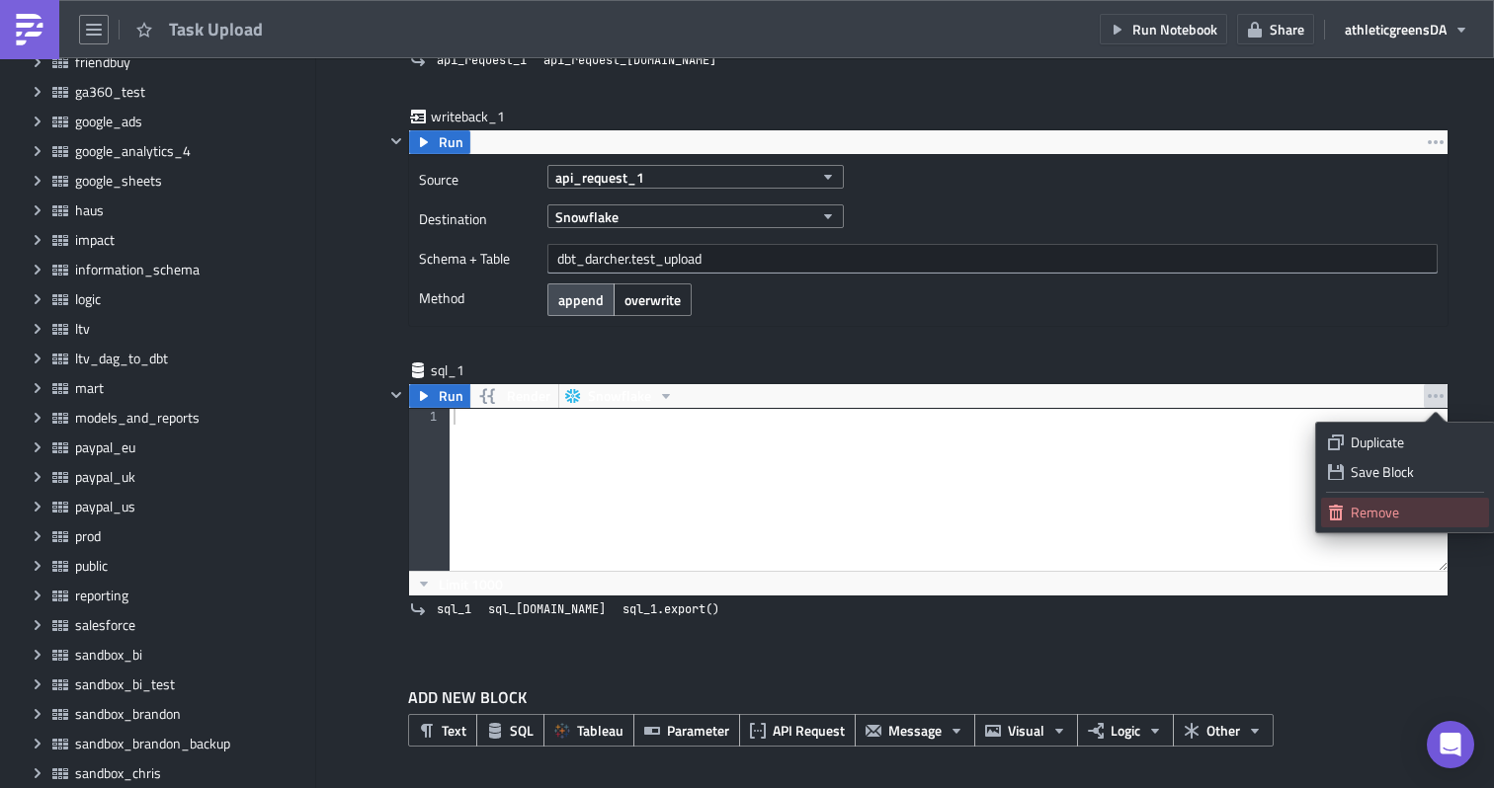
click at [1368, 504] on div "Remove" at bounding box center [1415, 513] width 131 height 20
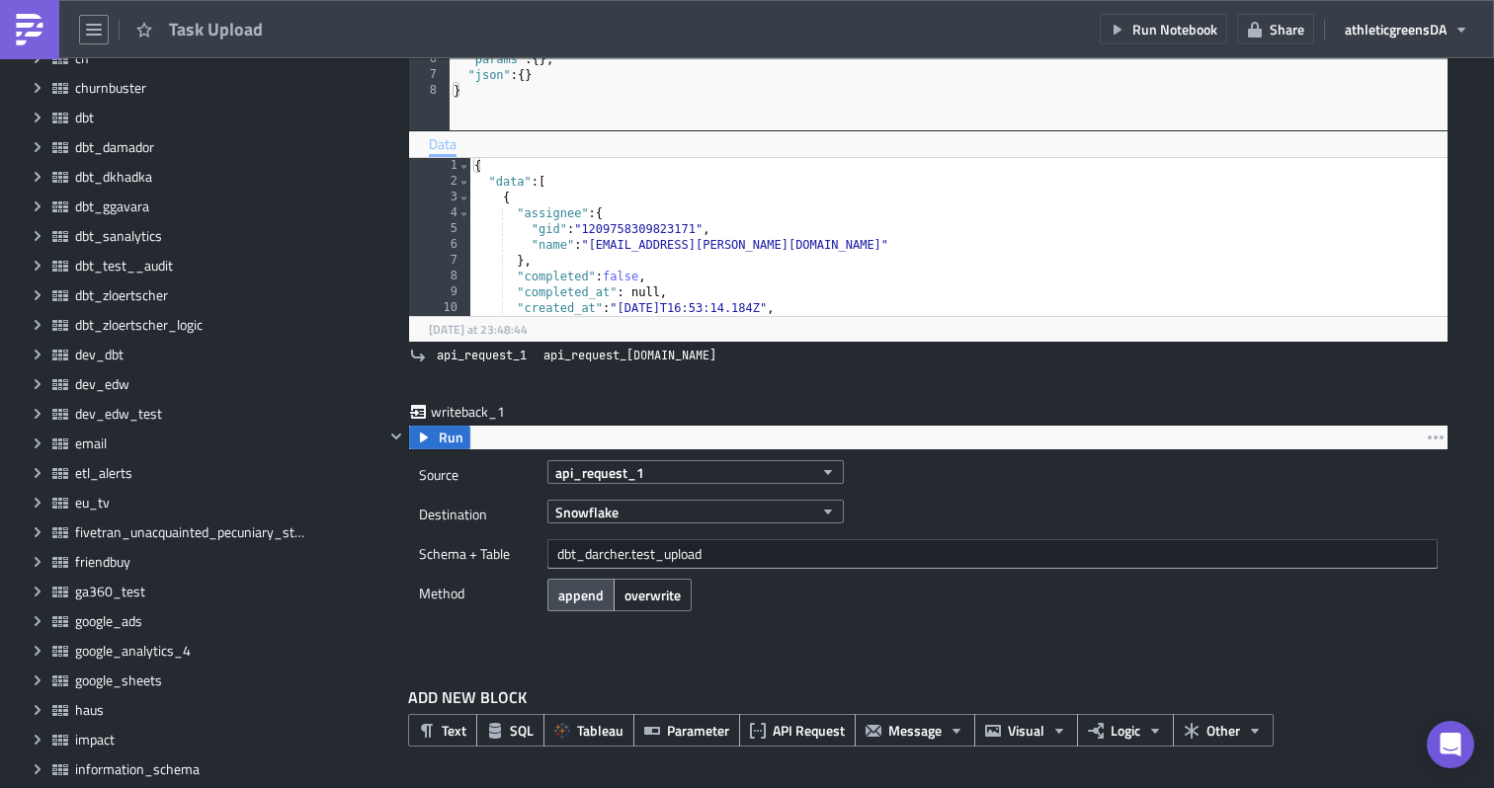
scroll to position [442, 0]
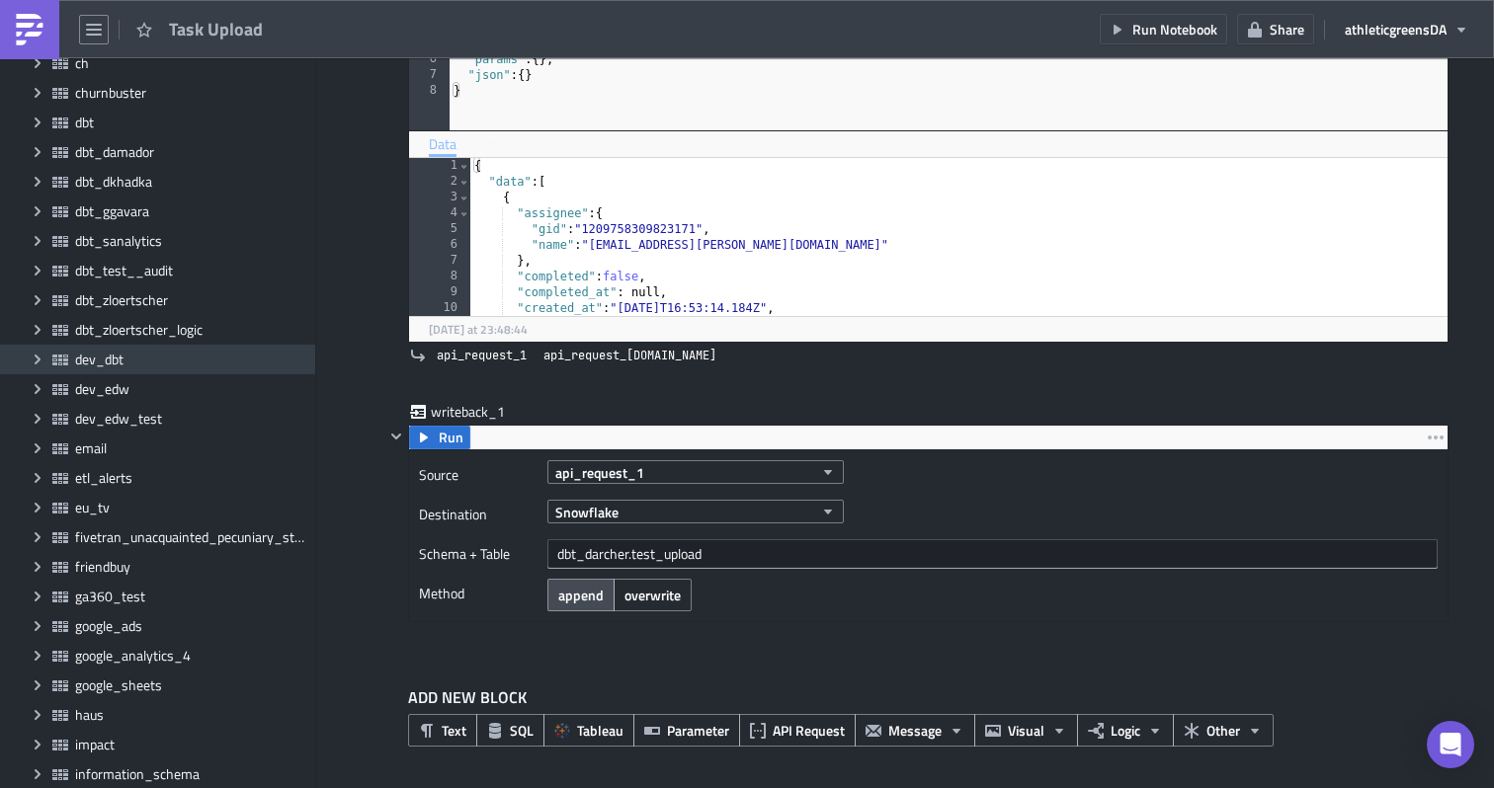
click at [36, 359] on icon "Expand group" at bounding box center [38, 360] width 16 height 16
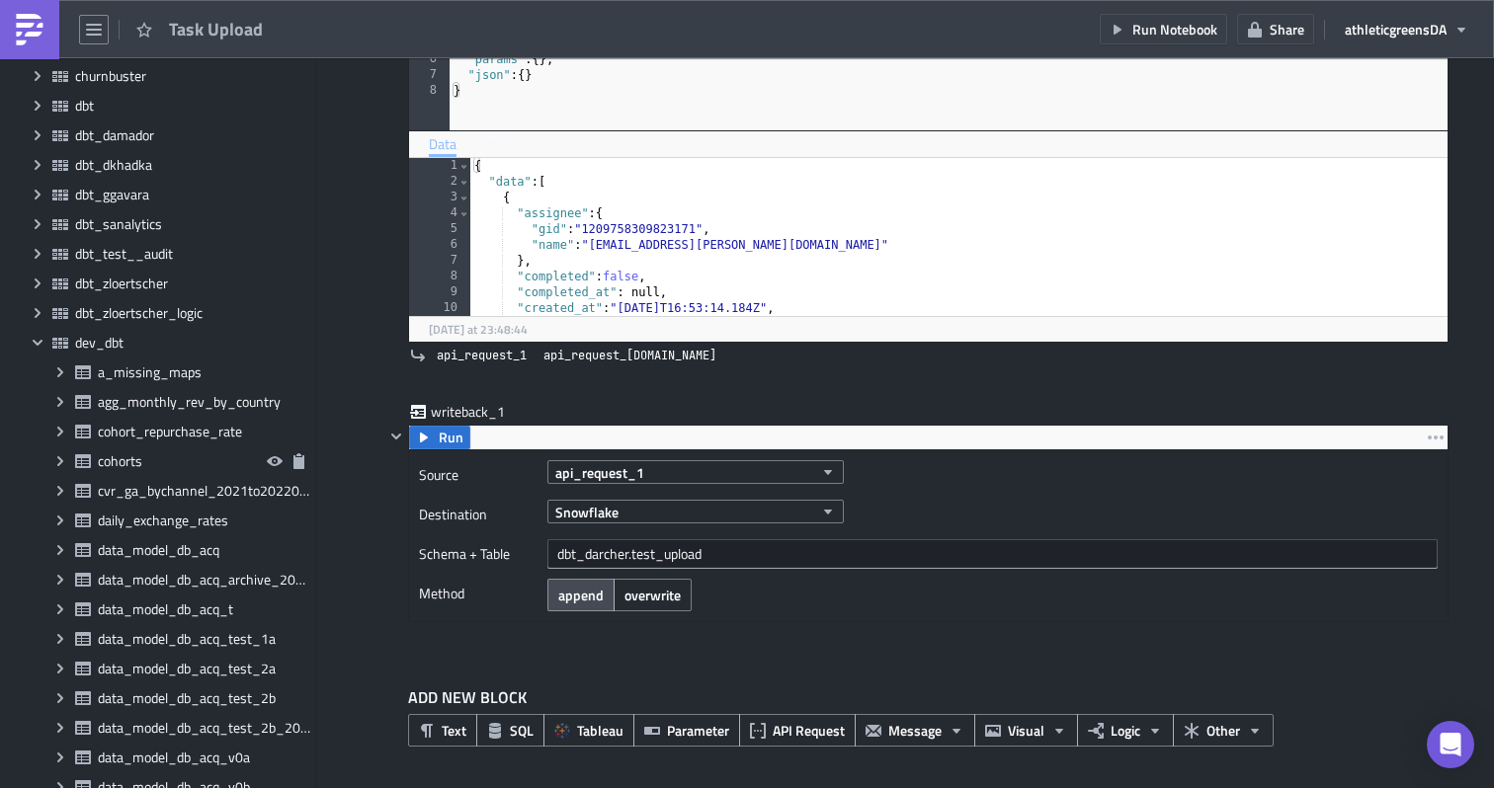
scroll to position [452, 0]
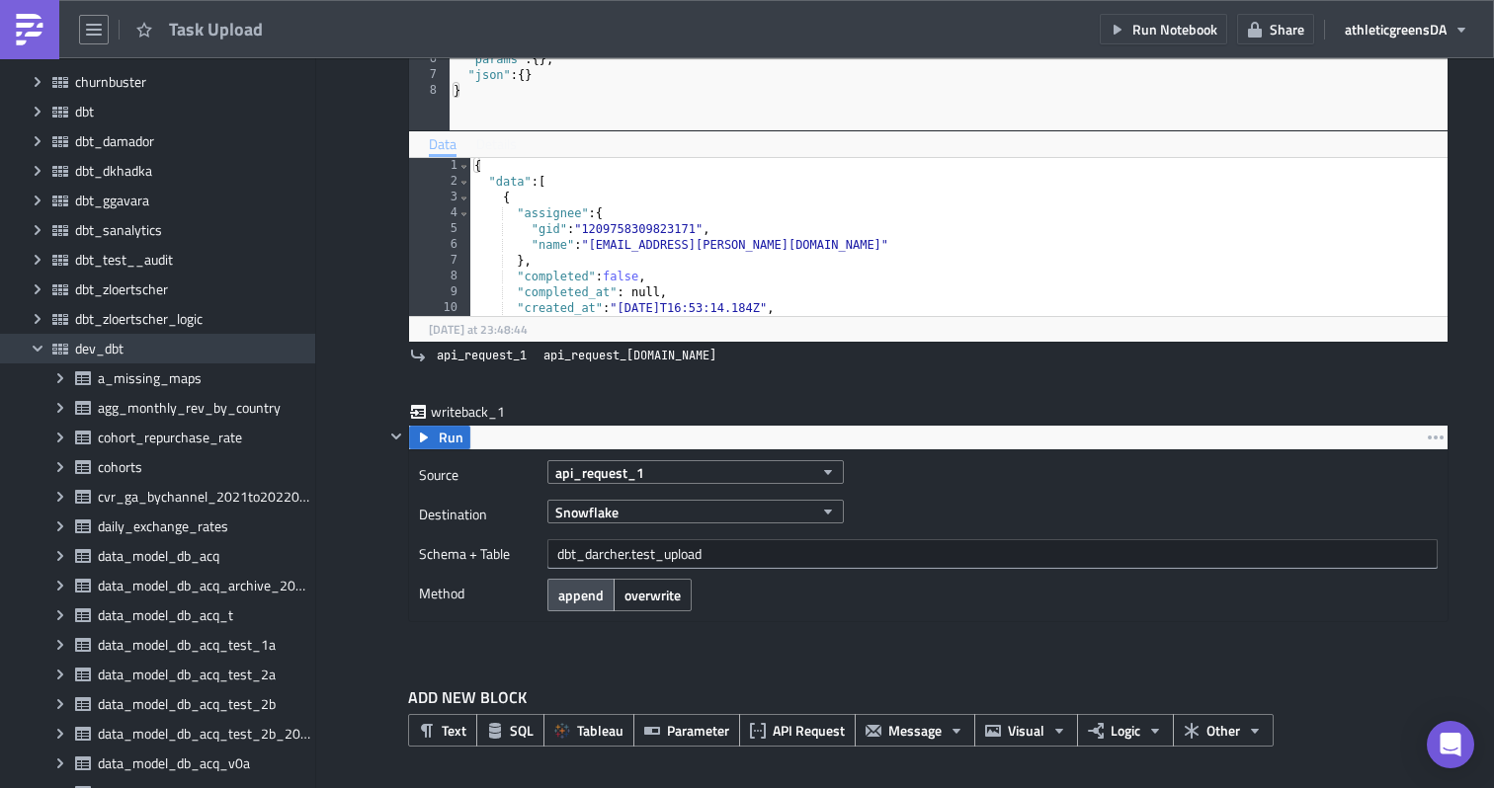
click at [41, 345] on icon "Collapse group" at bounding box center [38, 349] width 16 height 16
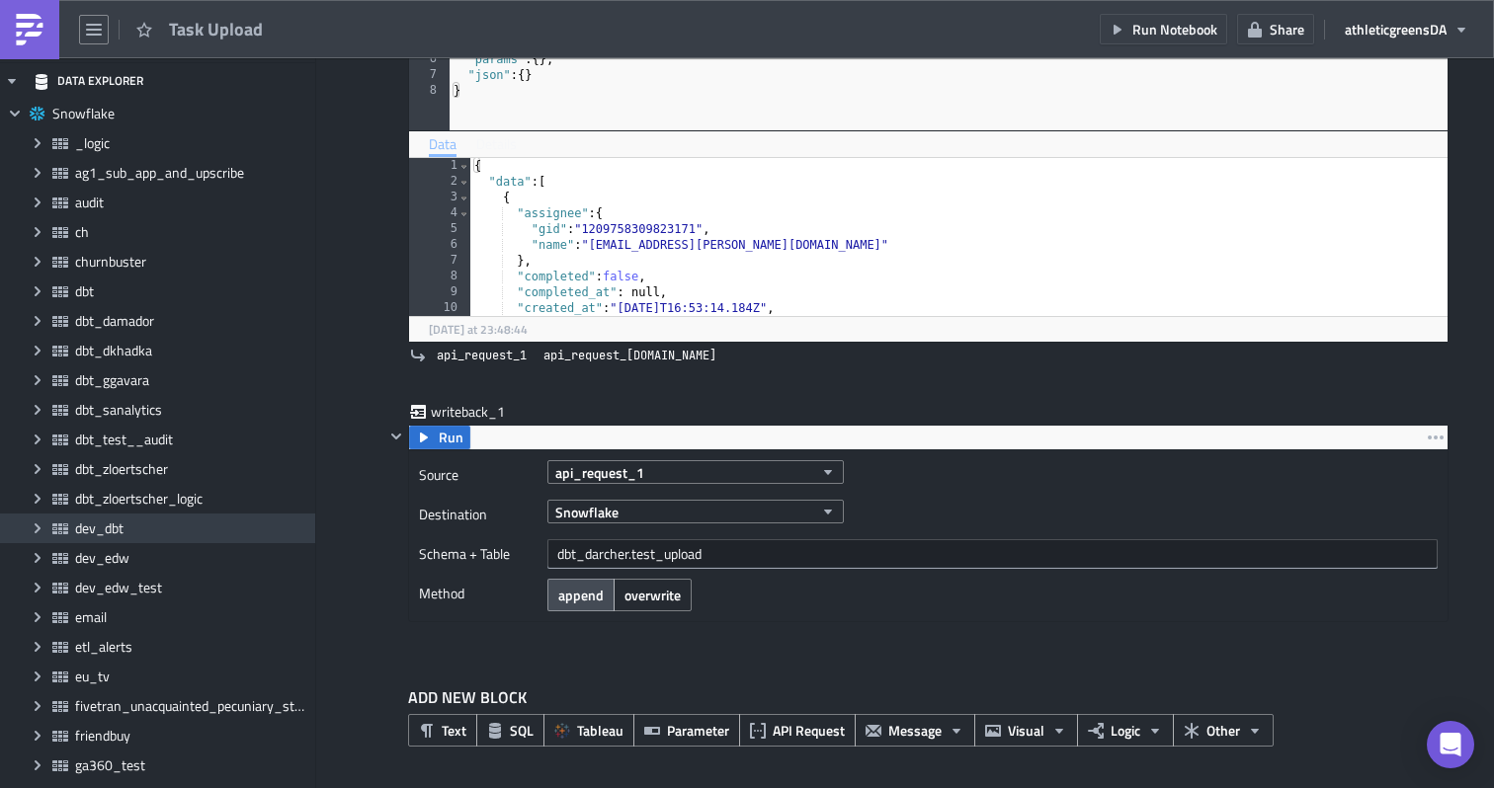
scroll to position [260, 0]
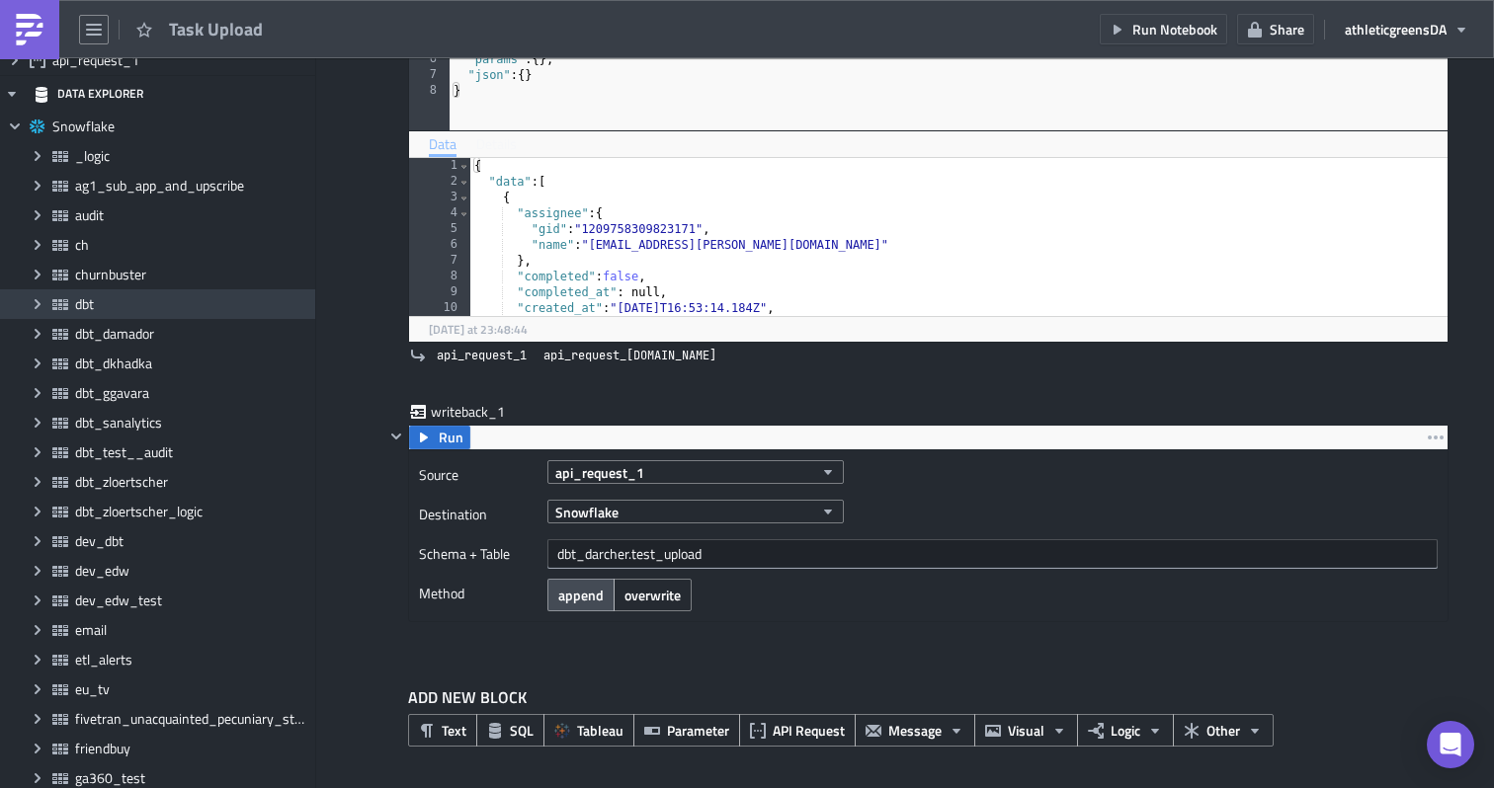
click at [43, 297] on icon "Expand group" at bounding box center [38, 304] width 16 height 16
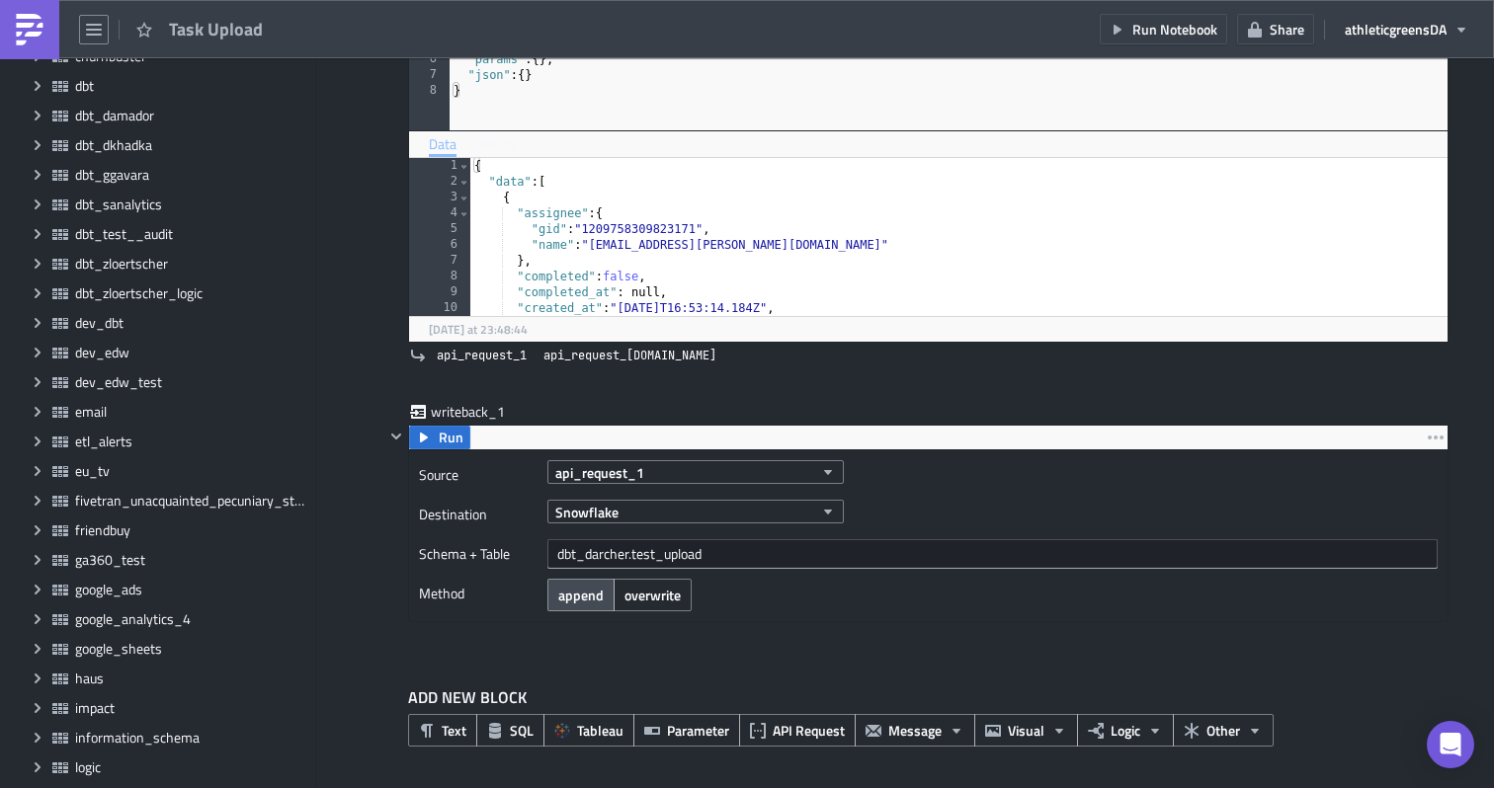
scroll to position [0, 0]
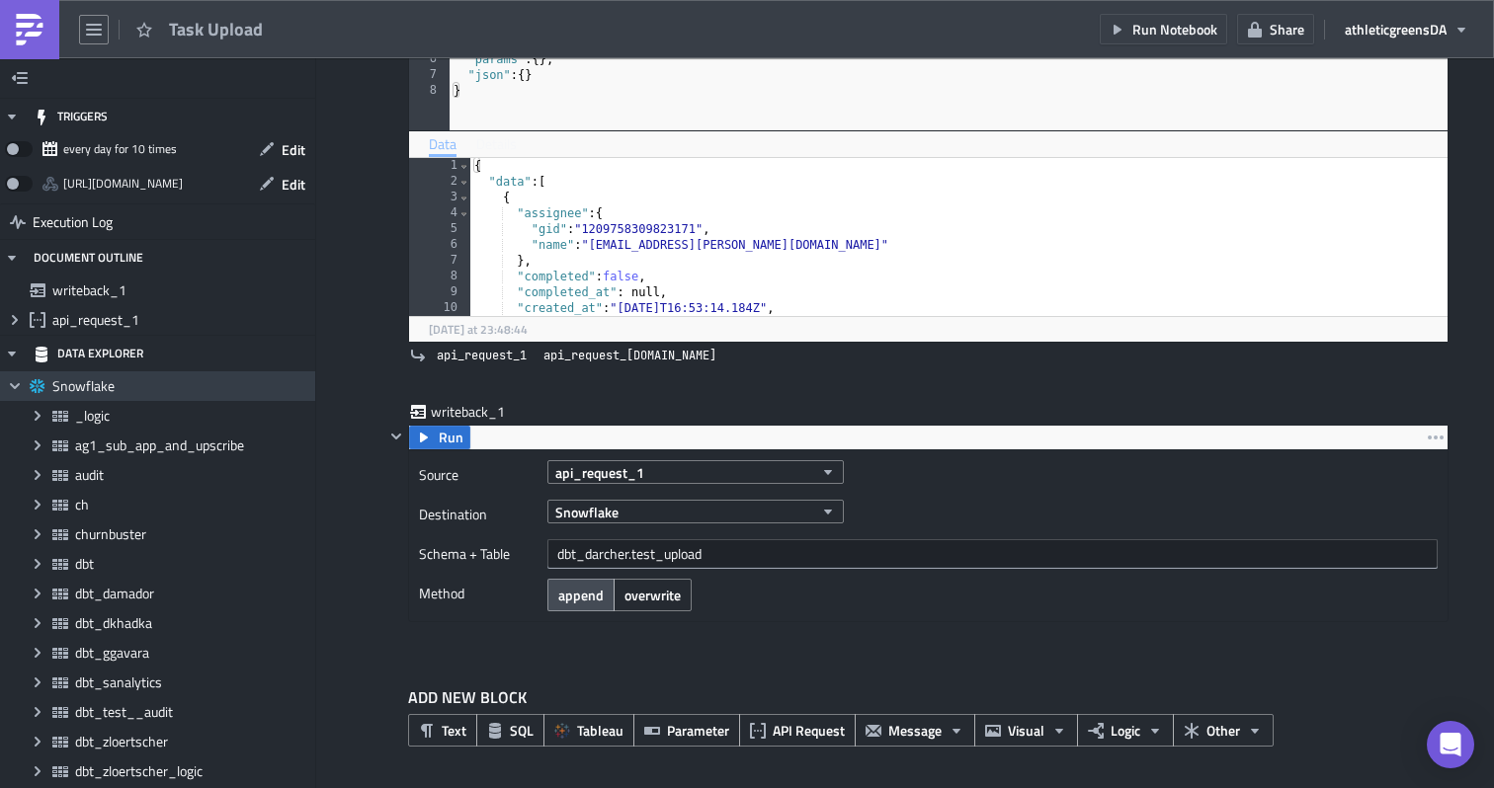
click at [121, 389] on span "Snowflake" at bounding box center [181, 386] width 258 height 18
click at [1377, 21] on span "athleticgreens DA" at bounding box center [1396, 29] width 102 height 21
click at [519, 385] on div at bounding box center [660, 385] width 504 height 1
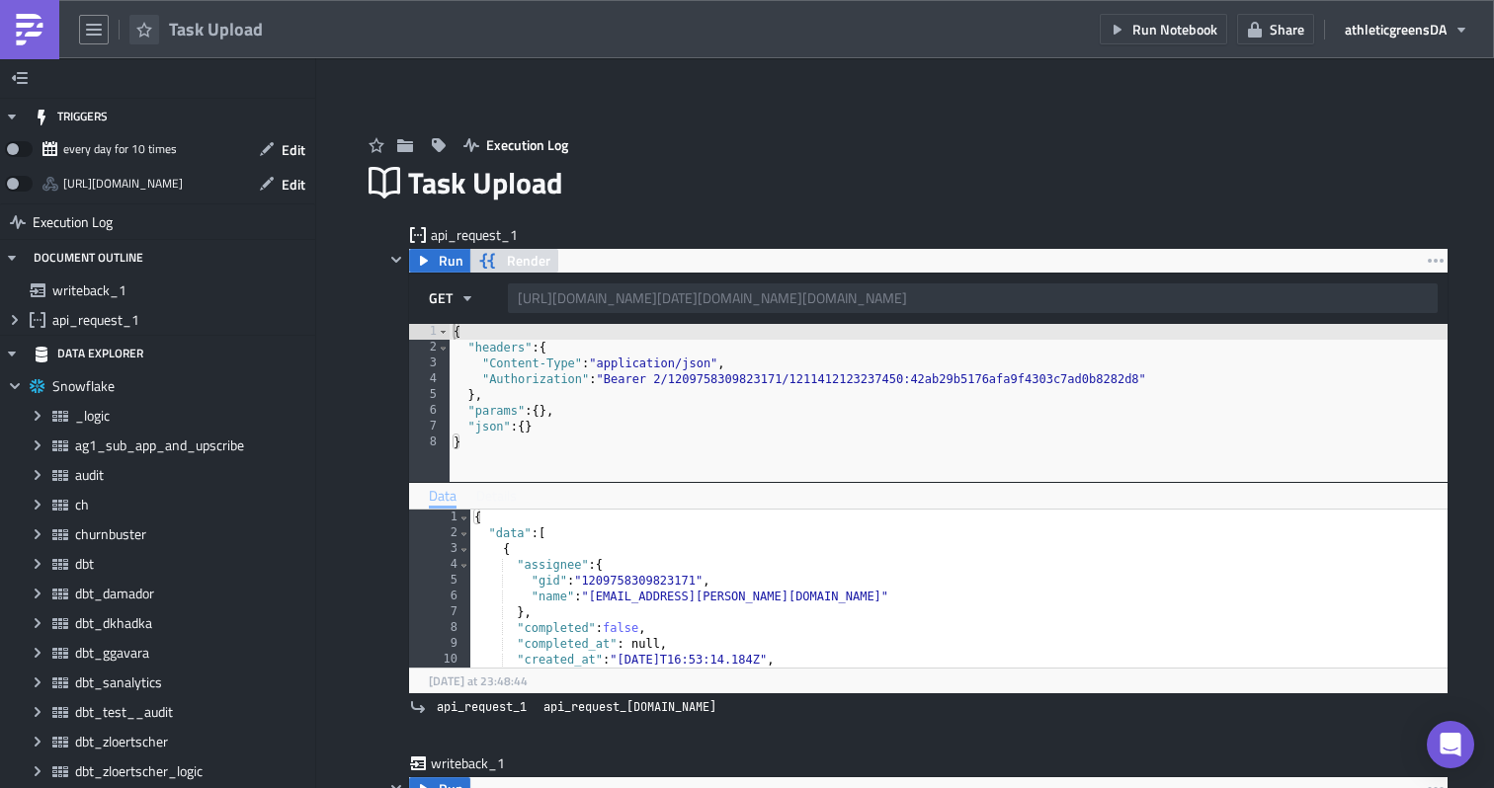
click at [149, 38] on button "button" at bounding box center [144, 30] width 30 height 30
click at [99, 28] on icon "button" at bounding box center [94, 30] width 16 height 16
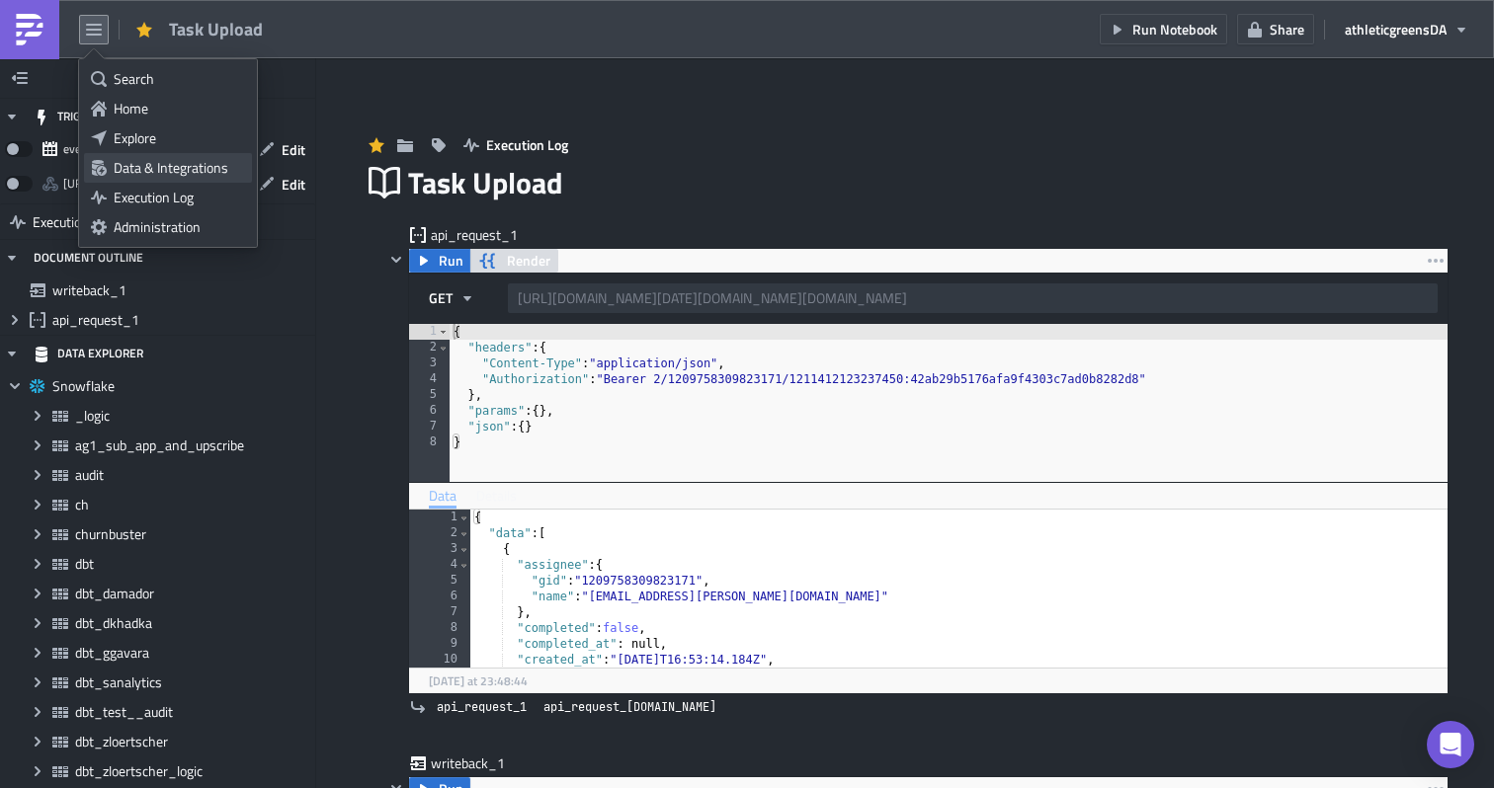
click at [148, 173] on div "Data & Integrations" at bounding box center [179, 168] width 131 height 20
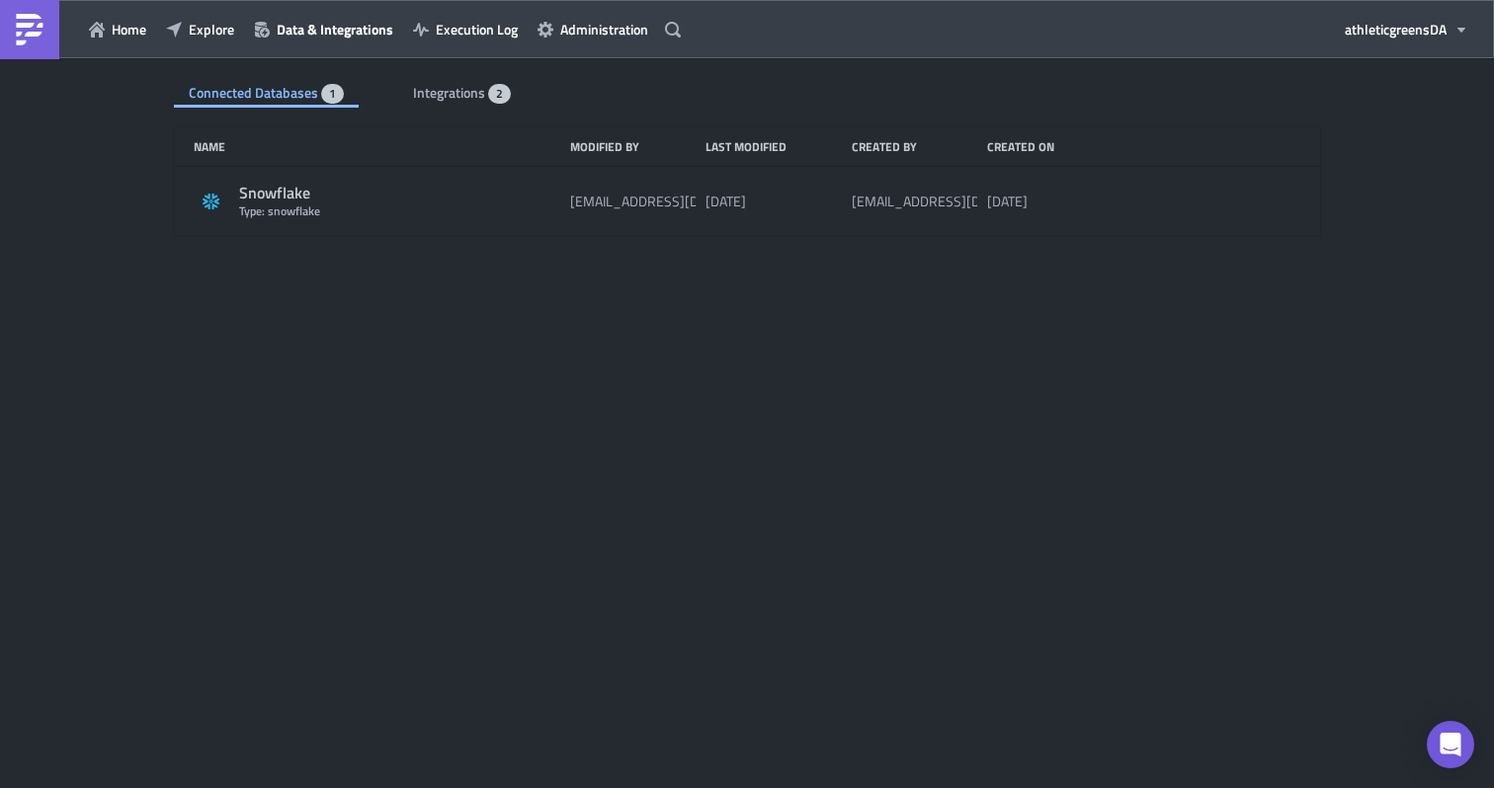
click at [445, 198] on div "Snowflake" at bounding box center [399, 193] width 321 height 21
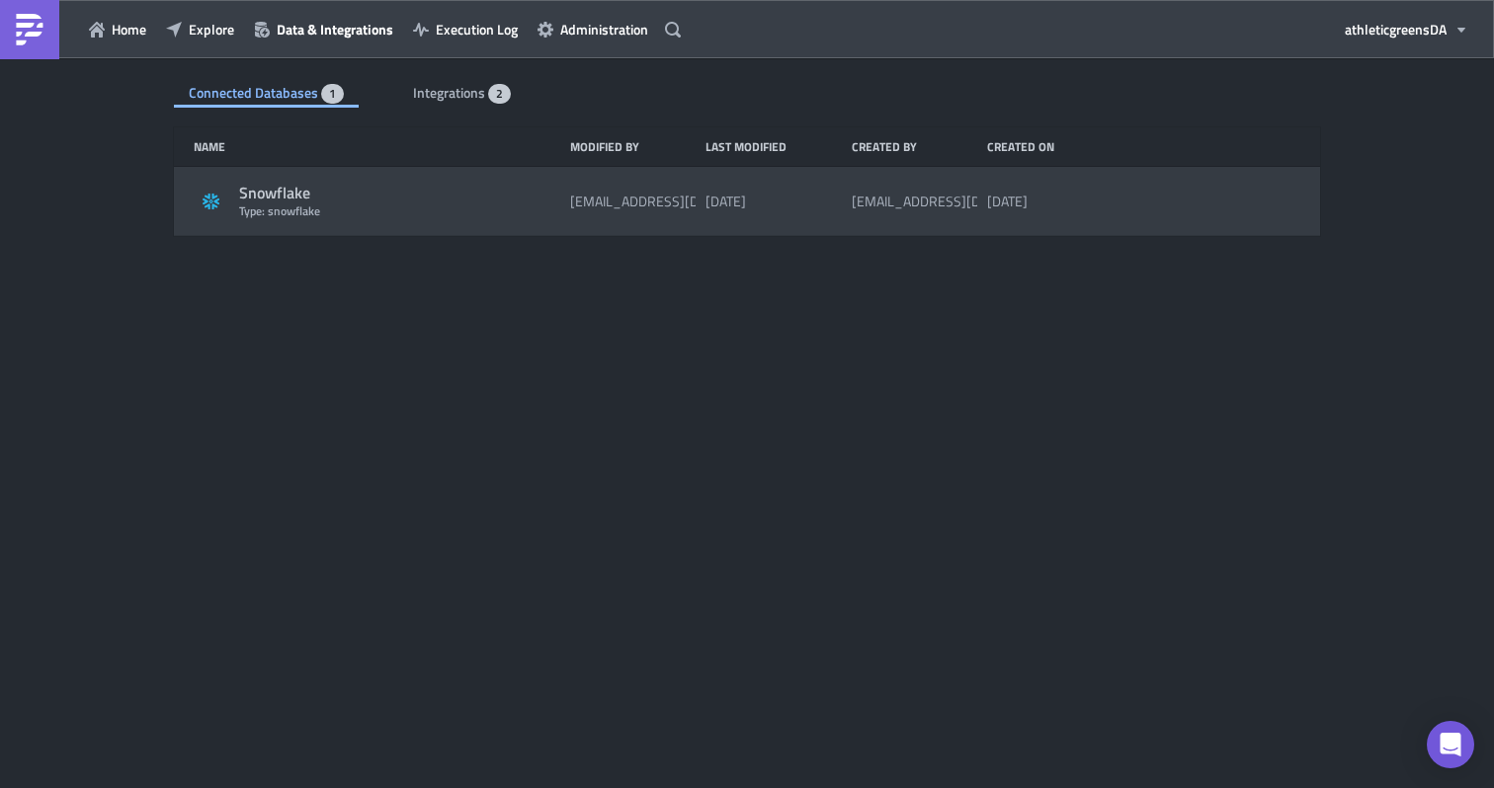
click at [270, 192] on div "Snowflake" at bounding box center [399, 193] width 321 height 21
click at [336, 213] on div "Type: snowflake" at bounding box center [399, 211] width 321 height 15
click at [488, 200] on div "Snowflake" at bounding box center [399, 193] width 321 height 21
click at [594, 202] on div "[EMAIL_ADDRESS][DOMAIN_NAME]" at bounding box center [679, 202] width 219 height 18
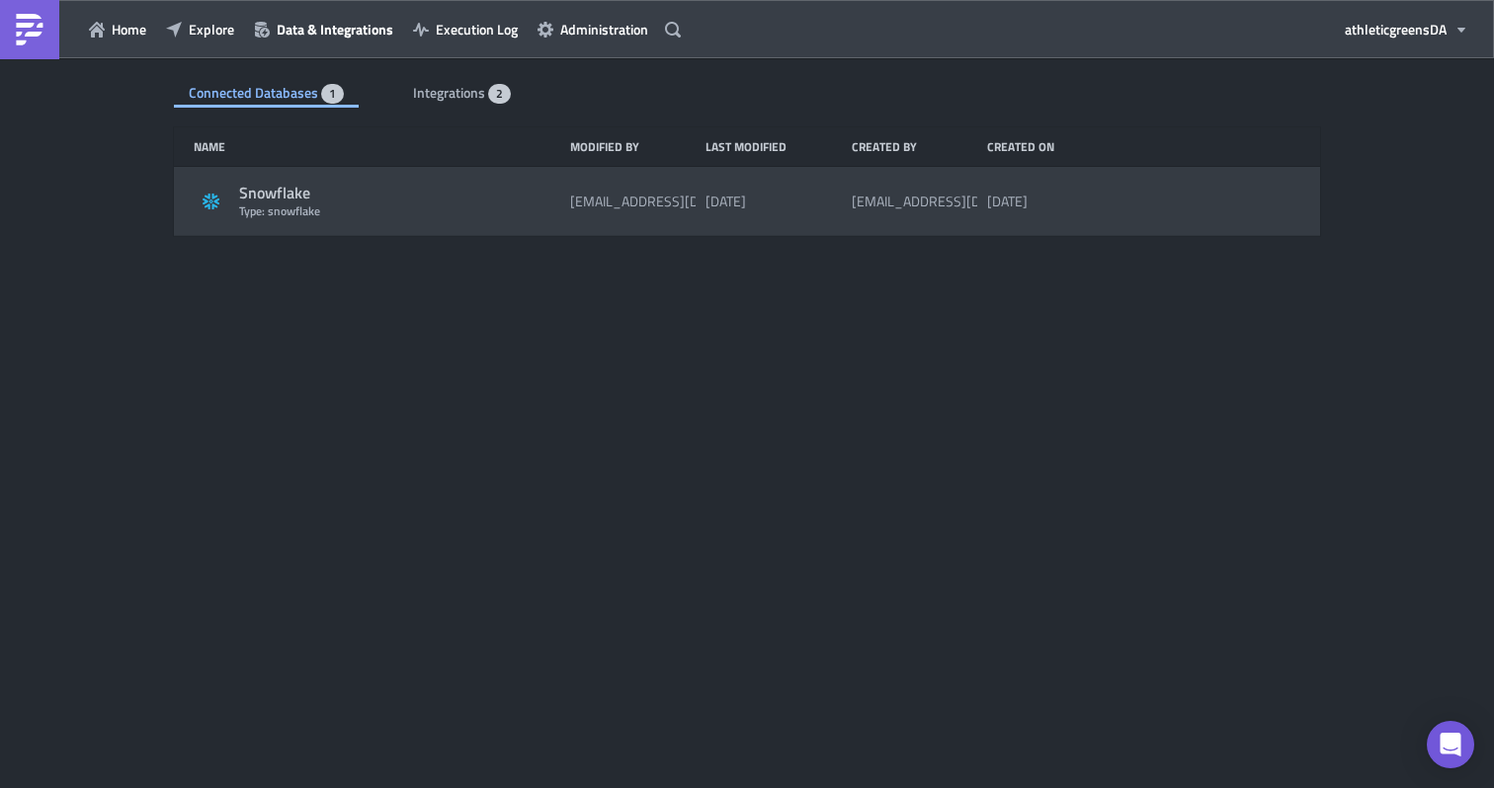
click at [294, 191] on div "Snowflake" at bounding box center [399, 193] width 321 height 21
click at [299, 190] on div "Snowflake" at bounding box center [399, 193] width 321 height 21
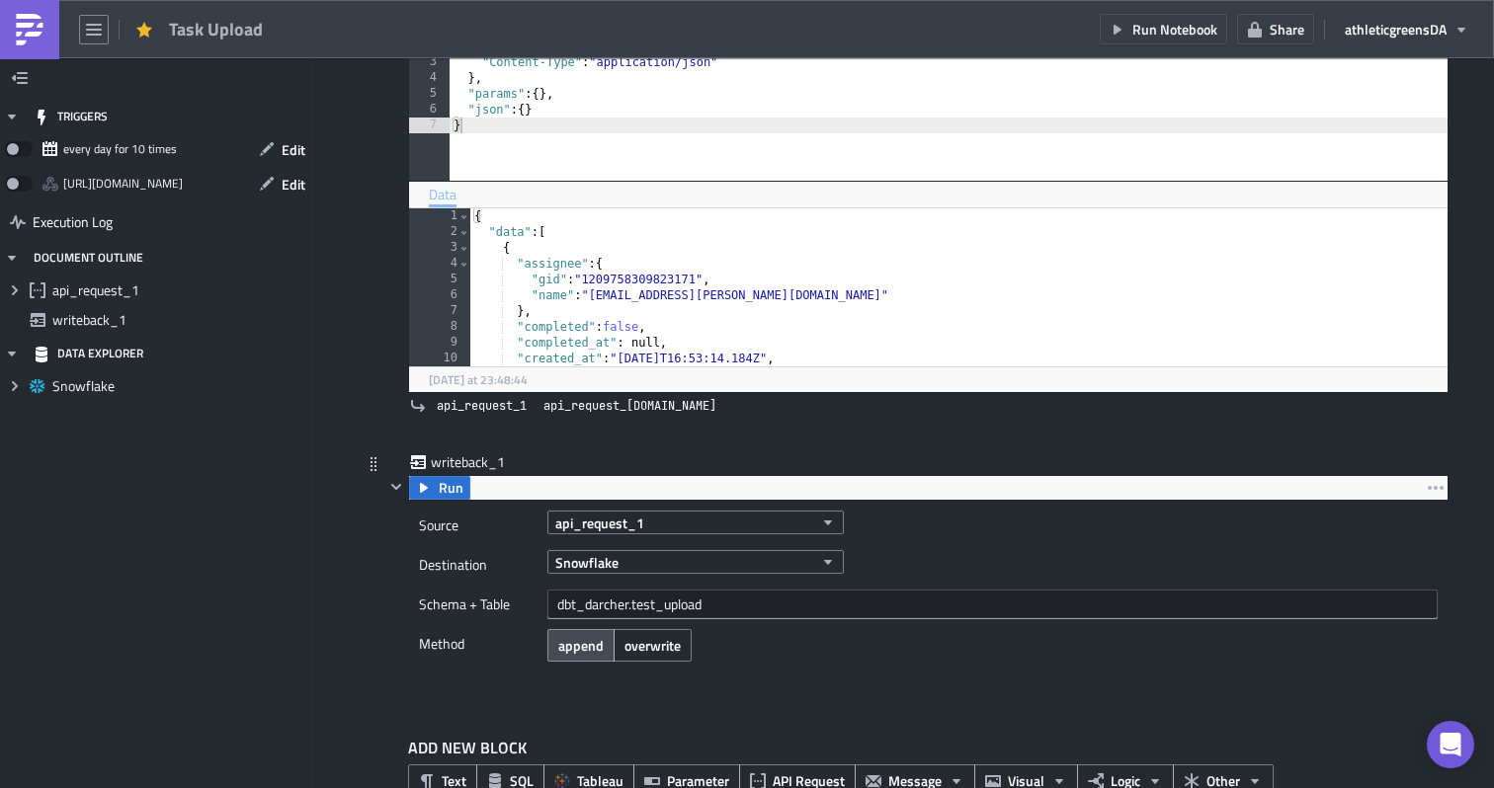
scroll to position [353, 0]
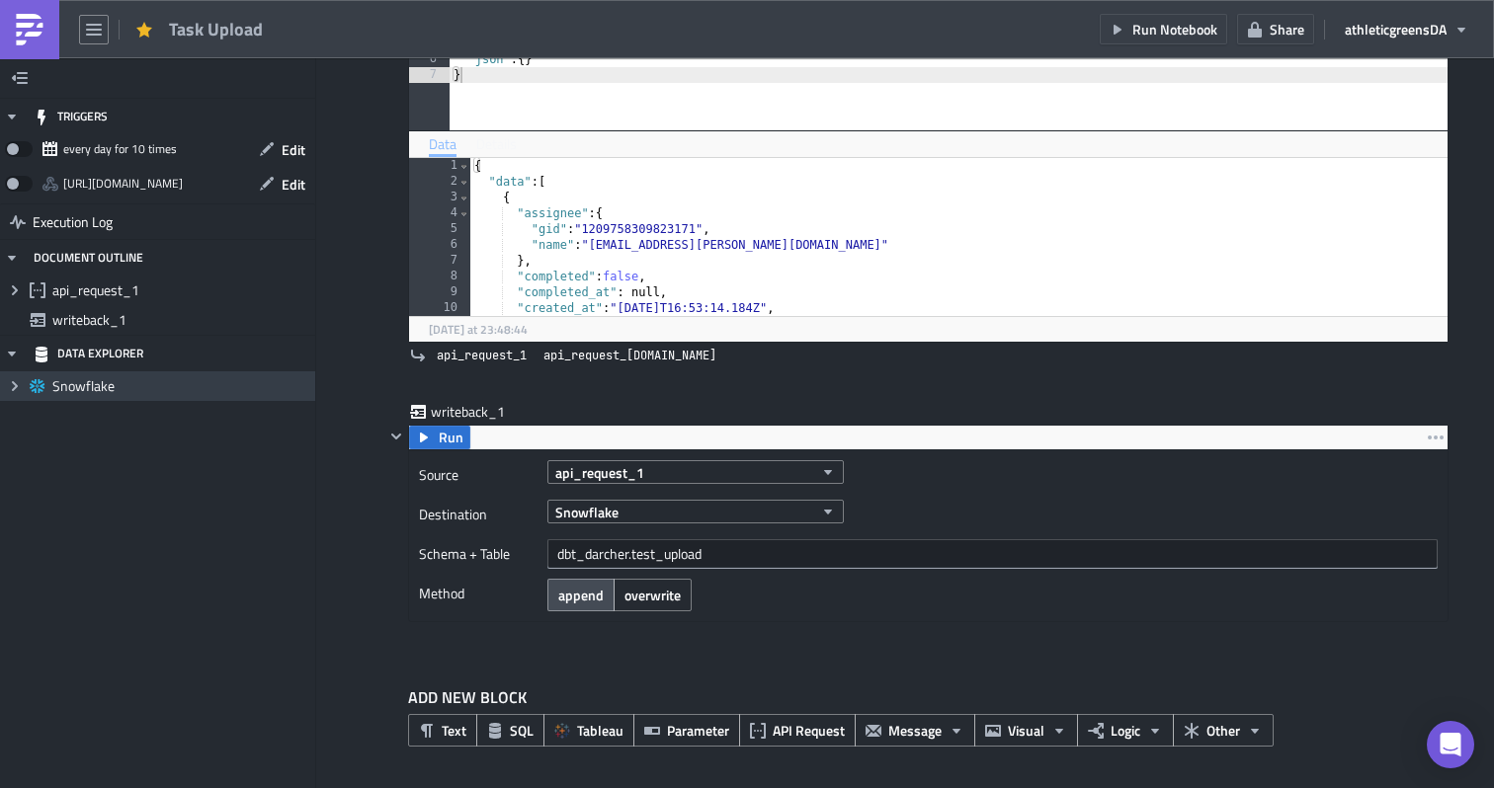
click at [18, 399] on span "Expand group" at bounding box center [15, 386] width 30 height 30
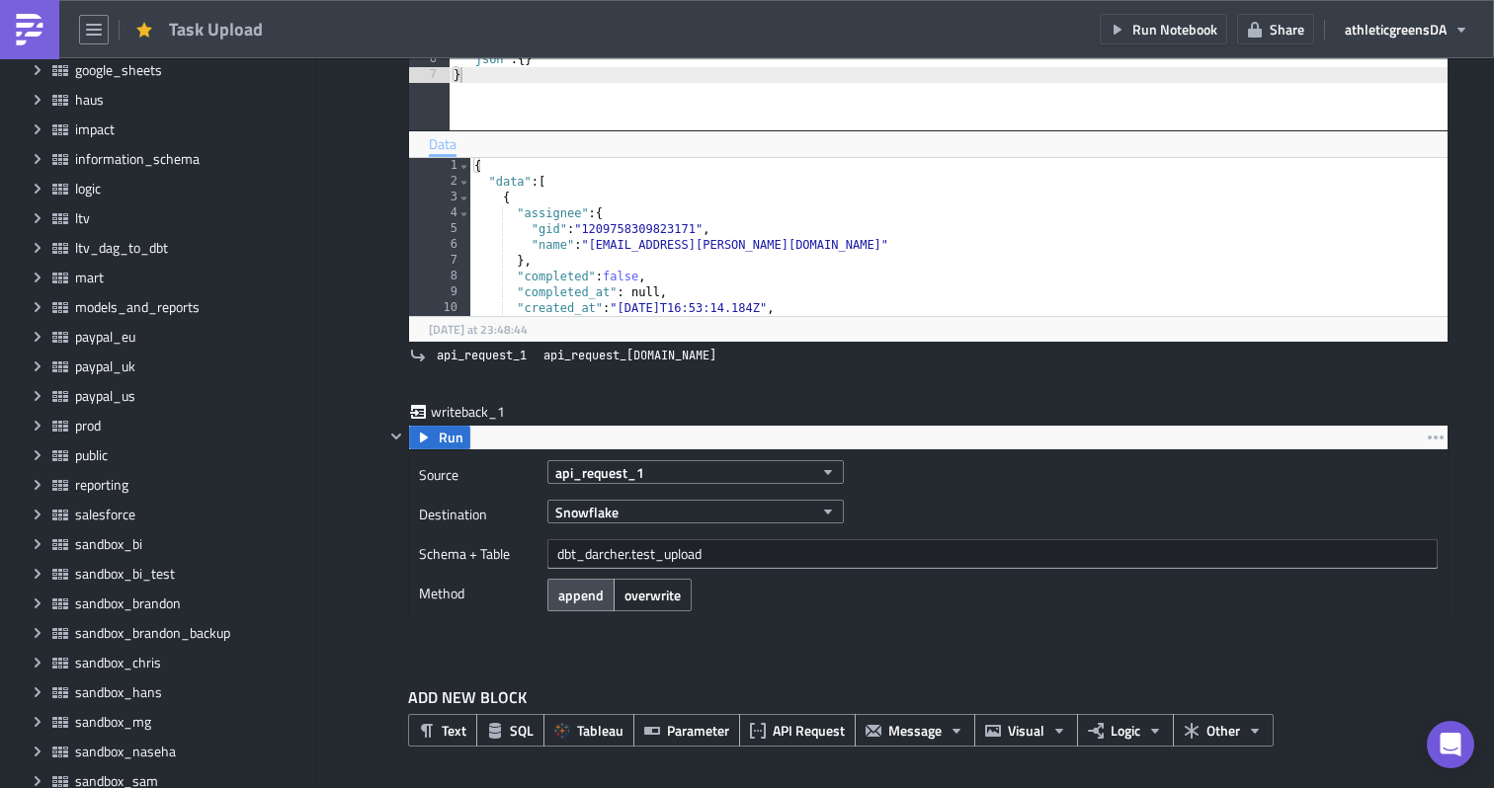
scroll to position [1065, 0]
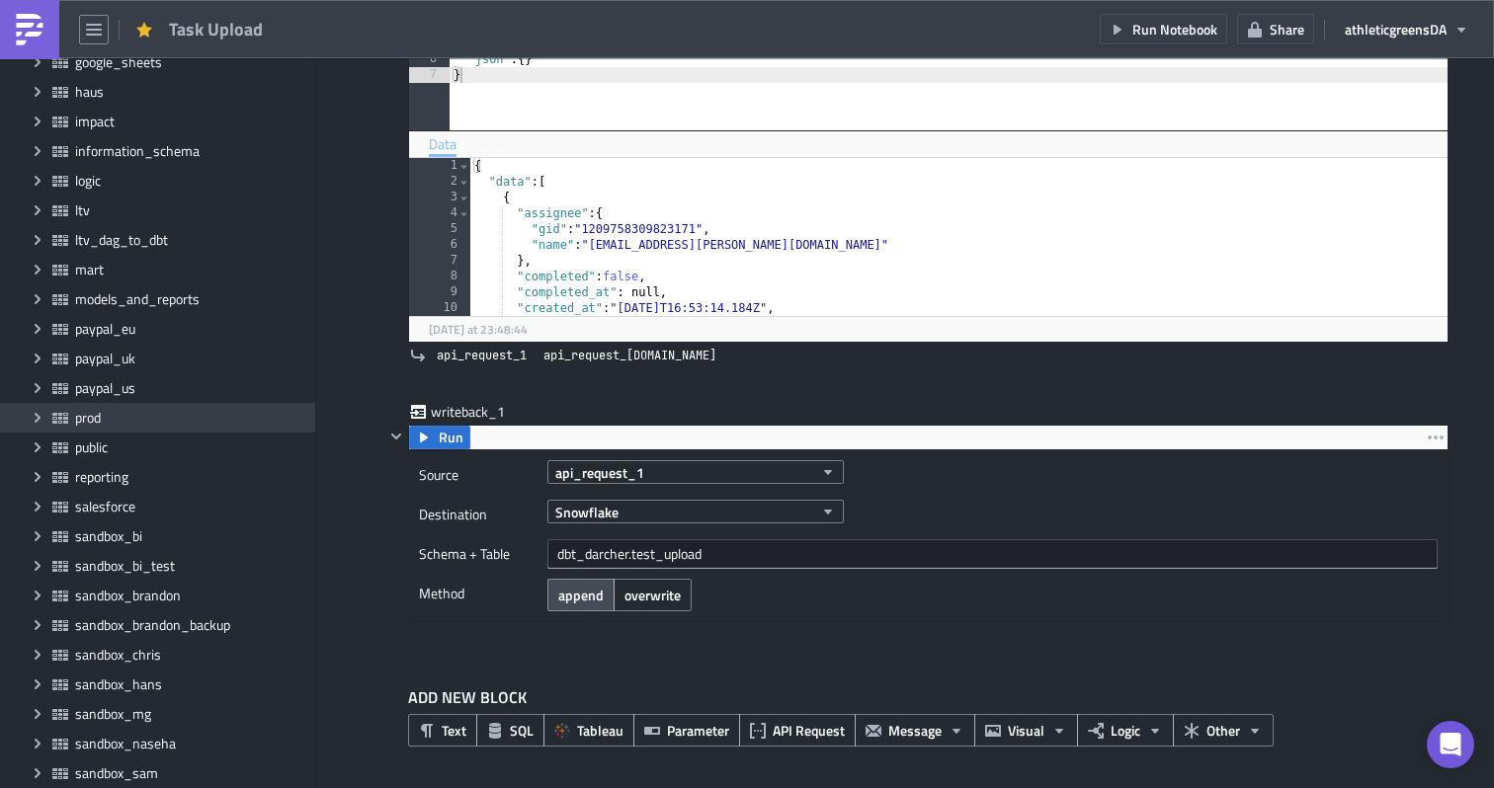
click at [38, 414] on icon "Expand group" at bounding box center [38, 418] width 16 height 16
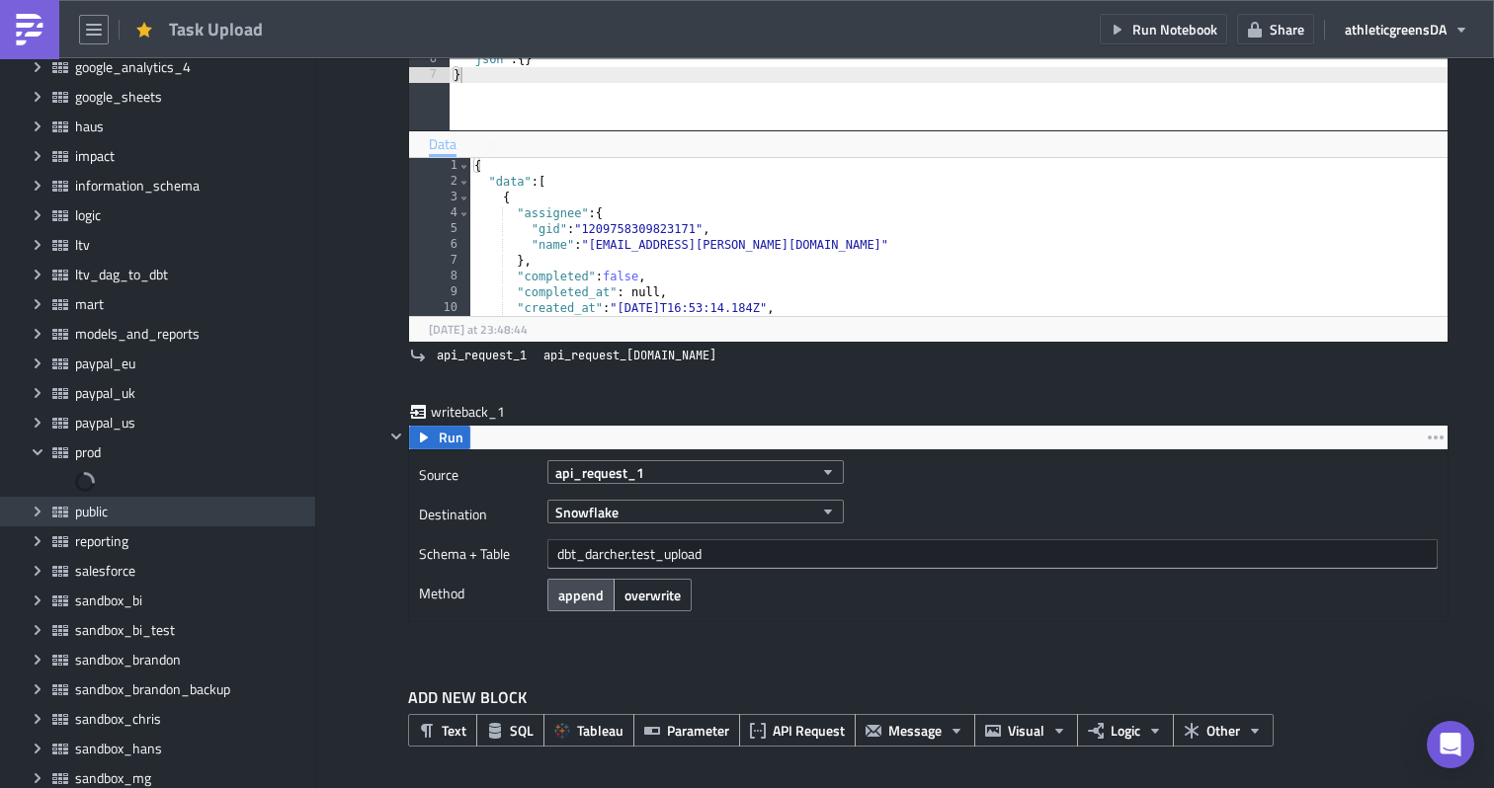
scroll to position [1034, 0]
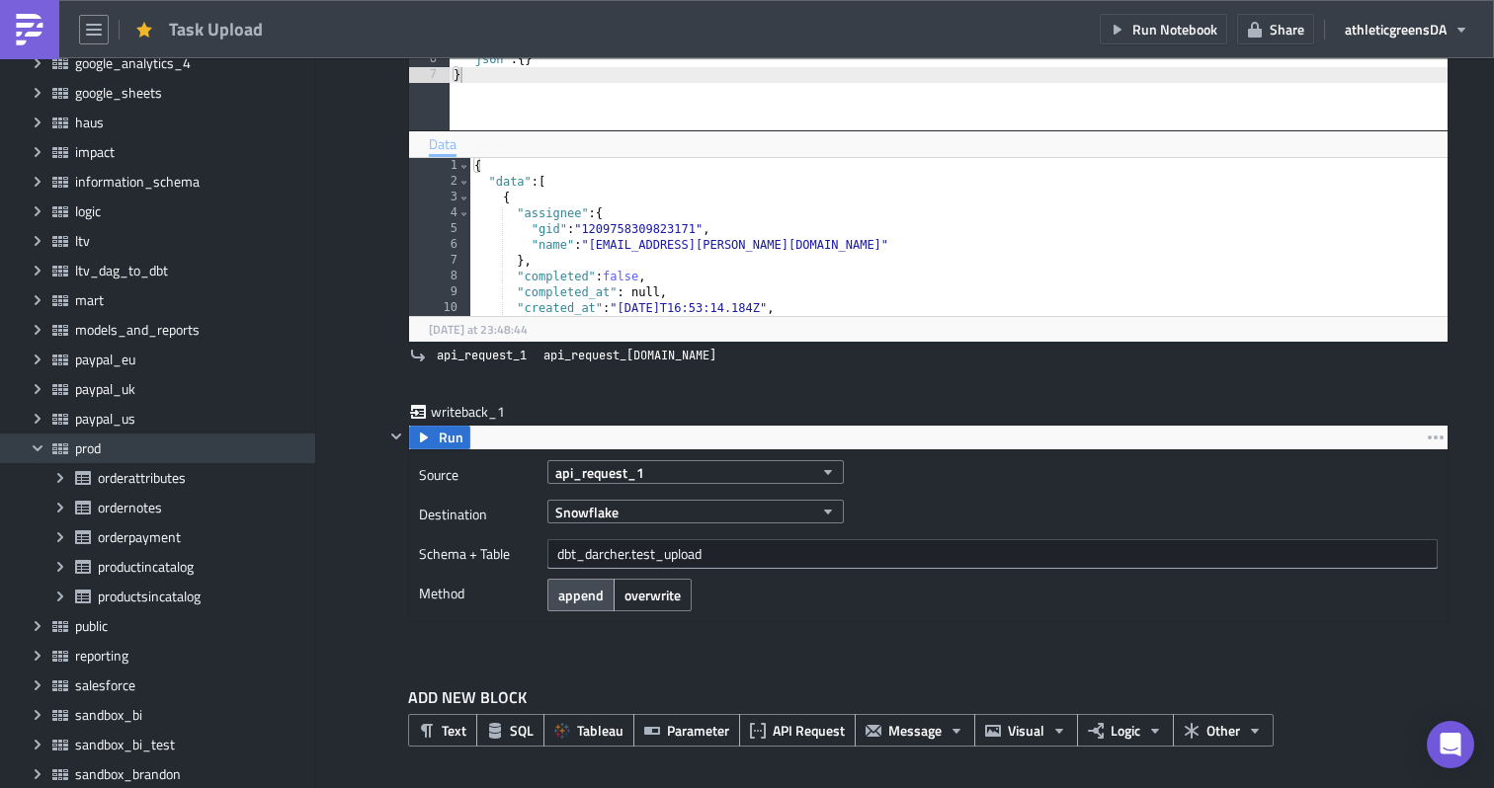
click at [44, 448] on icon "Collapse group" at bounding box center [38, 449] width 16 height 16
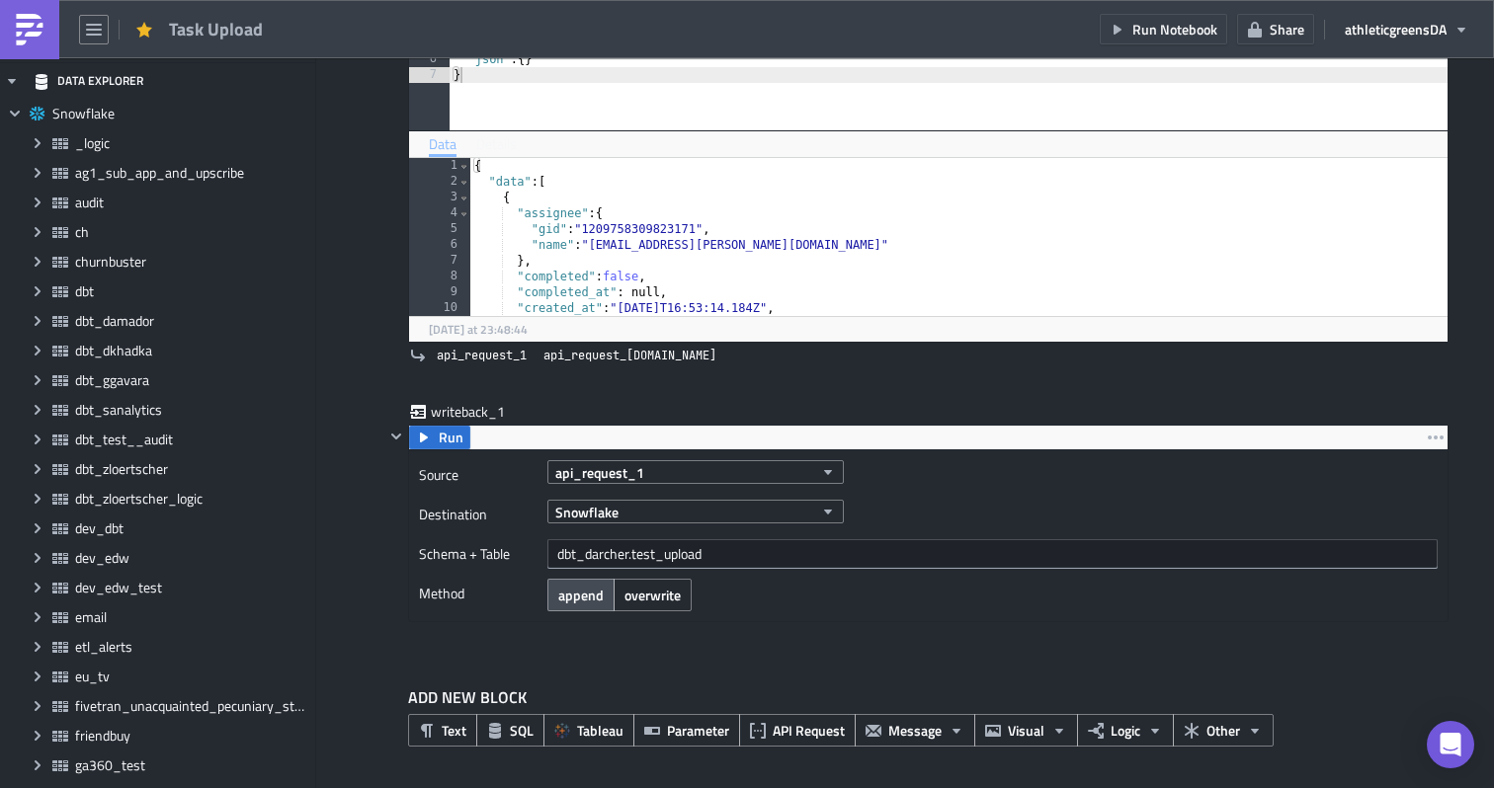
scroll to position [247, 0]
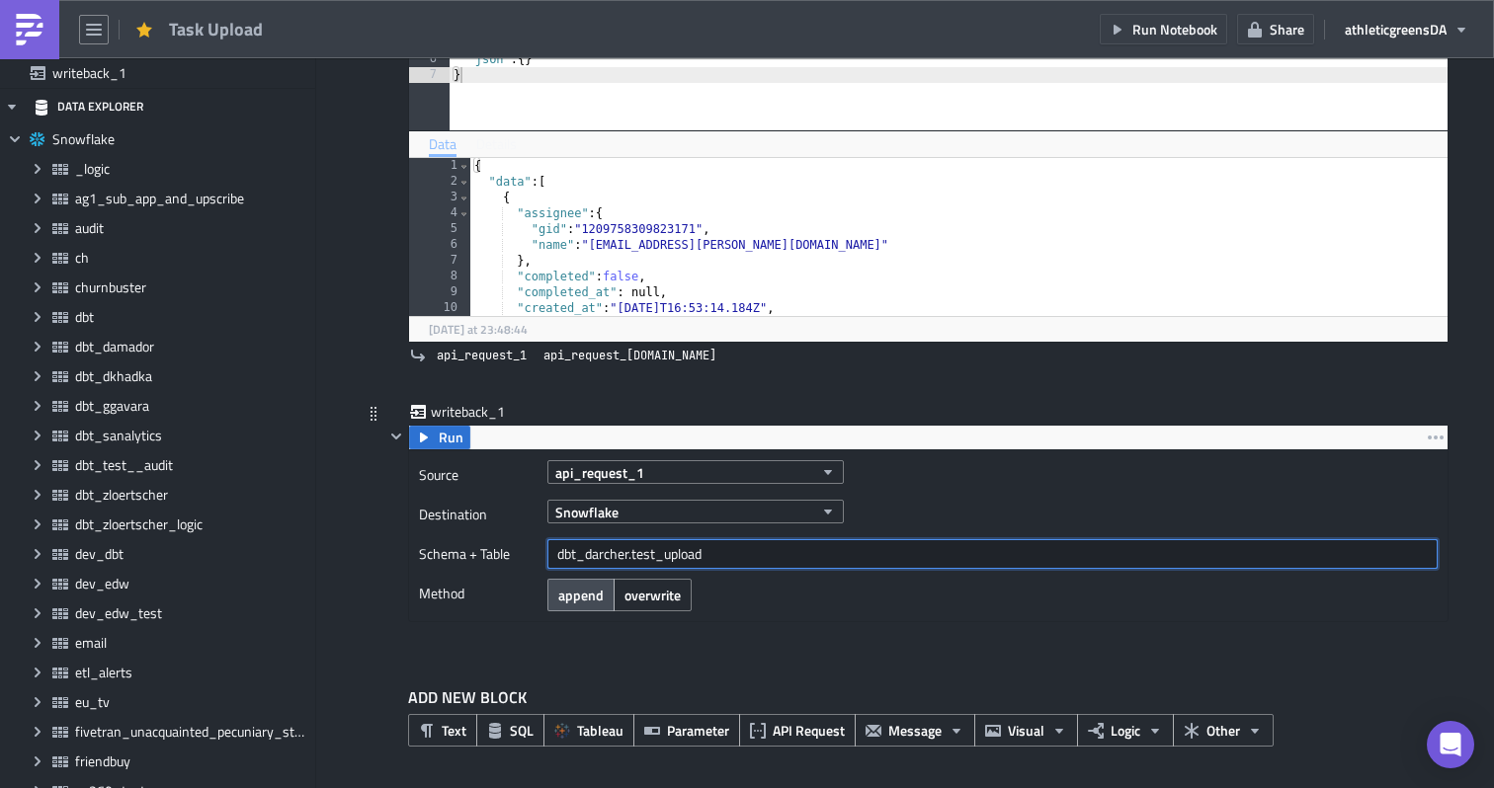
click at [709, 559] on input "dbt_darcher.test_upload" at bounding box center [992, 554] width 890 height 30
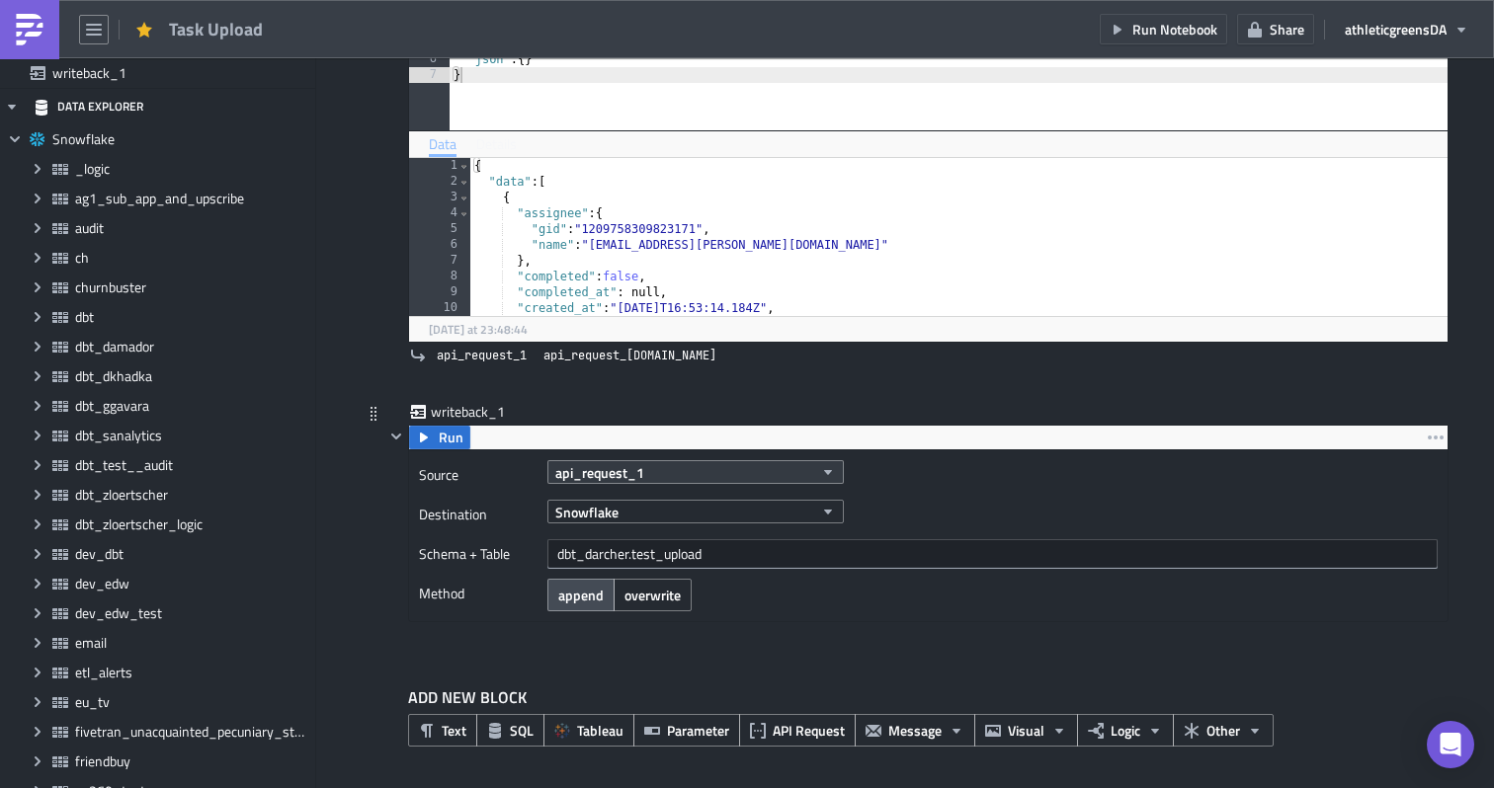
click at [685, 474] on button "api_request_1" at bounding box center [695, 472] width 296 height 24
click at [695, 473] on button "api_request_1" at bounding box center [695, 472] width 296 height 24
click at [699, 520] on button "Snowflake" at bounding box center [695, 512] width 296 height 24
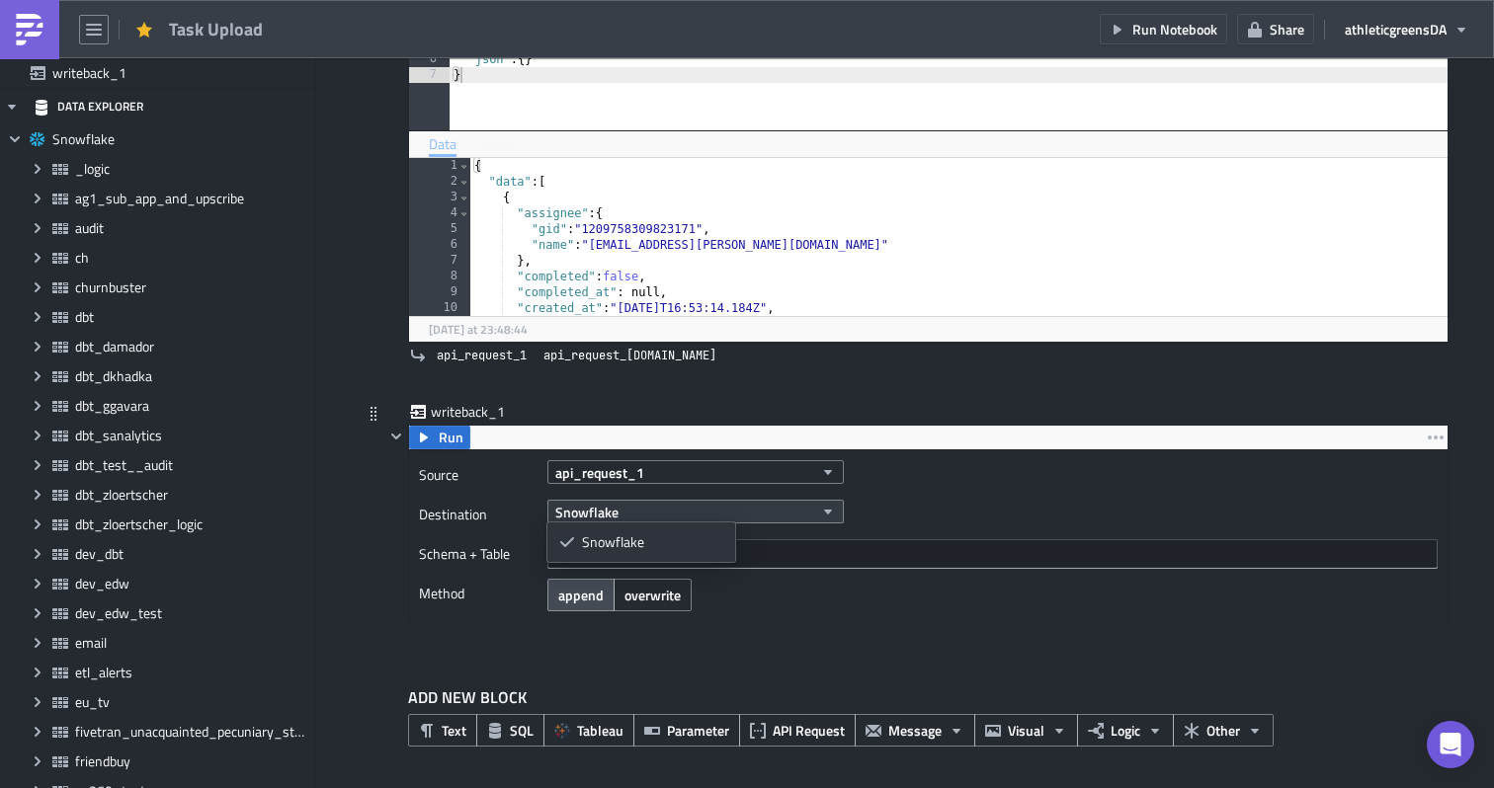
click at [703, 513] on button "Snowflake" at bounding box center [695, 512] width 296 height 24
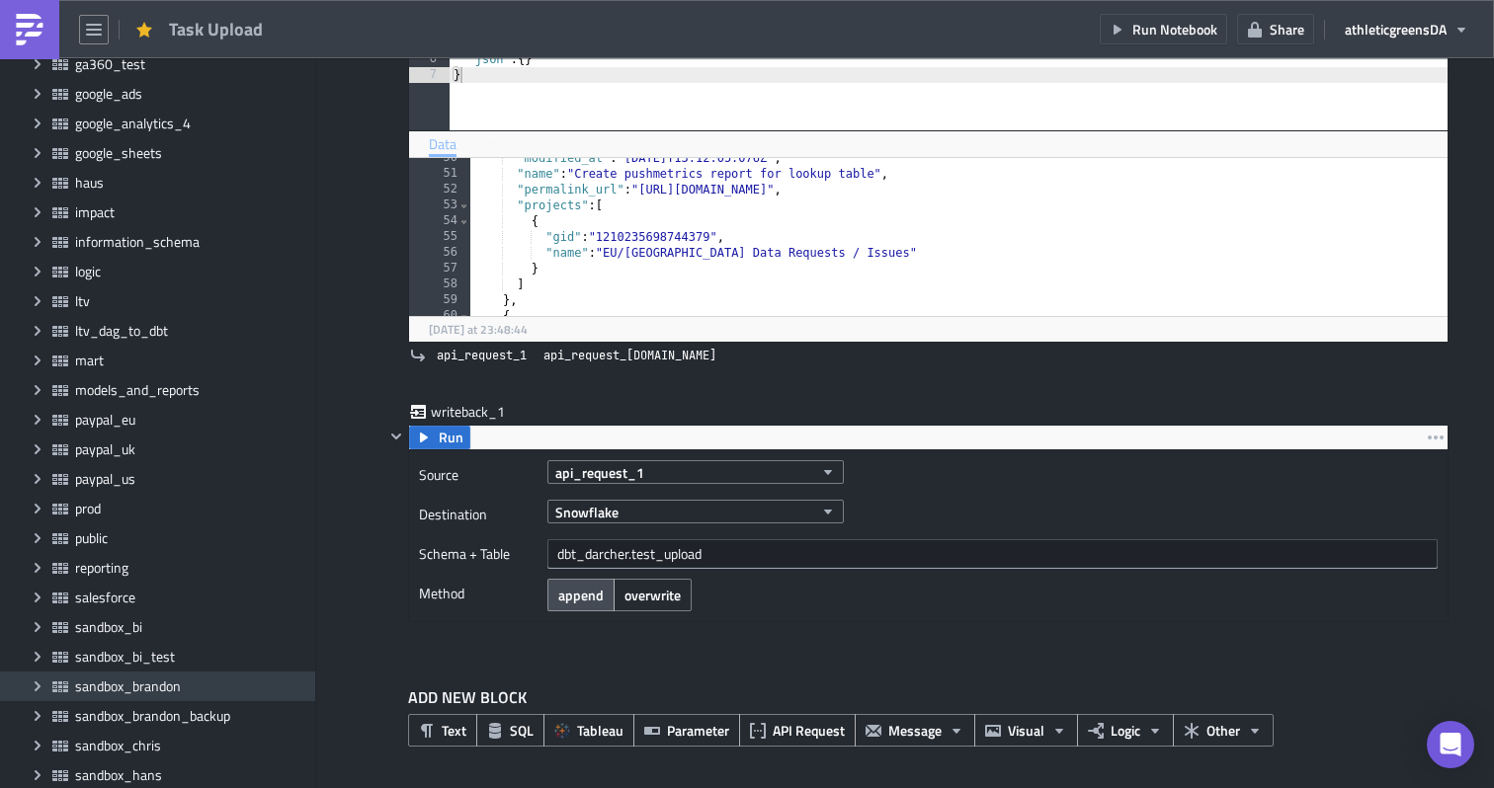
scroll to position [971, 0]
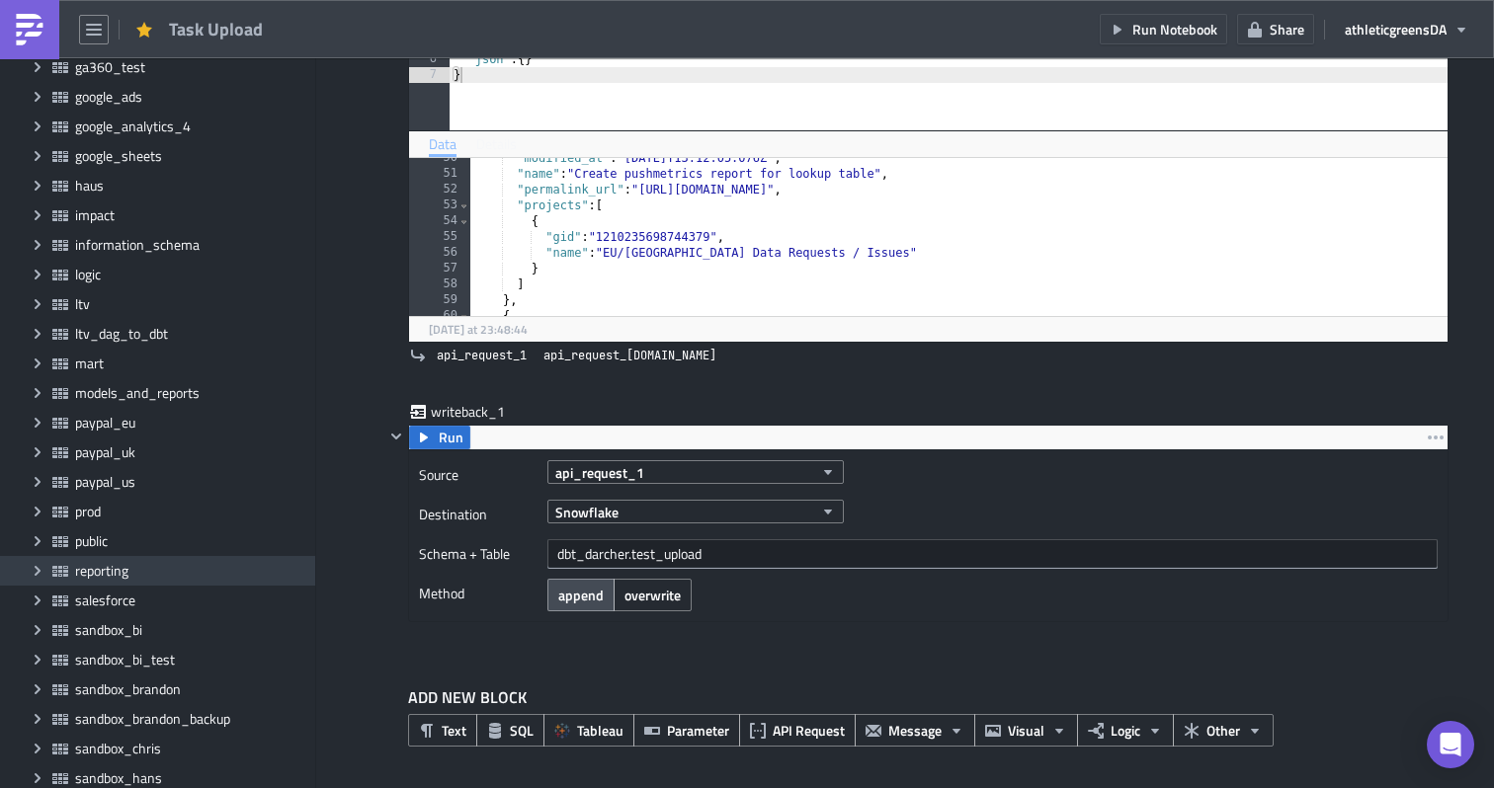
click at [45, 573] on span "Expand group" at bounding box center [38, 571] width 30 height 30
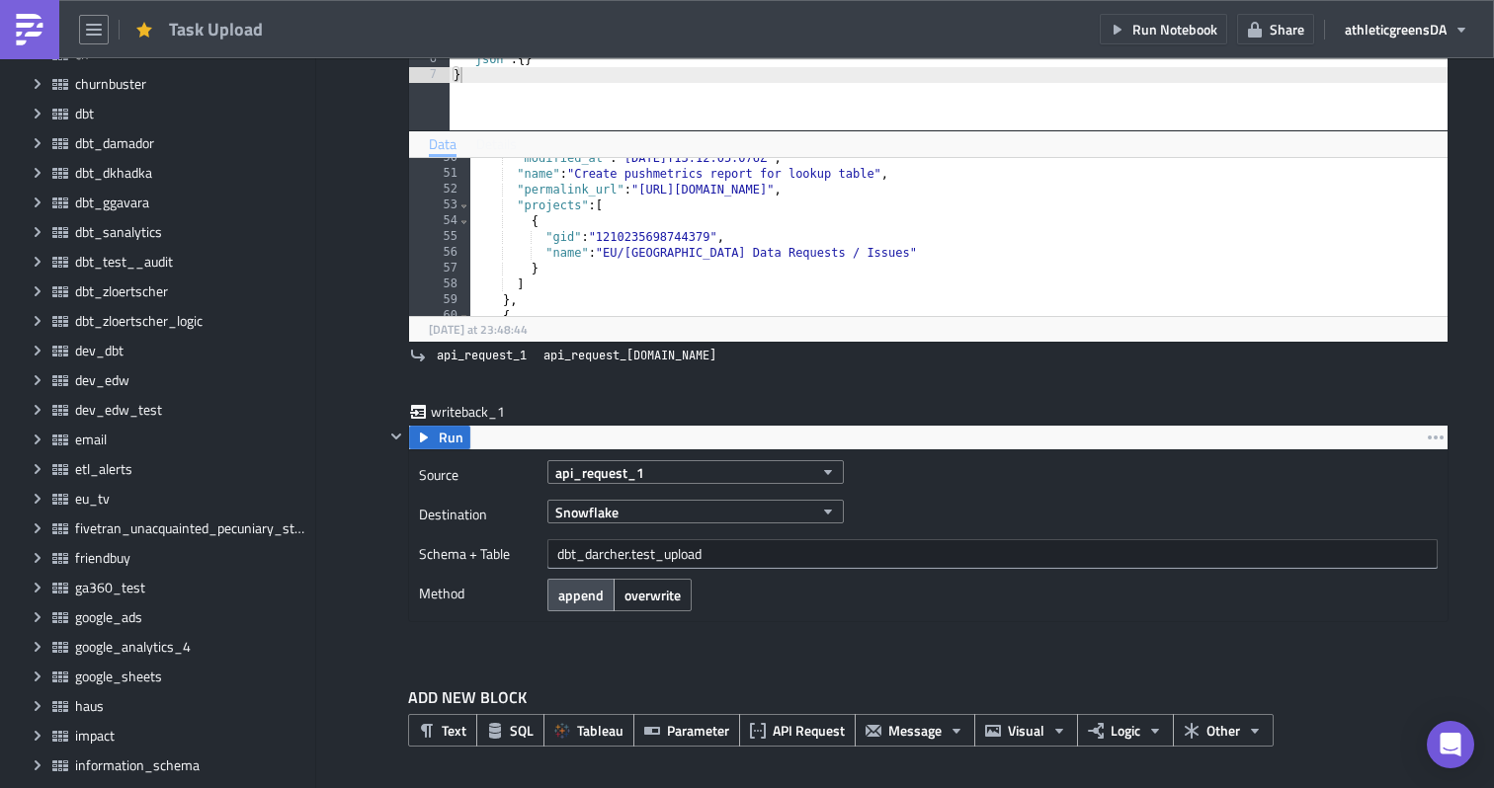
scroll to position [447, 0]
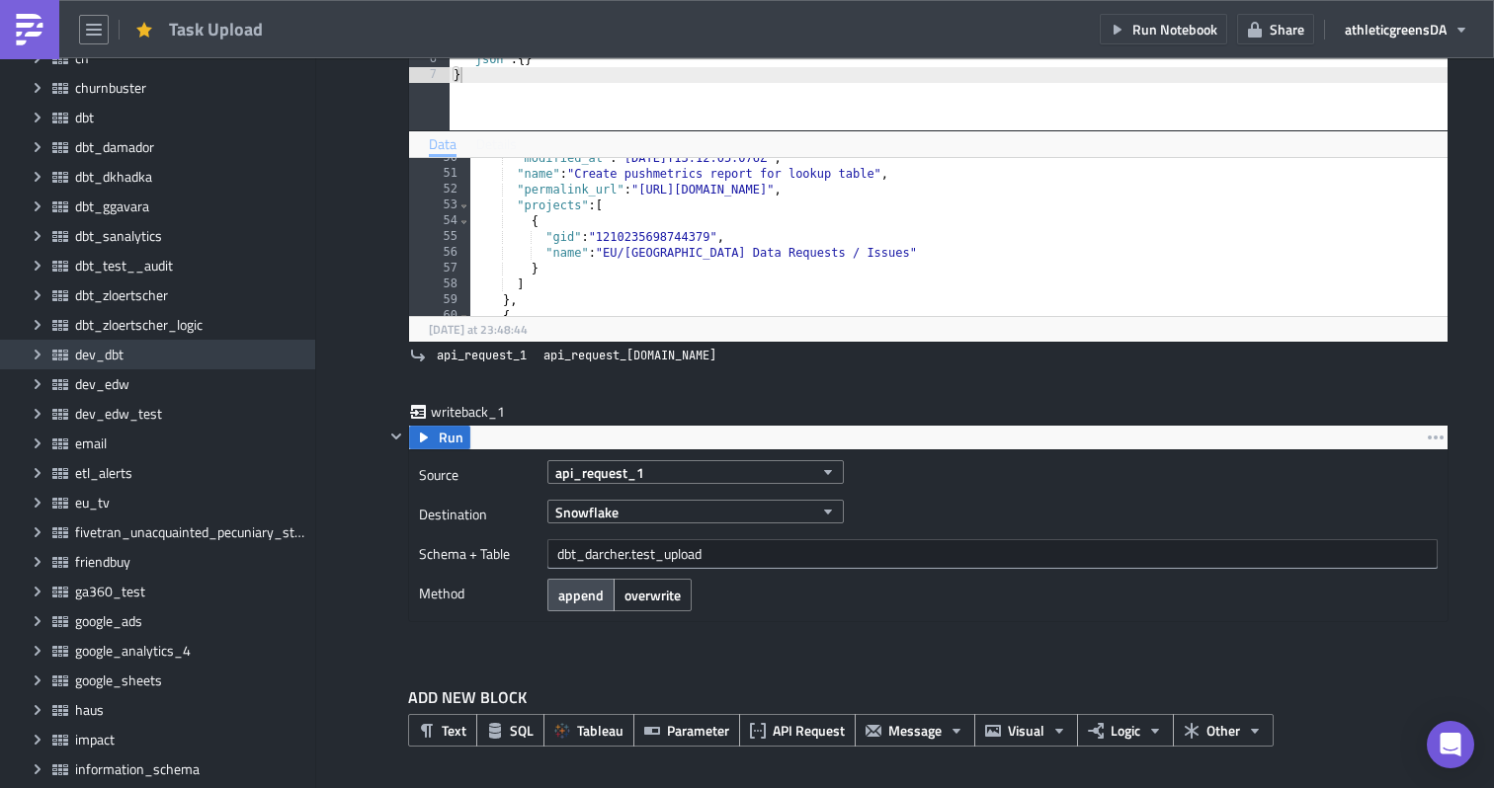
click at [41, 363] on span "Expand group" at bounding box center [38, 355] width 30 height 30
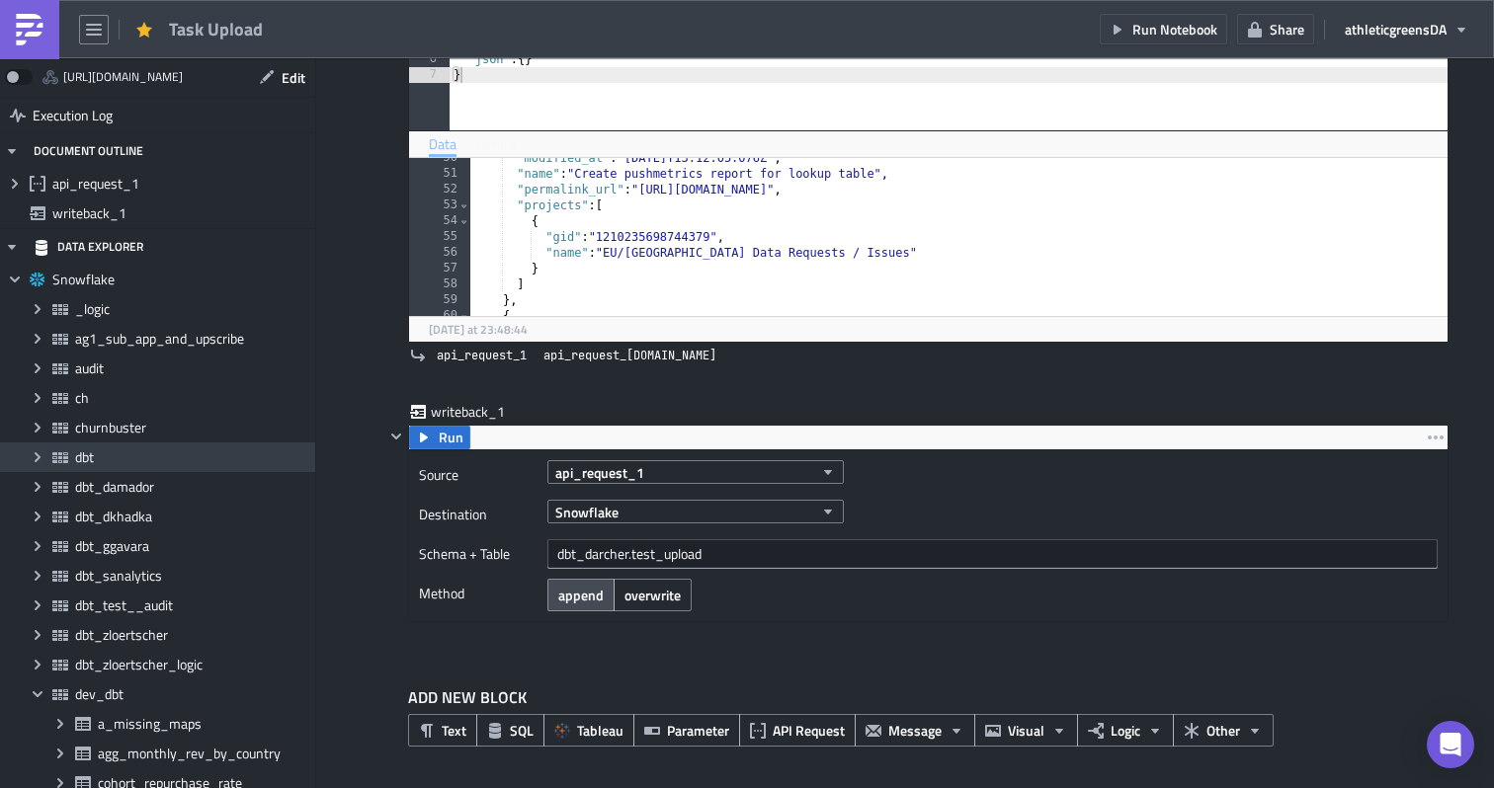
scroll to position [92, 0]
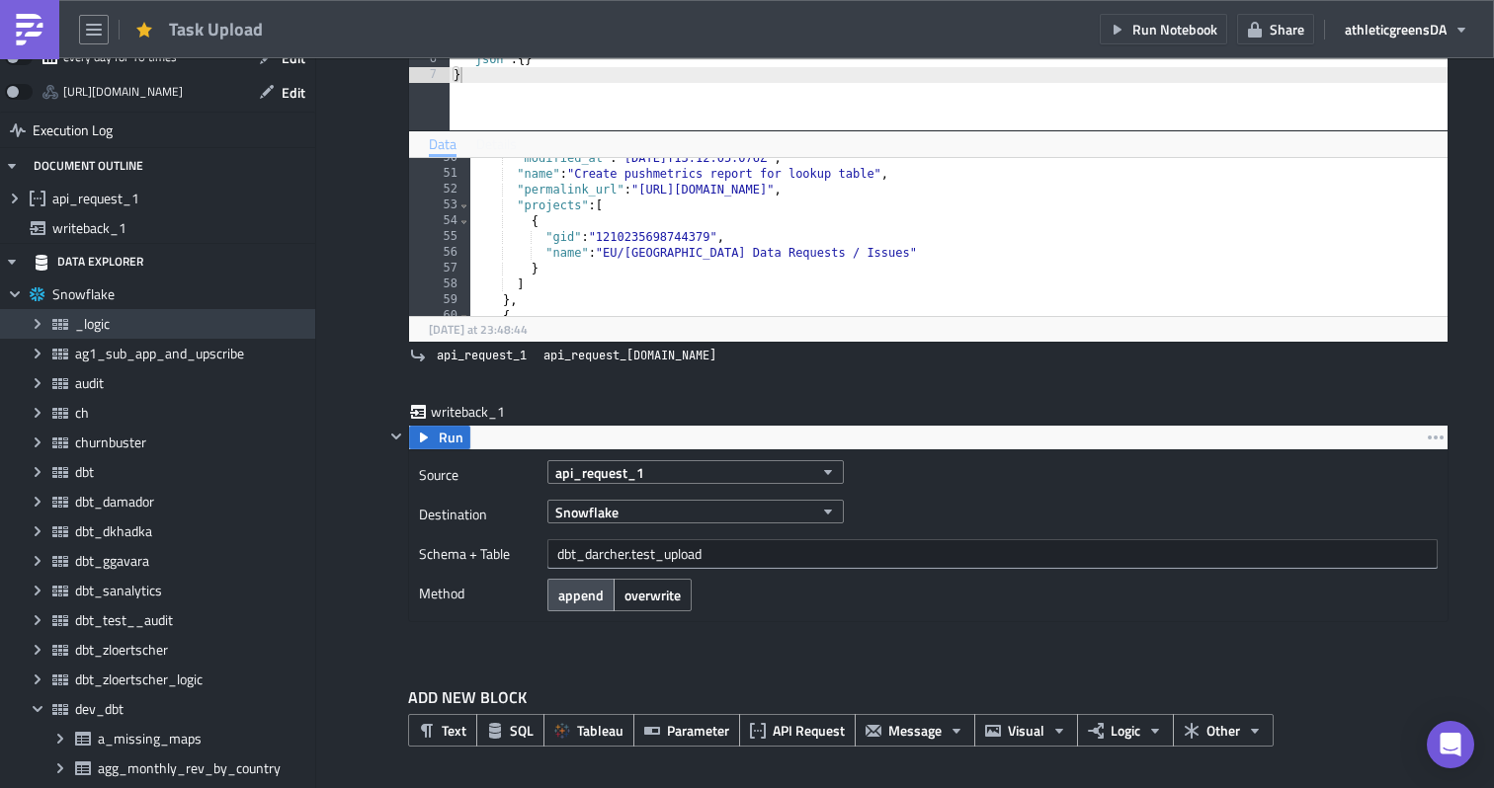
click at [43, 328] on icon "Expand group" at bounding box center [38, 324] width 16 height 16
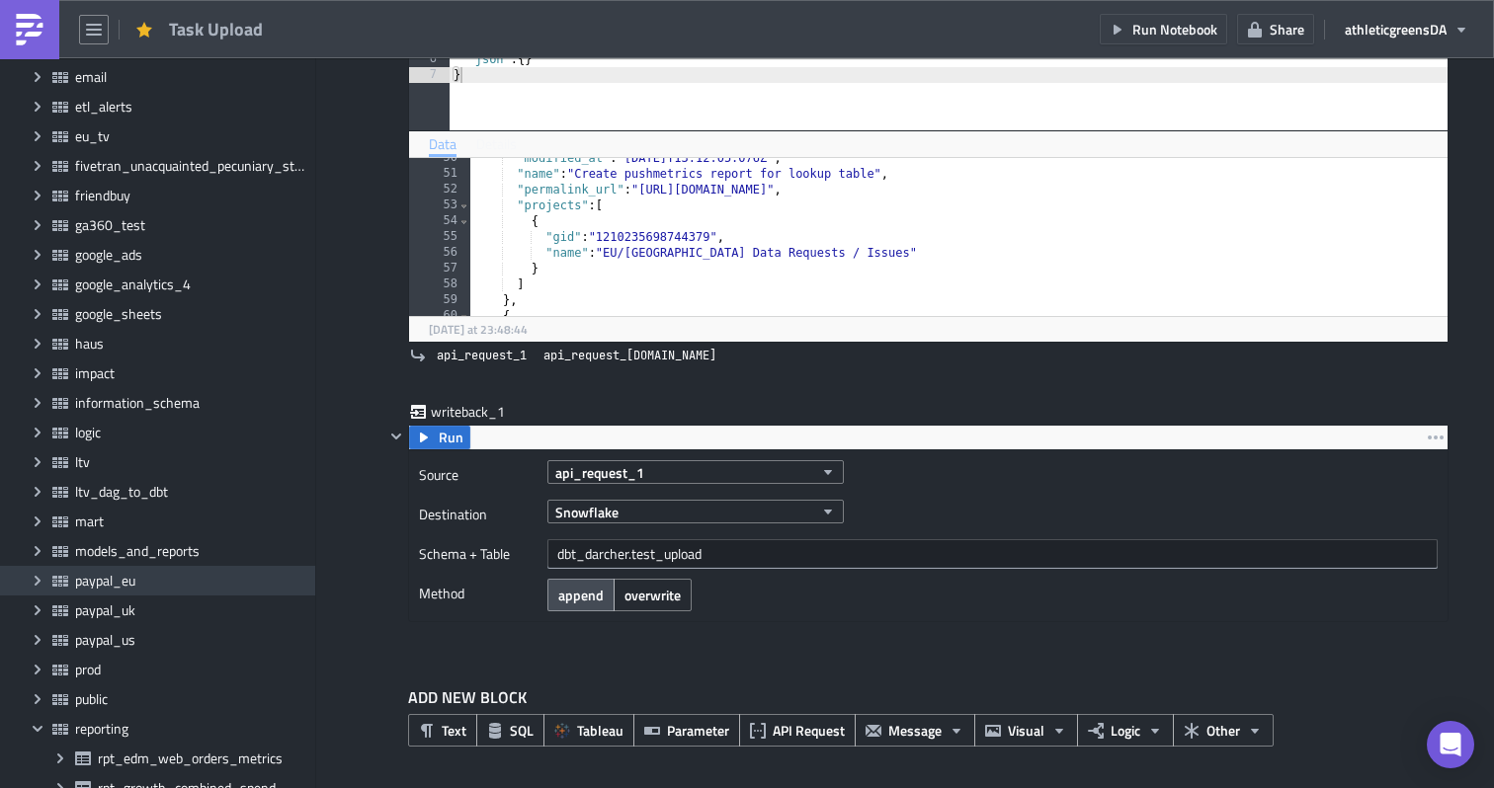
scroll to position [2814, 0]
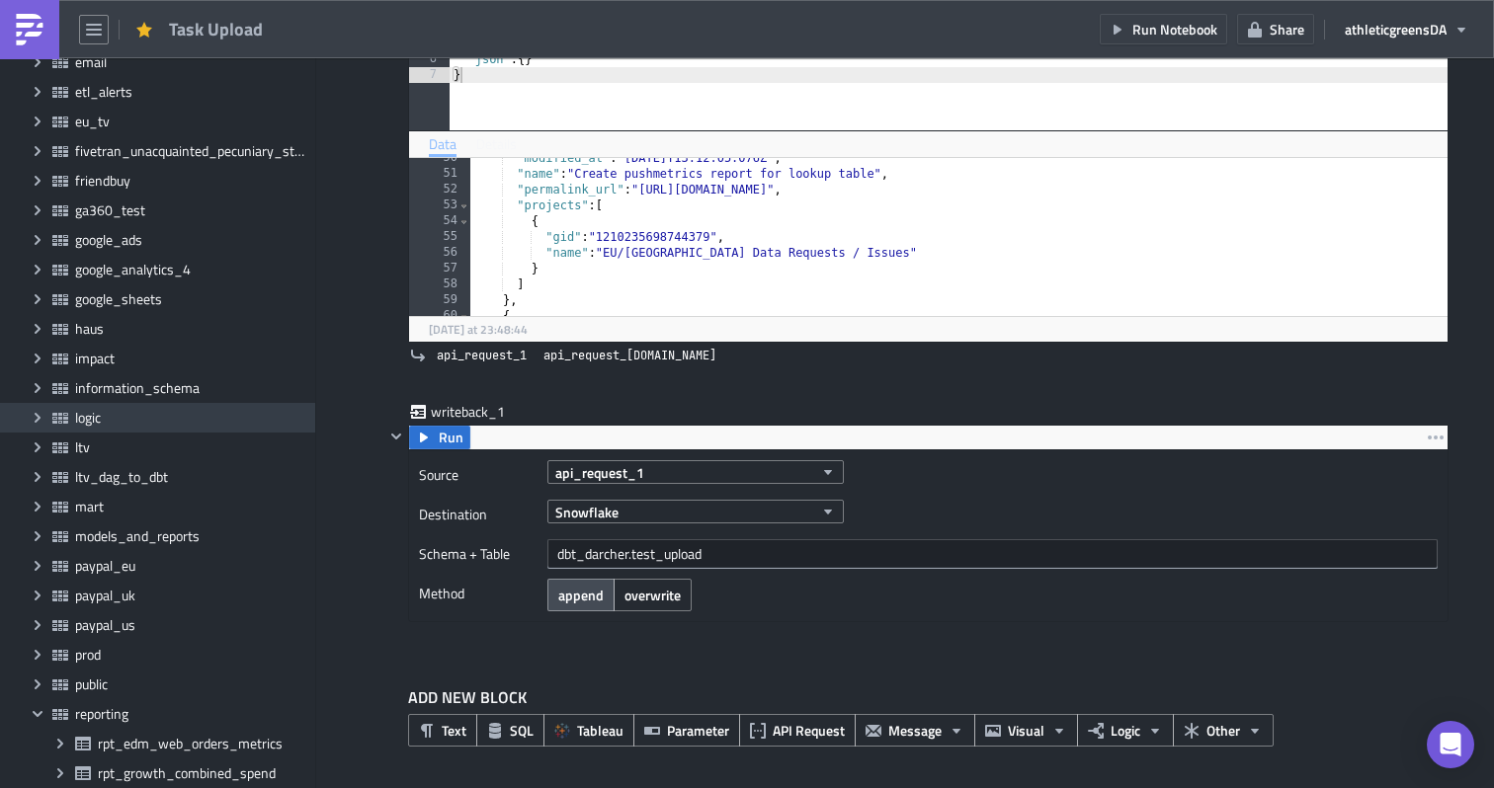
click at [44, 421] on icon "Expand group" at bounding box center [38, 418] width 16 height 16
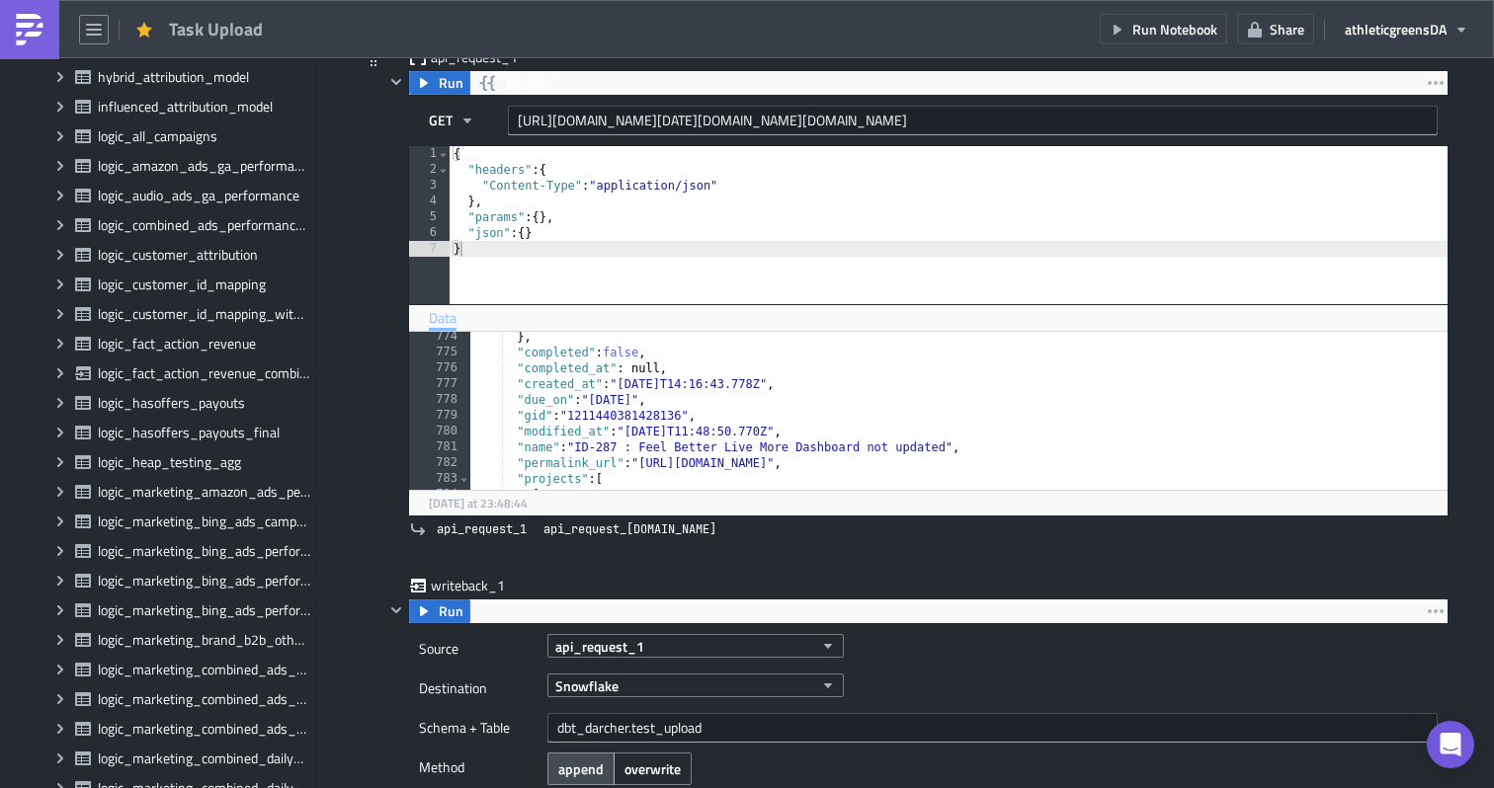
scroll to position [353, 0]
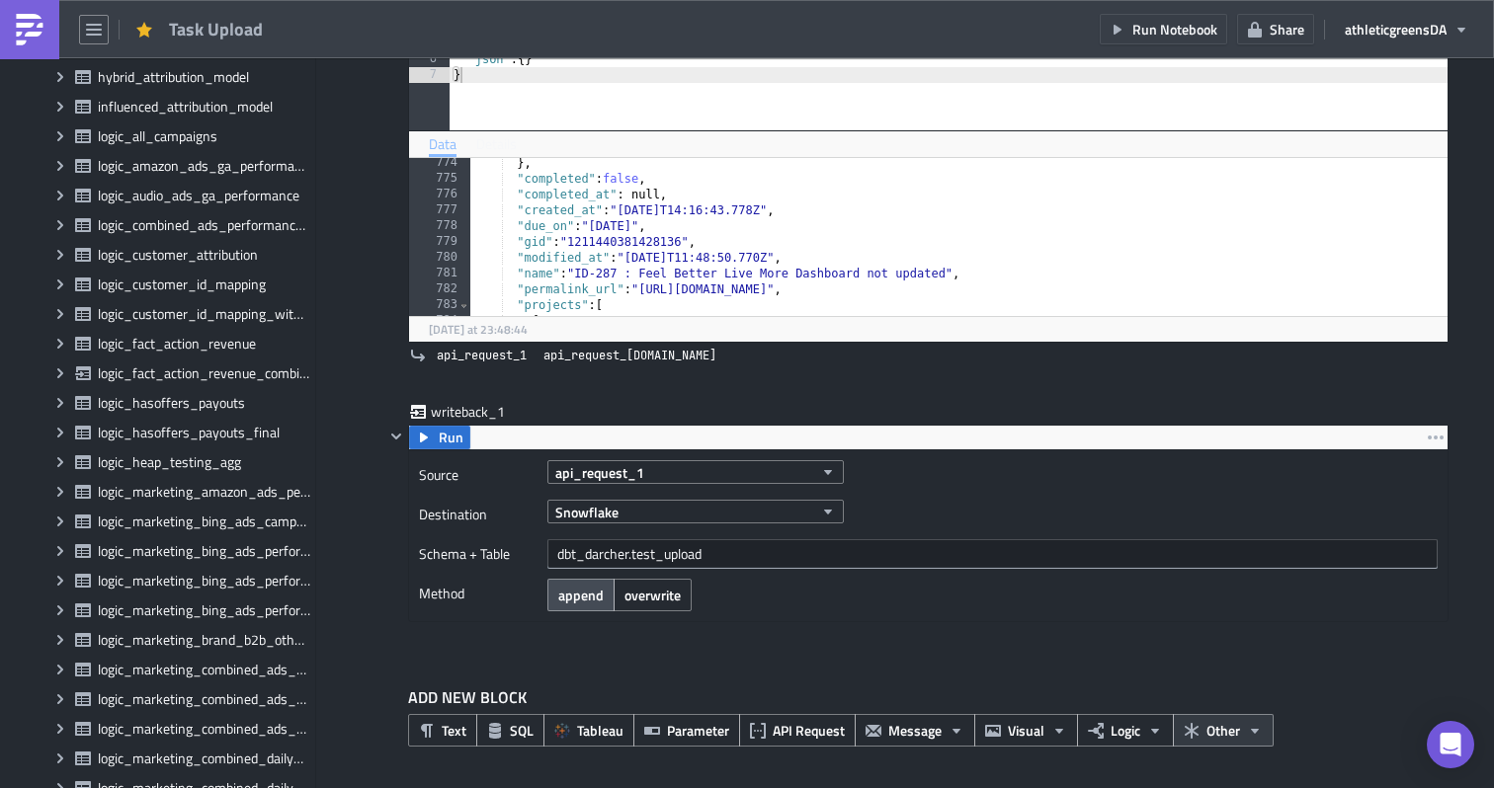
click at [1223, 735] on span "Other" at bounding box center [1223, 730] width 34 height 21
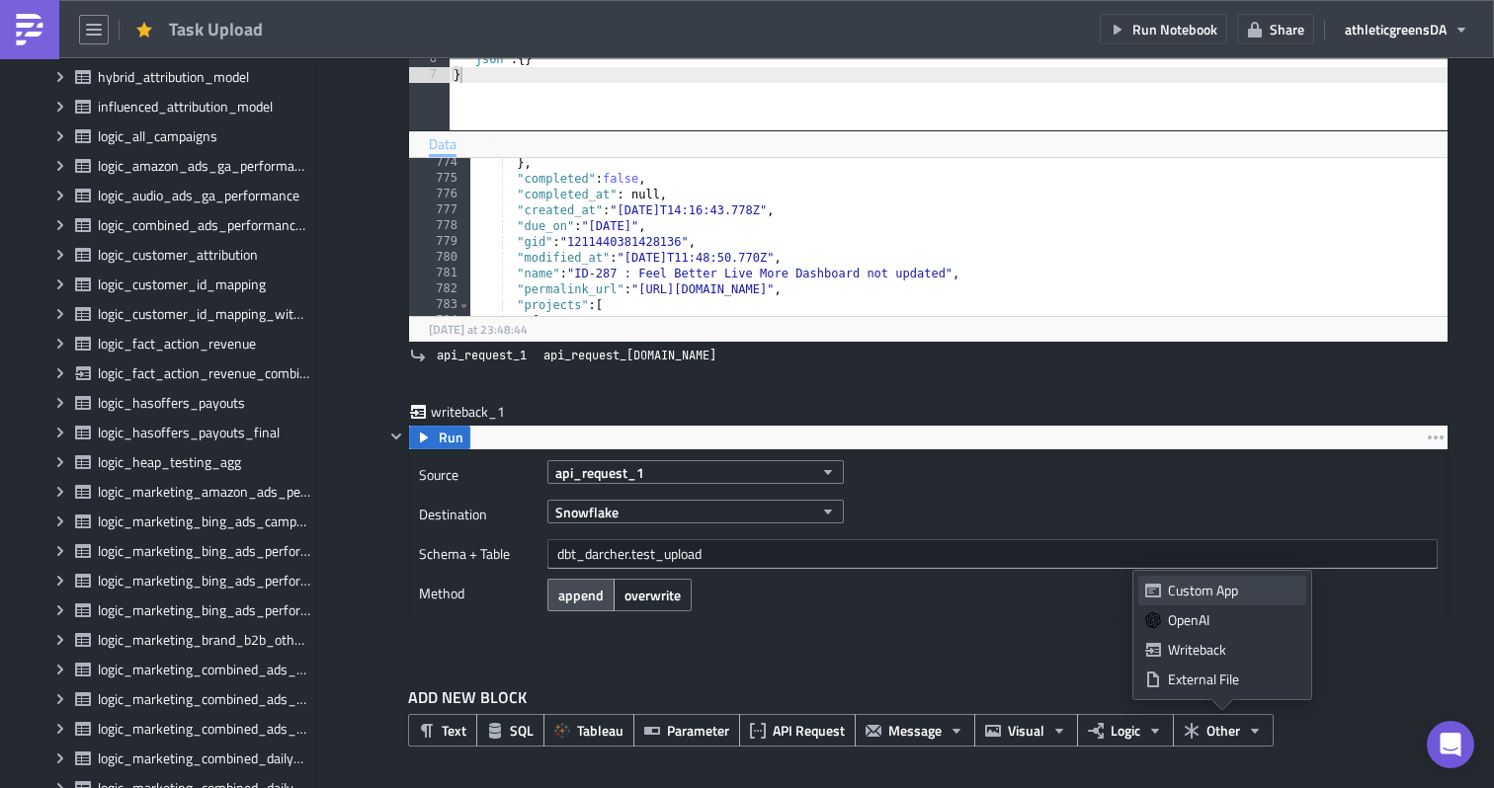
click at [1217, 583] on div "Custom App" at bounding box center [1233, 591] width 131 height 20
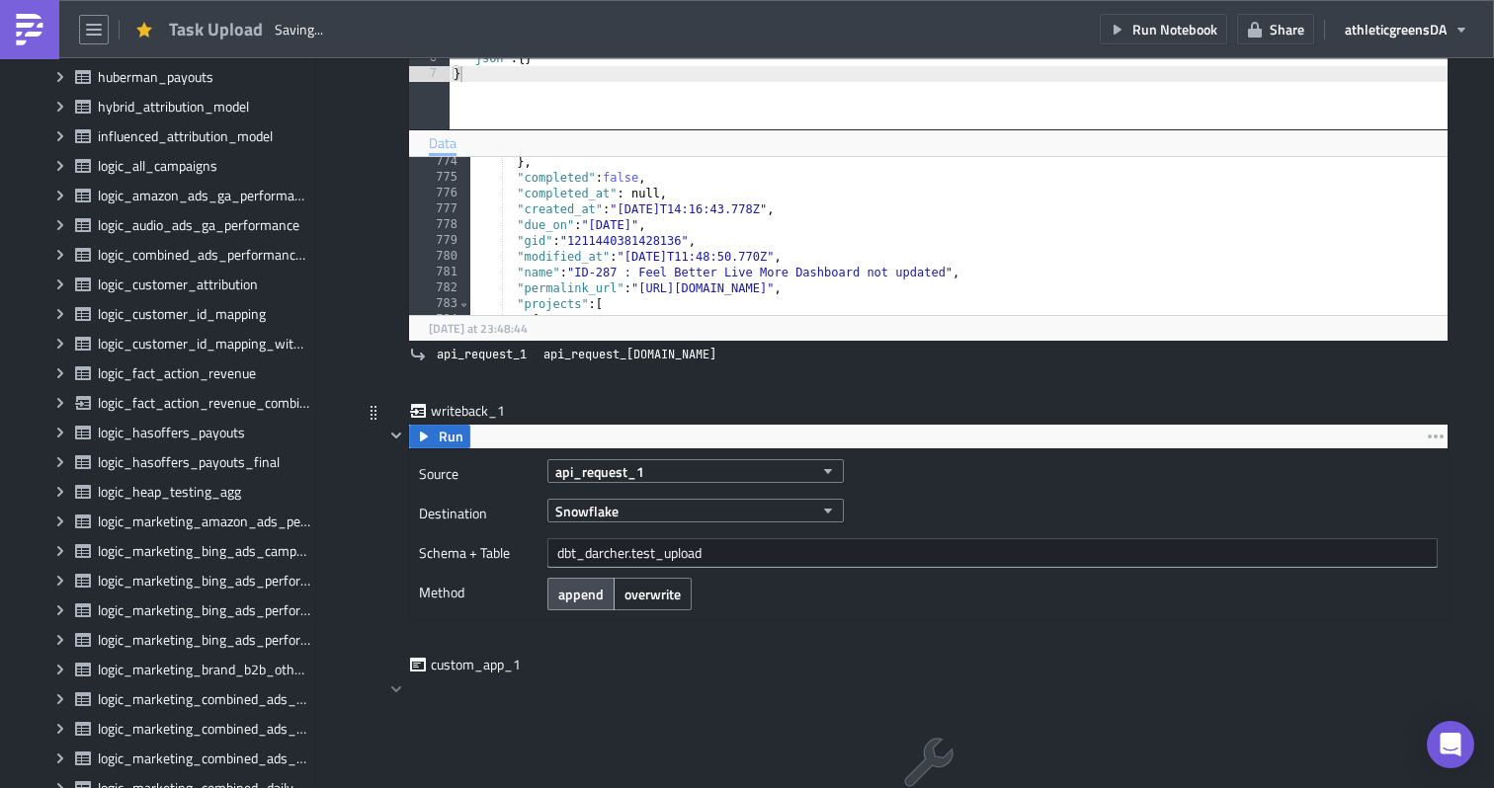
scroll to position [3688, 0]
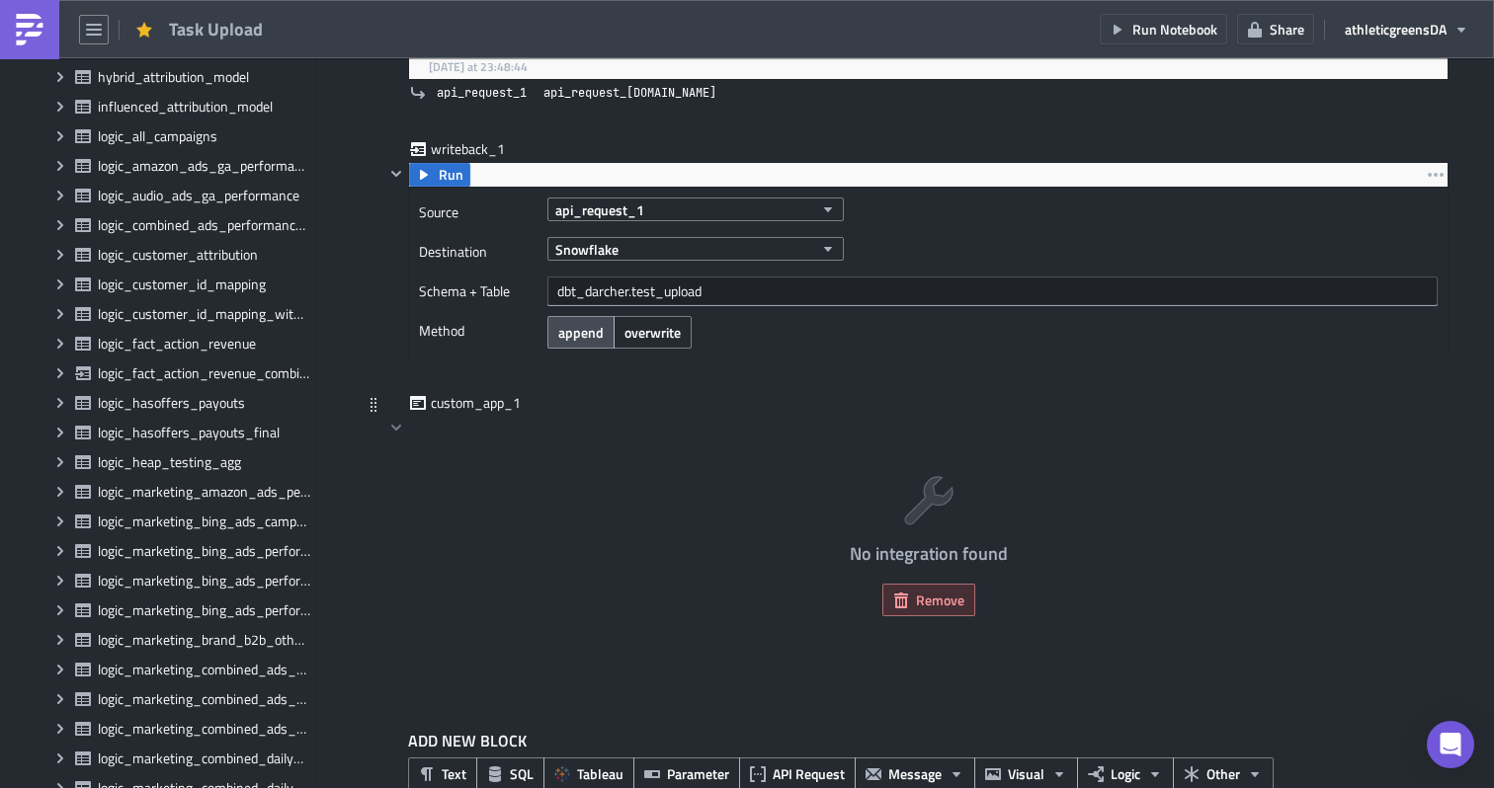
click at [946, 604] on span "Remove" at bounding box center [940, 600] width 48 height 21
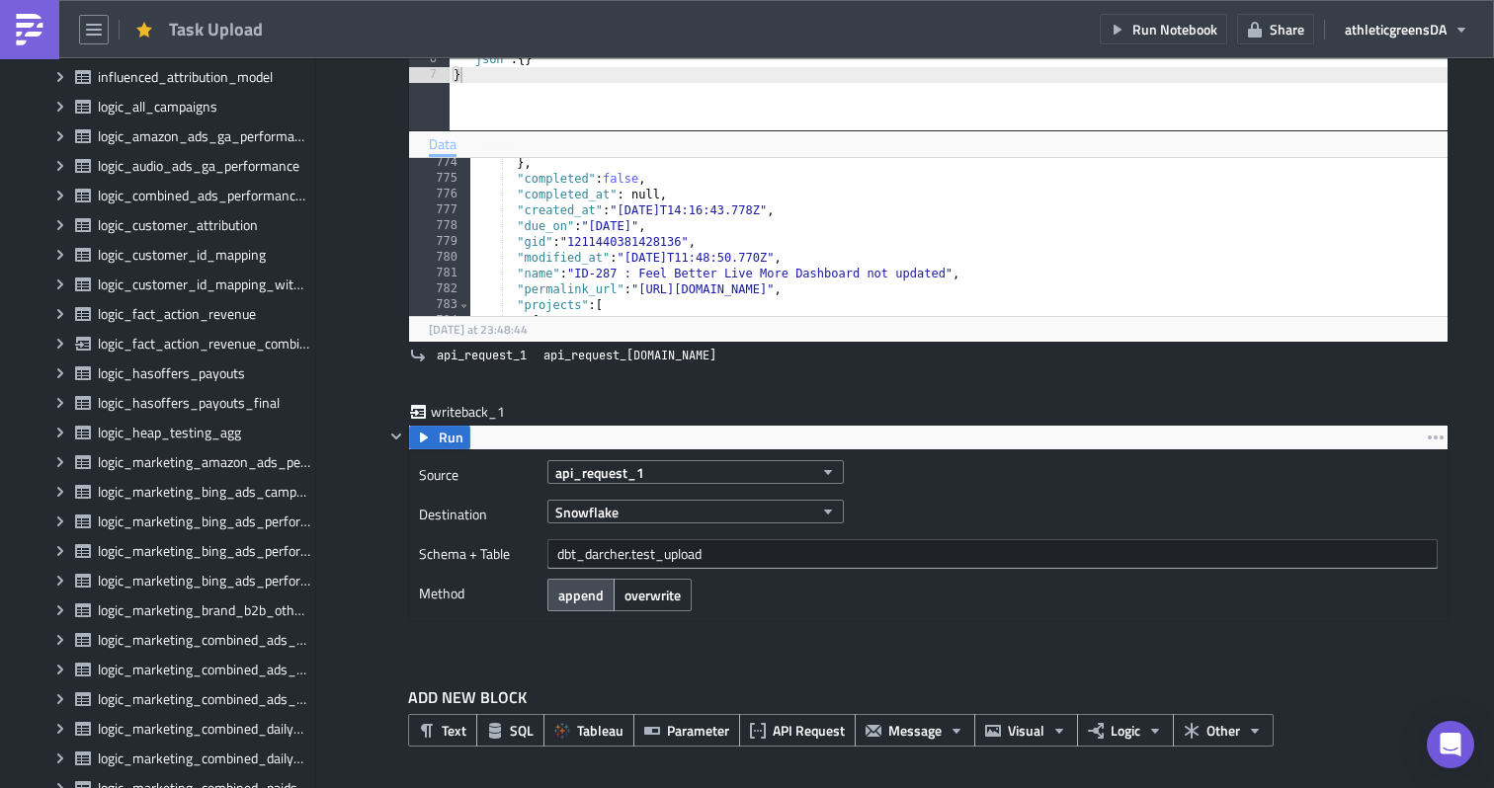
scroll to position [3658, 0]
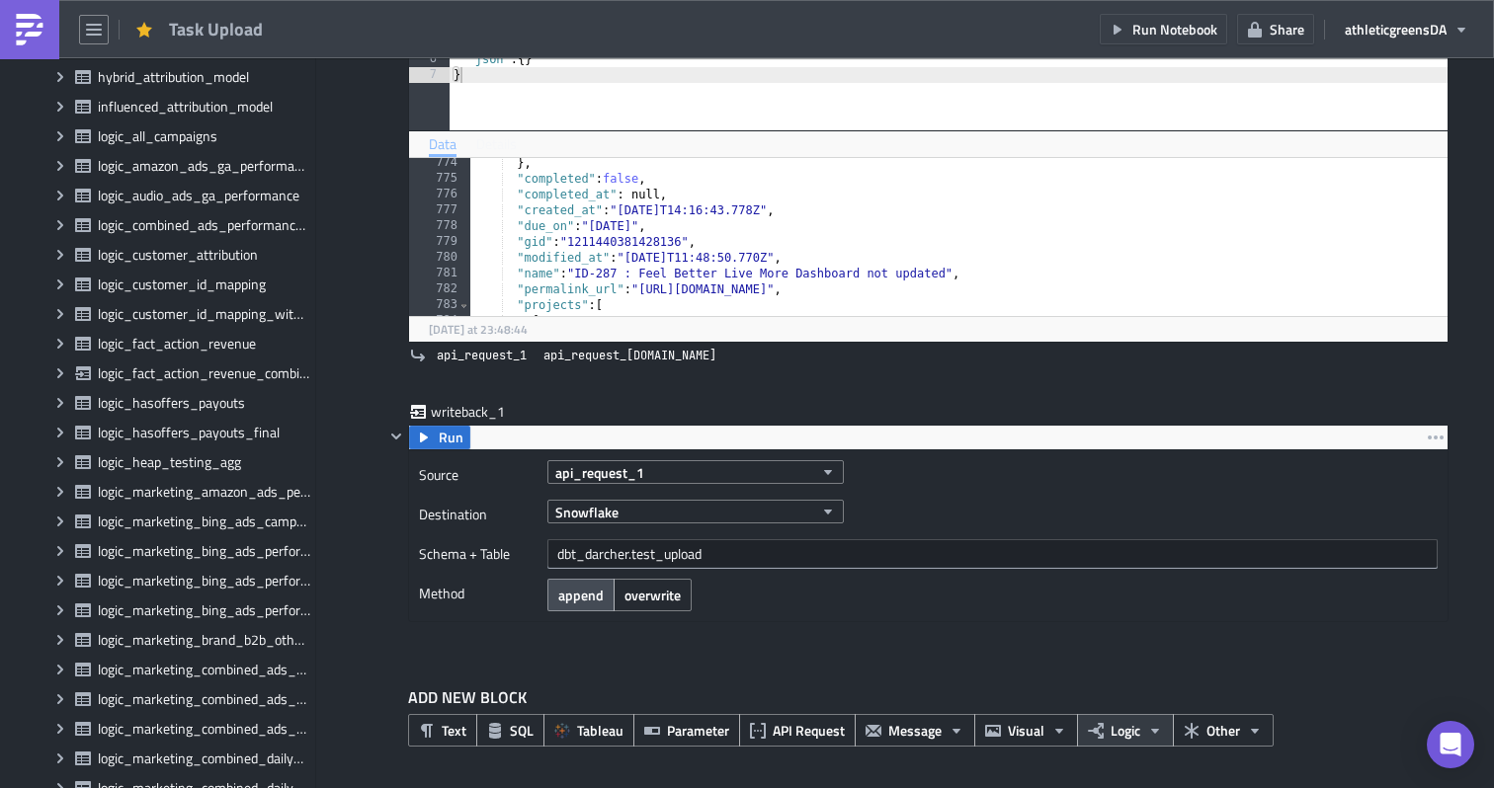
click at [1127, 742] on button "Logic" at bounding box center [1125, 730] width 97 height 33
click at [983, 719] on link "for loop" at bounding box center [971, 731] width 168 height 30
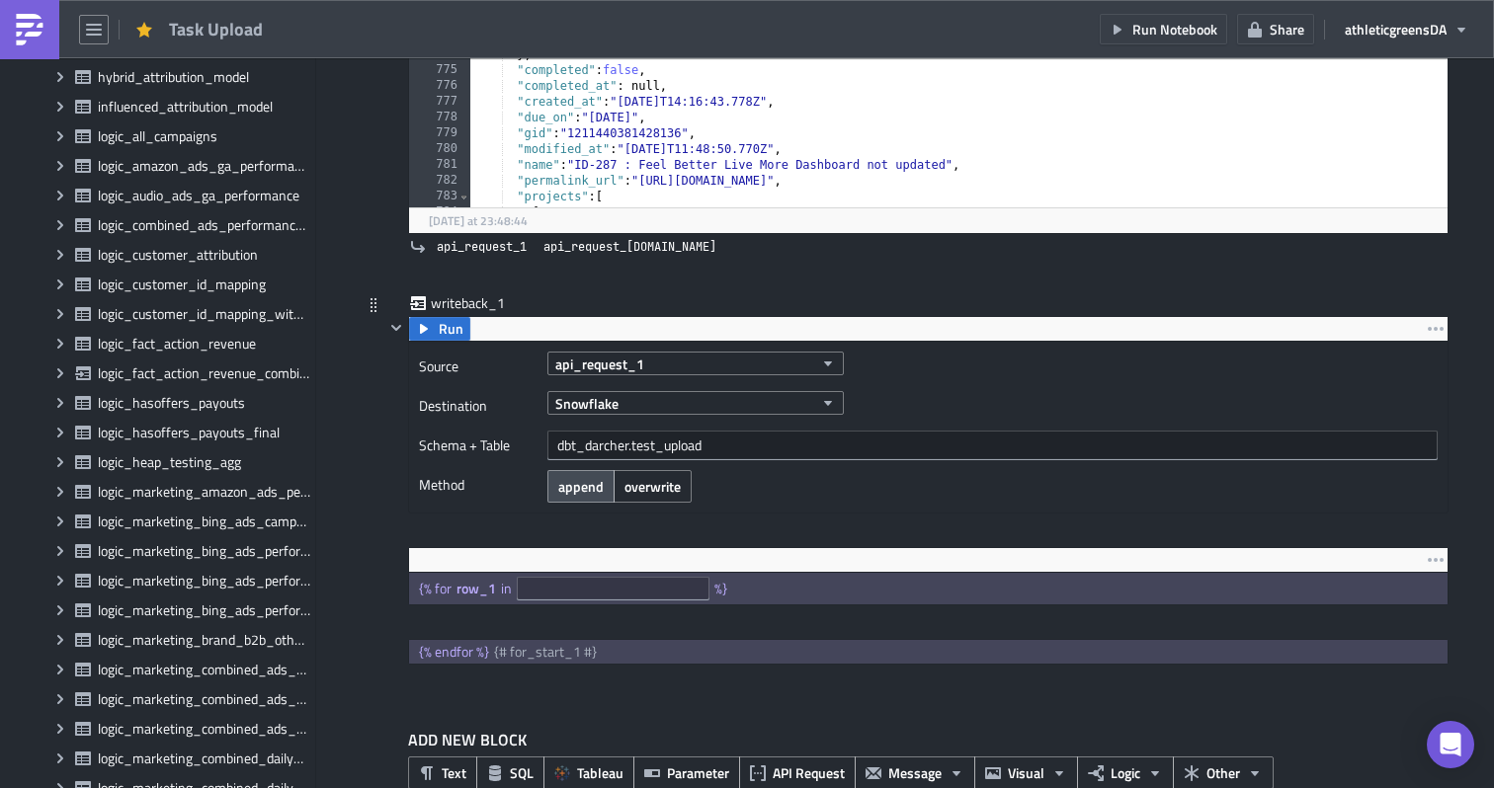
scroll to position [502, 0]
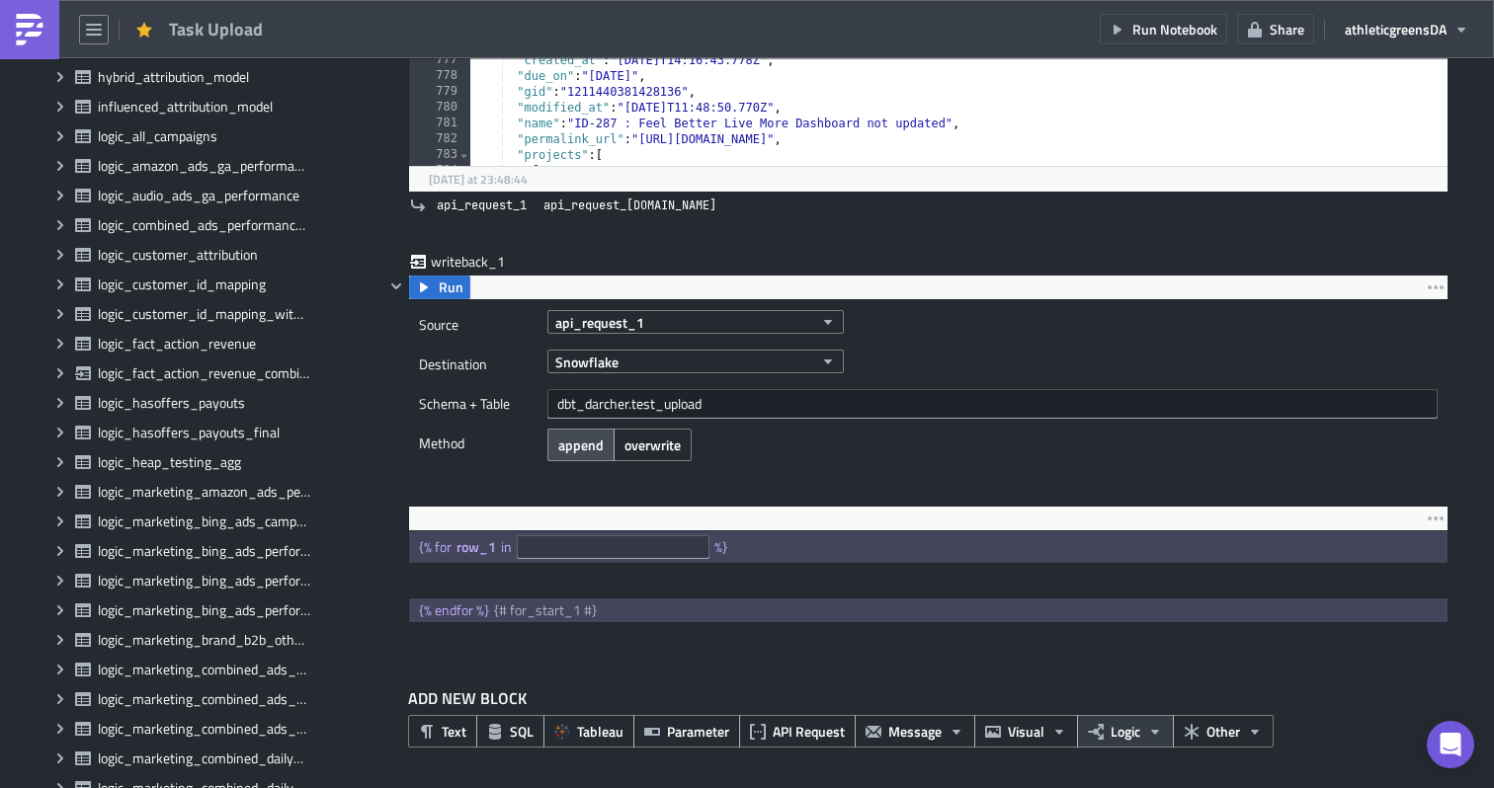
click at [1090, 726] on icon "button" at bounding box center [1096, 732] width 16 height 16
click at [1135, 659] on div "ADD NEW BLOCK Text SQL Tableau Parameter API Request Message Visual Logic Other" at bounding box center [905, 724] width 1087 height 135
click at [1095, 724] on icon "button" at bounding box center [1096, 732] width 16 height 16
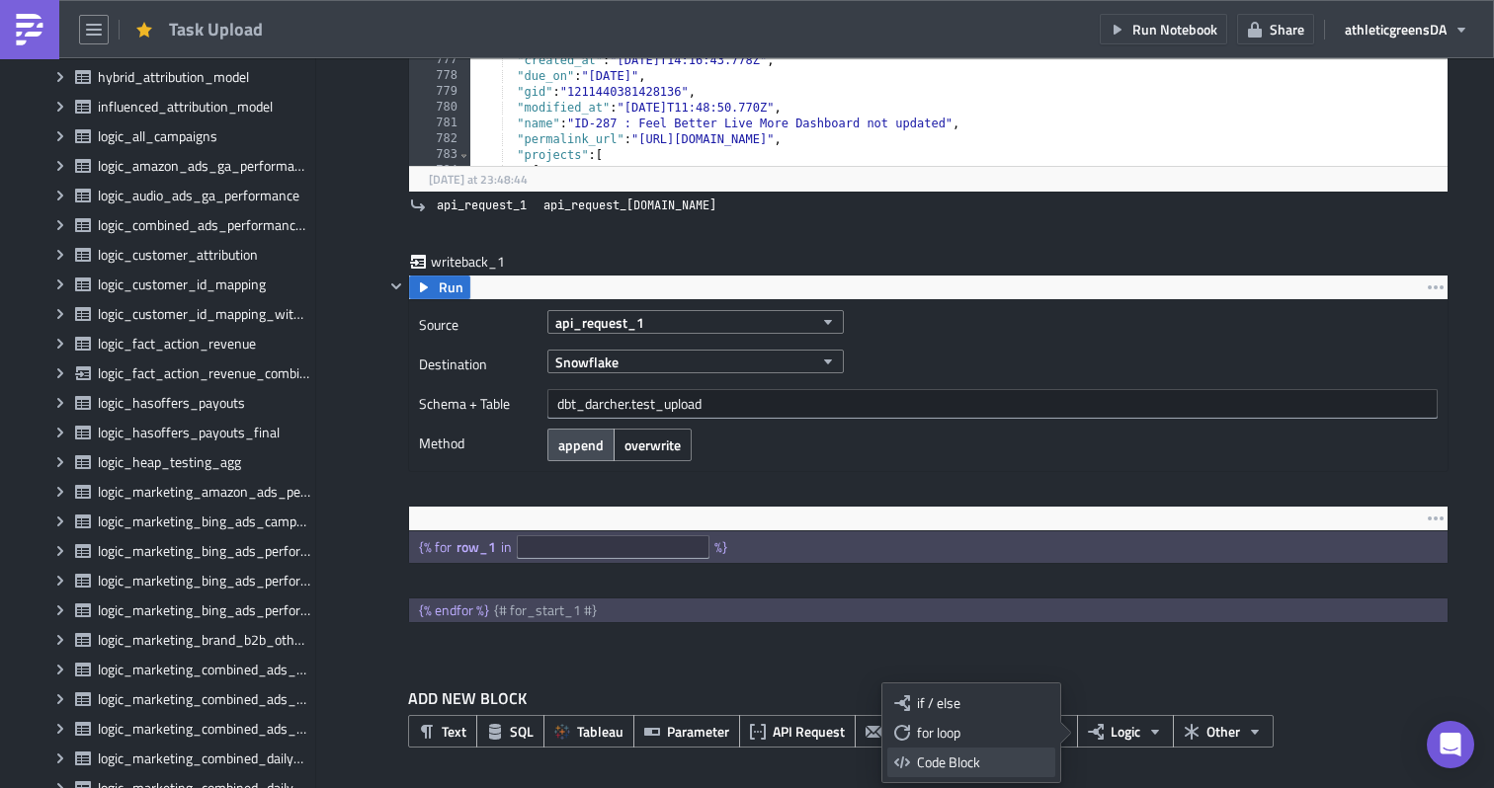
click at [980, 754] on div "Code Block" at bounding box center [982, 763] width 131 height 20
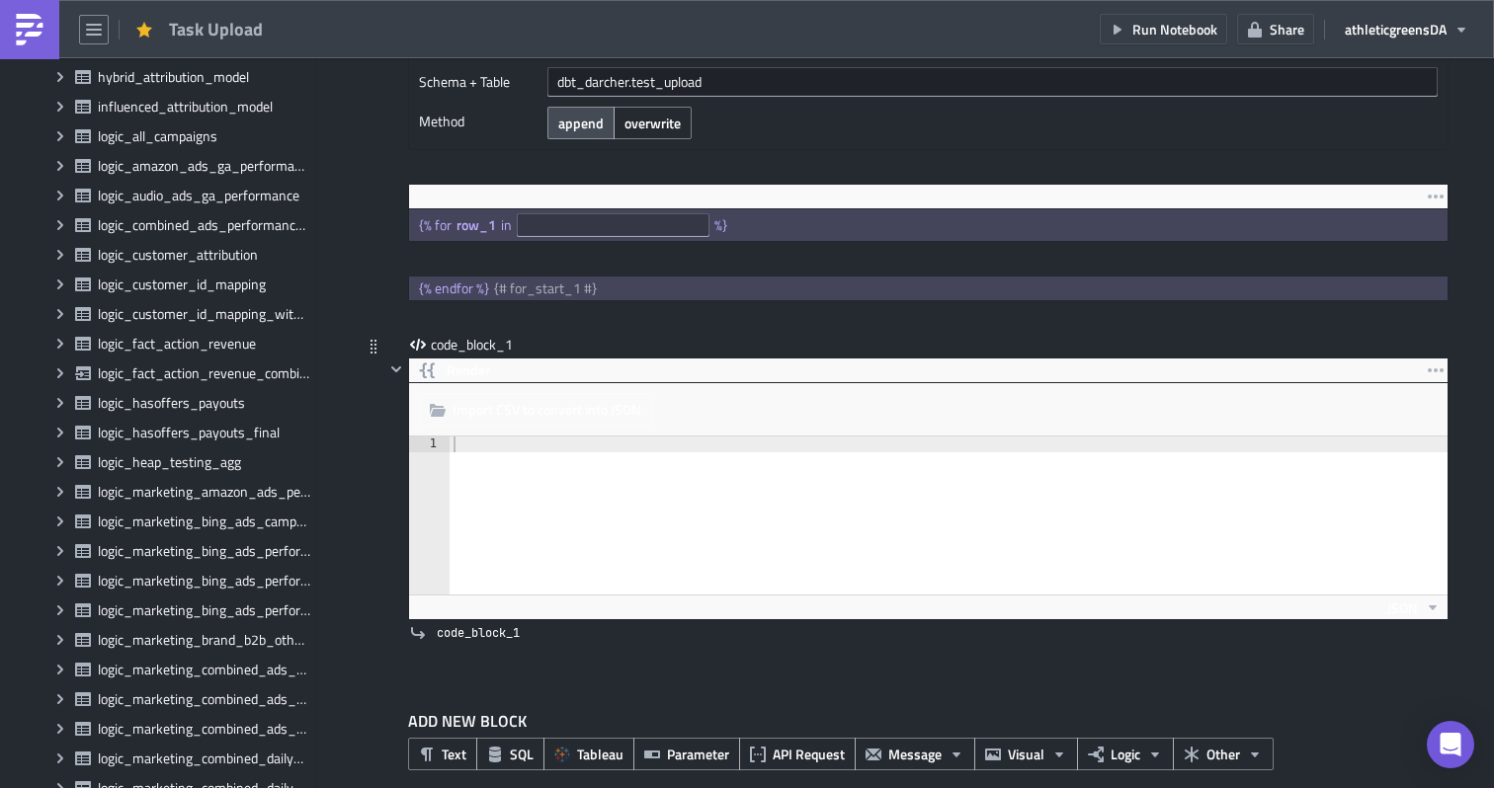
scroll to position [850, 0]
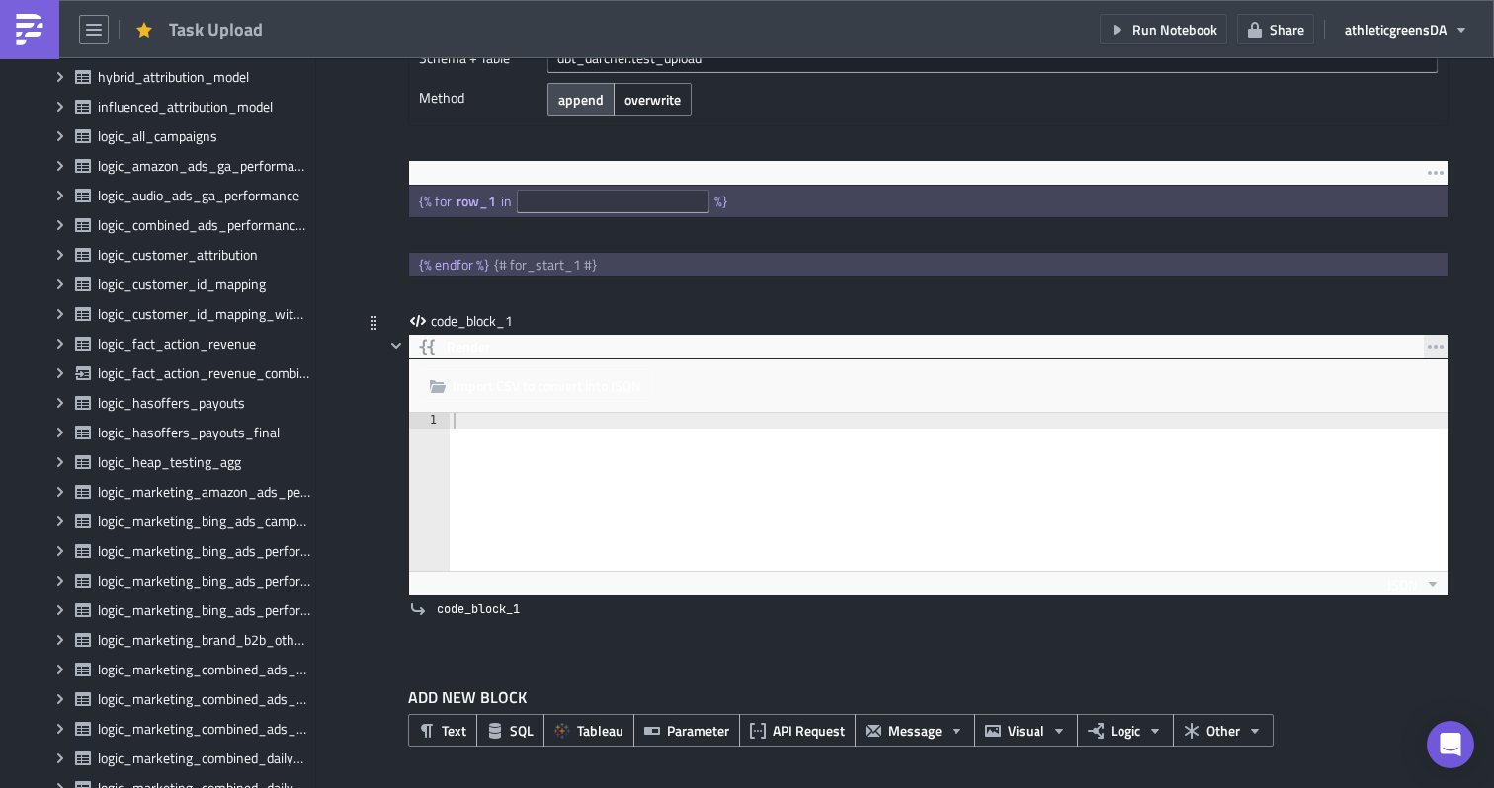
click at [1438, 341] on icon "button" at bounding box center [1436, 347] width 16 height 16
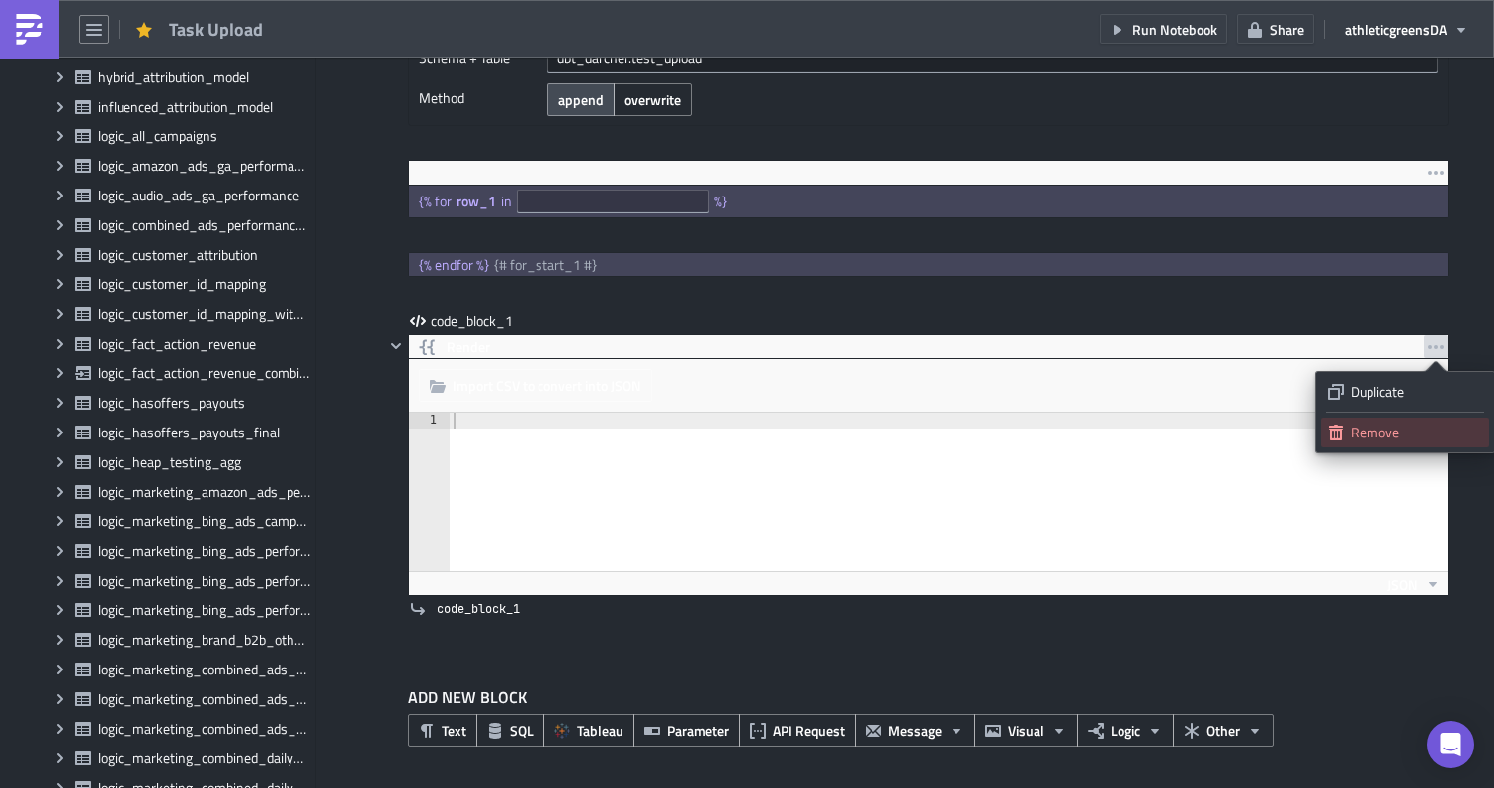
click at [1362, 433] on div "Remove" at bounding box center [1415, 433] width 131 height 20
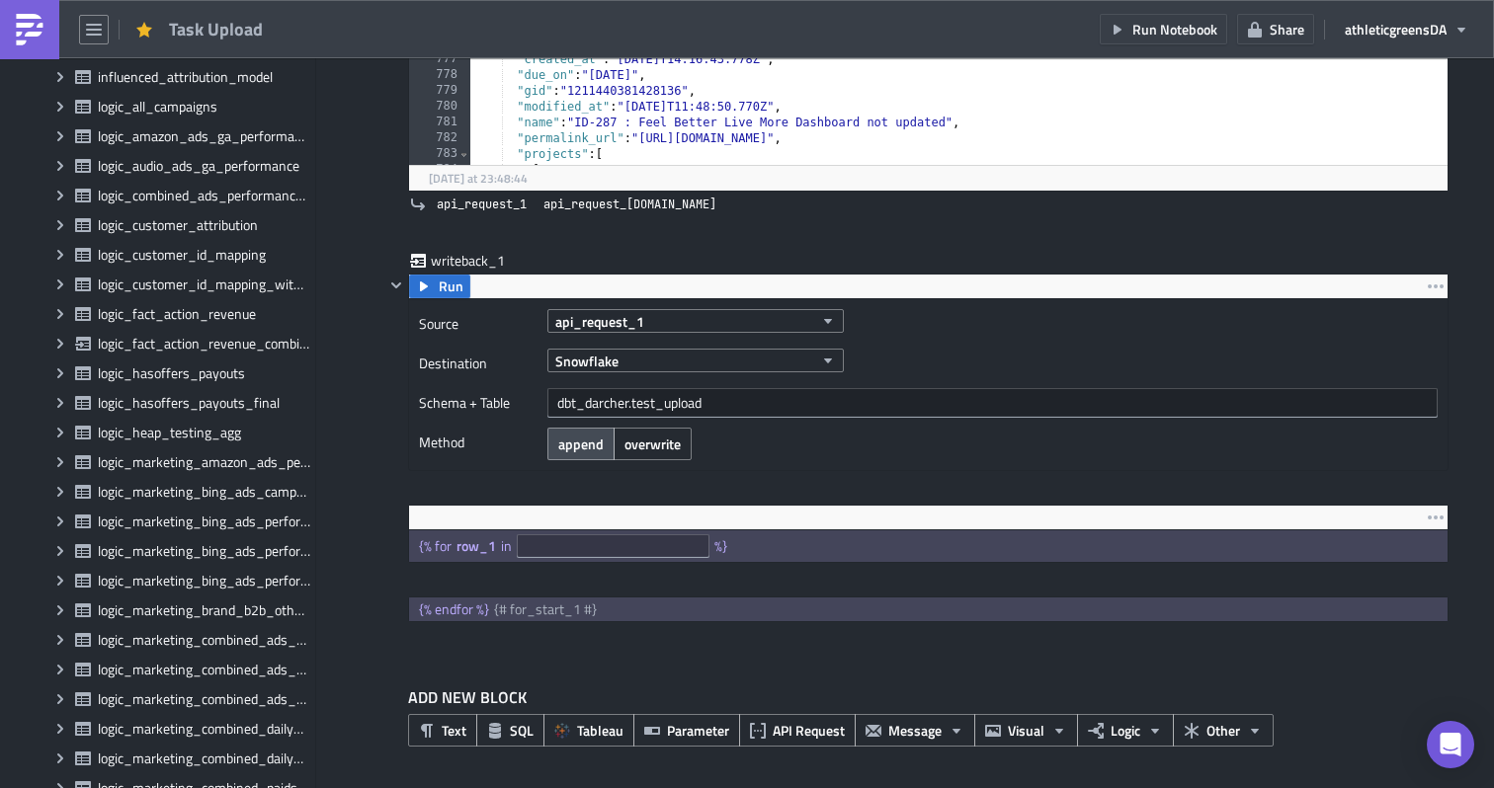
scroll to position [3688, 0]
click at [1433, 516] on icon "button" at bounding box center [1436, 518] width 16 height 4
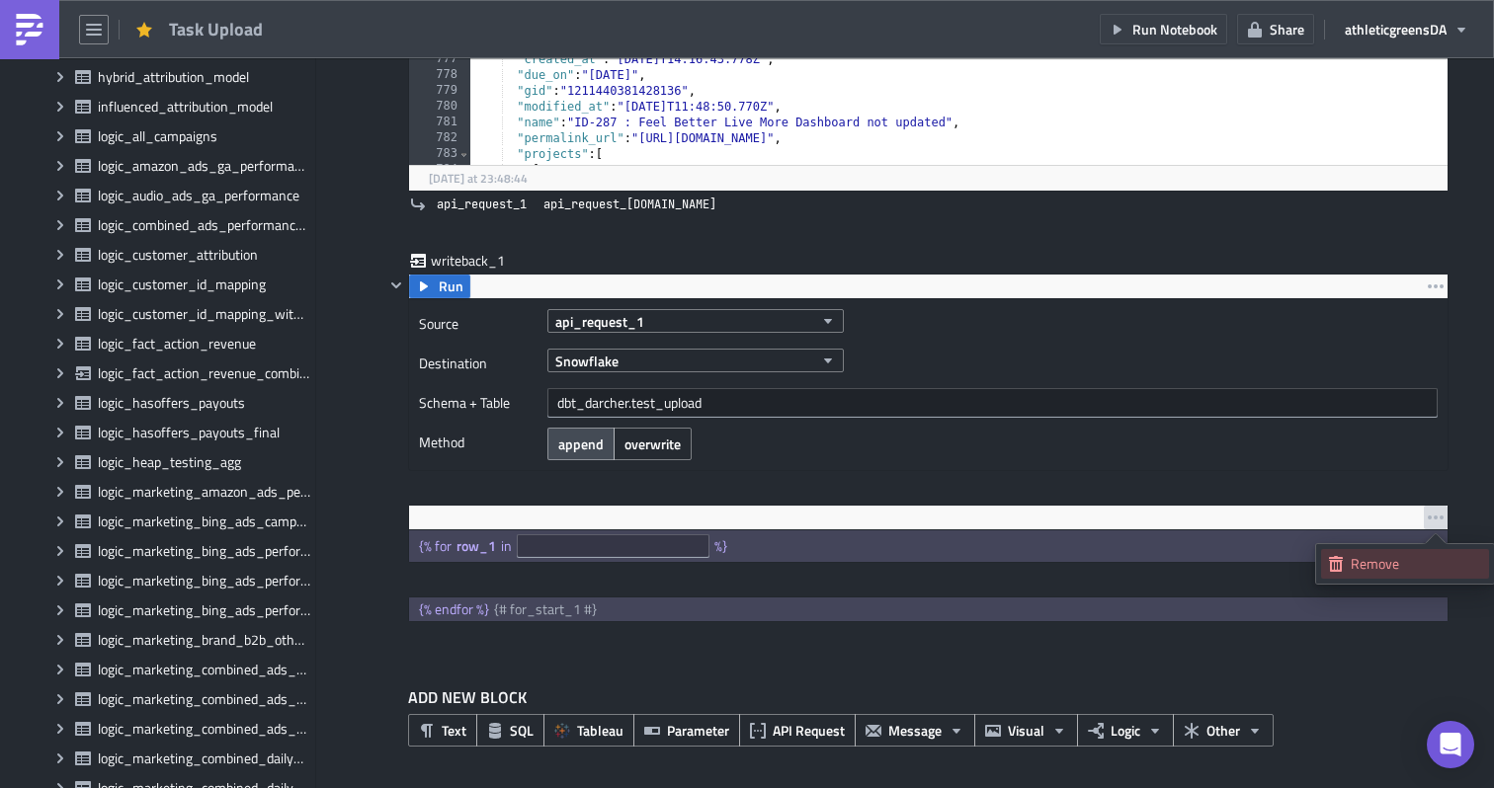
click at [1376, 554] on div "Remove" at bounding box center [1415, 564] width 131 height 20
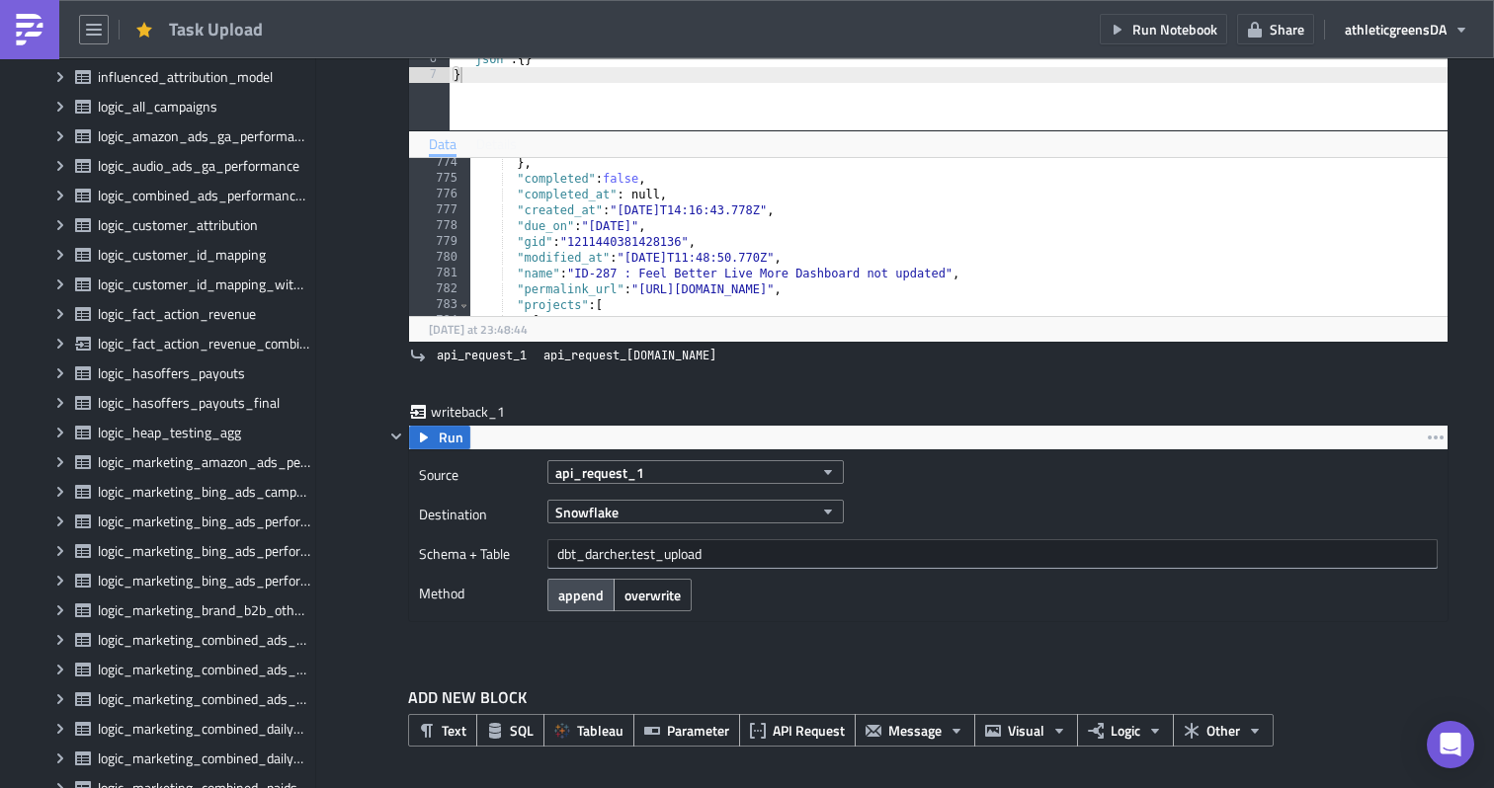
scroll to position [3658, 0]
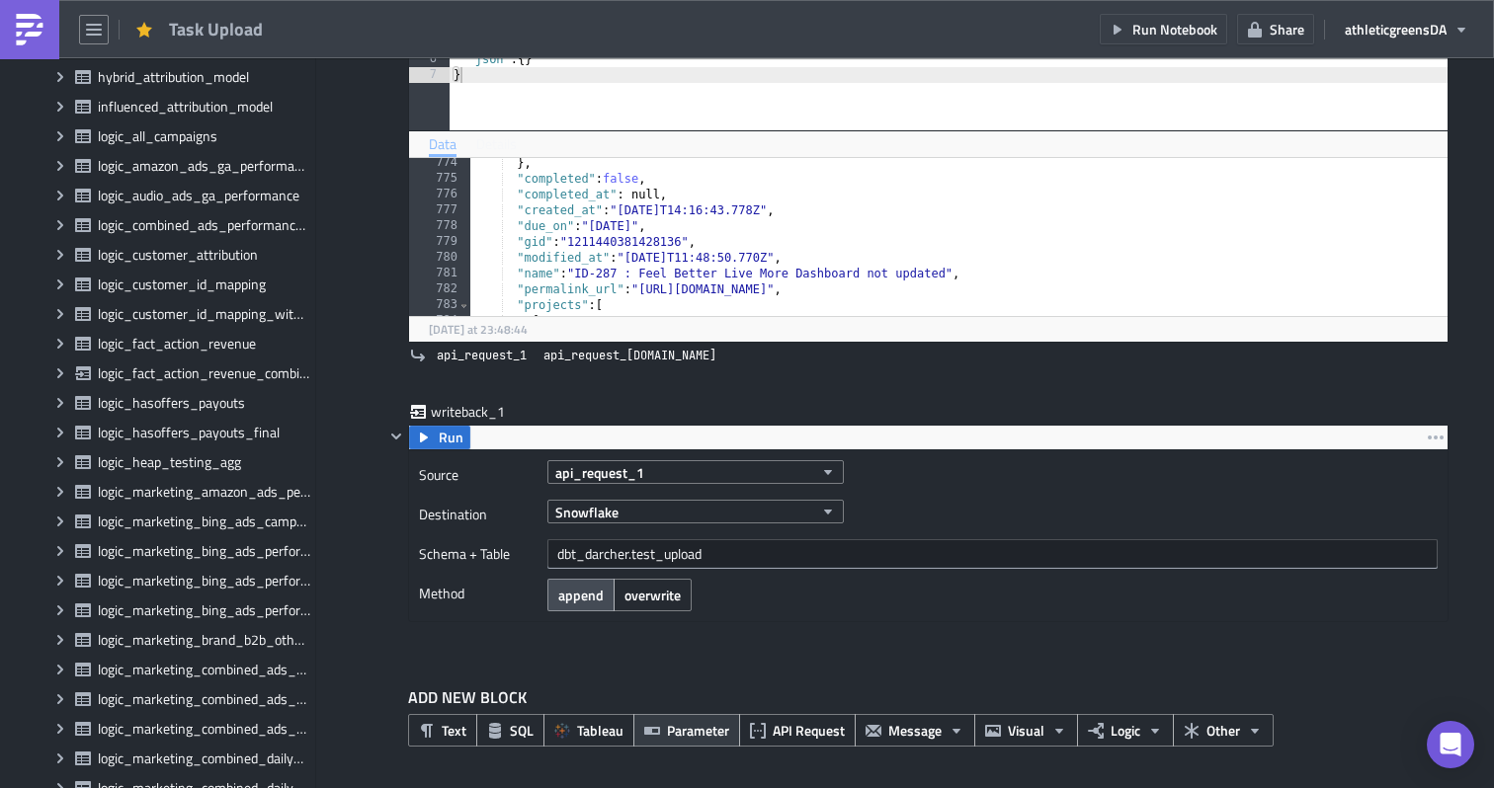
click at [655, 723] on icon "button" at bounding box center [652, 731] width 16 height 16
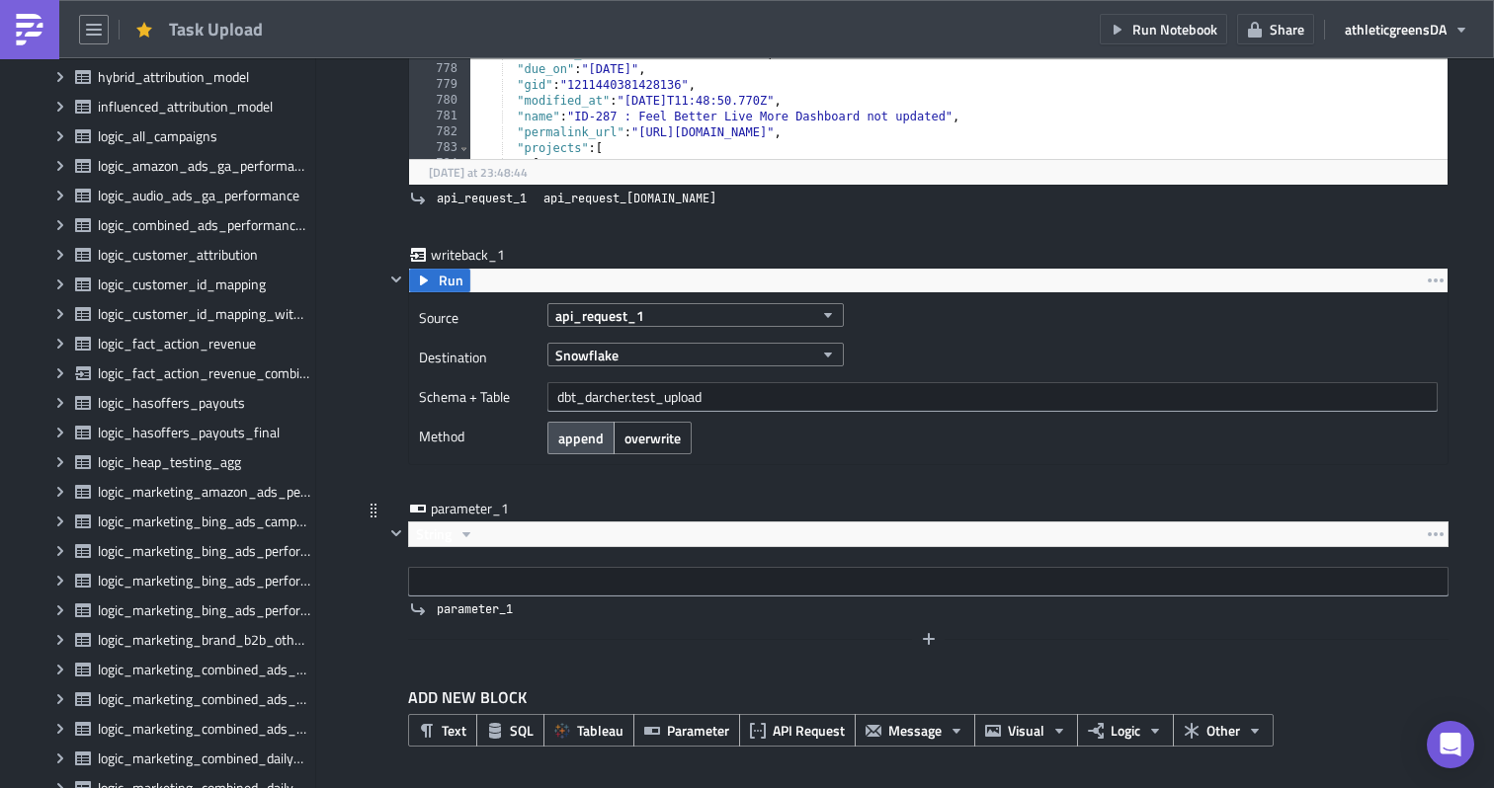
scroll to position [510, 0]
click at [1434, 544] on button "button" at bounding box center [1436, 535] width 24 height 24
click at [1371, 609] on link "Remove" at bounding box center [1405, 622] width 168 height 30
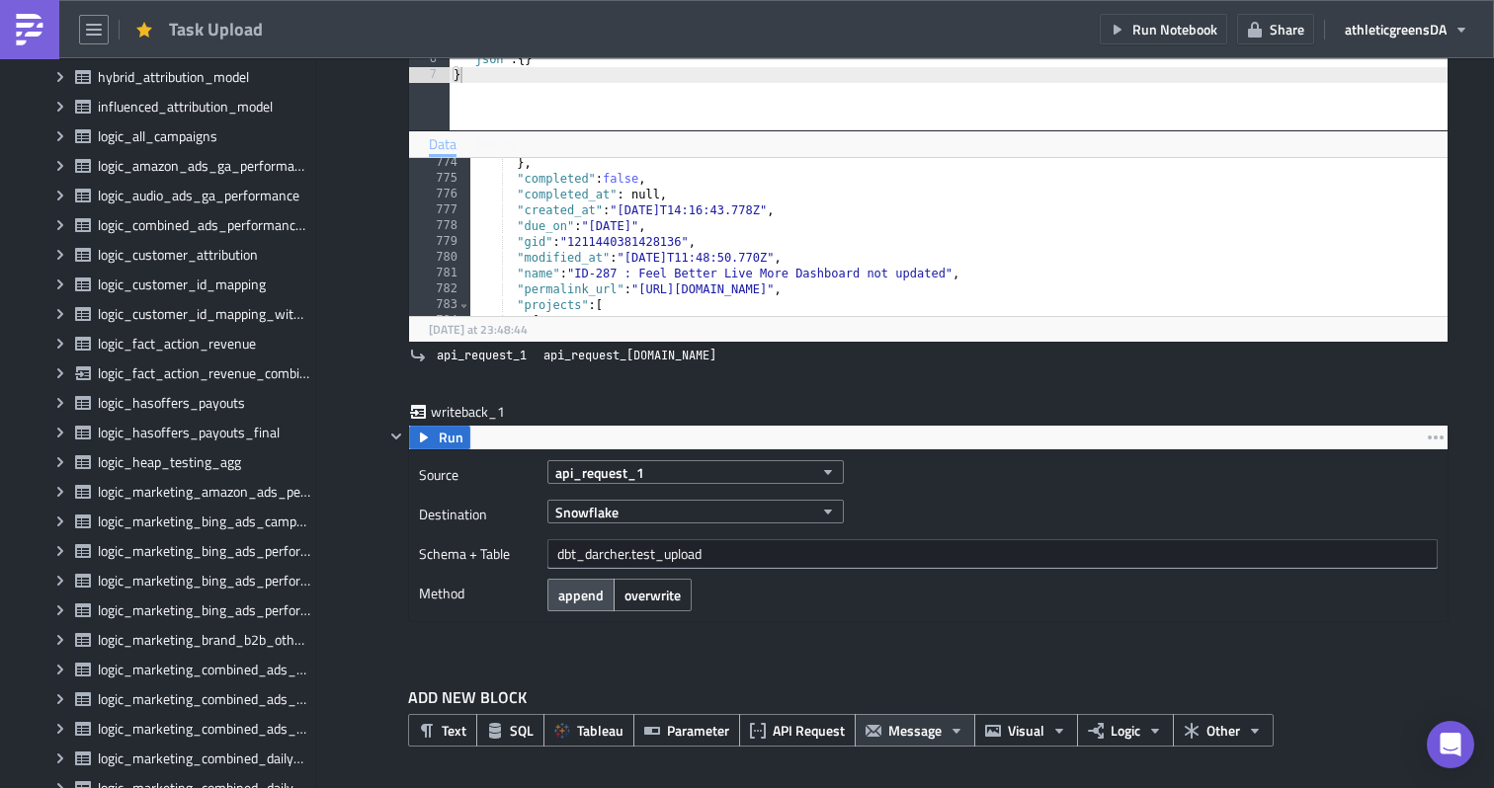
click at [923, 730] on span "Message" at bounding box center [914, 730] width 53 height 21
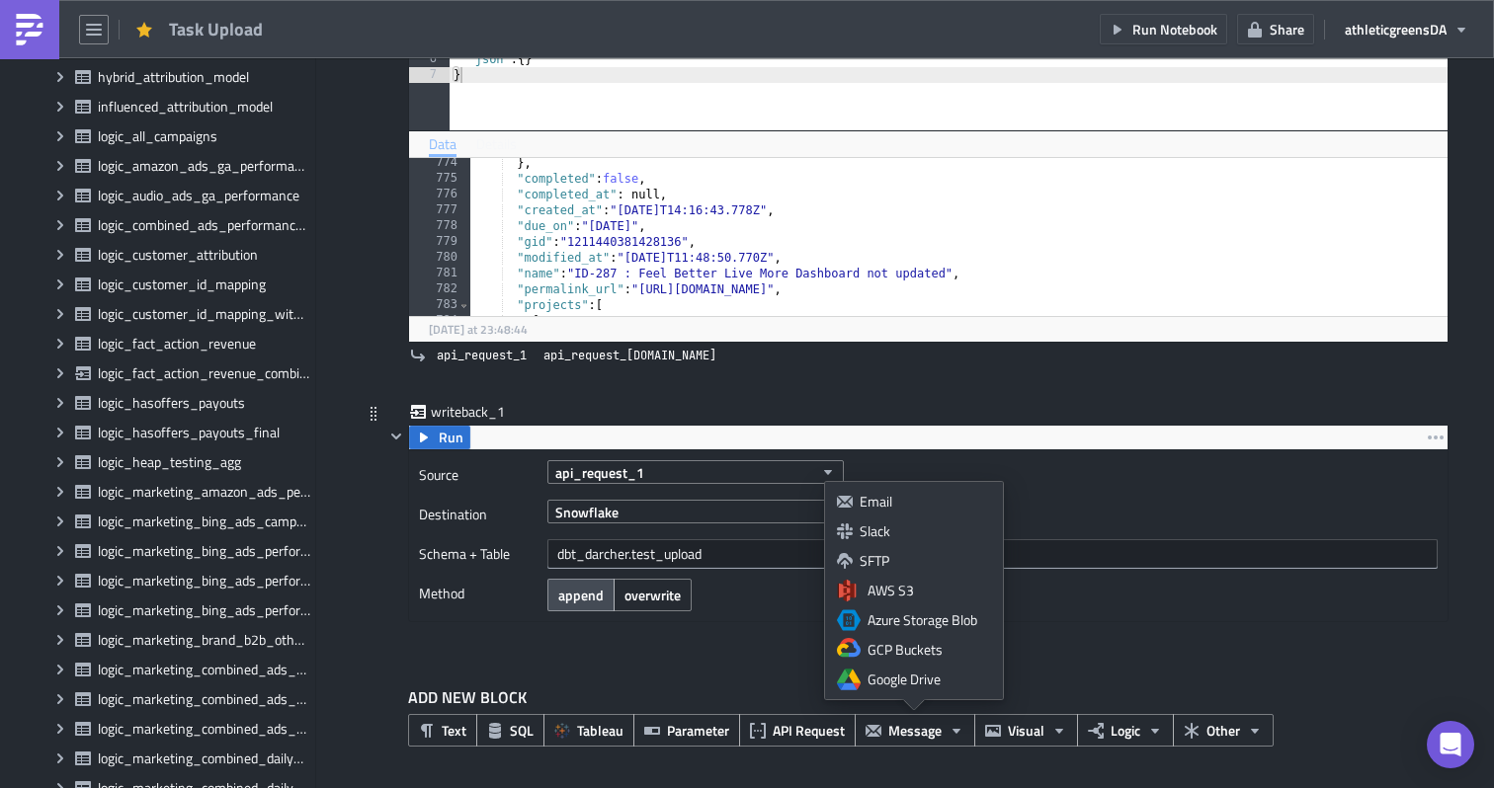
click at [1063, 651] on div "writeback_1 Run Source api_request_1 Destination Snowflake Schema + Table dbt_d…" at bounding box center [916, 529] width 1064 height 254
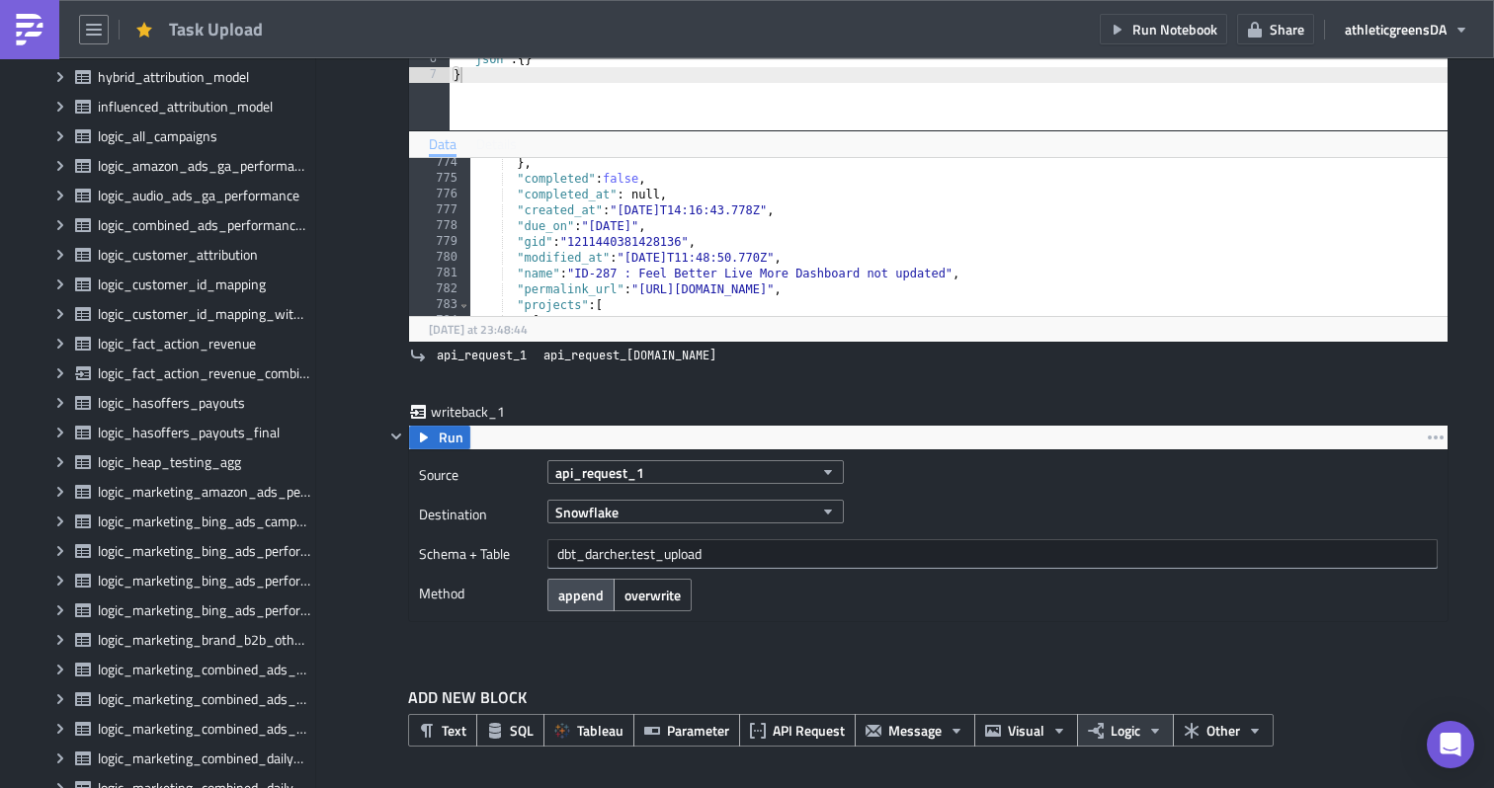
click at [1105, 722] on button "Logic" at bounding box center [1125, 730] width 97 height 33
click at [1186, 727] on icon "button" at bounding box center [1191, 731] width 14 height 16
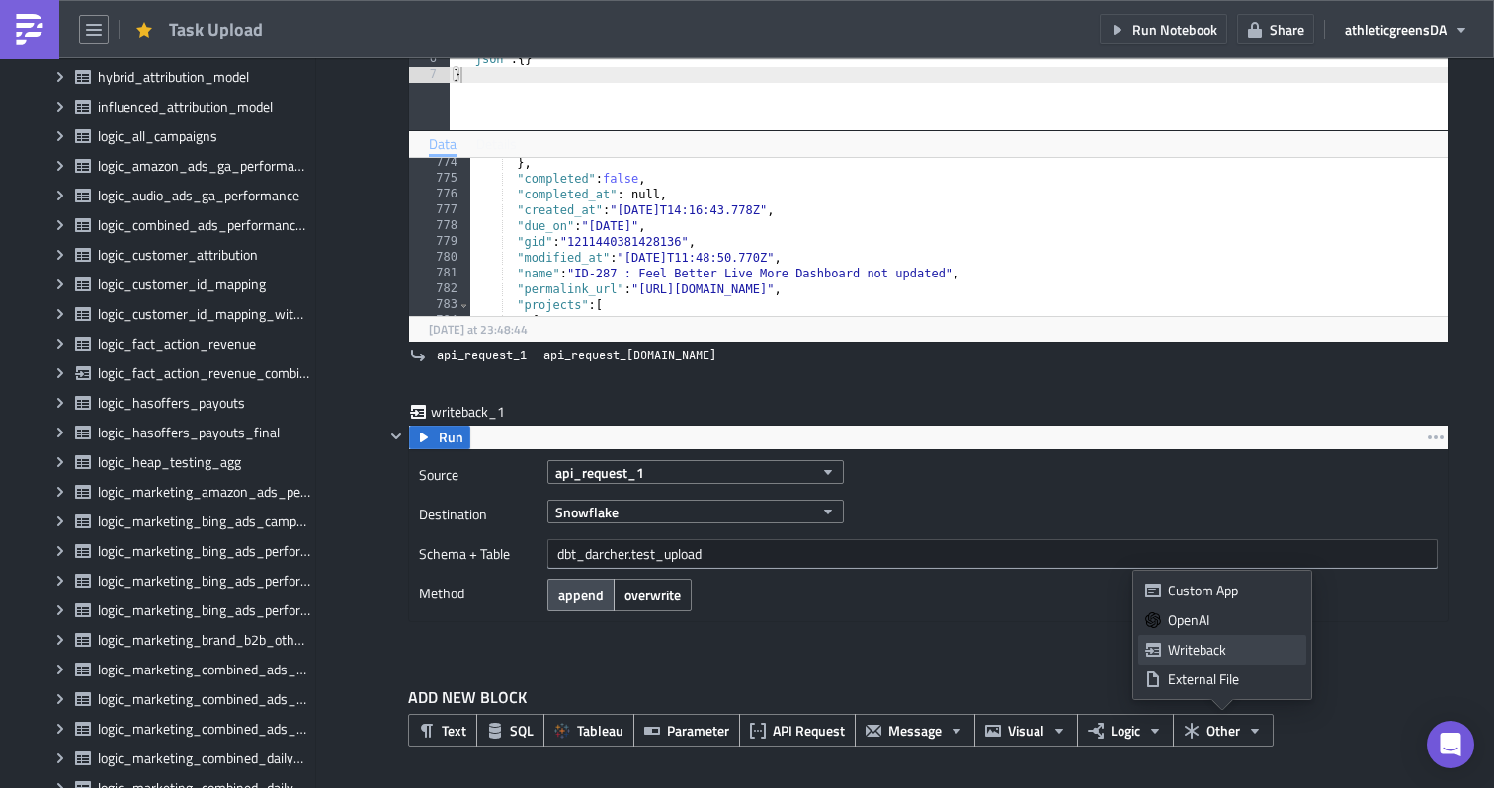
click at [1184, 648] on div "Writeback" at bounding box center [1233, 650] width 131 height 20
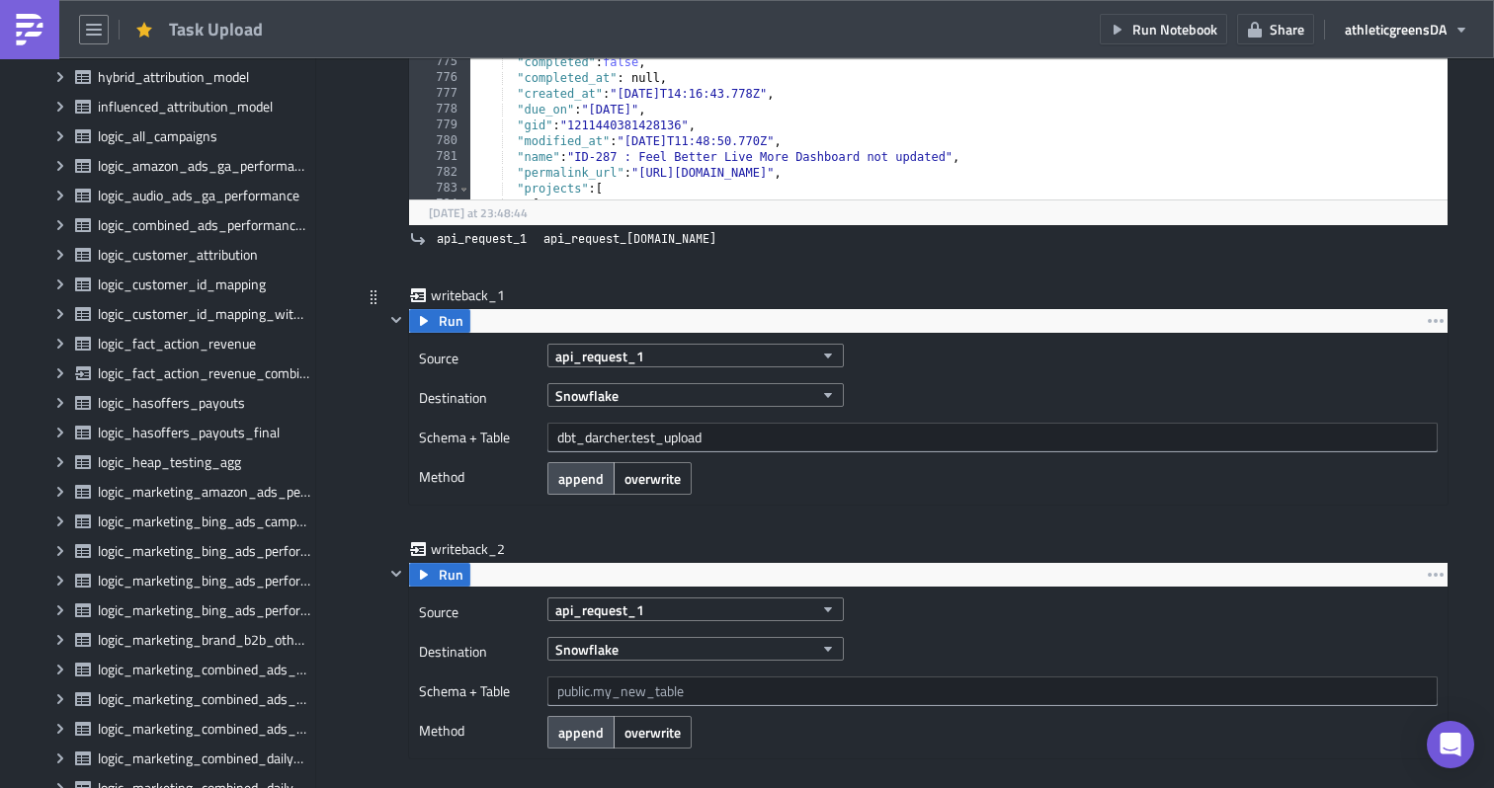
scroll to position [493, 0]
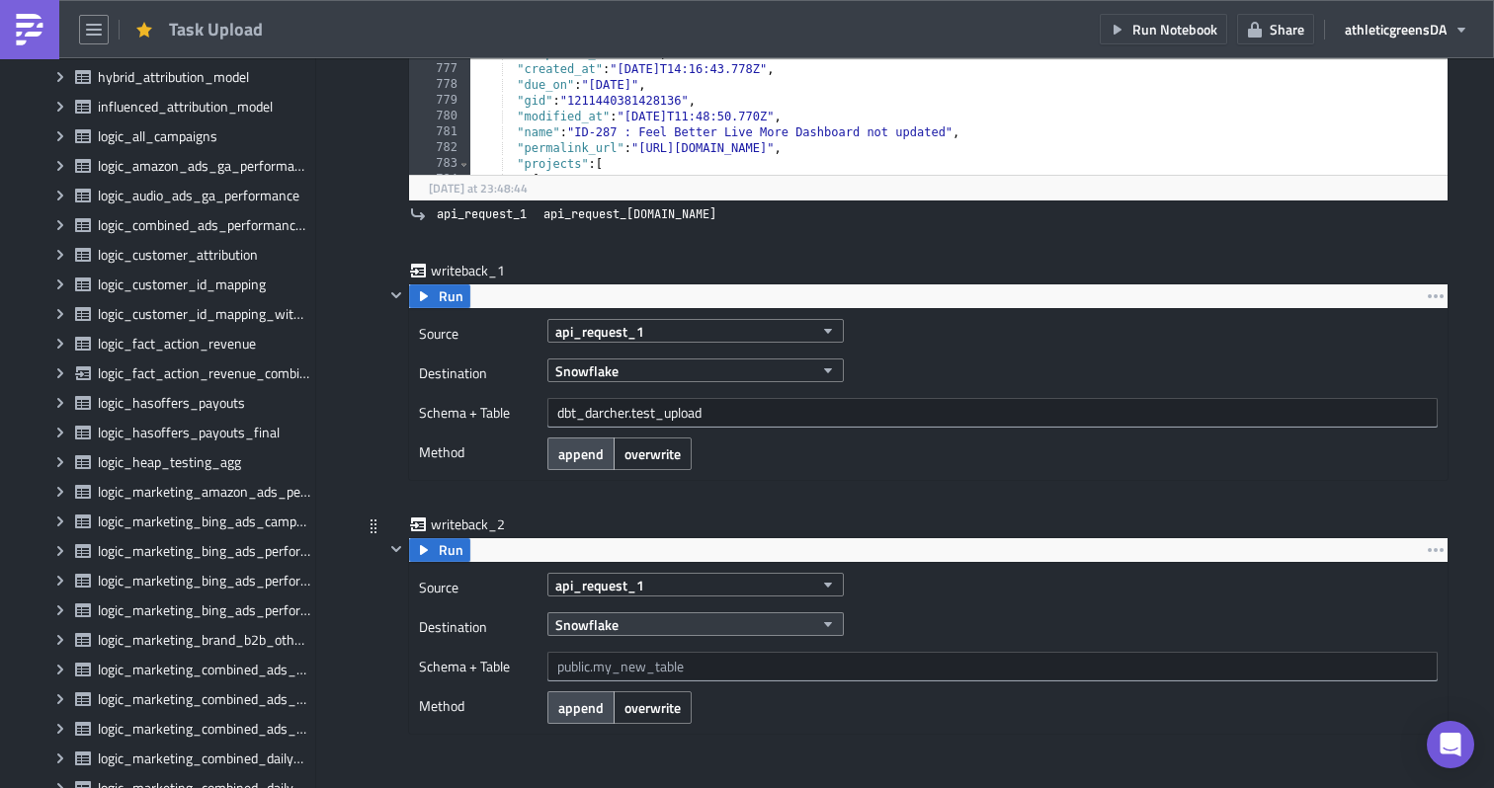
click at [784, 625] on button "Snowflake" at bounding box center [695, 624] width 296 height 24
click at [826, 579] on icon "button" at bounding box center [828, 585] width 16 height 16
click at [864, 593] on div "api_request_1" at bounding box center [992, 585] width 890 height 24
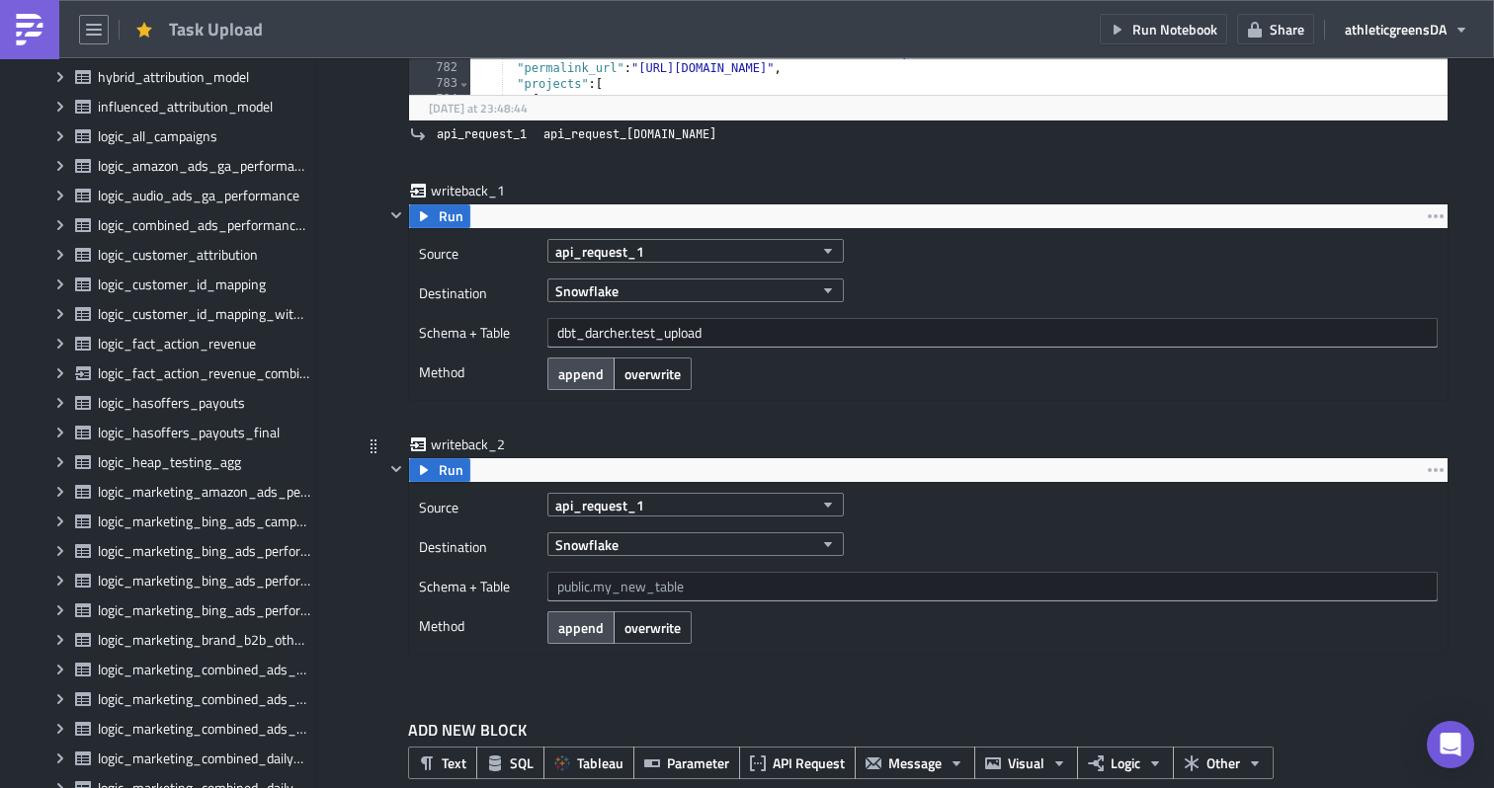
scroll to position [608, 0]
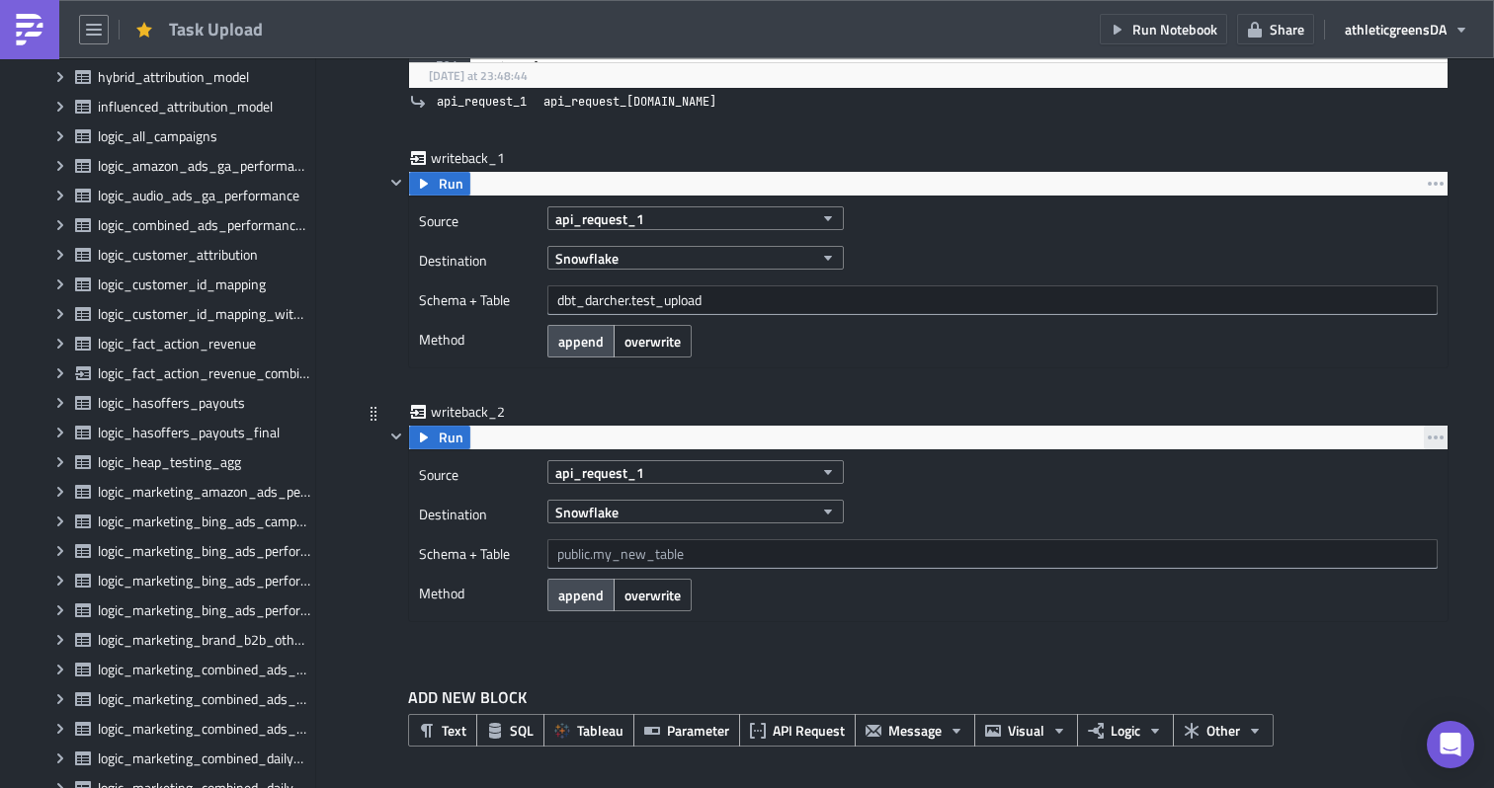
click at [1428, 441] on icon "button" at bounding box center [1436, 438] width 16 height 16
click at [1368, 510] on link "Remove" at bounding box center [1405, 524] width 168 height 30
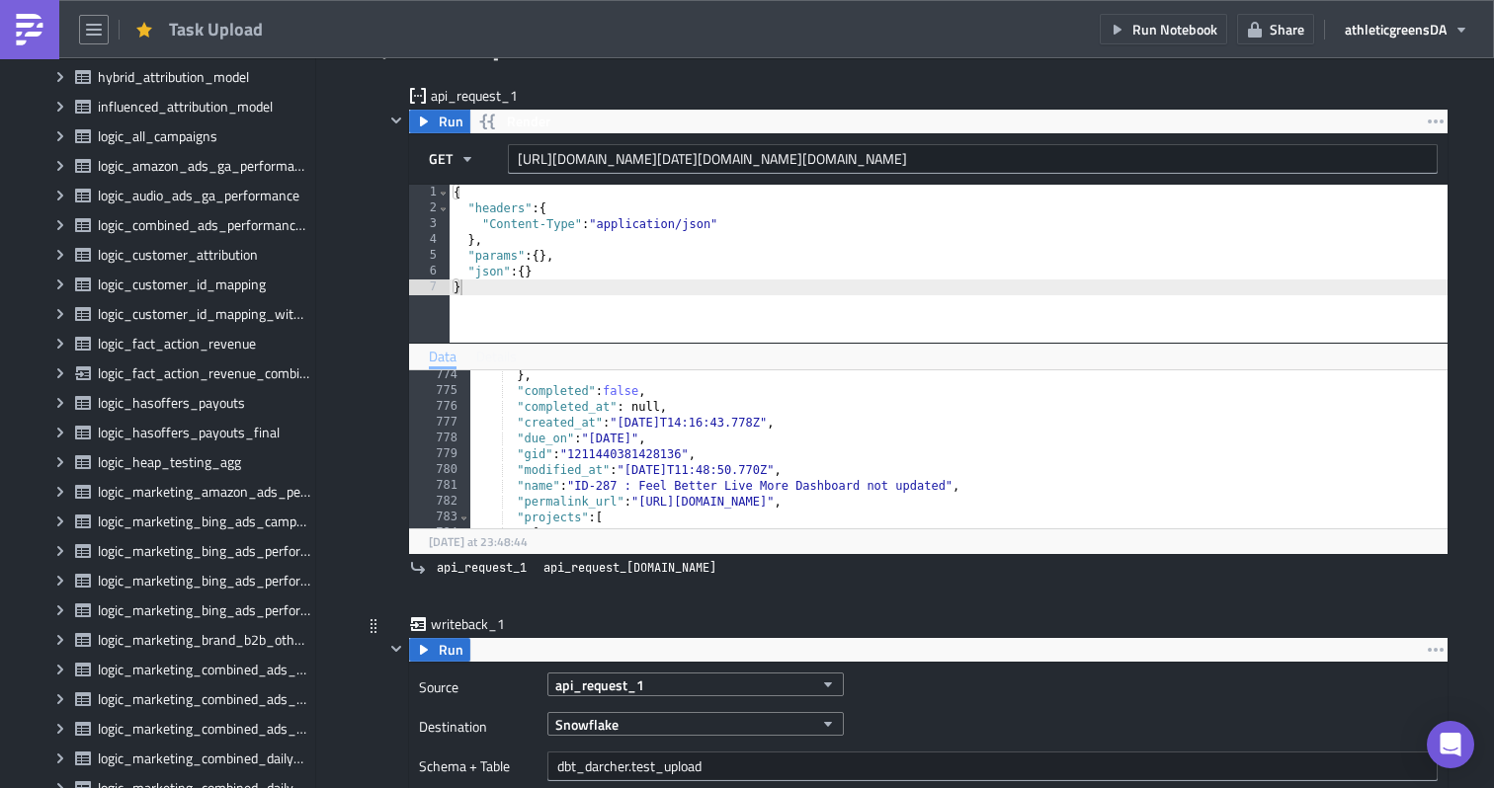
scroll to position [0, 0]
